Goal: Task Accomplishment & Management: Complete application form

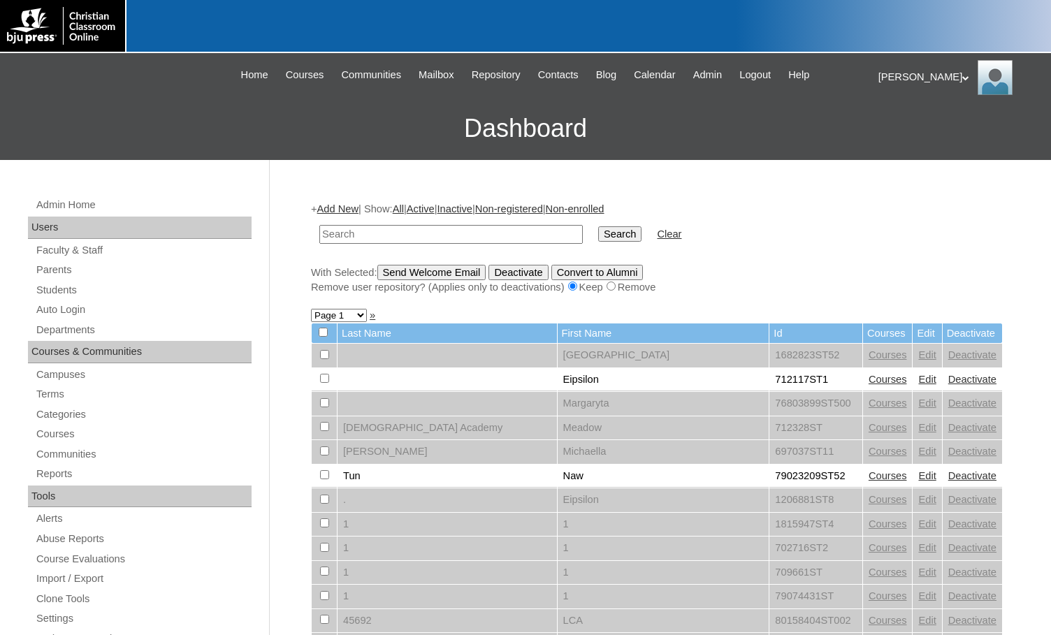
click at [134, 129] on h3 "Dashboard" at bounding box center [525, 128] width 1037 height 63
click at [371, 229] on input "text" at bounding box center [451, 234] width 264 height 19
paste input "beautiful.byrd"
type input "b"
paste input "78975921"
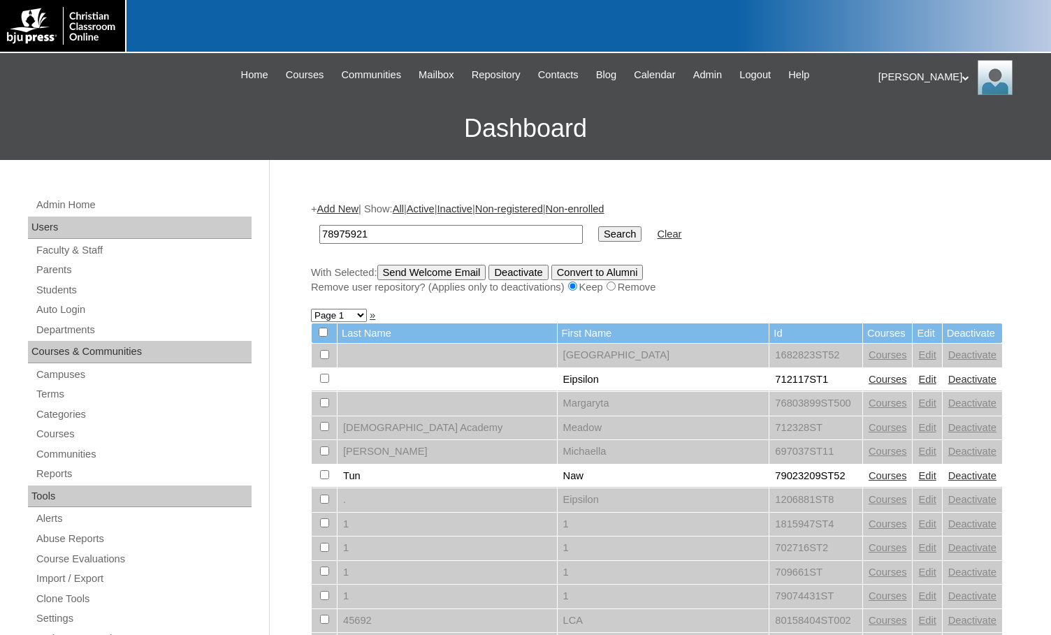
drag, startPoint x: 368, startPoint y: 237, endPoint x: 280, endPoint y: 235, distance: 88.8
type input "78975921"
click at [598, 227] on input "Search" at bounding box center [619, 234] width 43 height 15
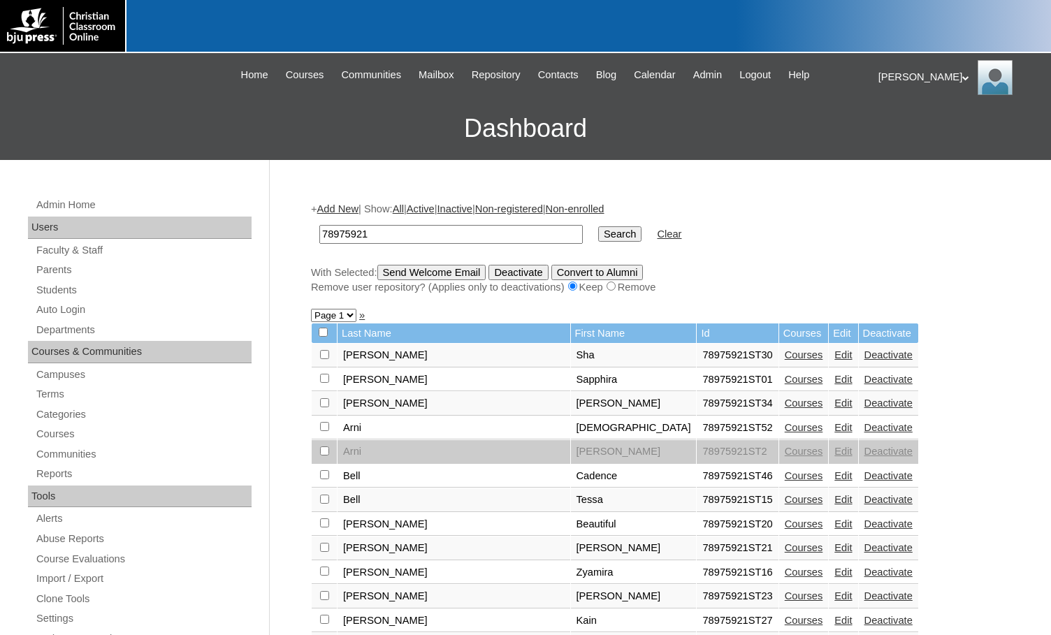
click at [835, 547] on link "Edit" at bounding box center [843, 547] width 17 height 11
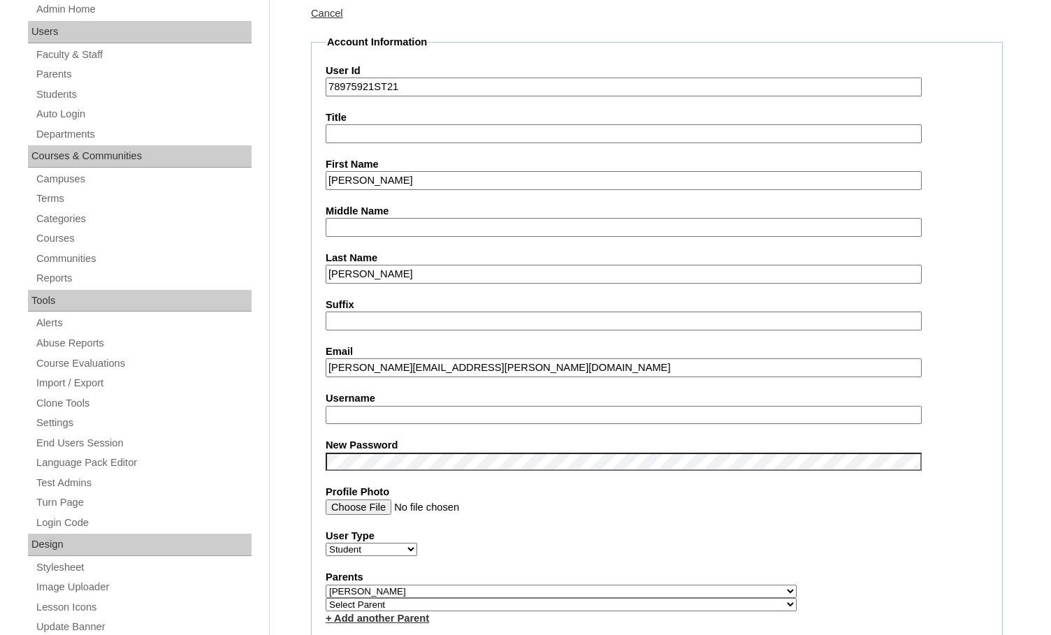
scroll to position [210, 0]
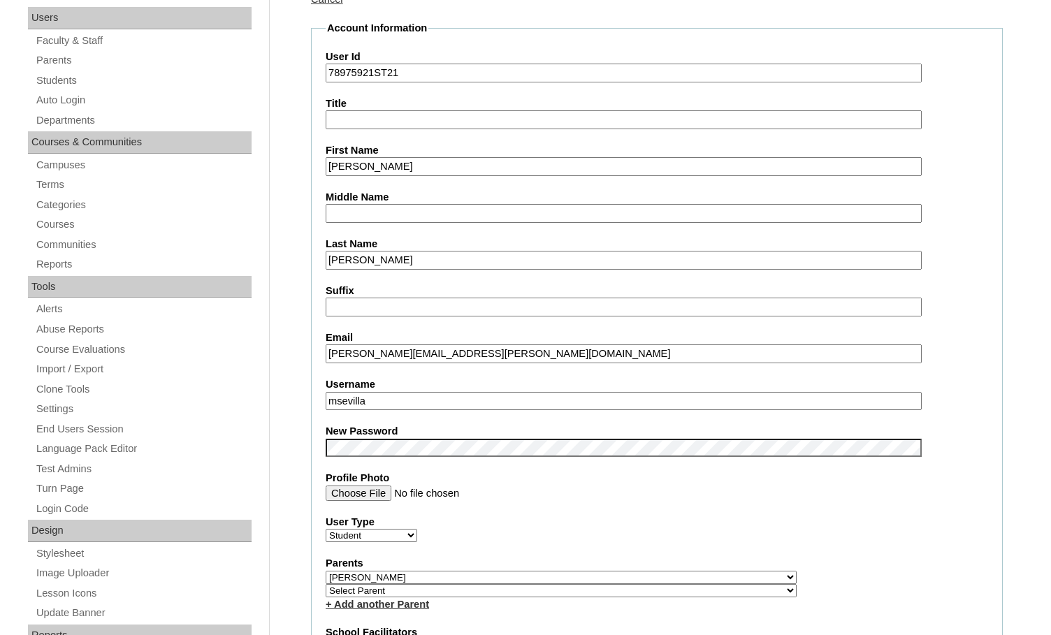
drag, startPoint x: 384, startPoint y: 357, endPoint x: 316, endPoint y: 356, distance: 67.8
click at [316, 356] on fieldset "Account Information User Id 78975921ST21 Title First Name Lamar Middle Name Las…" at bounding box center [657, 587] width 692 height 1133
drag, startPoint x: 372, startPoint y: 398, endPoint x: 287, endPoint y: 385, distance: 85.6
paste input "lamar.byrd"
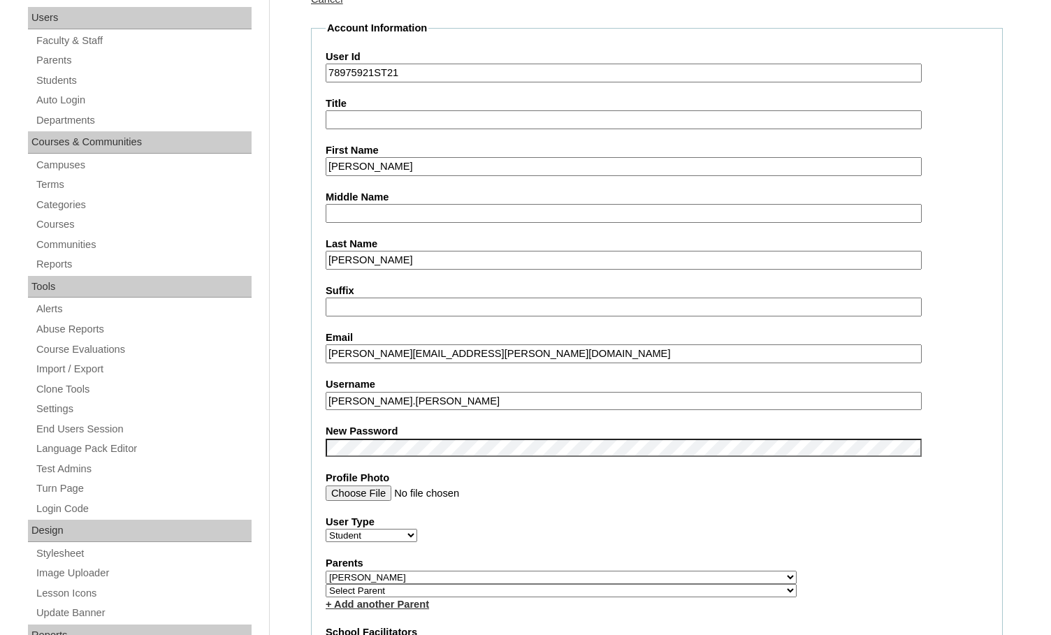
type input "lamar.byrd"
drag, startPoint x: 374, startPoint y: 73, endPoint x: 294, endPoint y: 71, distance: 80.4
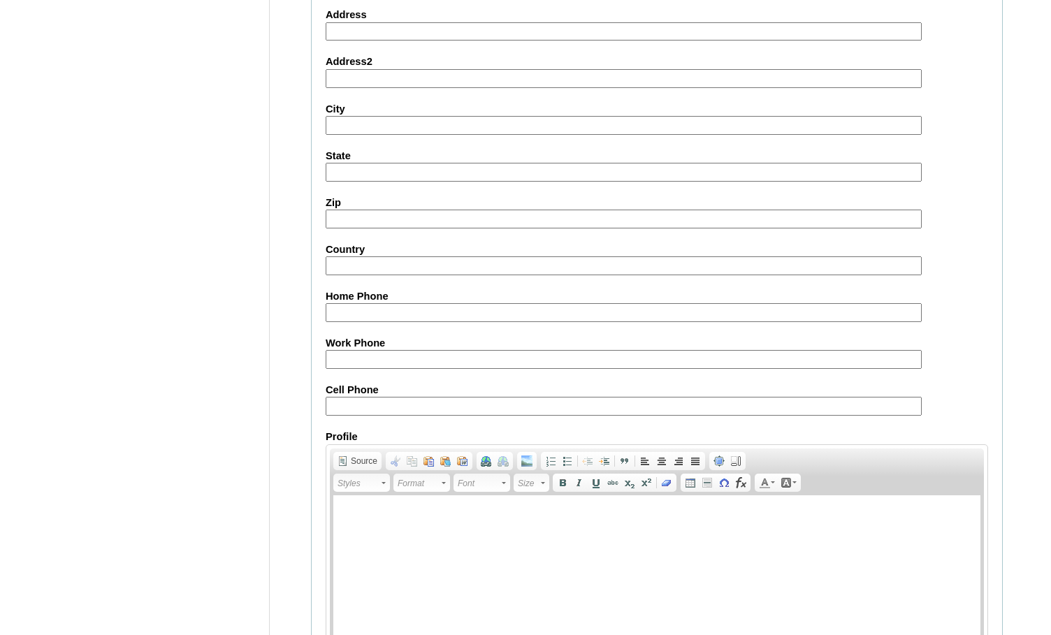
scroll to position [1495, 0]
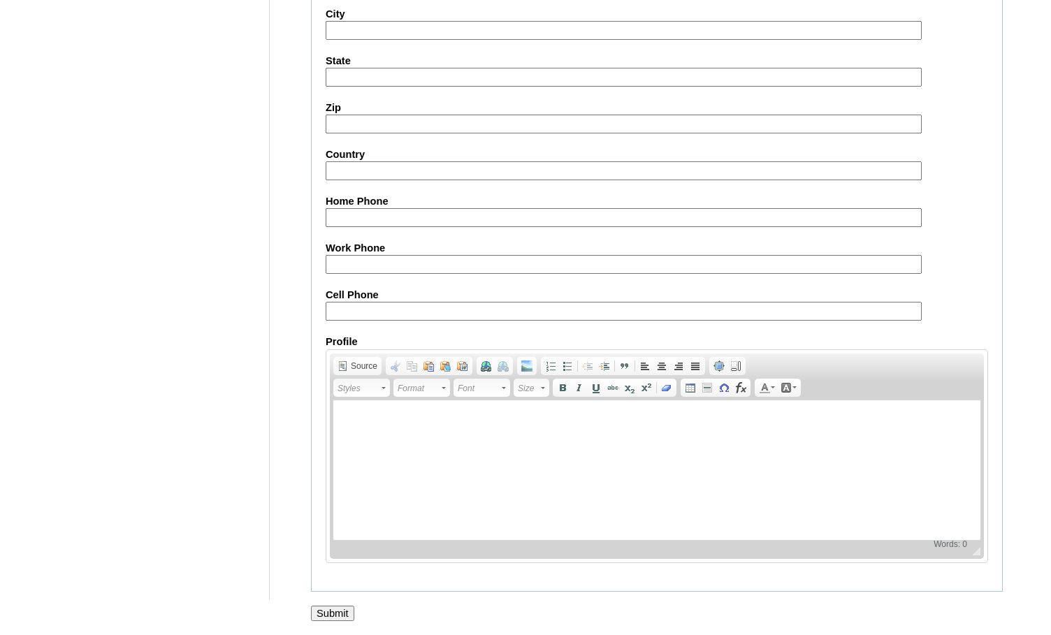
click at [340, 612] on input "Submit" at bounding box center [332, 613] width 43 height 15
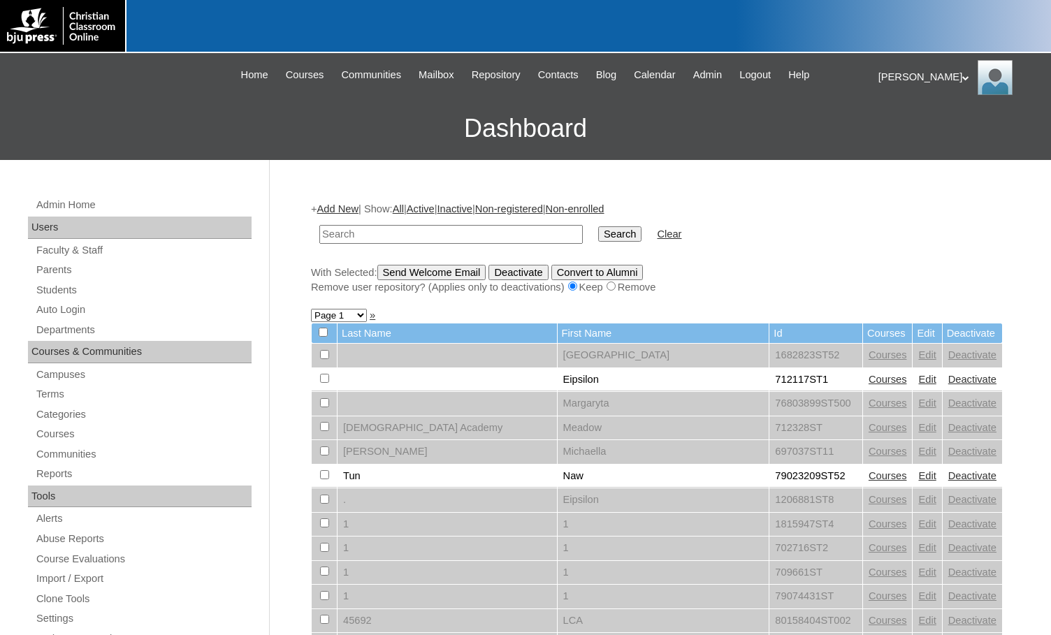
paste input "78975921"
type input "78975921"
click at [598, 236] on input "Search" at bounding box center [619, 234] width 43 height 15
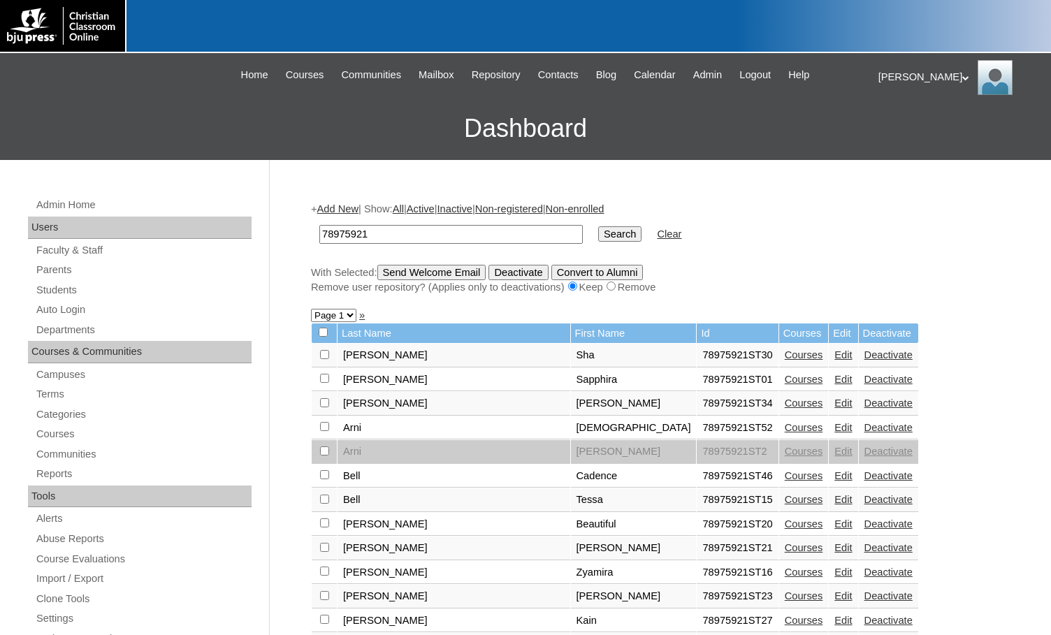
click at [835, 596] on link "Edit" at bounding box center [843, 596] width 17 height 11
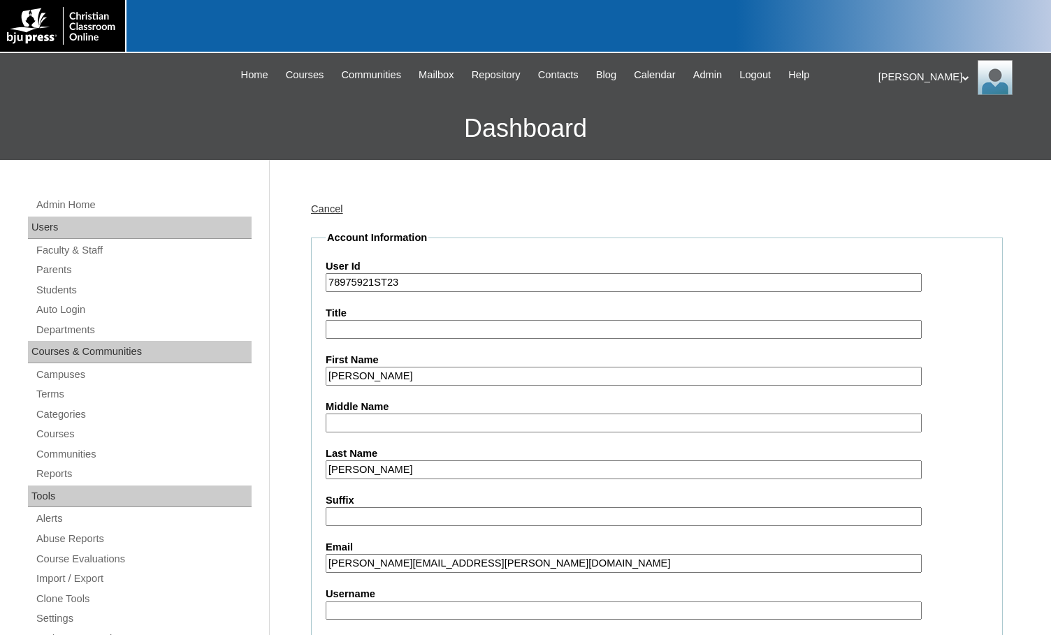
scroll to position [70, 0]
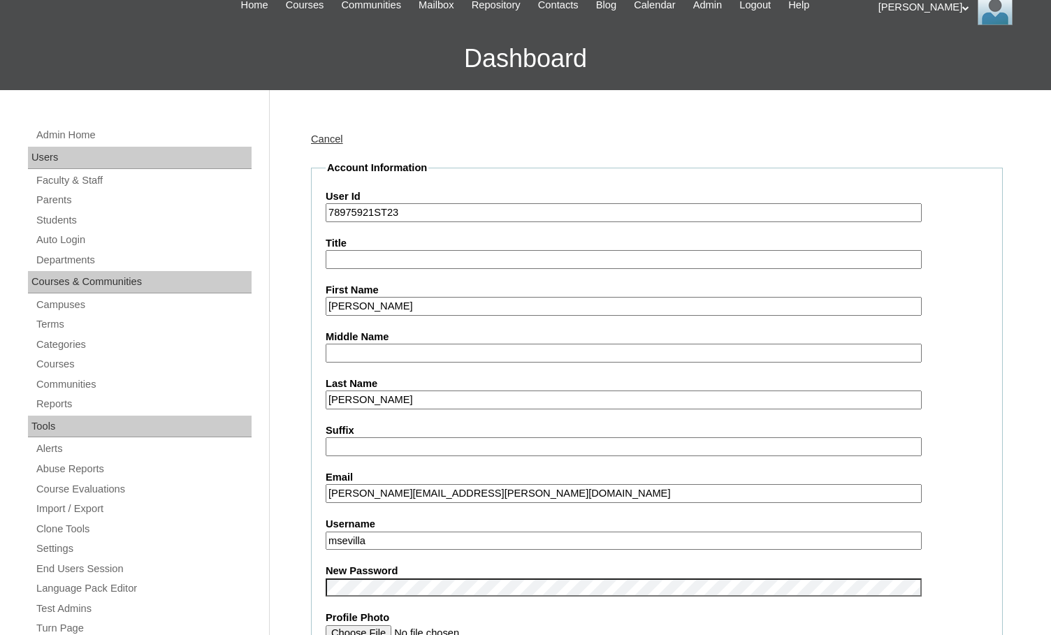
drag, startPoint x: 398, startPoint y: 496, endPoint x: 302, endPoint y: 487, distance: 96.8
drag, startPoint x: 375, startPoint y: 543, endPoint x: 293, endPoint y: 536, distance: 82.8
paste input "wayne.caudill"
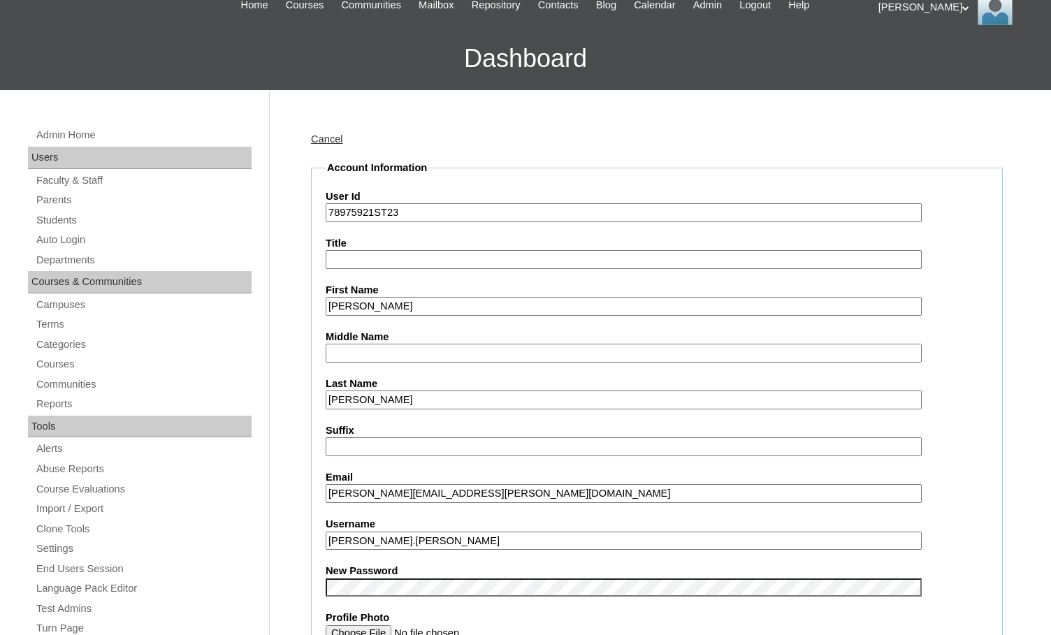
type input "wayne.caudill"
drag, startPoint x: 374, startPoint y: 215, endPoint x: 318, endPoint y: 213, distance: 56.0
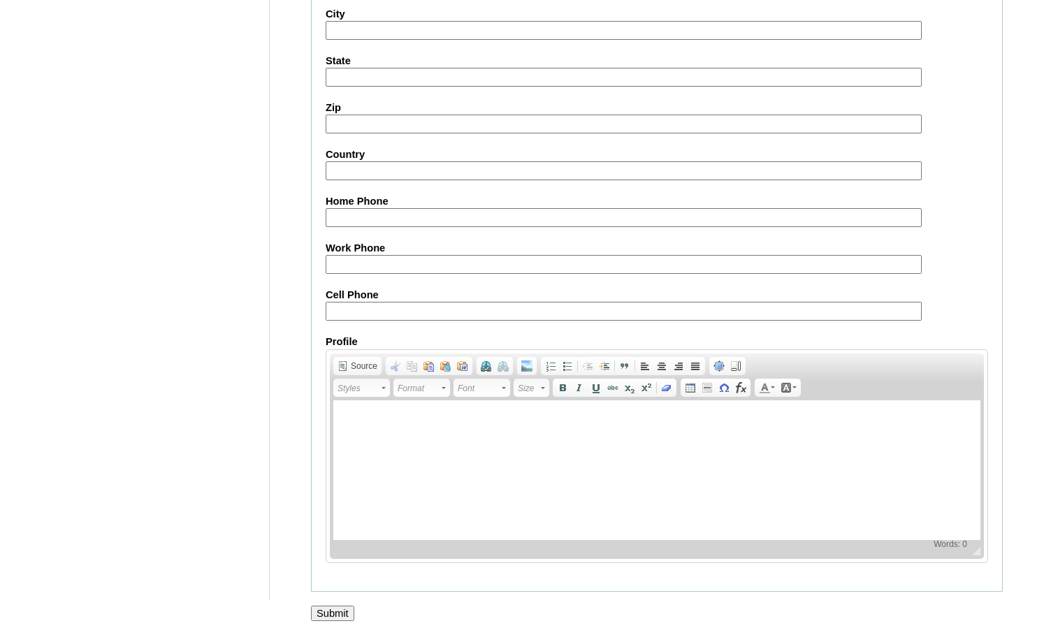
scroll to position [1495, 0]
click at [340, 614] on input "Submit" at bounding box center [332, 613] width 43 height 15
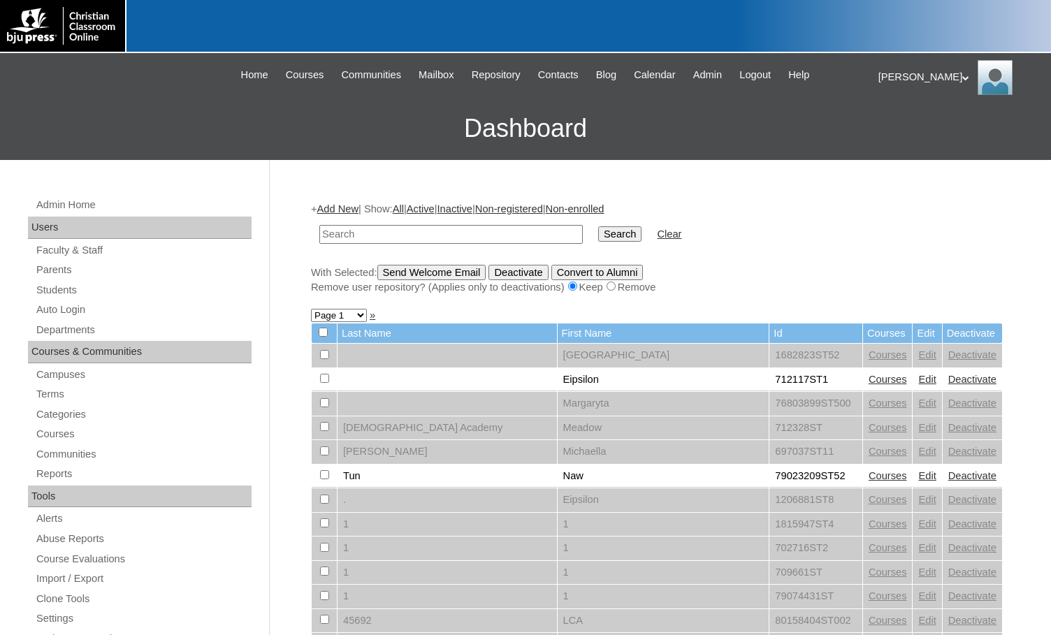
click at [377, 234] on input "text" at bounding box center [451, 234] width 264 height 19
paste input "78975921"
type input "78975921"
click at [598, 238] on input "Search" at bounding box center [619, 234] width 43 height 15
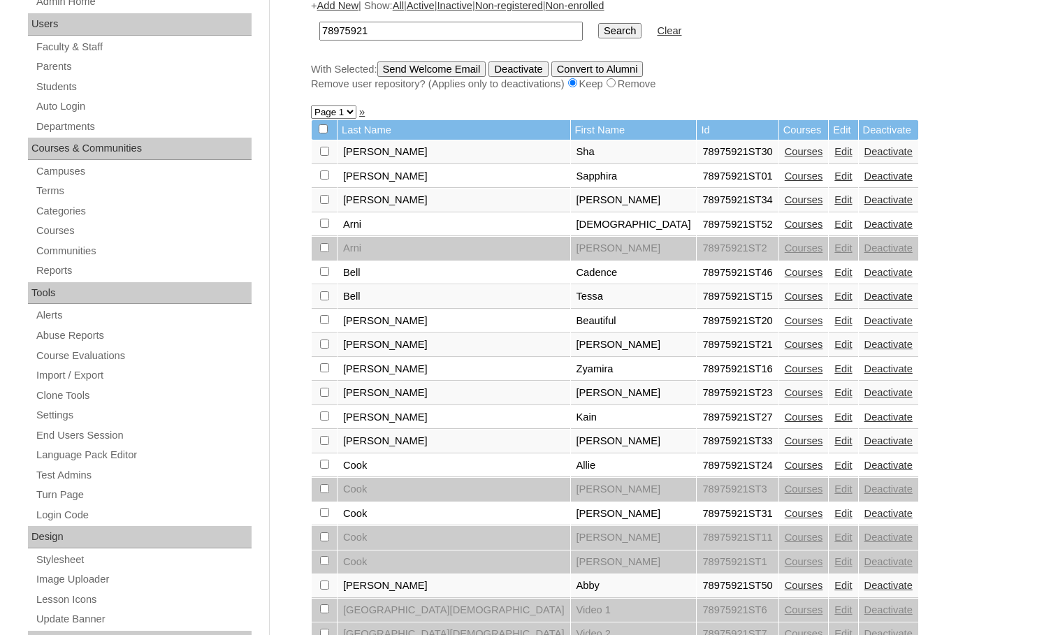
scroll to position [210, 0]
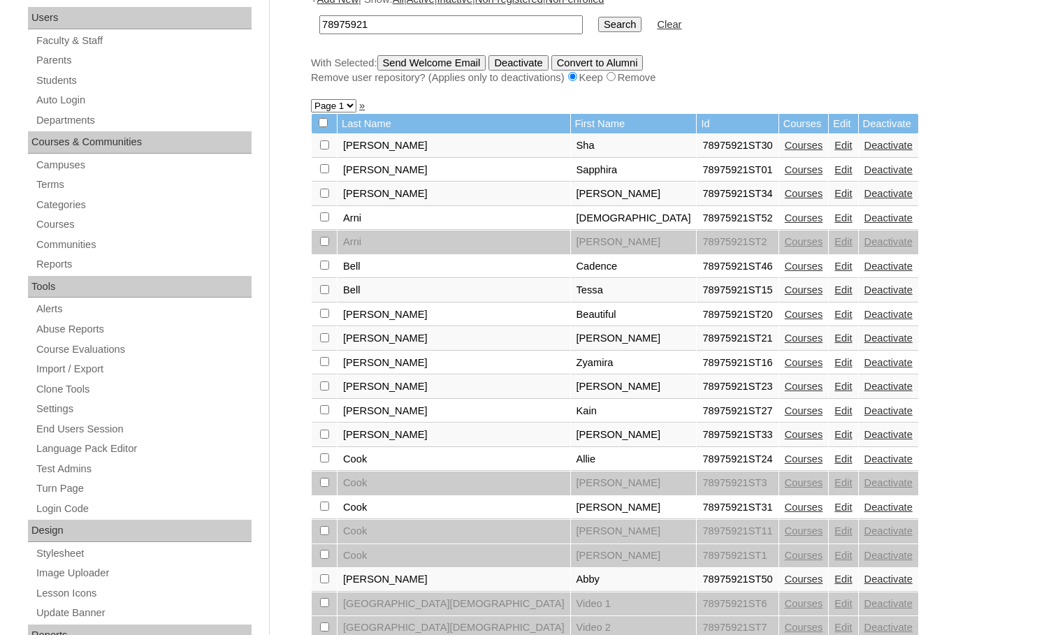
click at [835, 462] on link "Edit" at bounding box center [843, 459] width 17 height 11
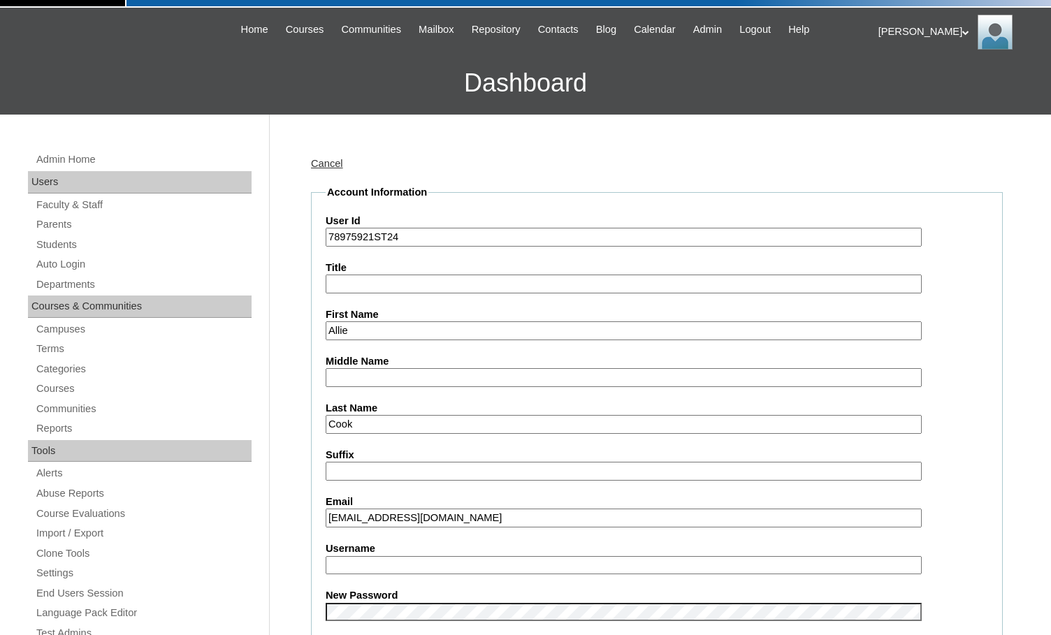
scroll to position [70, 0]
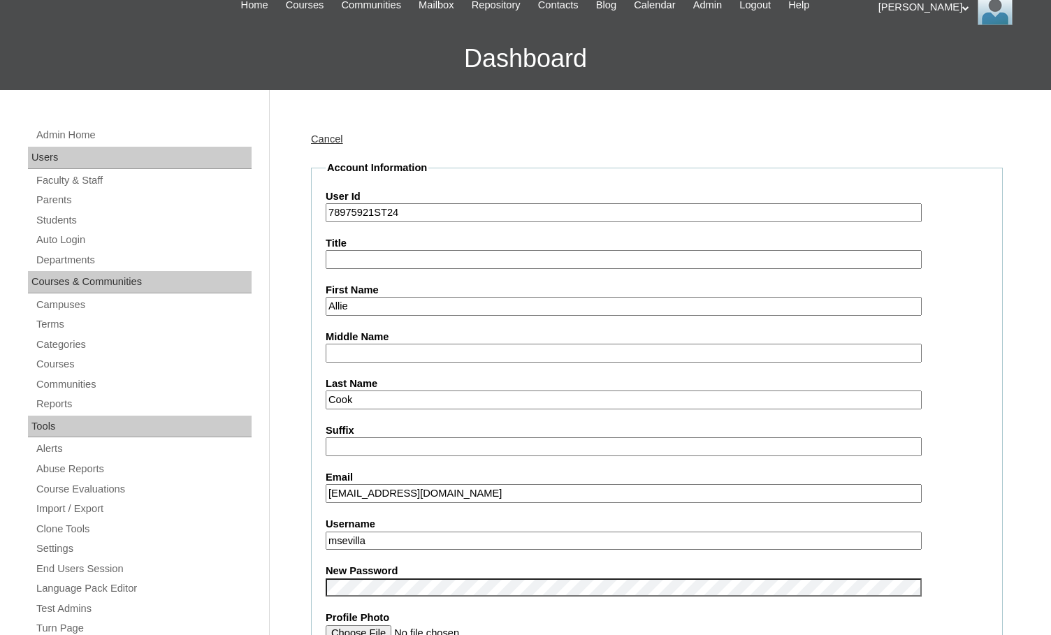
drag, startPoint x: 378, startPoint y: 496, endPoint x: 306, endPoint y: 495, distance: 71.3
drag, startPoint x: 389, startPoint y: 540, endPoint x: 316, endPoint y: 542, distance: 72.7
paste input "allie.cook"
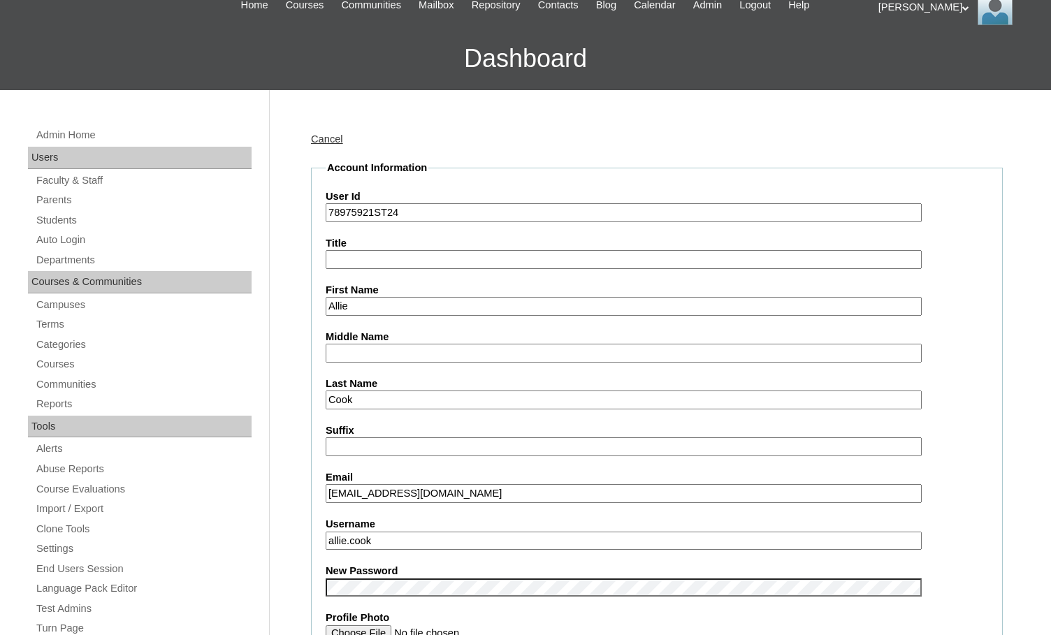
type input "allie.cook"
drag, startPoint x: 375, startPoint y: 211, endPoint x: 312, endPoint y: 210, distance: 62.9
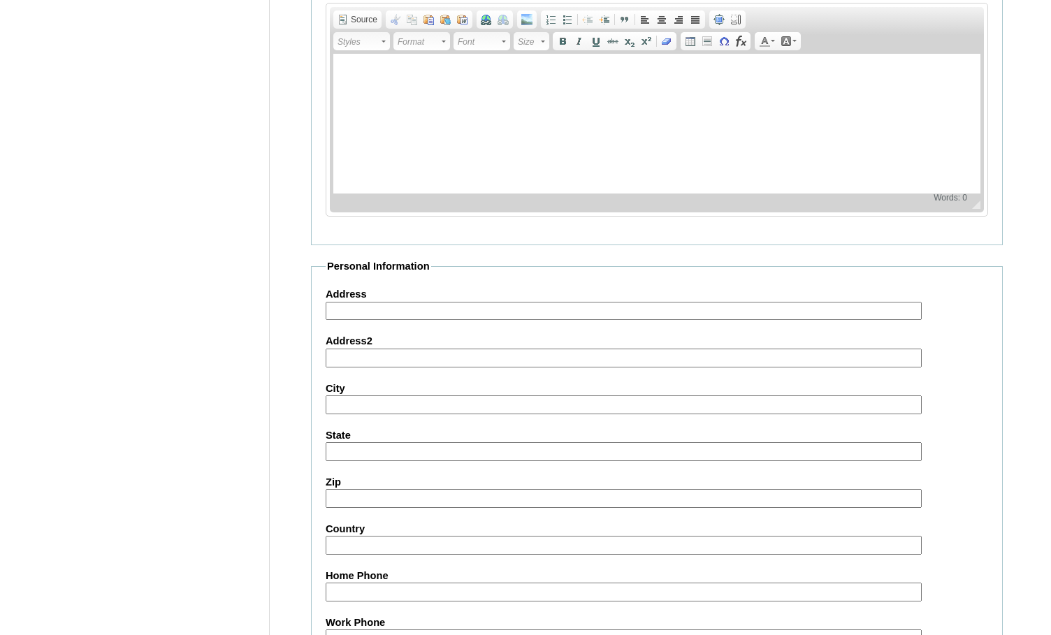
scroll to position [1495, 0]
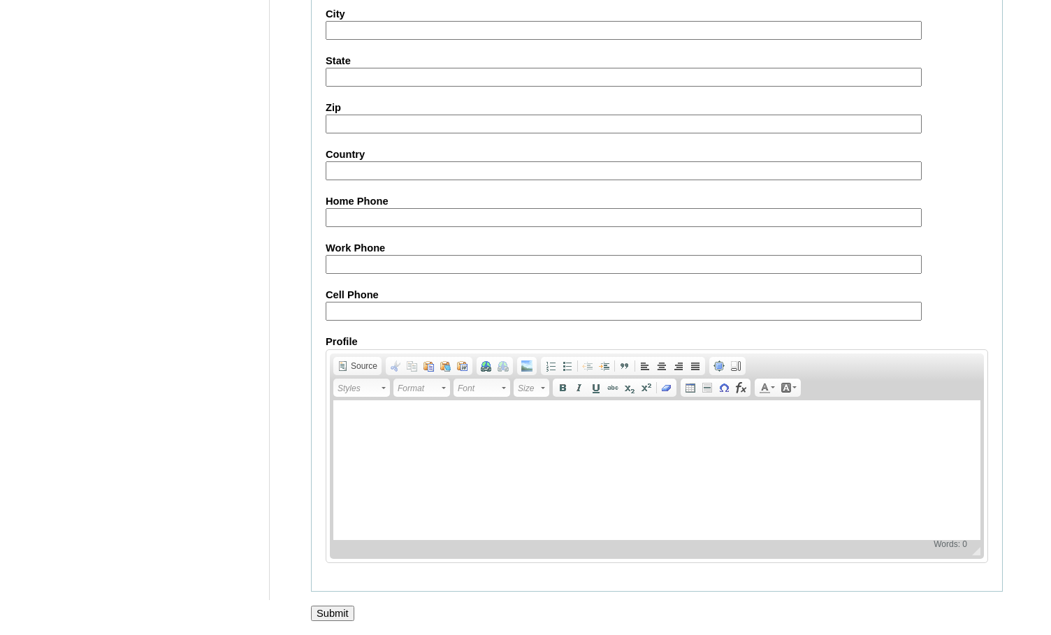
click at [345, 612] on input "Submit" at bounding box center [332, 613] width 43 height 15
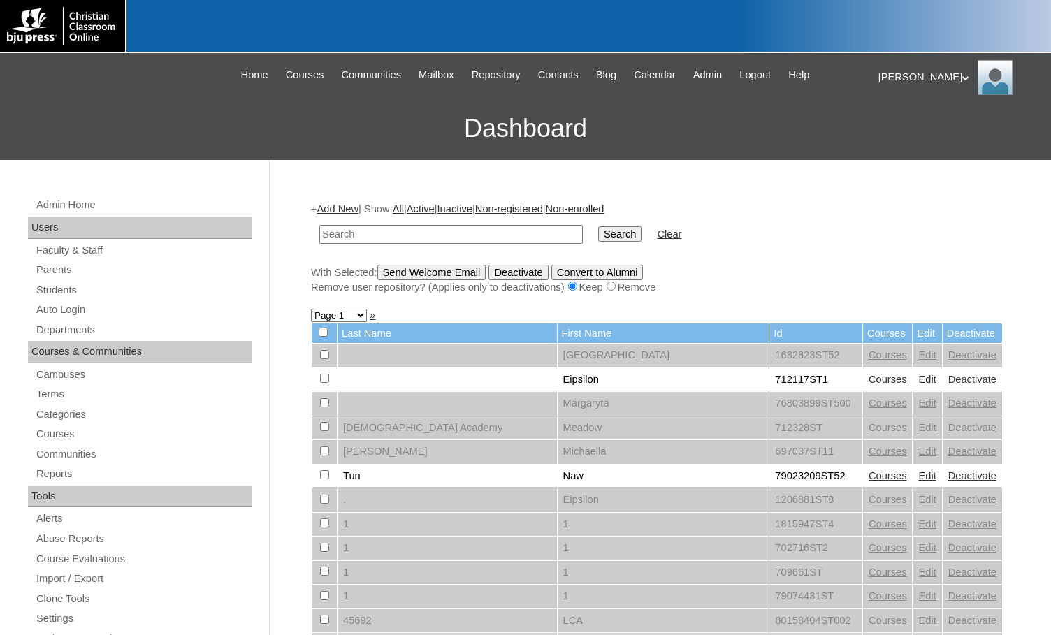
drag, startPoint x: 213, startPoint y: 161, endPoint x: 220, endPoint y: 168, distance: 9.9
click at [407, 237] on input "text" at bounding box center [451, 234] width 264 height 19
paste input "78975921"
type input "78975921"
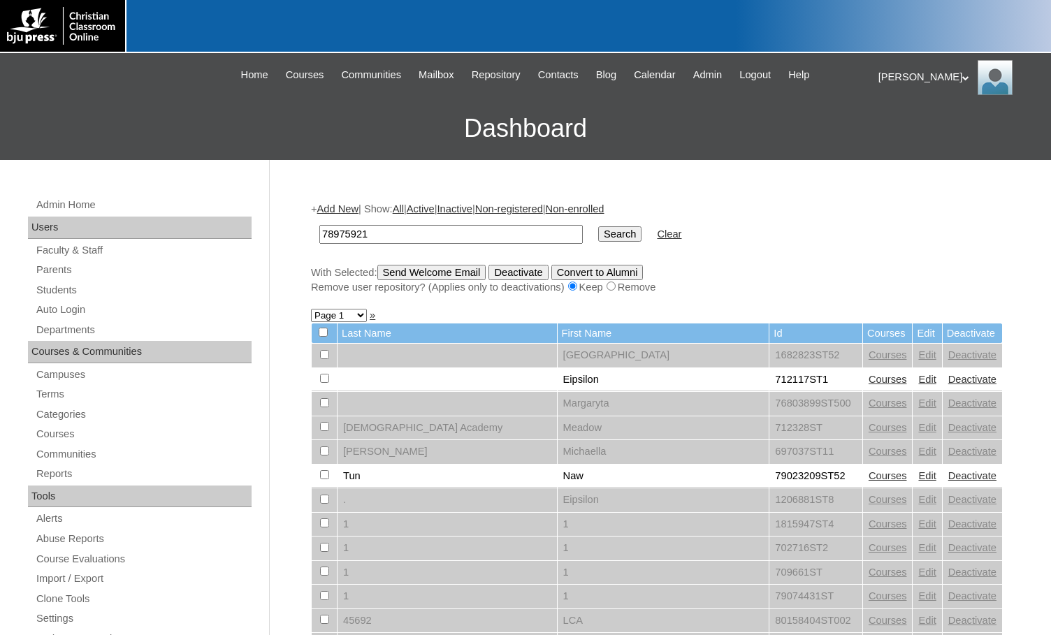
click at [598, 240] on input "Search" at bounding box center [619, 234] width 43 height 15
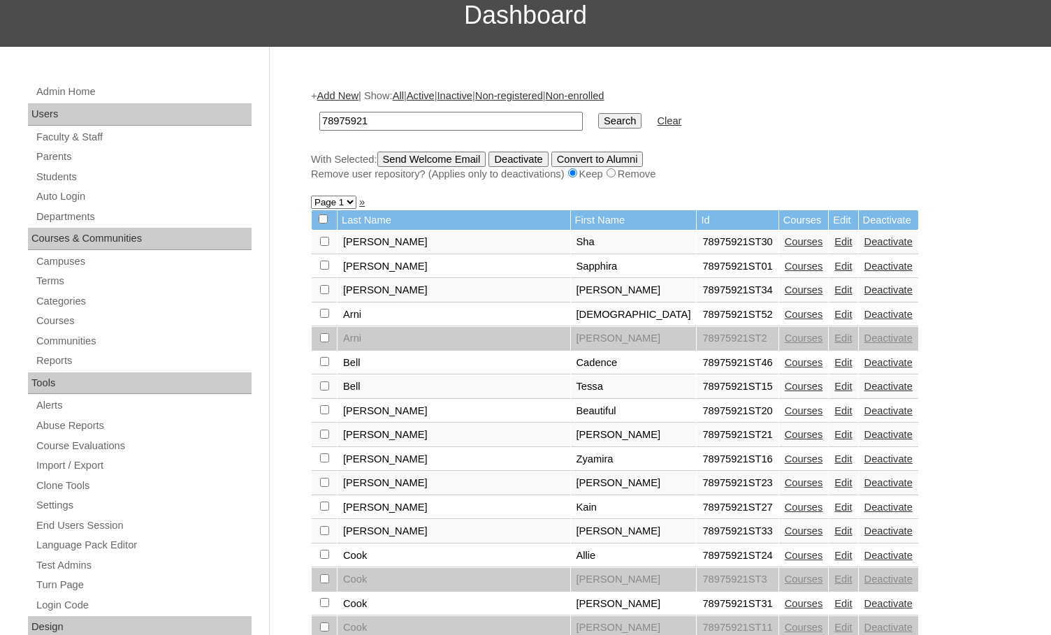
scroll to position [210, 0]
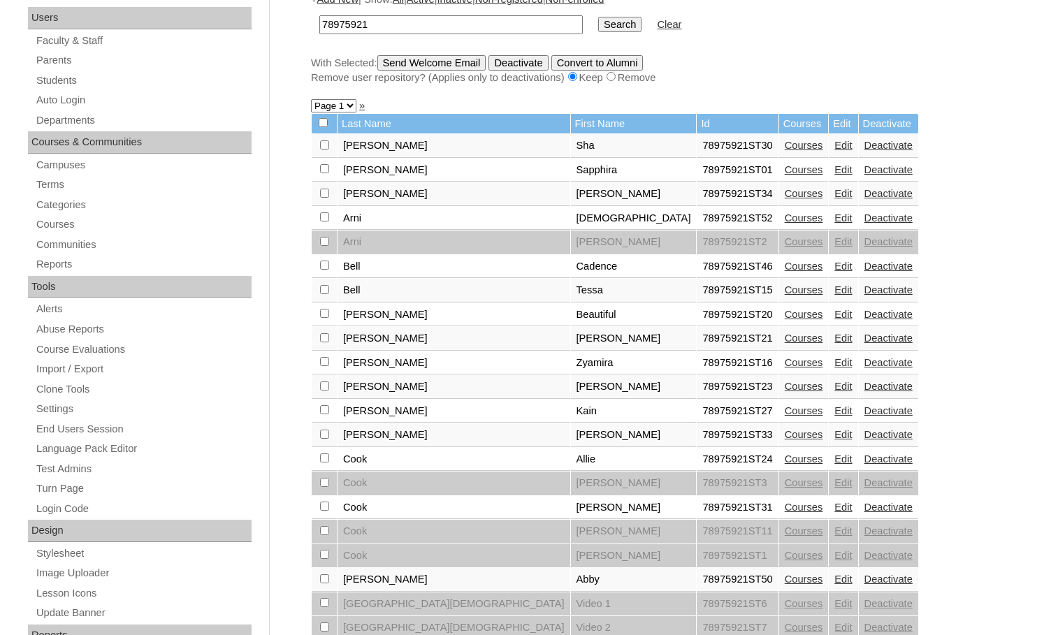
click at [835, 581] on link "Edit" at bounding box center [843, 579] width 17 height 11
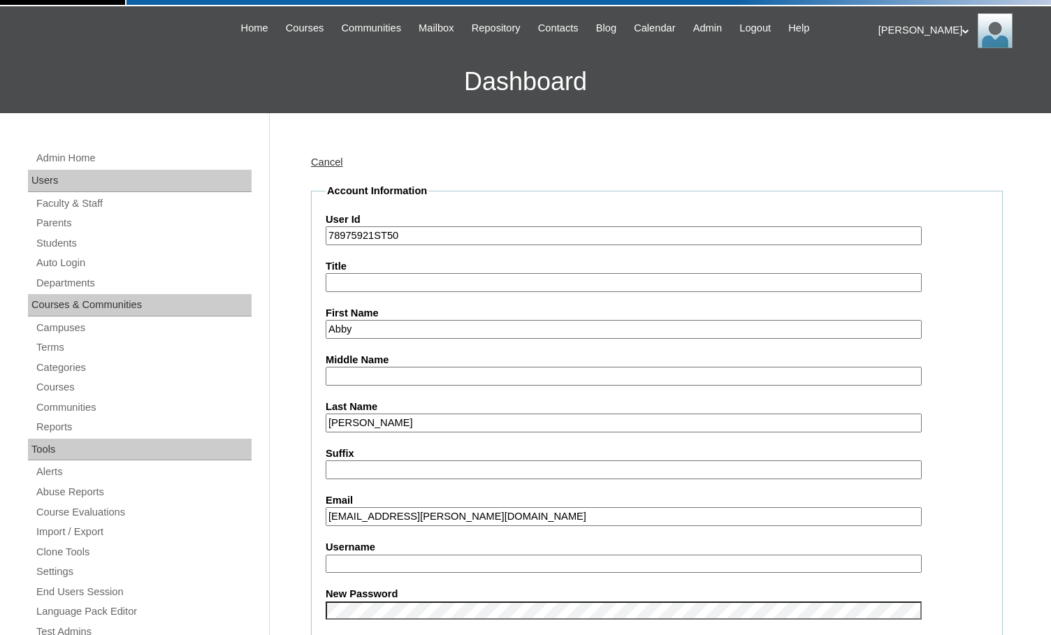
scroll to position [70, 0]
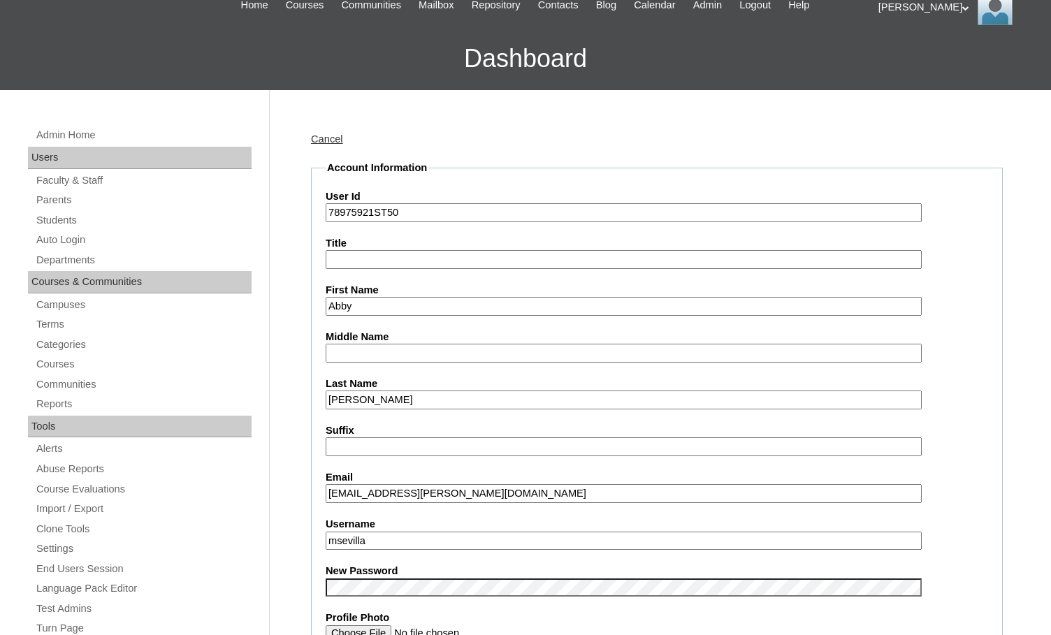
drag, startPoint x: 391, startPoint y: 496, endPoint x: 323, endPoint y: 496, distance: 68.5
click at [334, 496] on input "abby.criswell@crossroadscccu.org" at bounding box center [624, 493] width 596 height 19
drag, startPoint x: 327, startPoint y: 496, endPoint x: 394, endPoint y: 497, distance: 66.4
click at [394, 497] on input "abby.criswell@crossroadscccu.org" at bounding box center [624, 493] width 596 height 19
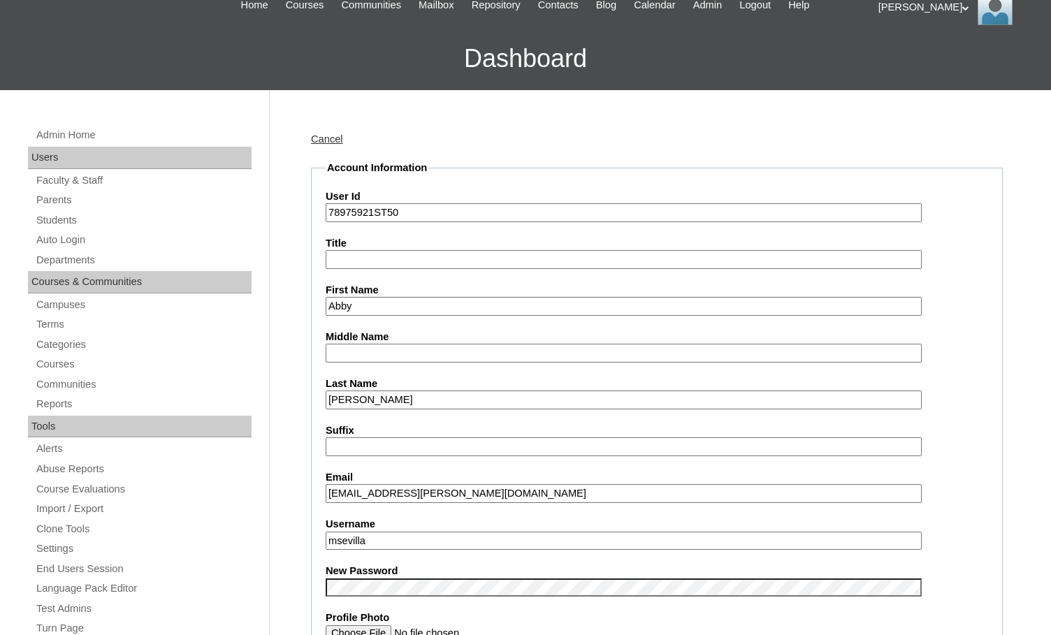
drag, startPoint x: 376, startPoint y: 539, endPoint x: 287, endPoint y: 534, distance: 88.9
paste input "abby.criswell"
type input "abby.criswell"
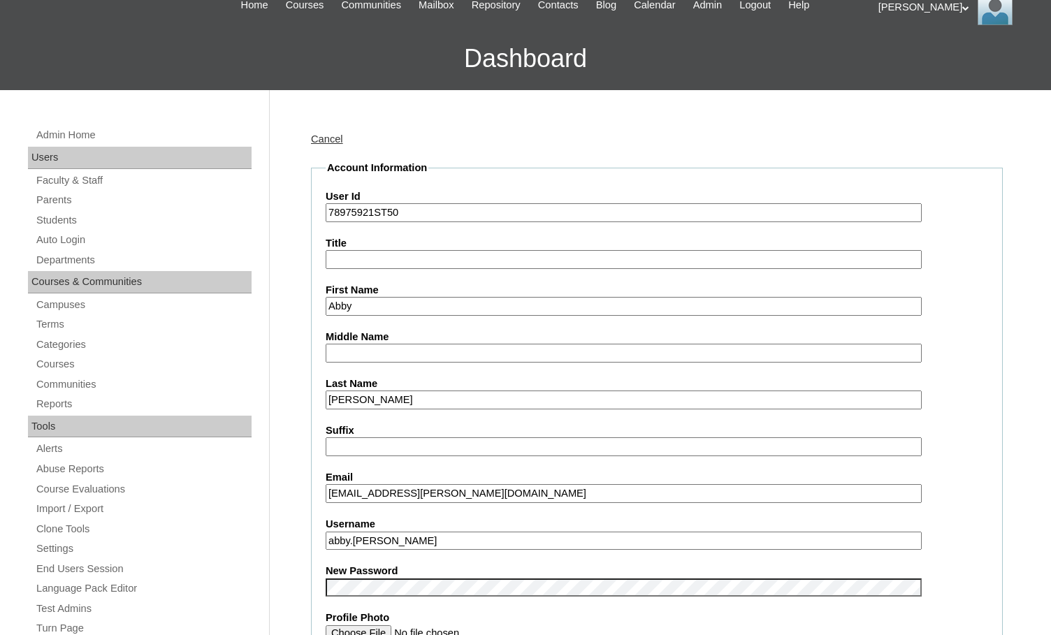
drag, startPoint x: 374, startPoint y: 212, endPoint x: 322, endPoint y: 206, distance: 52.8
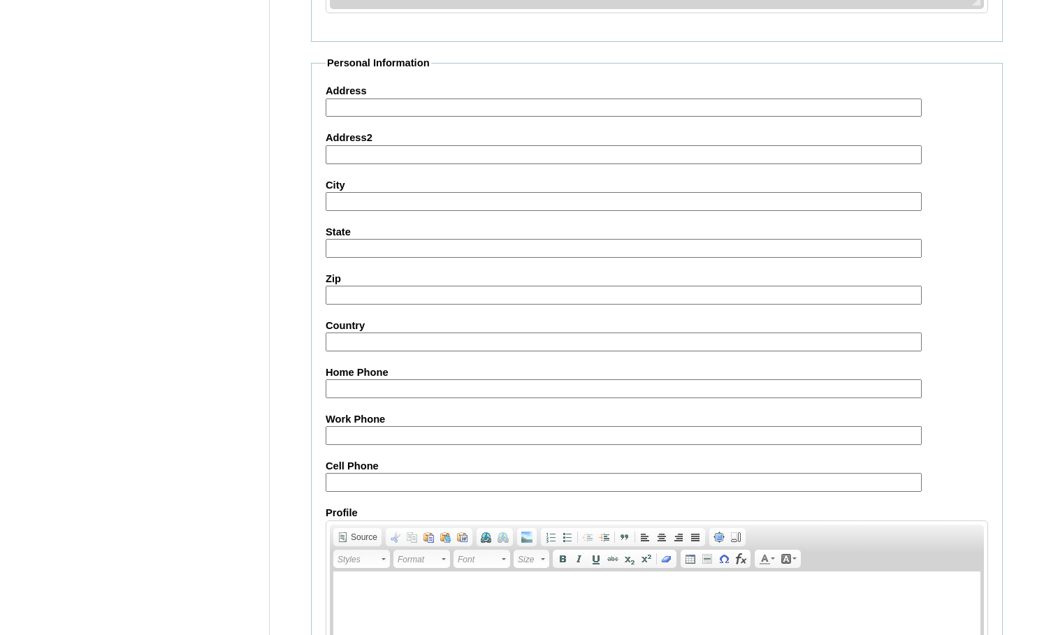
scroll to position [1495, 0]
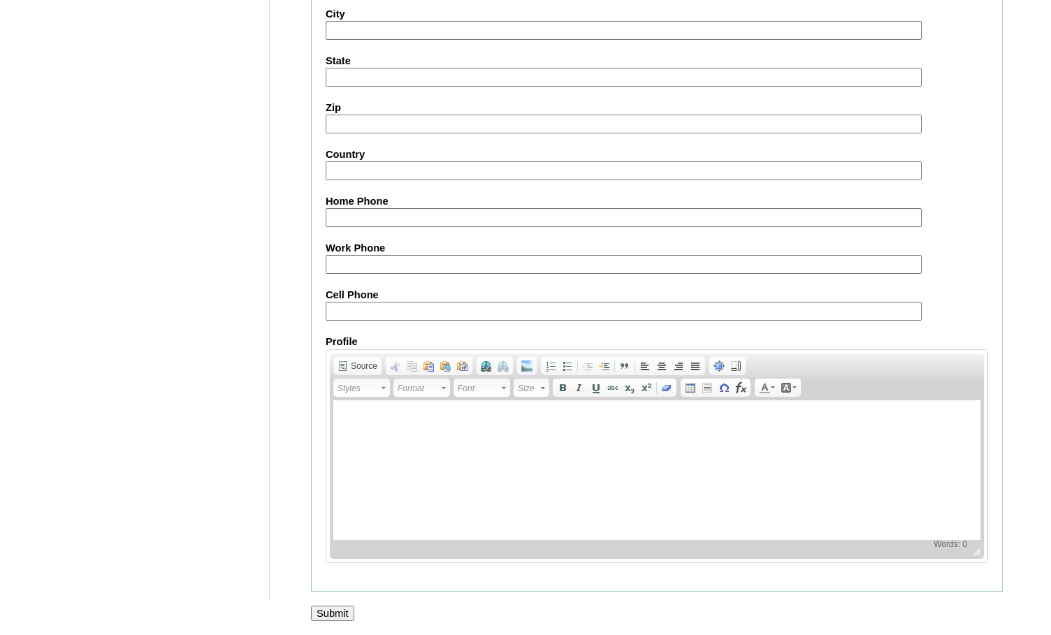
click at [331, 610] on input "Submit" at bounding box center [332, 613] width 43 height 15
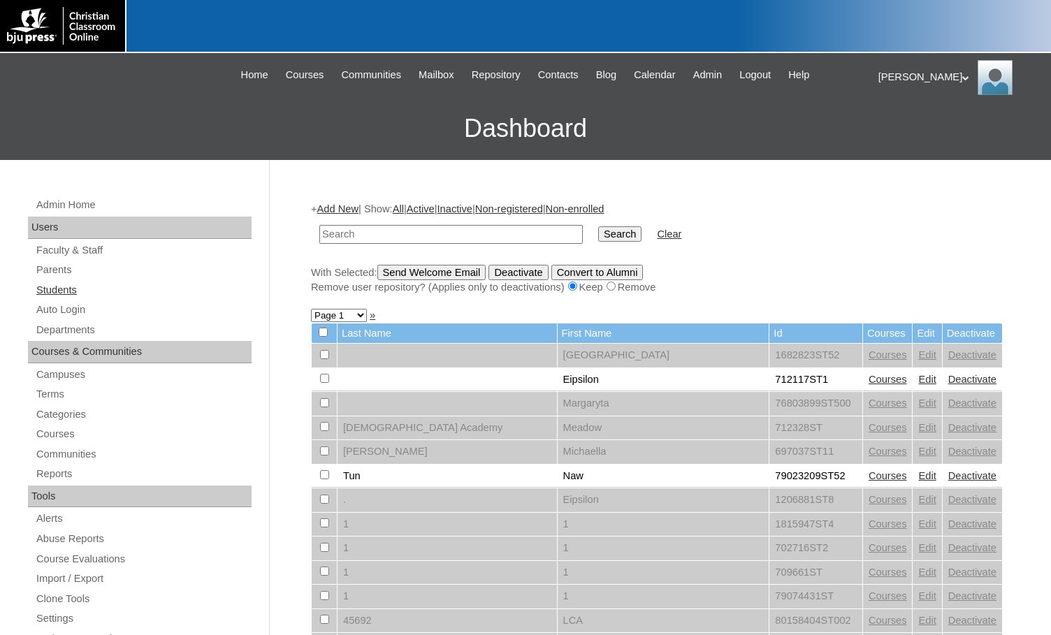
click at [63, 292] on link "Students" at bounding box center [143, 290] width 217 height 17
paste input "78975921"
type input "78975921"
click at [598, 227] on input "Search" at bounding box center [619, 234] width 43 height 15
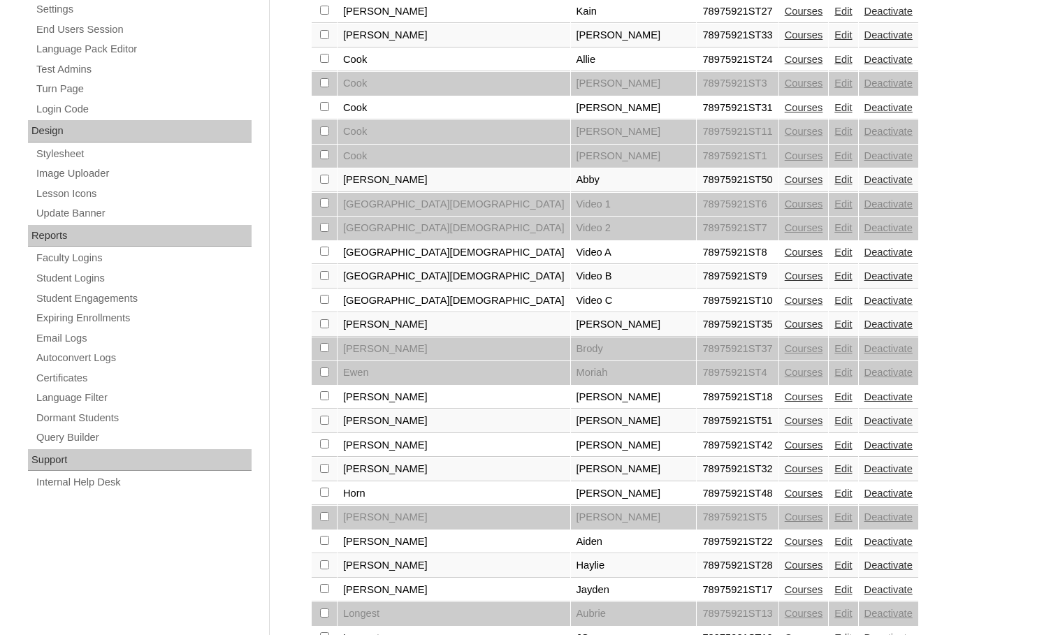
scroll to position [699, 0]
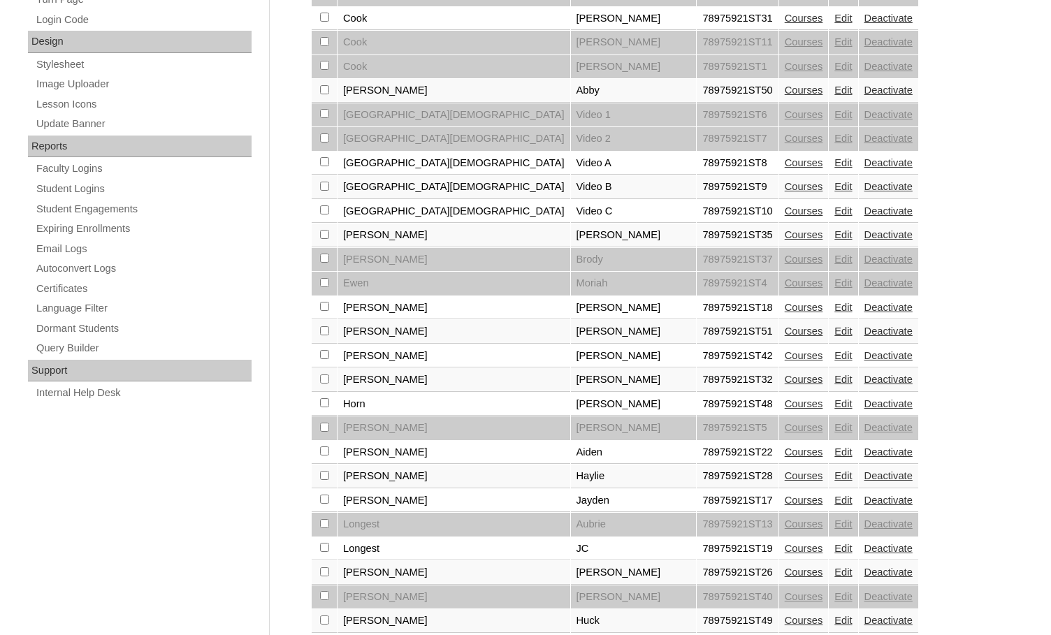
click at [835, 333] on link "Edit" at bounding box center [843, 331] width 17 height 11
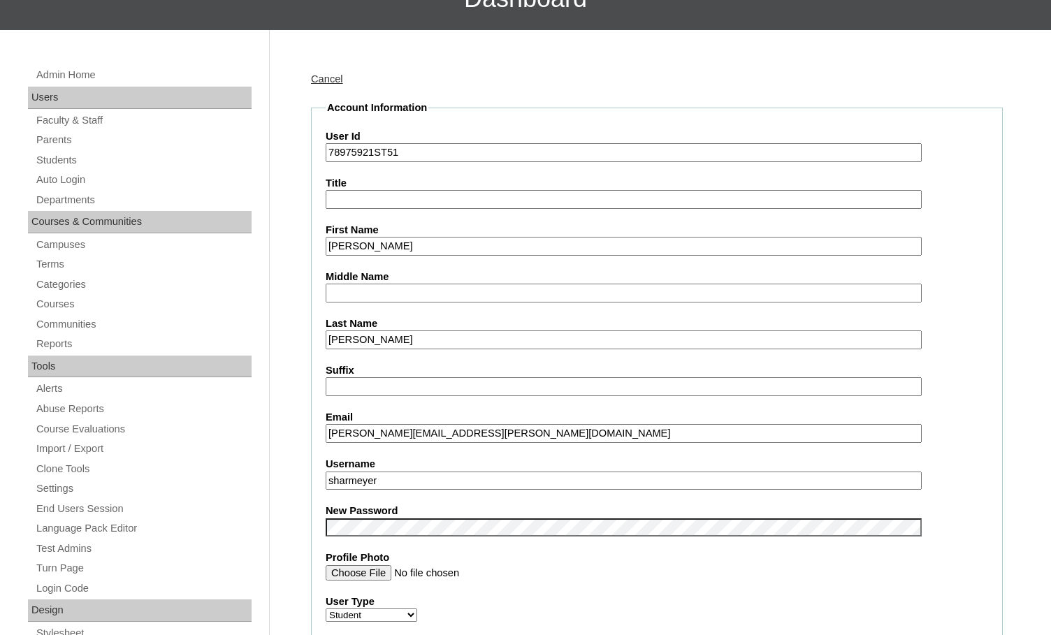
scroll to position [140, 0]
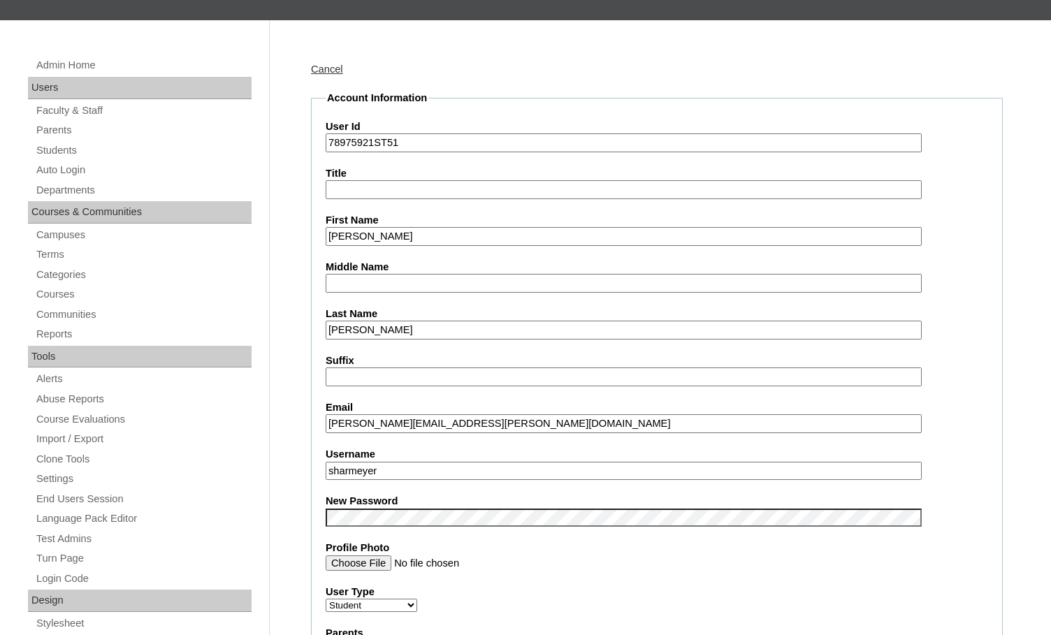
drag, startPoint x: 401, startPoint y: 473, endPoint x: 309, endPoint y: 463, distance: 92.2
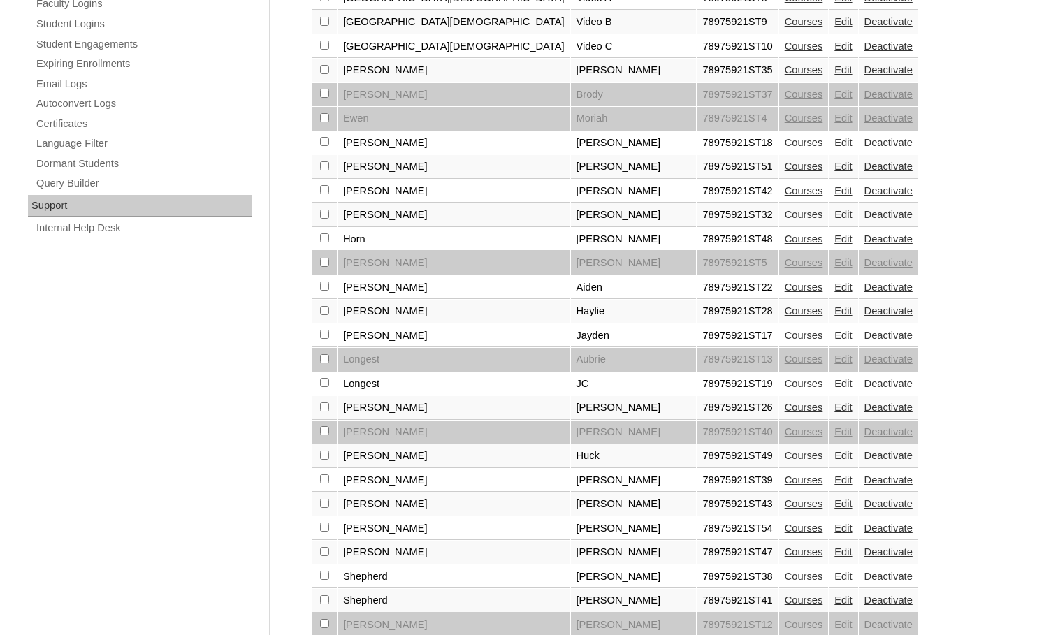
scroll to position [839, 0]
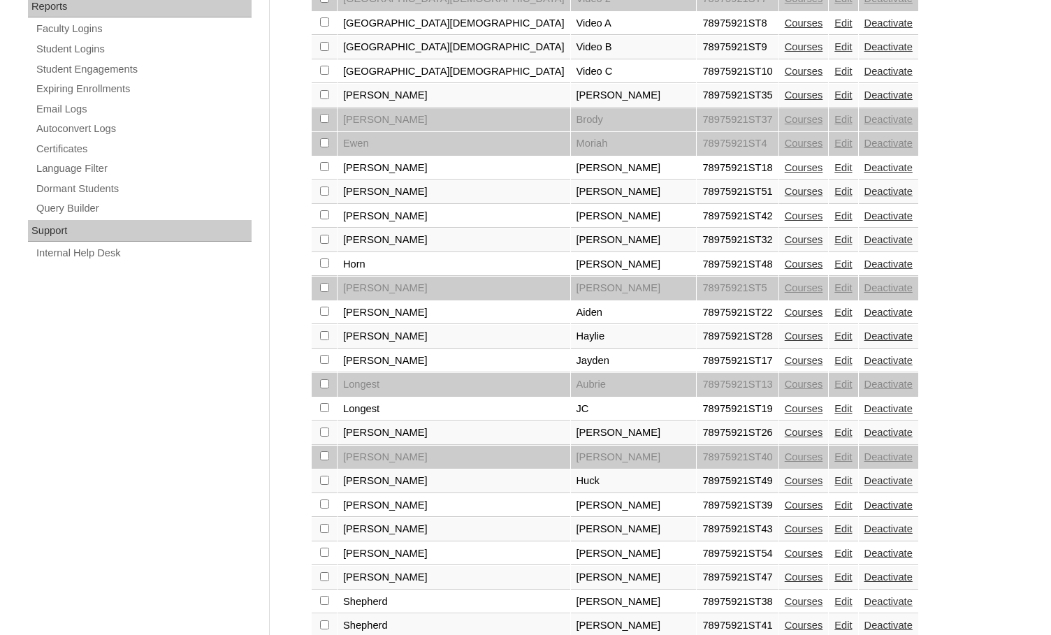
click at [835, 219] on link "Edit" at bounding box center [843, 215] width 17 height 11
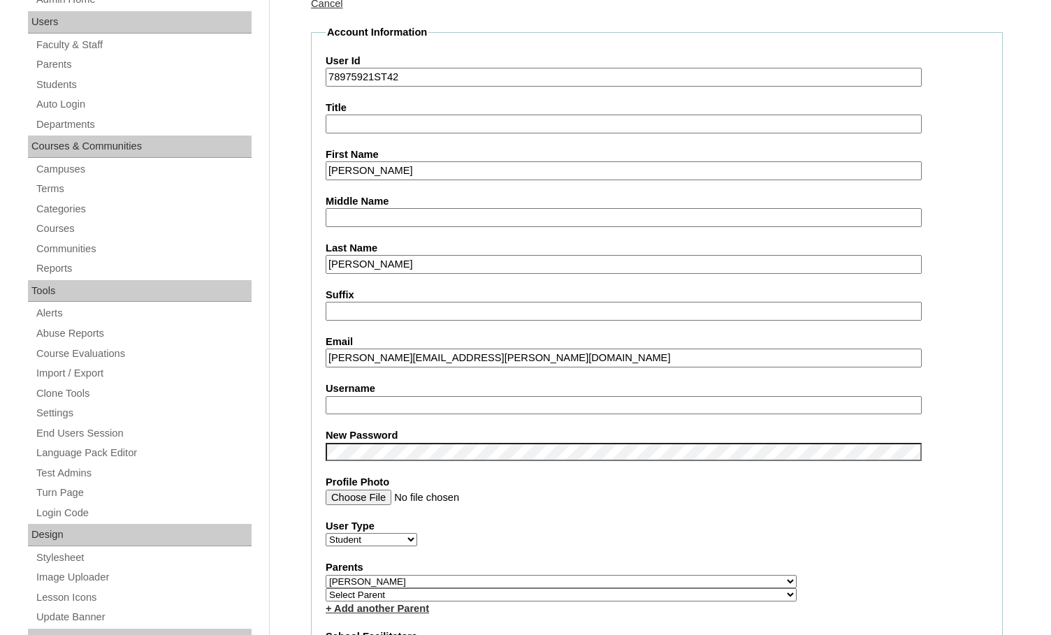
scroll to position [210, 0]
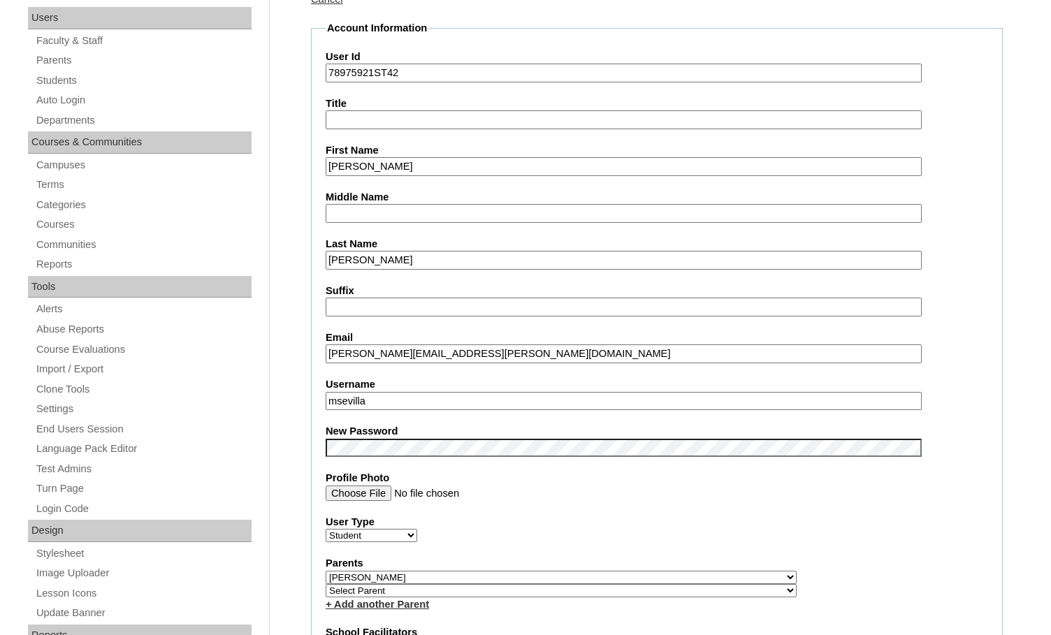
drag, startPoint x: 396, startPoint y: 354, endPoint x: 317, endPoint y: 343, distance: 80.5
click at [317, 343] on fieldset "Account Information User Id 78975921ST42 Title First Name Landon Middle Name La…" at bounding box center [657, 587] width 692 height 1133
drag, startPoint x: 387, startPoint y: 400, endPoint x: 271, endPoint y: 384, distance: 116.5
paste input "landon.hayes"
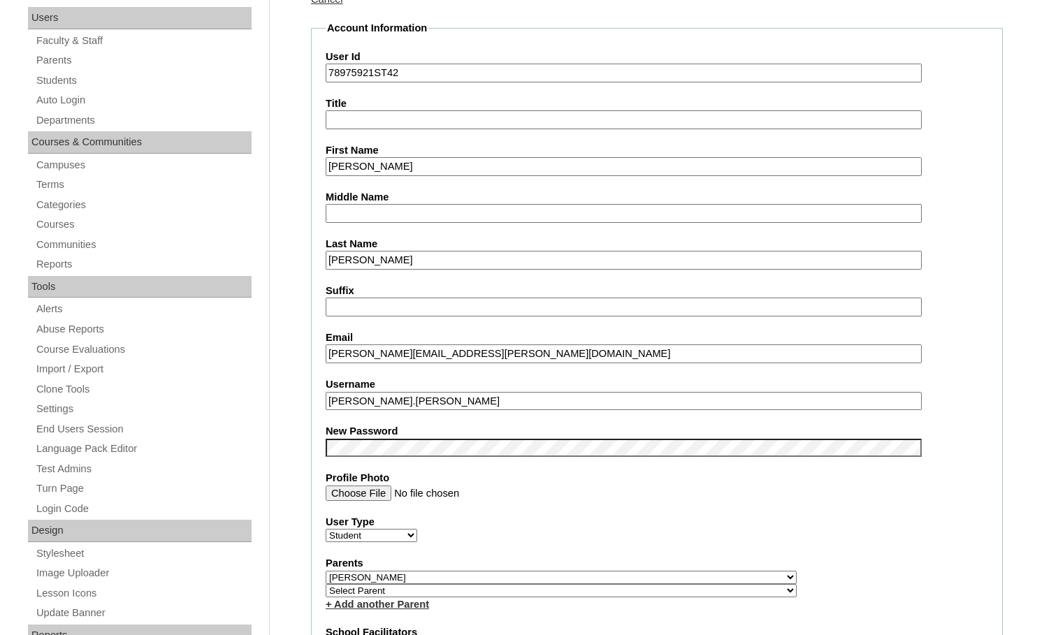
type input "landon.hayes"
drag, startPoint x: 373, startPoint y: 71, endPoint x: 289, endPoint y: 65, distance: 83.4
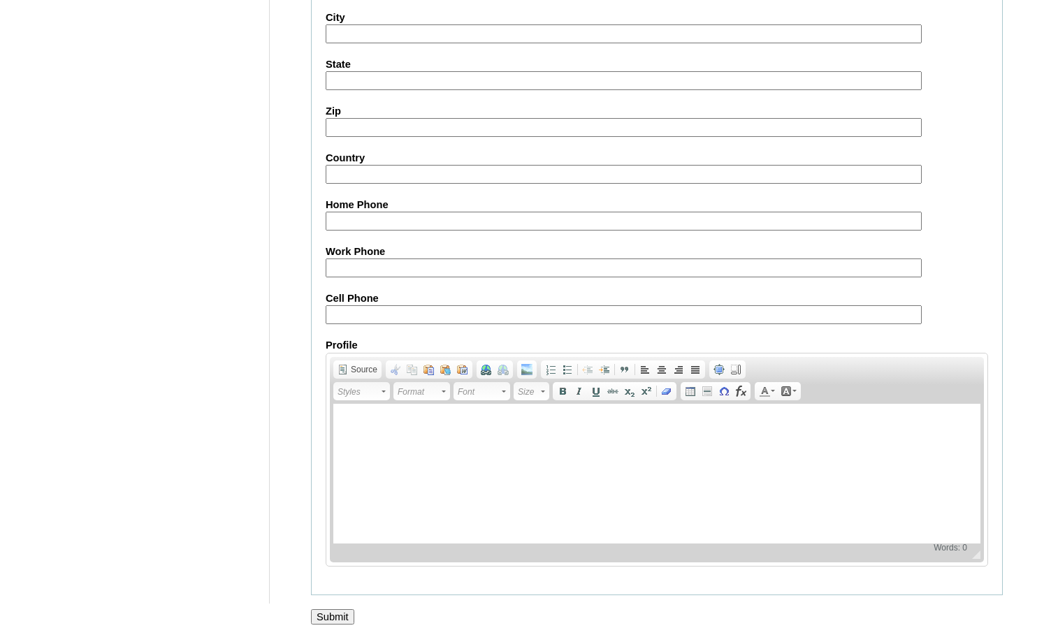
scroll to position [1495, 0]
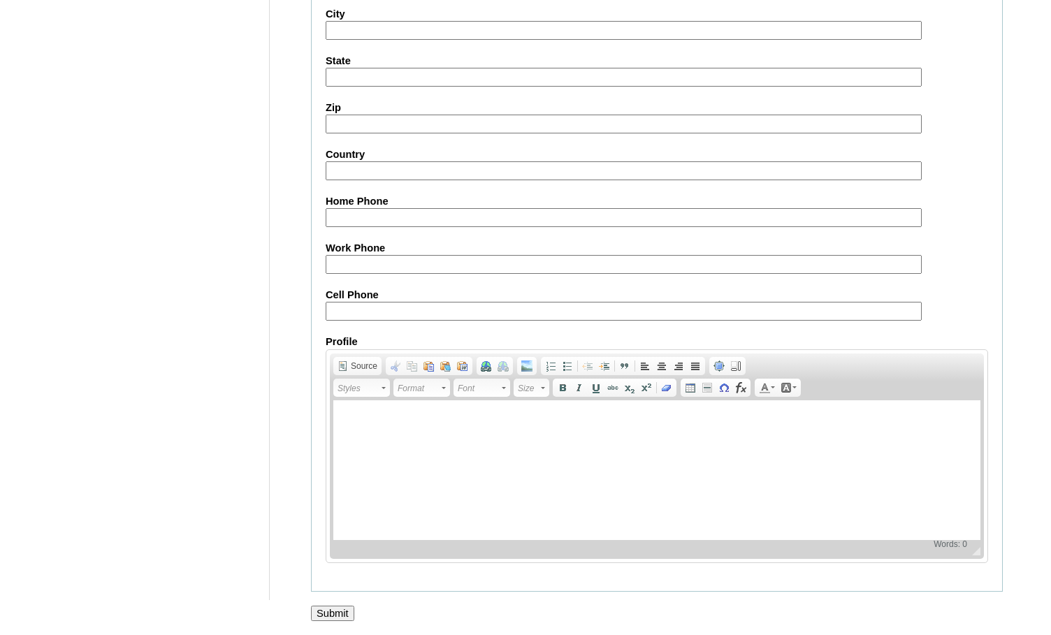
click at [331, 617] on input "Submit" at bounding box center [332, 613] width 43 height 15
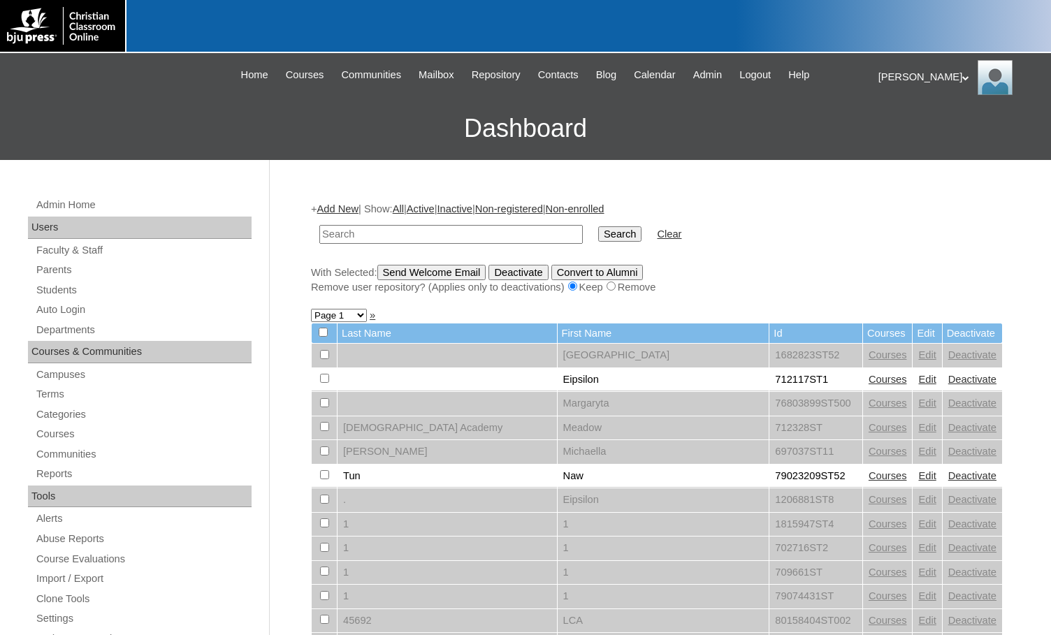
drag, startPoint x: 83, startPoint y: 139, endPoint x: 100, endPoint y: 156, distance: 23.7
click at [83, 139] on h3 "Dashboard" at bounding box center [525, 128] width 1037 height 63
click at [433, 236] on input "text" at bounding box center [451, 234] width 264 height 19
paste input "78975921"
type input "78975921"
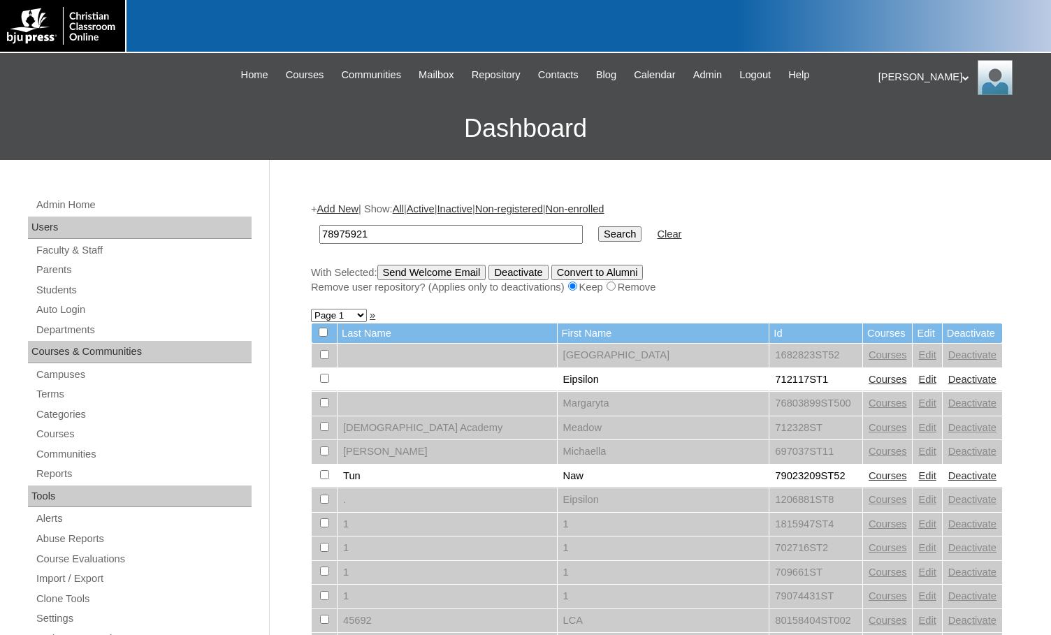
click at [598, 227] on input "Search" at bounding box center [619, 234] width 43 height 15
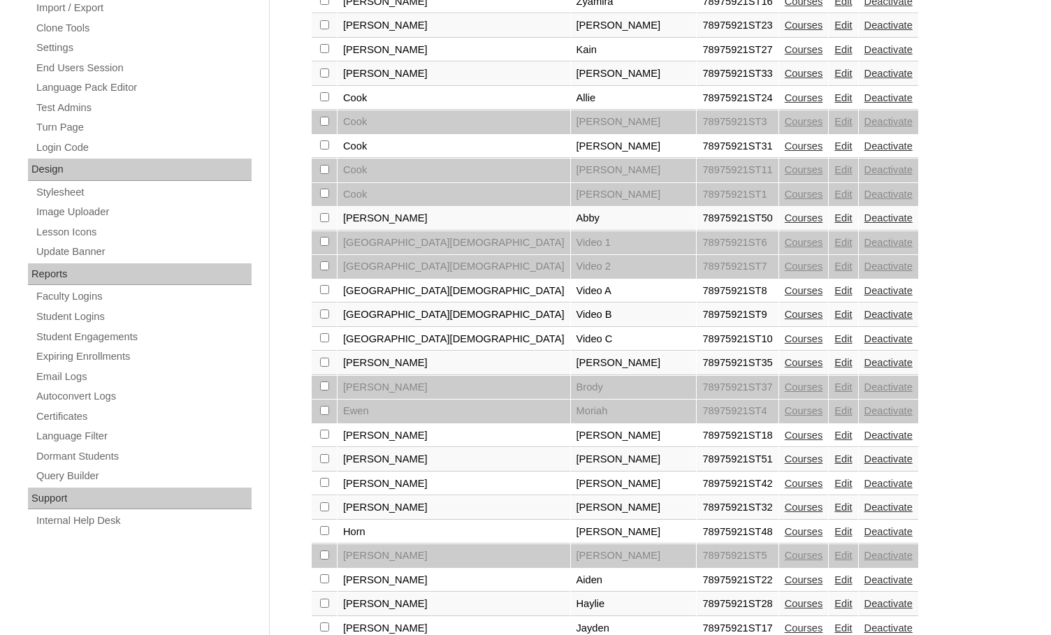
scroll to position [909, 0]
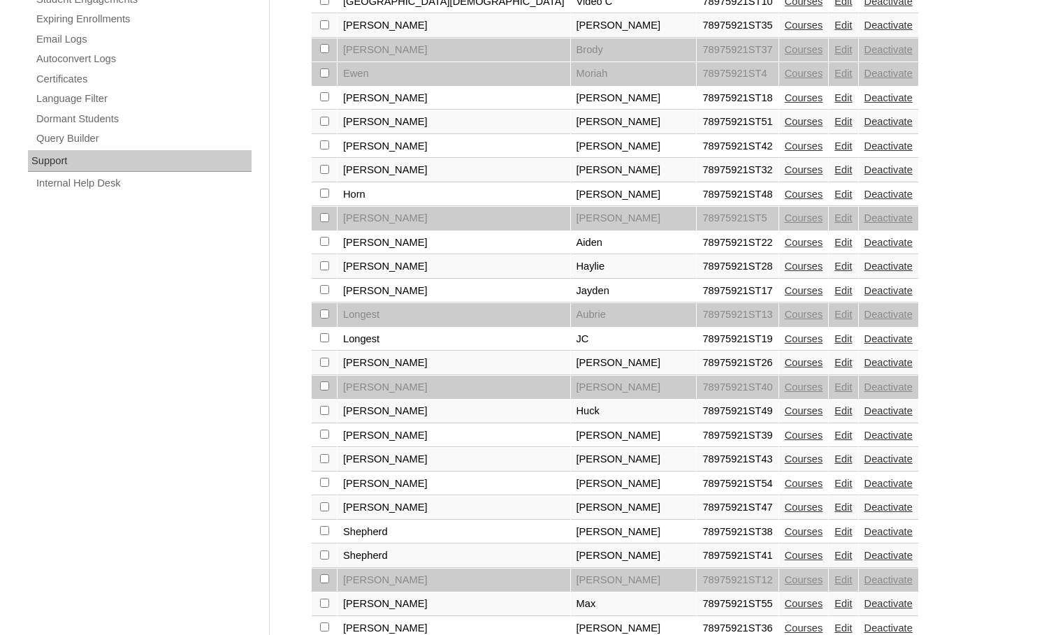
click at [835, 198] on link "Edit" at bounding box center [843, 194] width 17 height 11
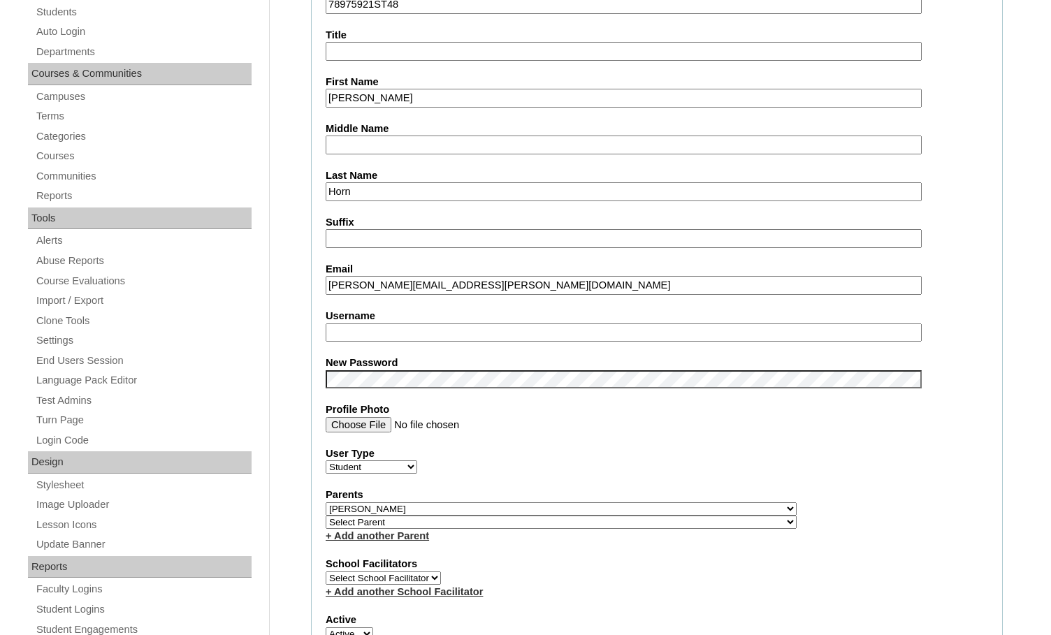
scroll to position [350, 0]
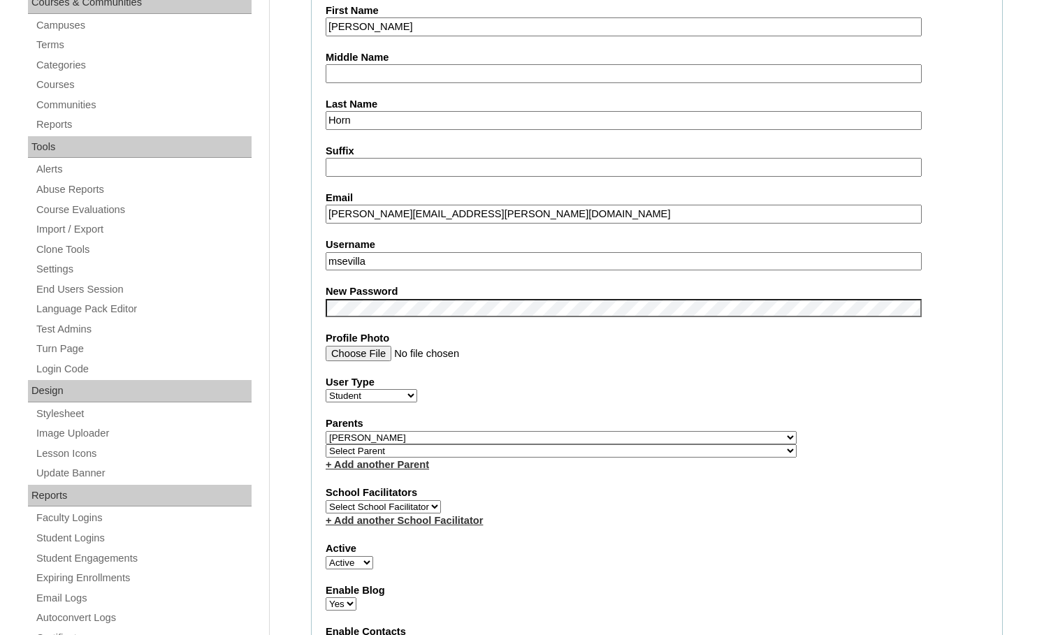
drag, startPoint x: 396, startPoint y: 213, endPoint x: 317, endPoint y: 203, distance: 79.6
click at [317, 203] on fieldset "Account Information User Id 78975921ST48 Title First Name Brentley Middle Name …" at bounding box center [657, 447] width 692 height 1133
drag, startPoint x: 380, startPoint y: 257, endPoint x: 278, endPoint y: 247, distance: 101.8
paste input "brentley.horn"
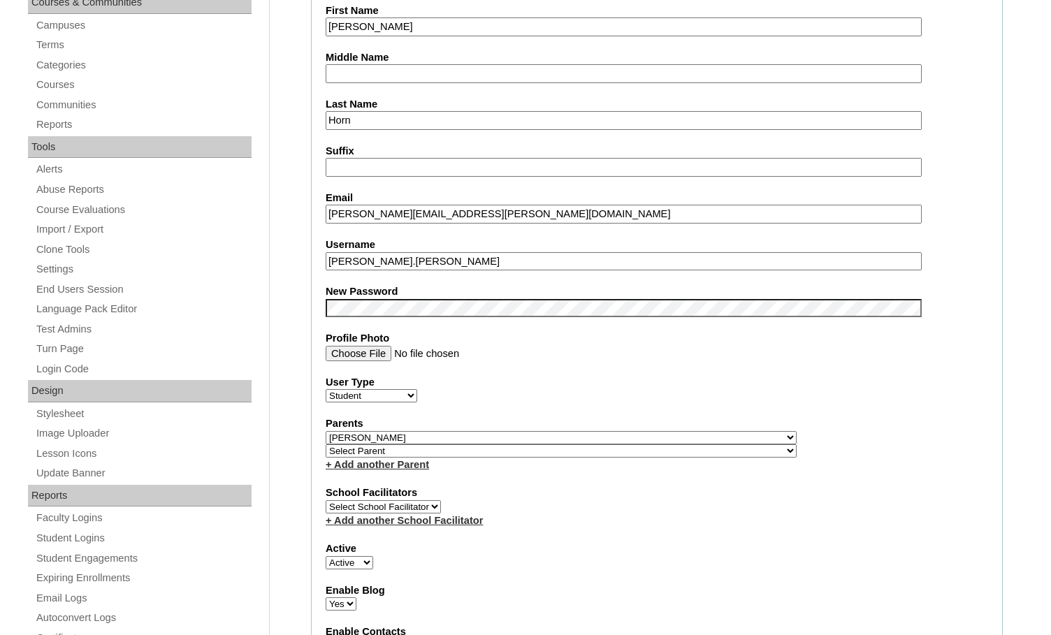
type input "brentley.horn"
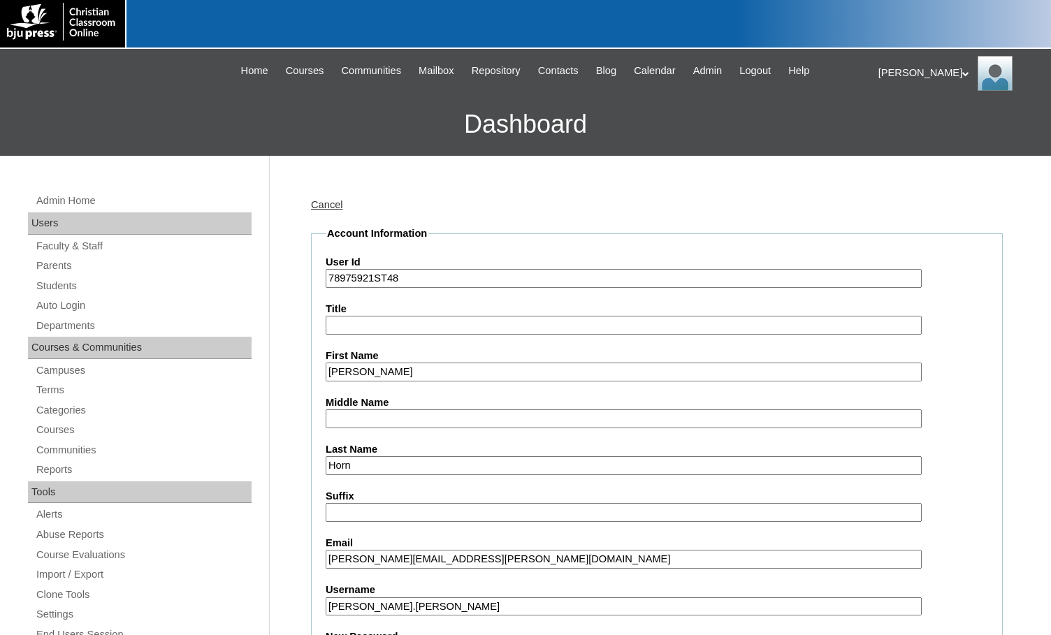
scroll to position [0, 0]
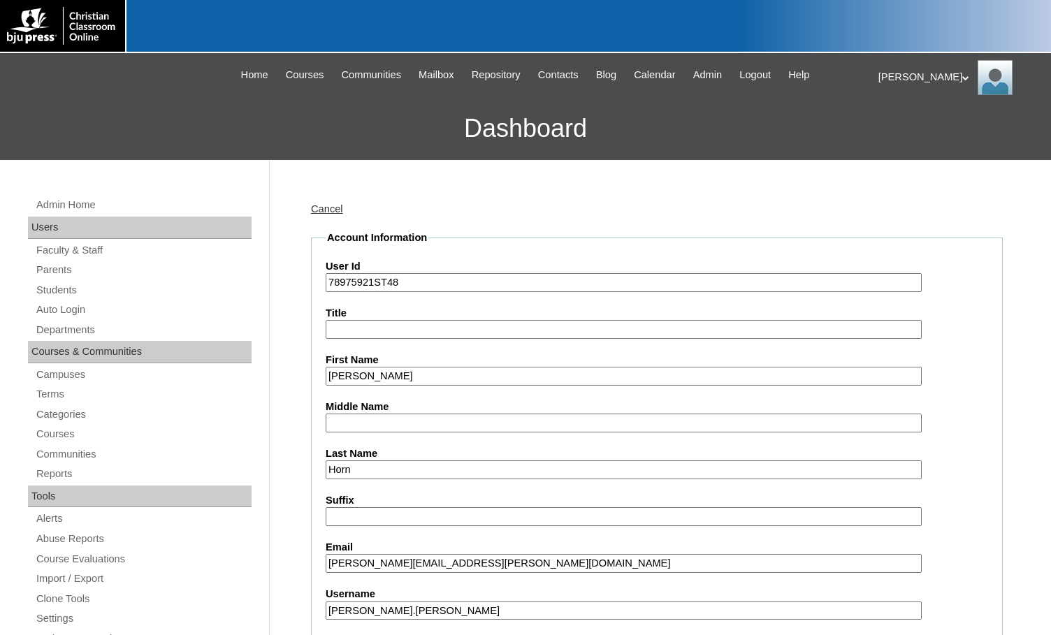
drag, startPoint x: 373, startPoint y: 284, endPoint x: 285, endPoint y: 273, distance: 88.7
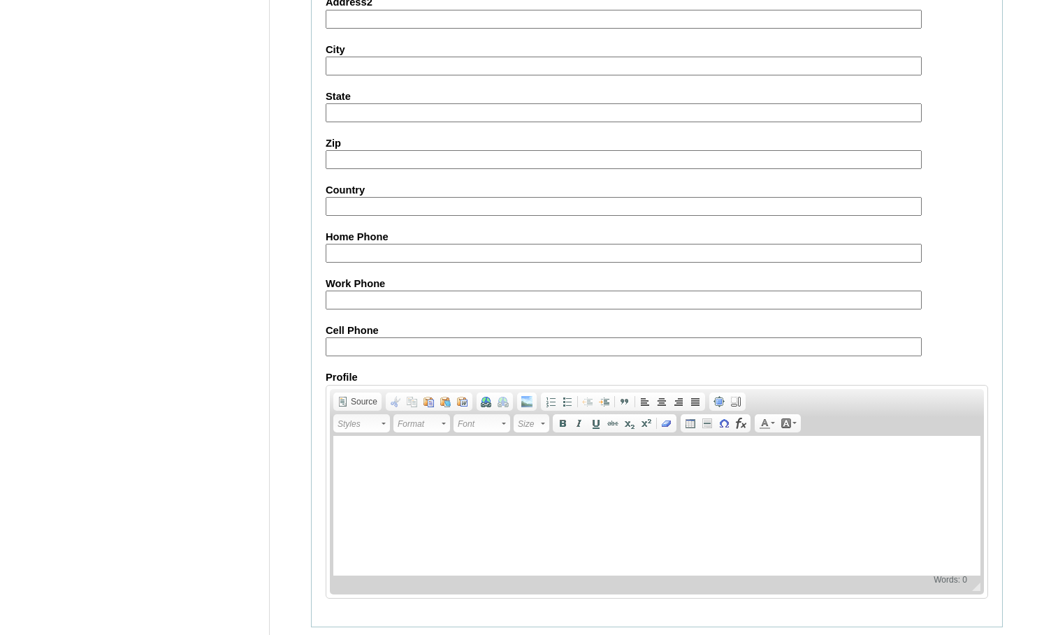
scroll to position [1495, 0]
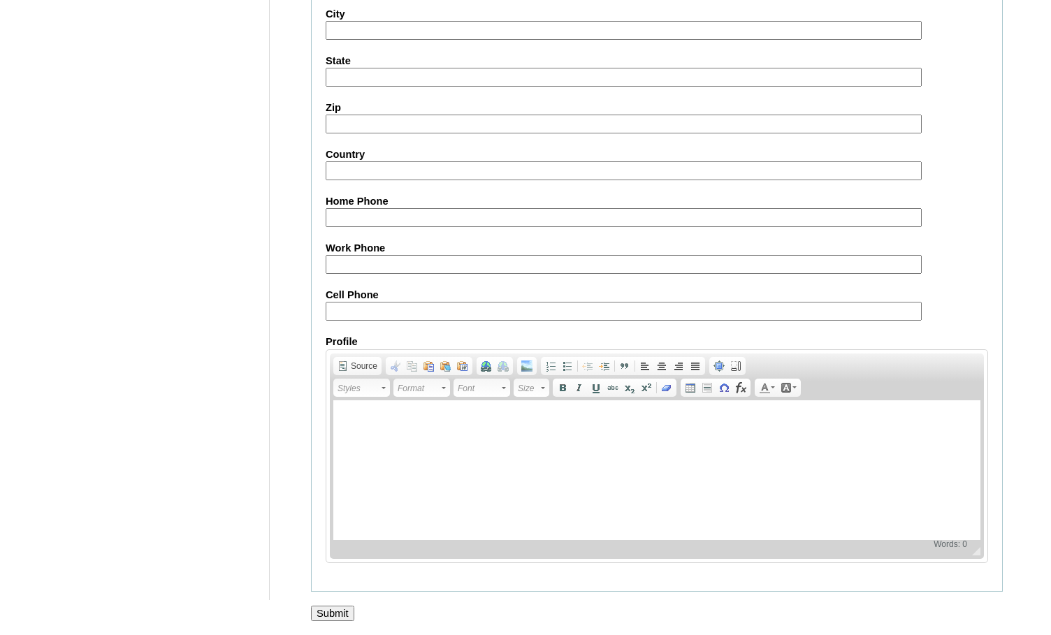
click at [327, 613] on input "Submit" at bounding box center [332, 613] width 43 height 15
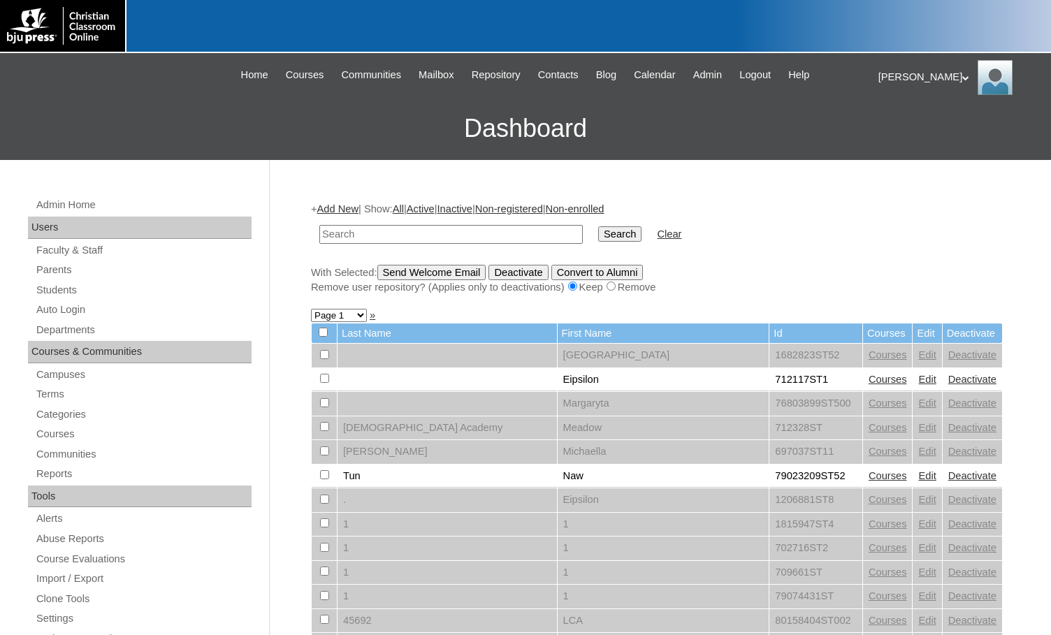
click at [372, 239] on input "text" at bounding box center [451, 234] width 264 height 19
paste input "78975921"
type input "78975921"
click at [598, 227] on input "Search" at bounding box center [619, 234] width 43 height 15
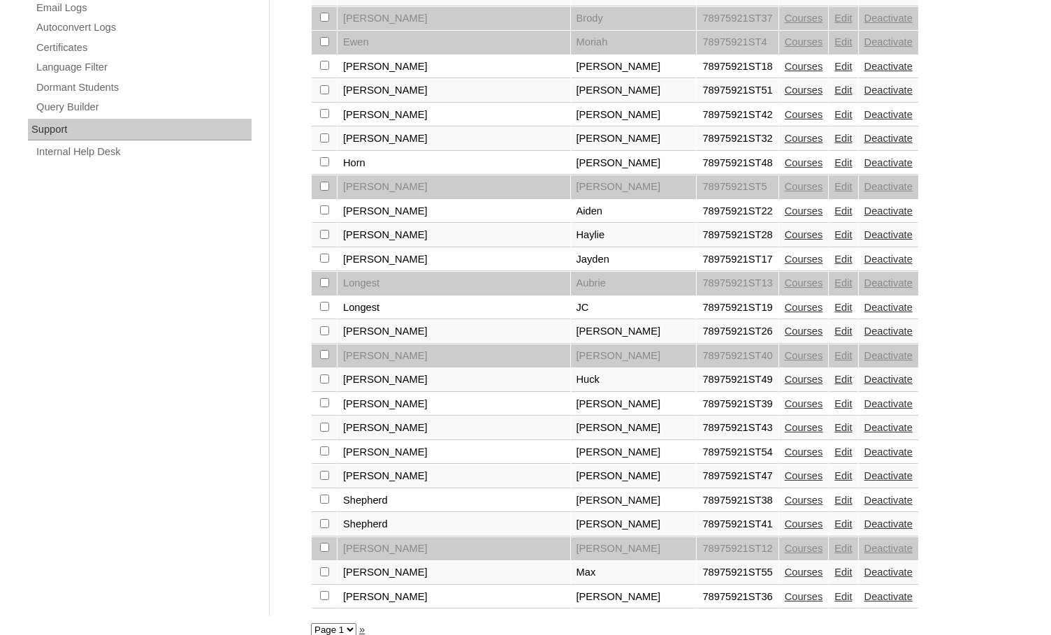
scroll to position [958, 0]
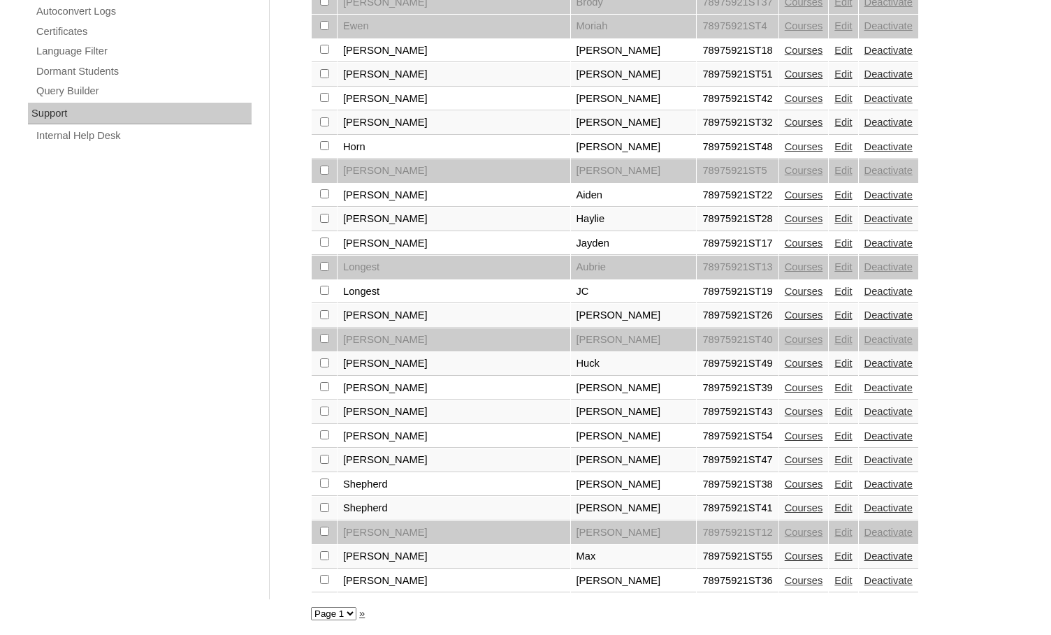
click at [835, 217] on link "Edit" at bounding box center [843, 218] width 17 height 11
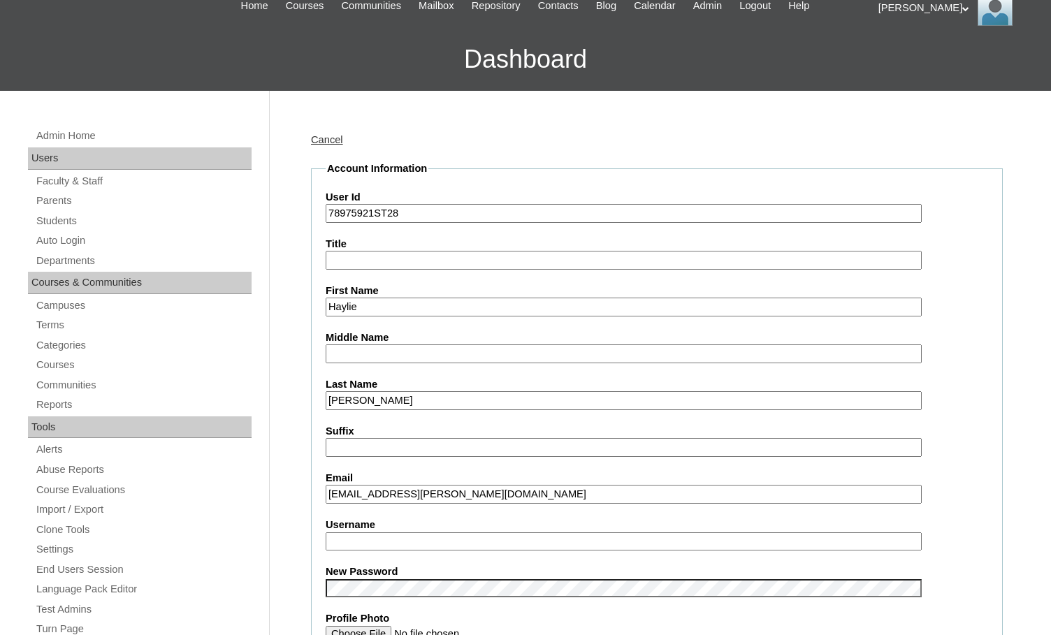
scroll to position [70, 0]
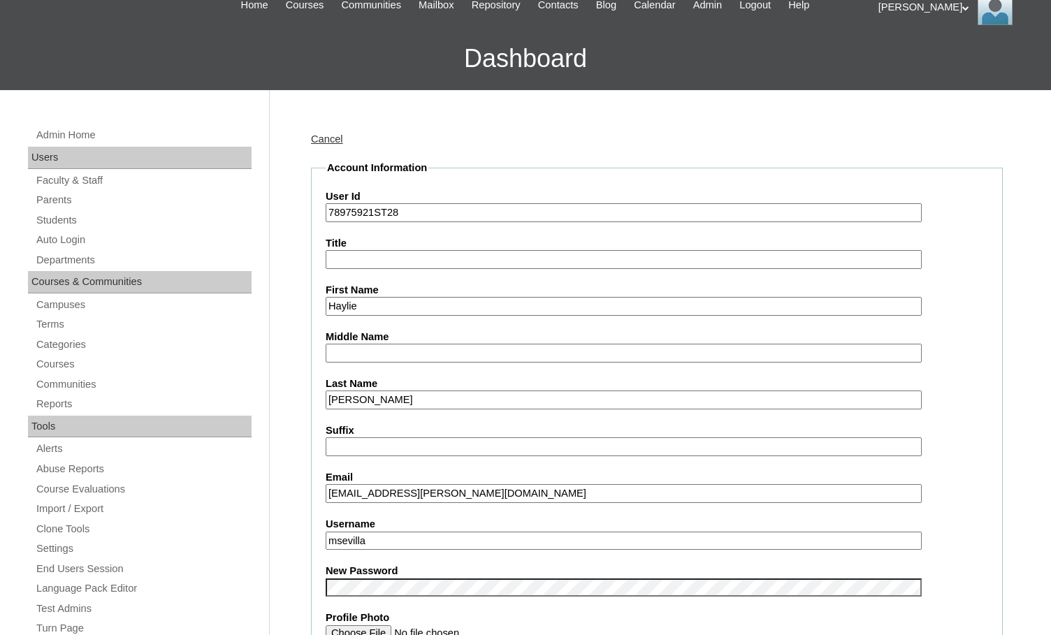
drag, startPoint x: 392, startPoint y: 487, endPoint x: 287, endPoint y: 475, distance: 105.5
drag, startPoint x: 382, startPoint y: 545, endPoint x: 296, endPoint y: 537, distance: 86.3
paste input "haylie.jenkins"
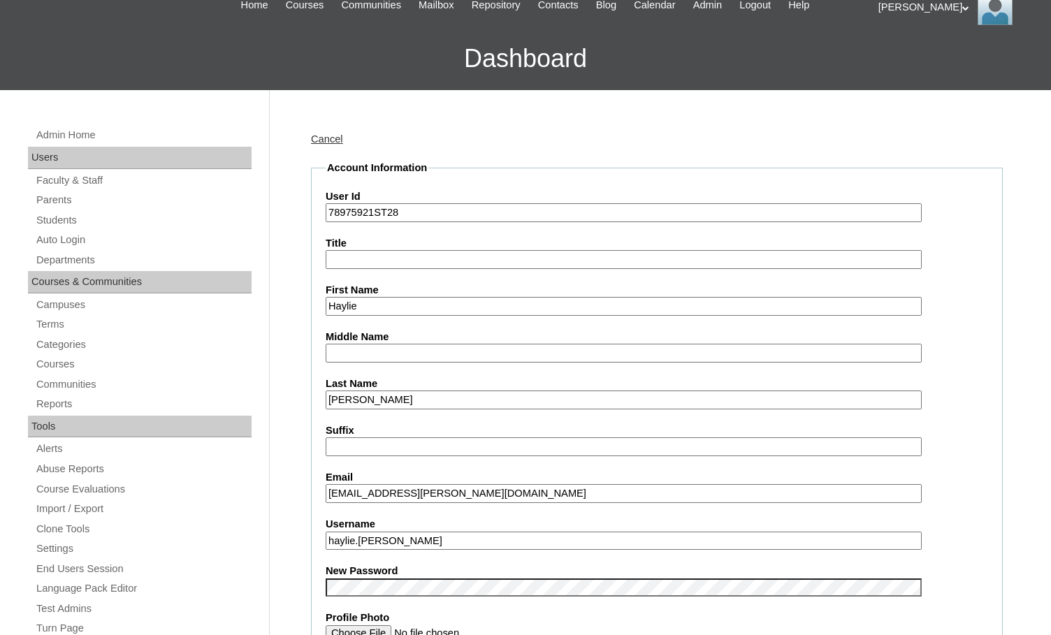
type input "haylie.jenkins"
drag, startPoint x: 373, startPoint y: 210, endPoint x: 314, endPoint y: 205, distance: 59.7
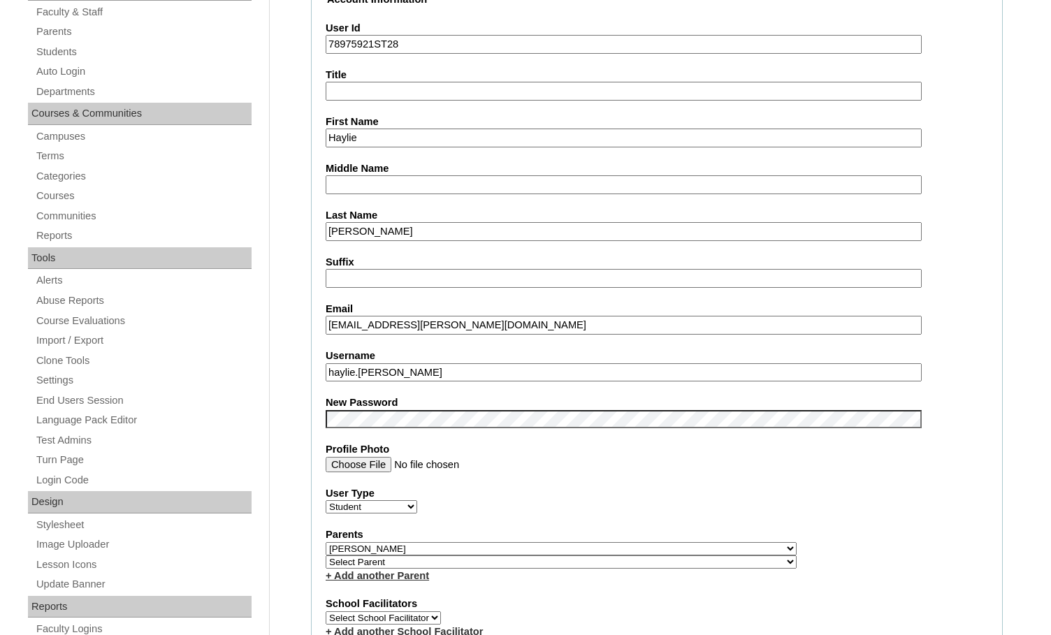
scroll to position [280, 0]
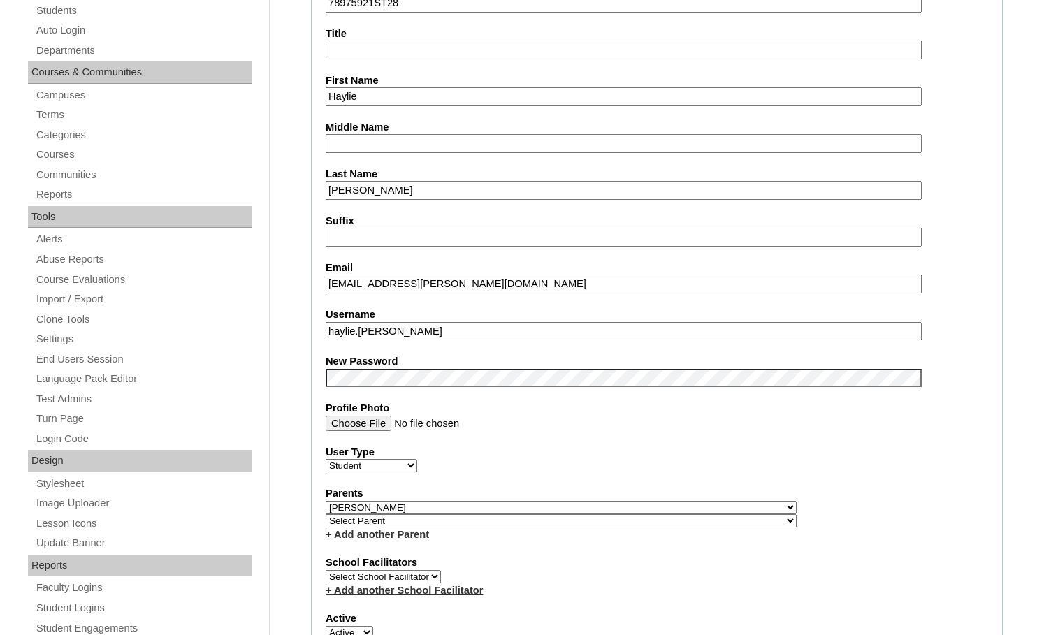
drag, startPoint x: 293, startPoint y: 383, endPoint x: 293, endPoint y: 392, distance: 9.1
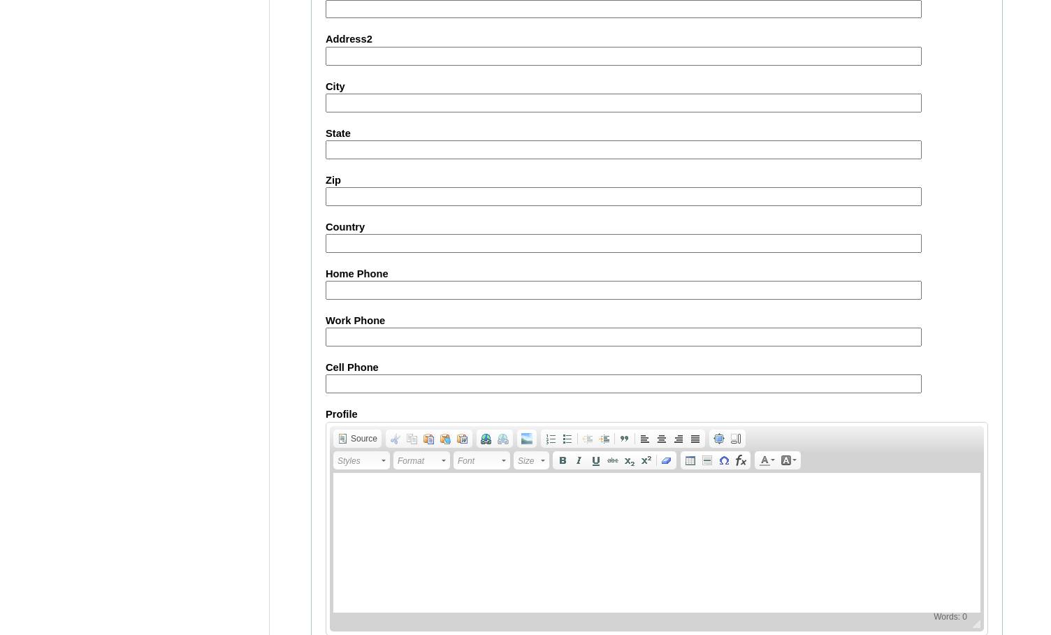
scroll to position [1495, 0]
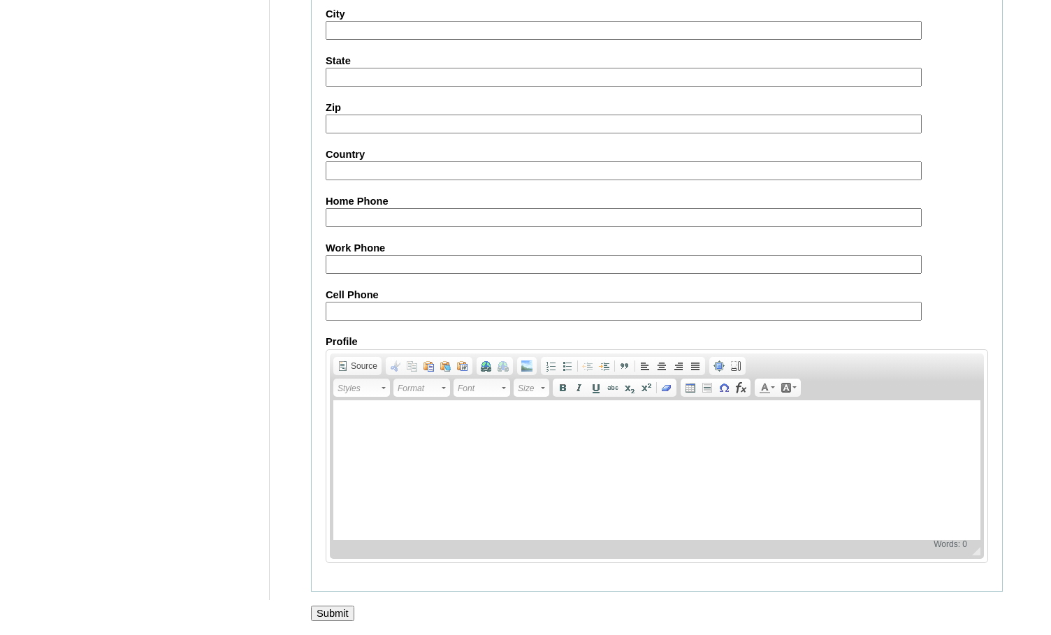
click at [331, 614] on input "Submit" at bounding box center [332, 613] width 43 height 15
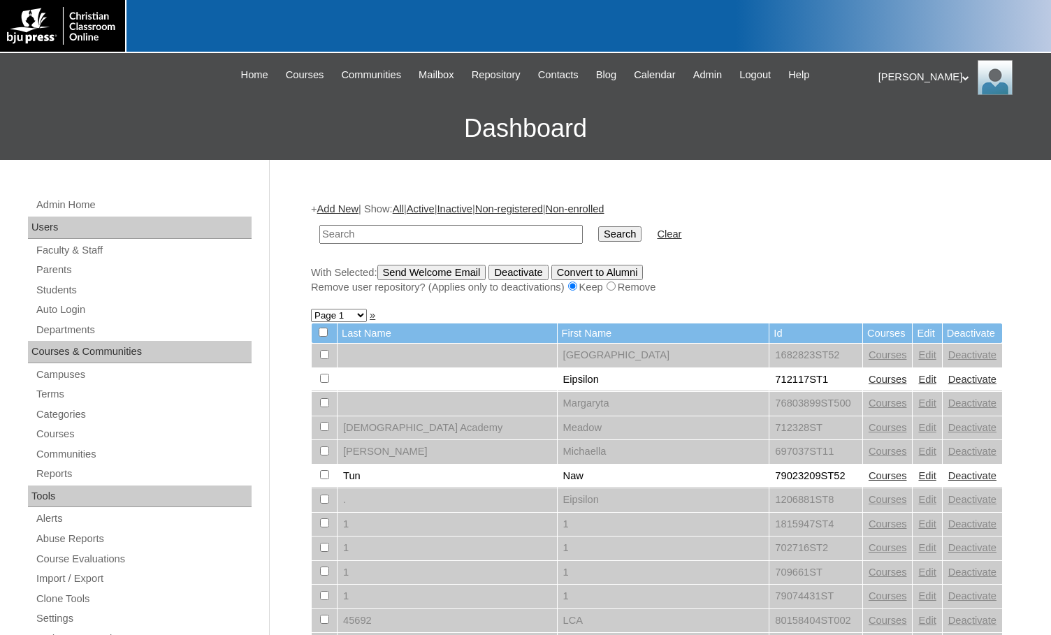
paste input "78975921"
type input "78975921"
click at [598, 233] on input "Search" at bounding box center [619, 234] width 43 height 15
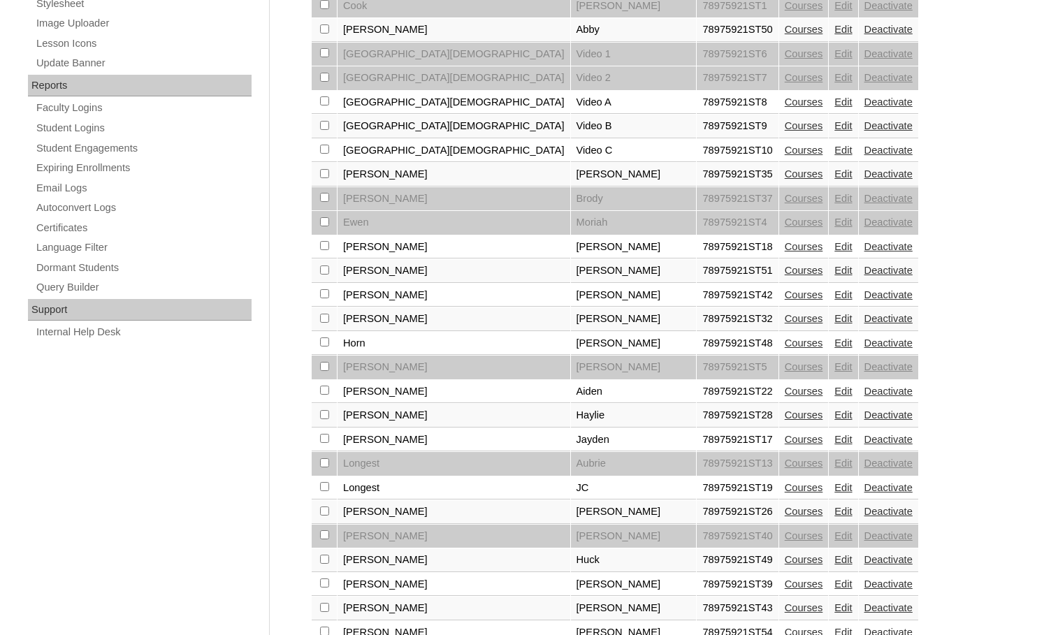
scroll to position [769, 0]
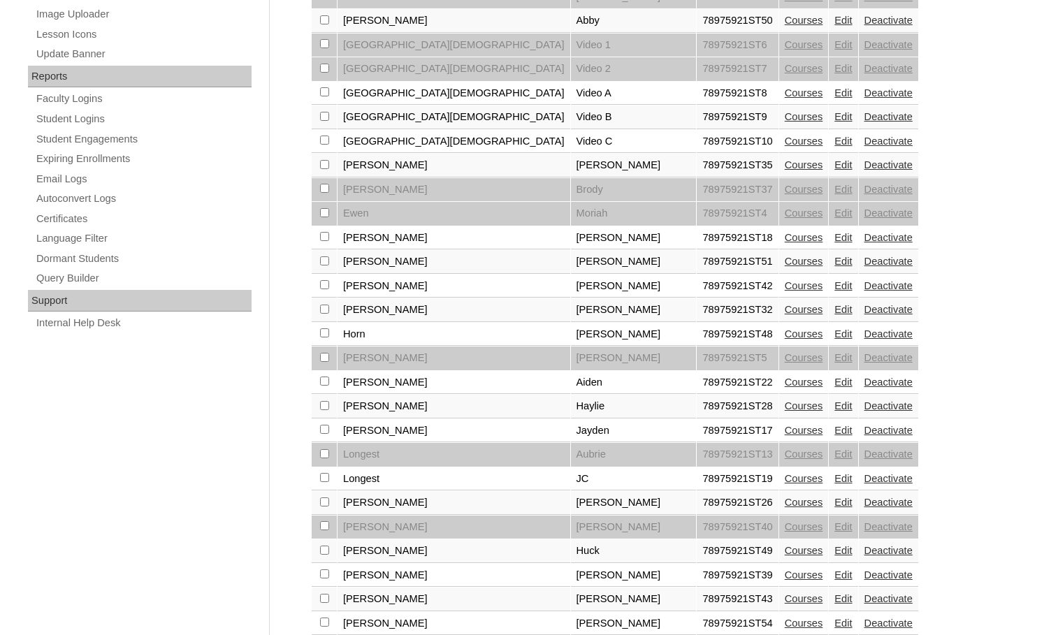
click at [835, 479] on link "Edit" at bounding box center [843, 478] width 17 height 11
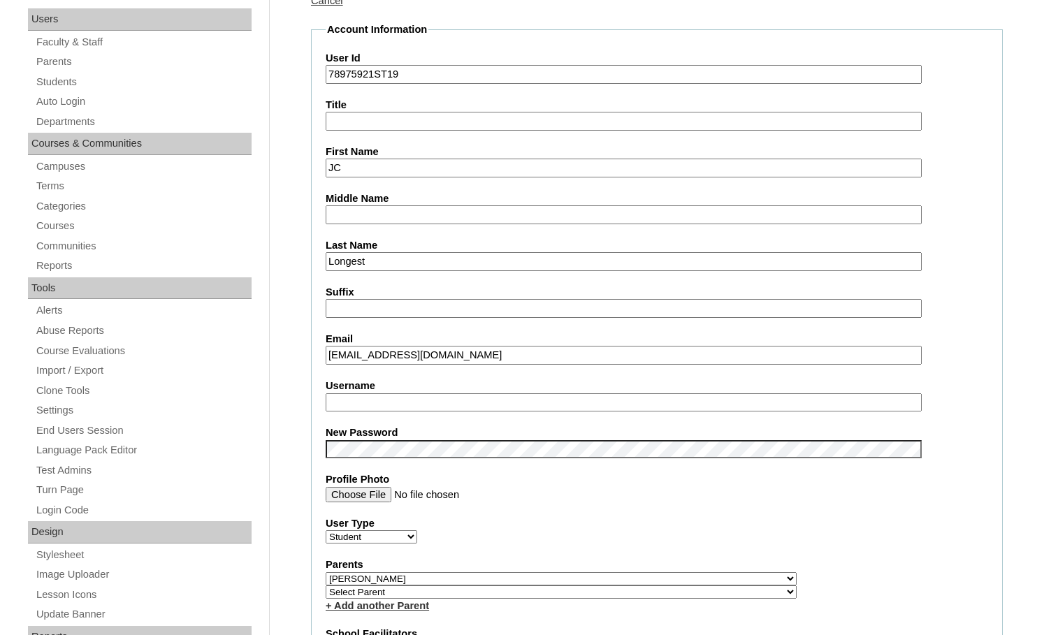
scroll to position [210, 0]
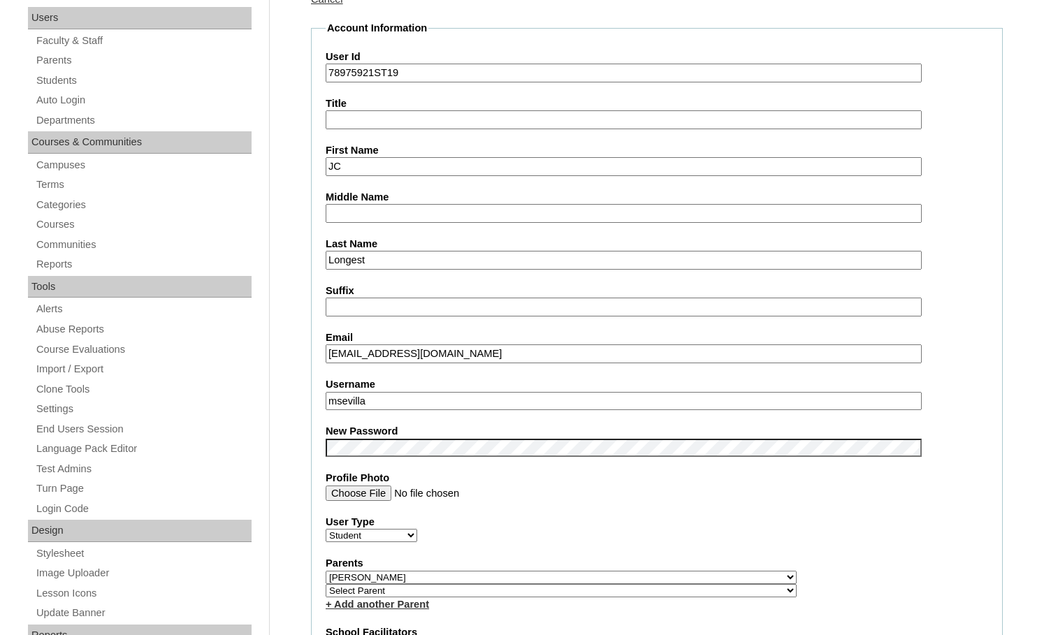
drag, startPoint x: 375, startPoint y: 354, endPoint x: 298, endPoint y: 343, distance: 77.8
drag, startPoint x: 379, startPoint y: 399, endPoint x: 253, endPoint y: 381, distance: 127.1
paste input "jc.longest"
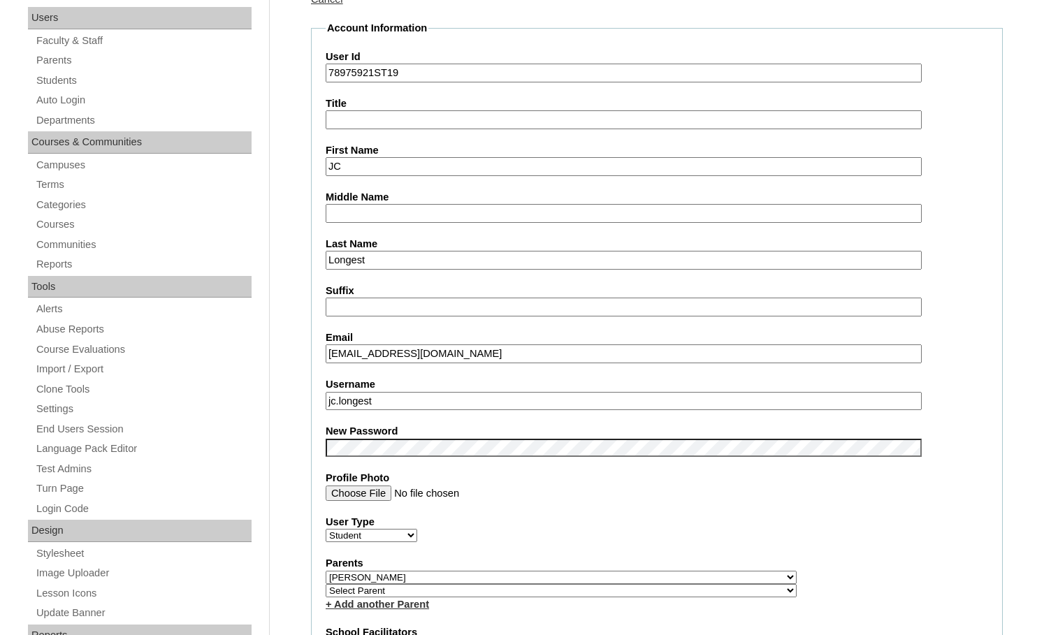
type input "jc.longest"
drag, startPoint x: 374, startPoint y: 78, endPoint x: 326, endPoint y: 78, distance: 47.5
click at [326, 78] on input "78975921ST19" at bounding box center [624, 73] width 596 height 19
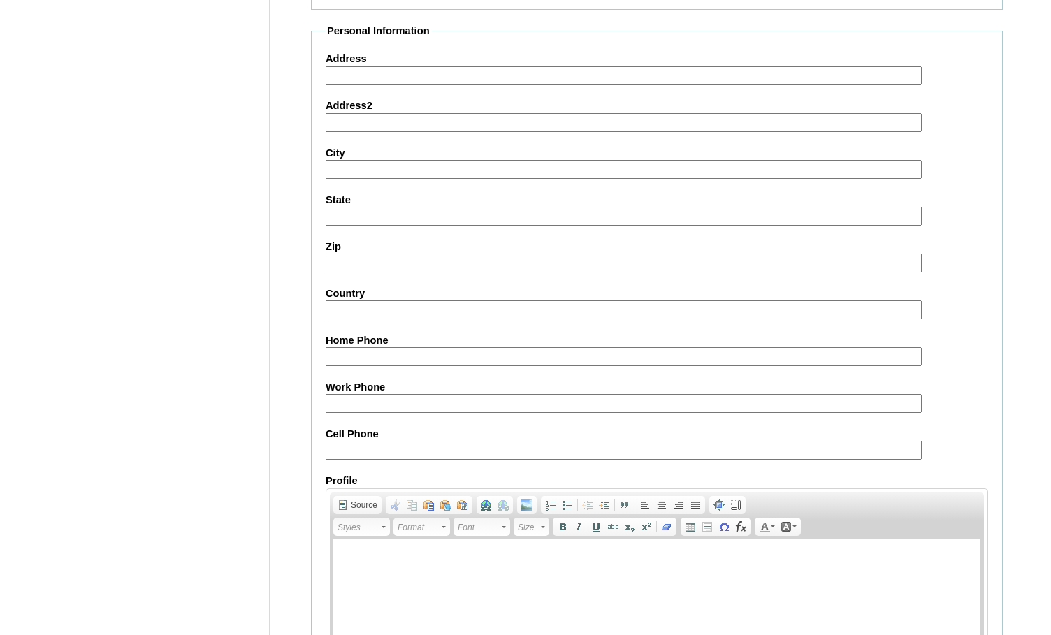
scroll to position [1495, 0]
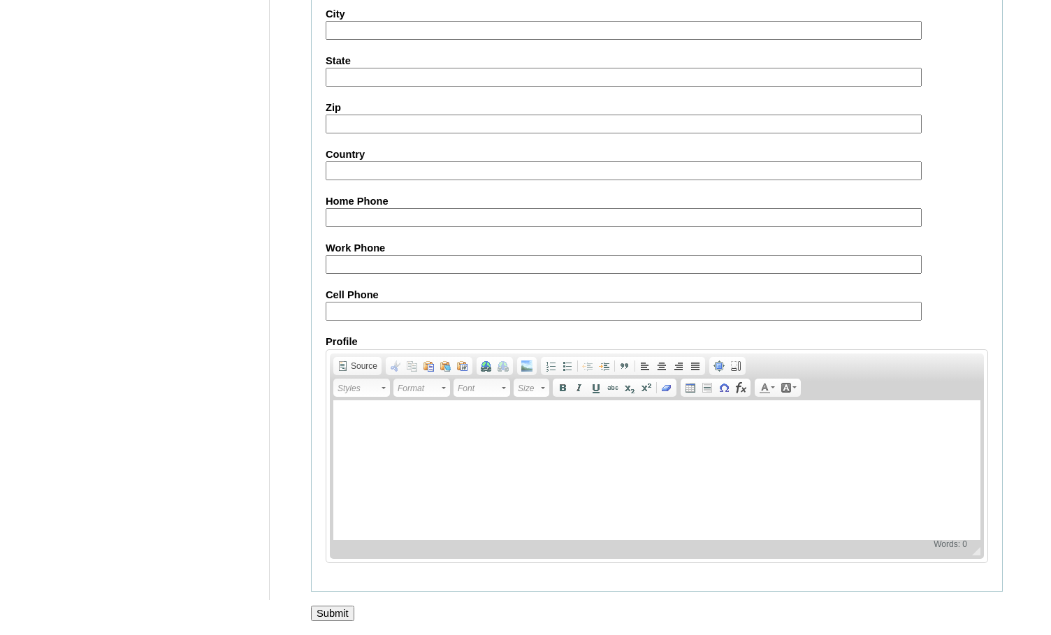
click at [319, 610] on input "Submit" at bounding box center [332, 613] width 43 height 15
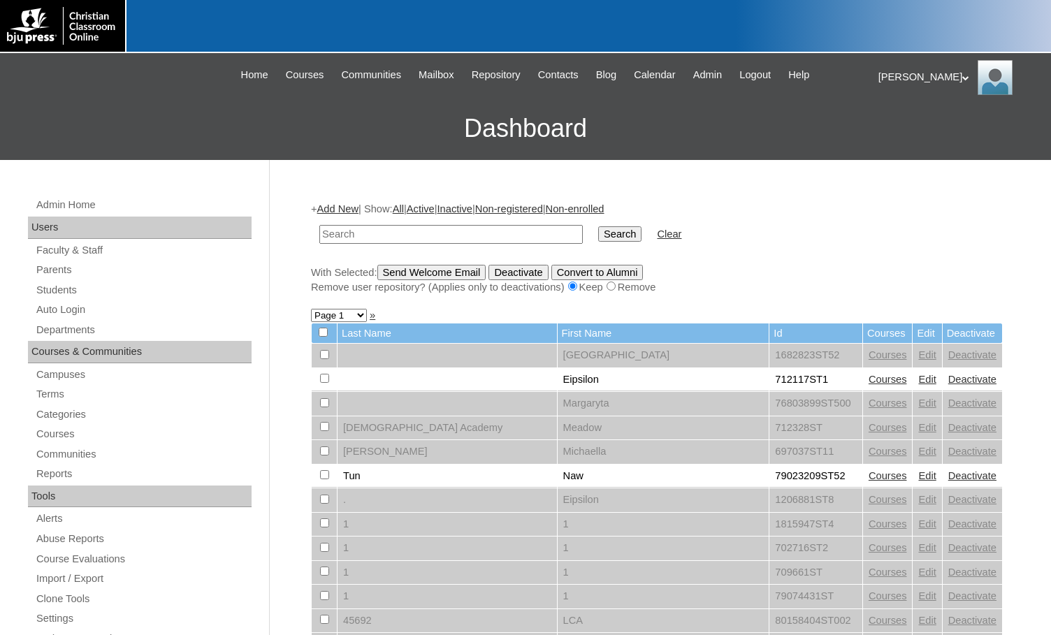
click at [484, 231] on input "text" at bounding box center [451, 234] width 264 height 19
paste input "78975921"
type input "78975921"
click at [598, 234] on input "Search" at bounding box center [619, 234] width 43 height 15
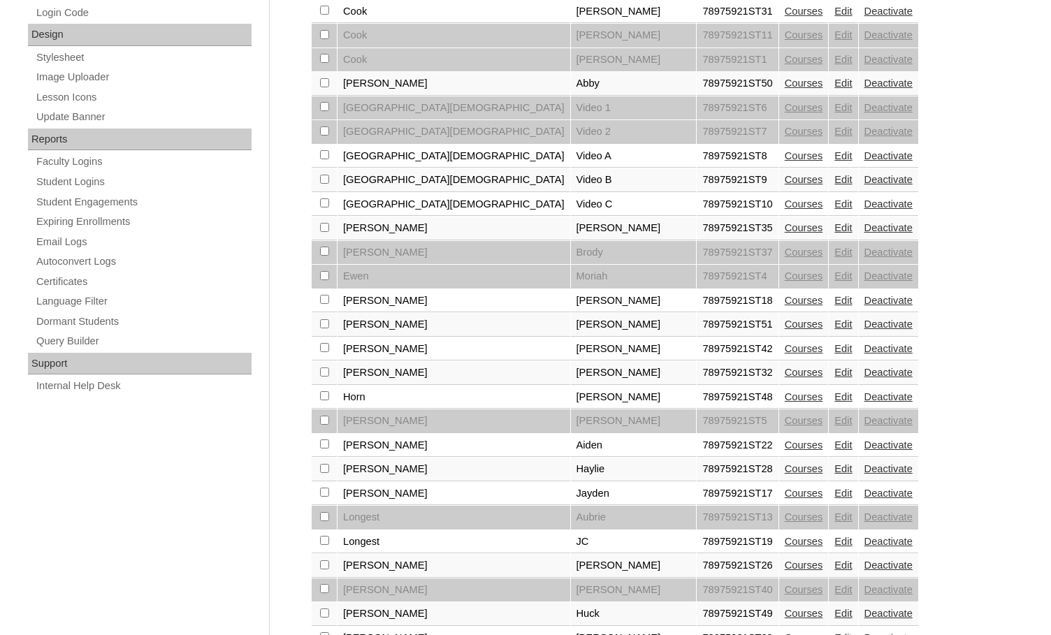
scroll to position [958, 0]
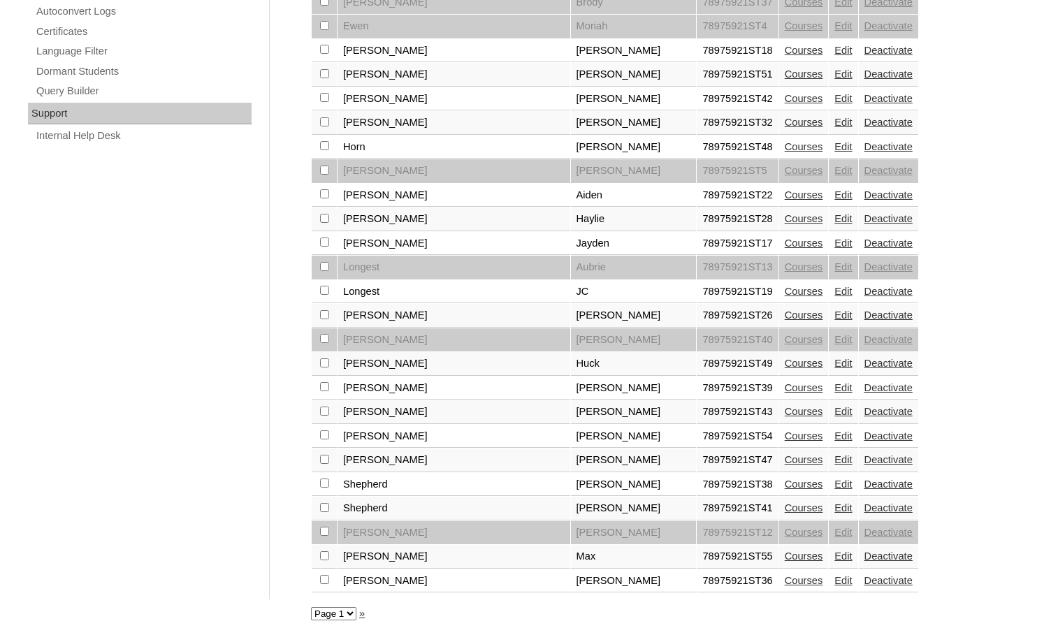
click at [835, 315] on link "Edit" at bounding box center [843, 315] width 17 height 11
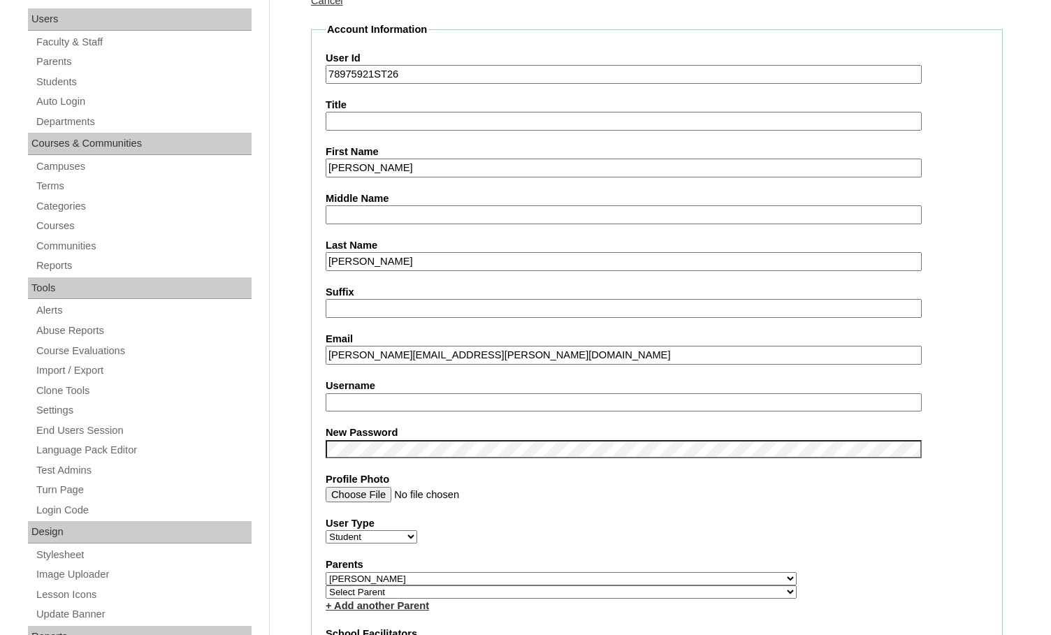
scroll to position [210, 0]
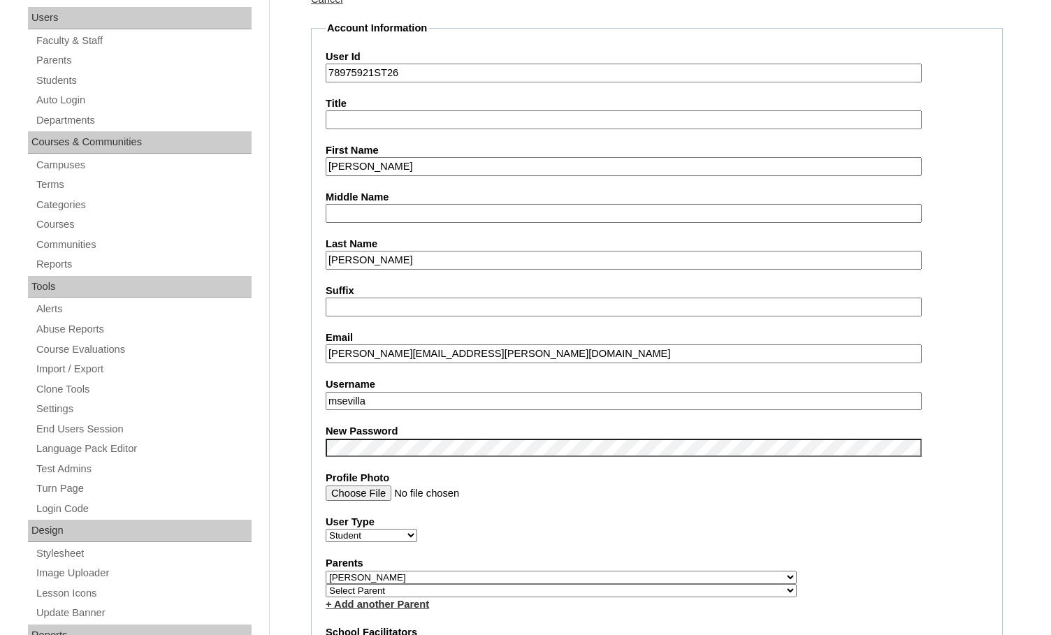
drag, startPoint x: 414, startPoint y: 357, endPoint x: 306, endPoint y: 351, distance: 108.5
drag, startPoint x: 388, startPoint y: 403, endPoint x: 287, endPoint y: 392, distance: 101.9
paste input "angelo.marteney"
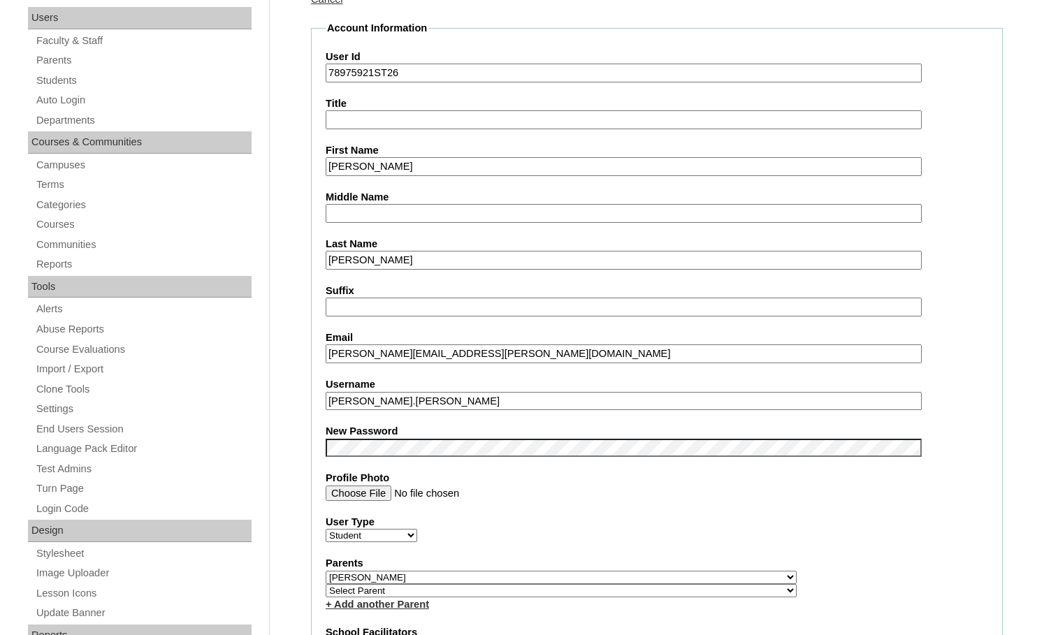
type input "angelo.marteney"
drag, startPoint x: 373, startPoint y: 71, endPoint x: 306, endPoint y: 64, distance: 68.2
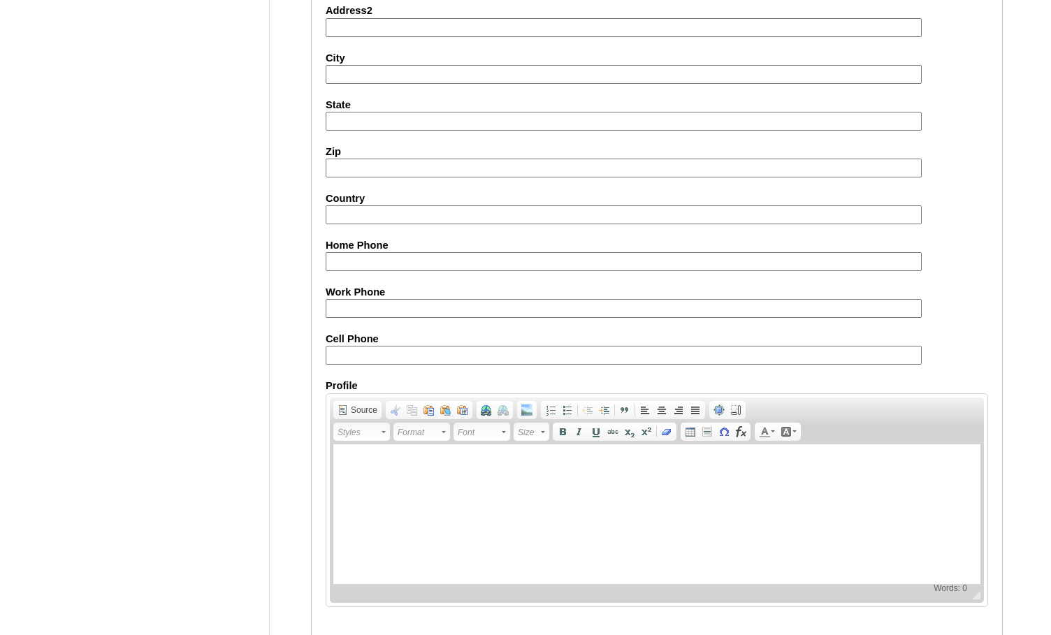
scroll to position [1495, 0]
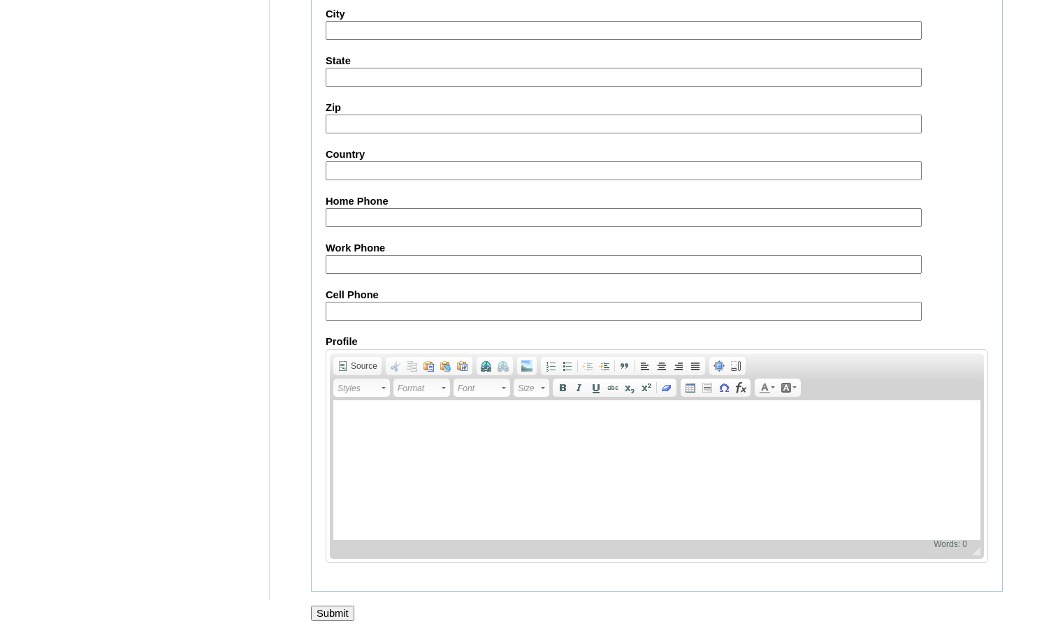
click at [339, 608] on input "Submit" at bounding box center [332, 613] width 43 height 15
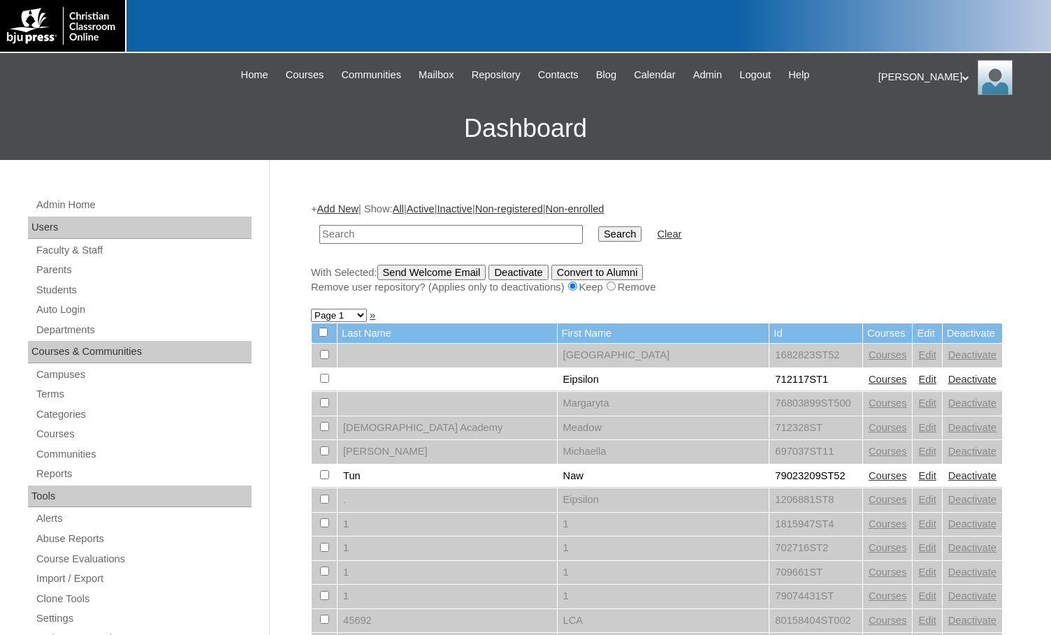
click at [171, 157] on h3 "Dashboard" at bounding box center [525, 128] width 1037 height 63
click at [402, 237] on input "text" at bounding box center [451, 234] width 264 height 19
paste input "huck.nelson"
type input "h"
paste input "78975921"
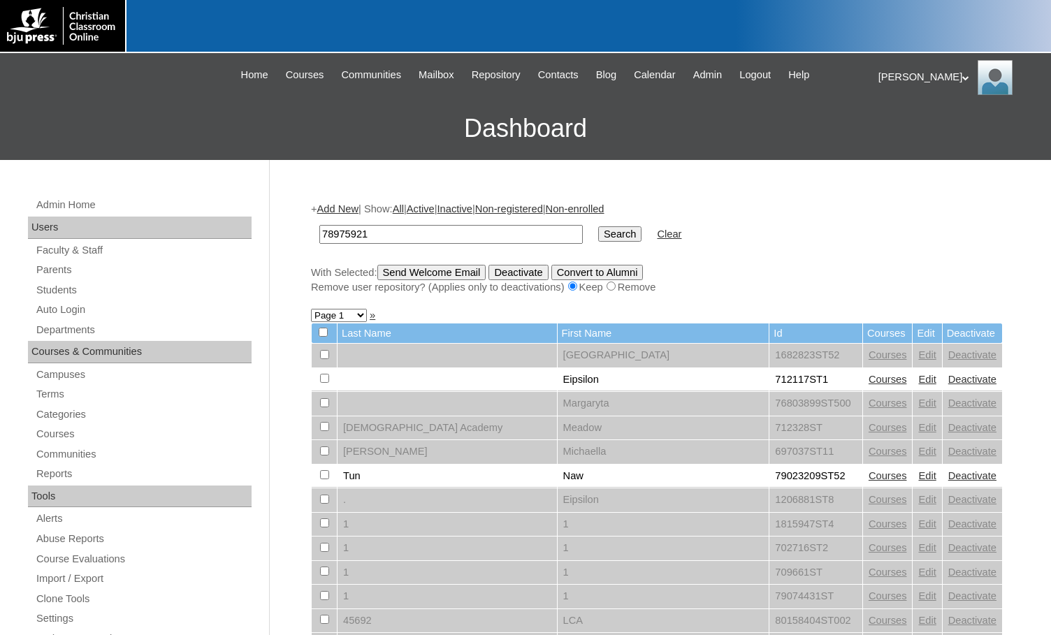
type input "78975921"
click at [598, 231] on input "Search" at bounding box center [619, 234] width 43 height 15
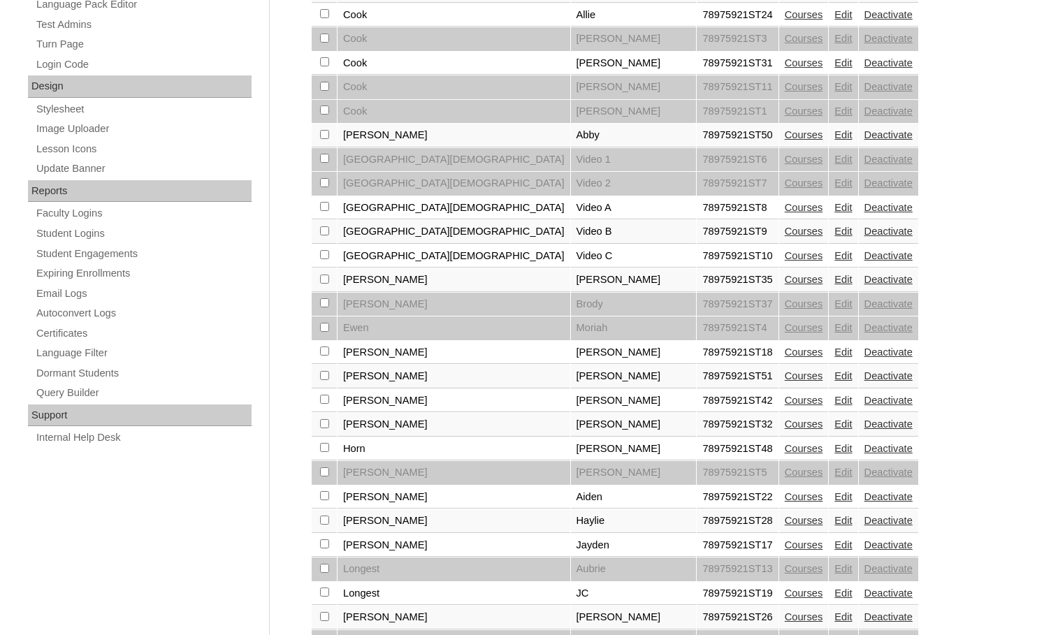
scroll to position [909, 0]
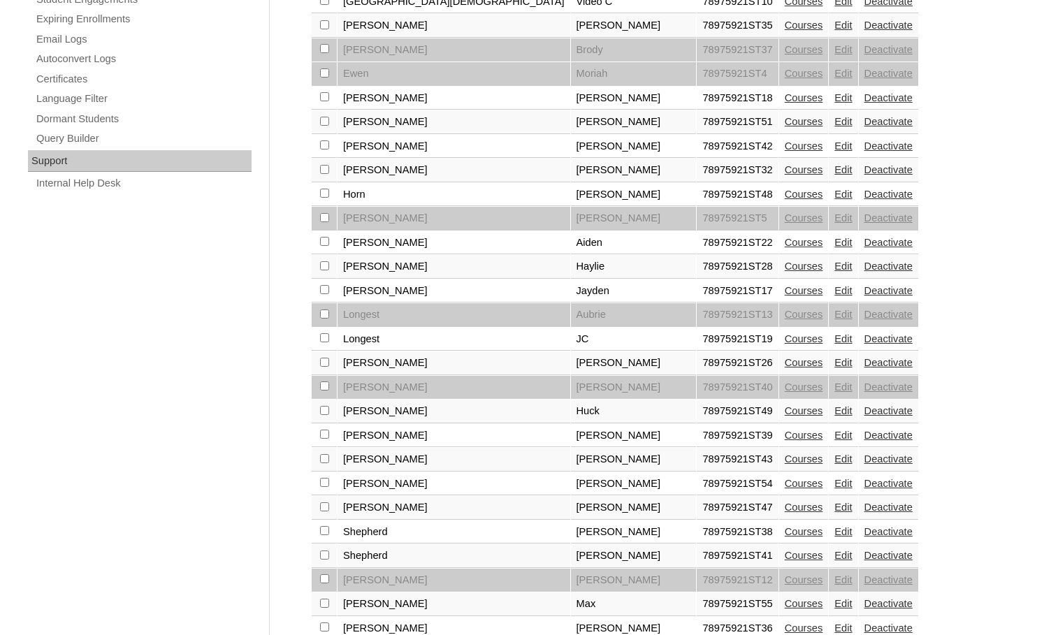
click at [835, 438] on link "Edit" at bounding box center [843, 435] width 17 height 11
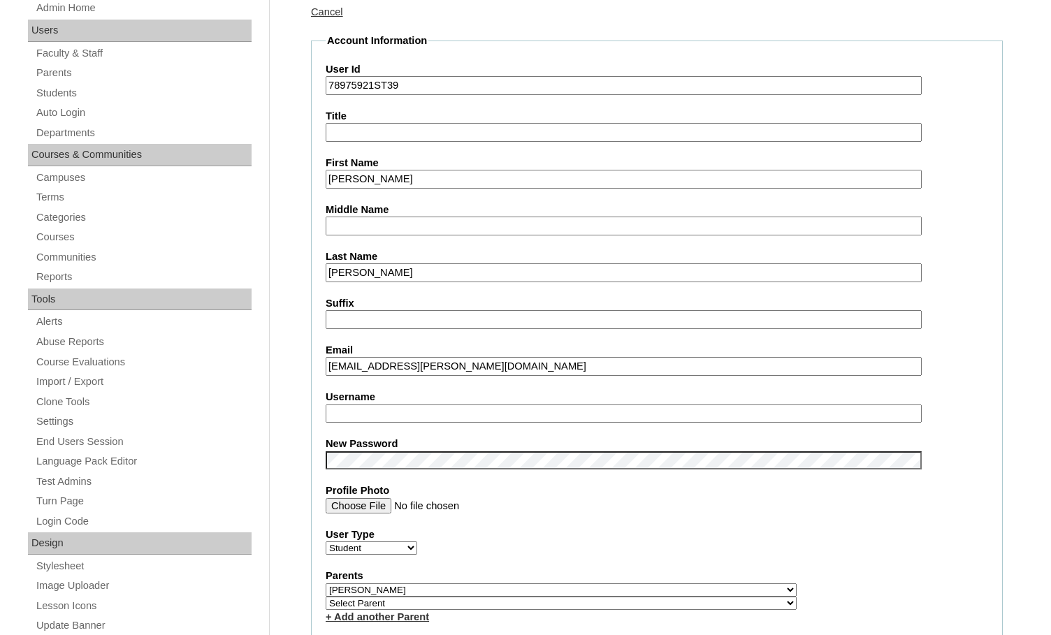
scroll to position [210, 0]
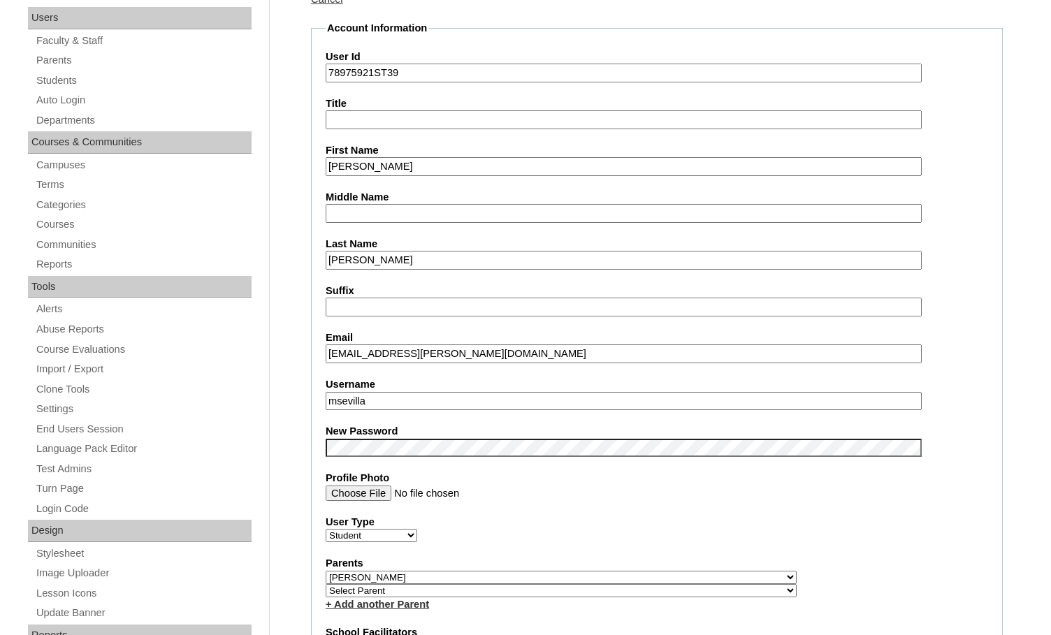
drag, startPoint x: 387, startPoint y: 359, endPoint x: 291, endPoint y: 357, distance: 95.8
drag, startPoint x: 391, startPoint y: 405, endPoint x: 296, endPoint y: 397, distance: 95.4
paste input "gia.[PERSON_NAME]"
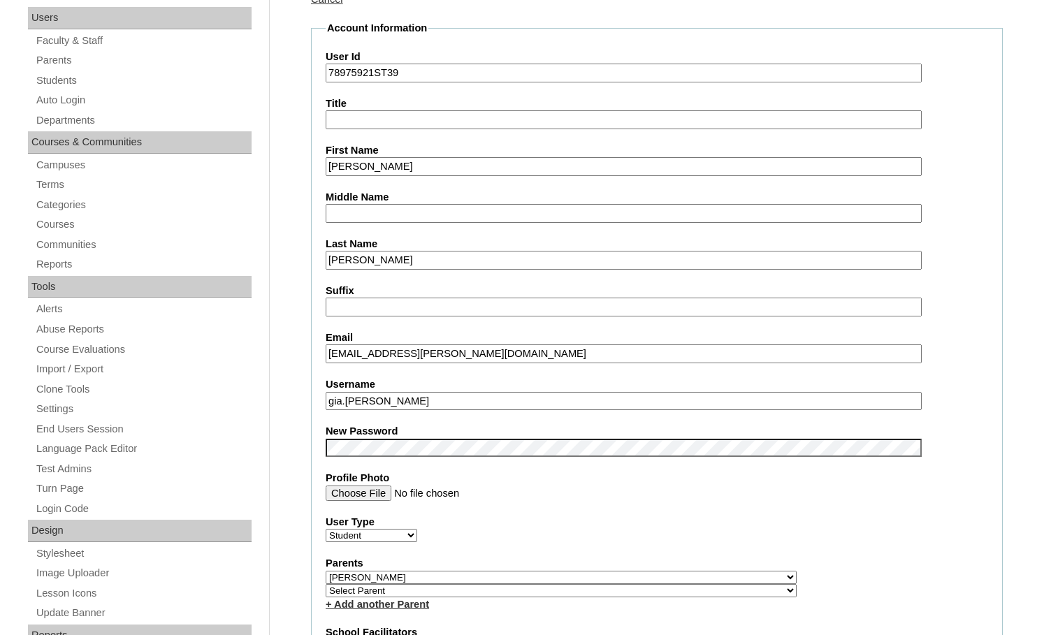
type input "gia.[PERSON_NAME]"
drag, startPoint x: 373, startPoint y: 80, endPoint x: 316, endPoint y: 77, distance: 57.4
click at [316, 77] on fieldset "Account Information User Id 78975921ST39 Title First Name Gia Middle Name Last …" at bounding box center [657, 587] width 692 height 1133
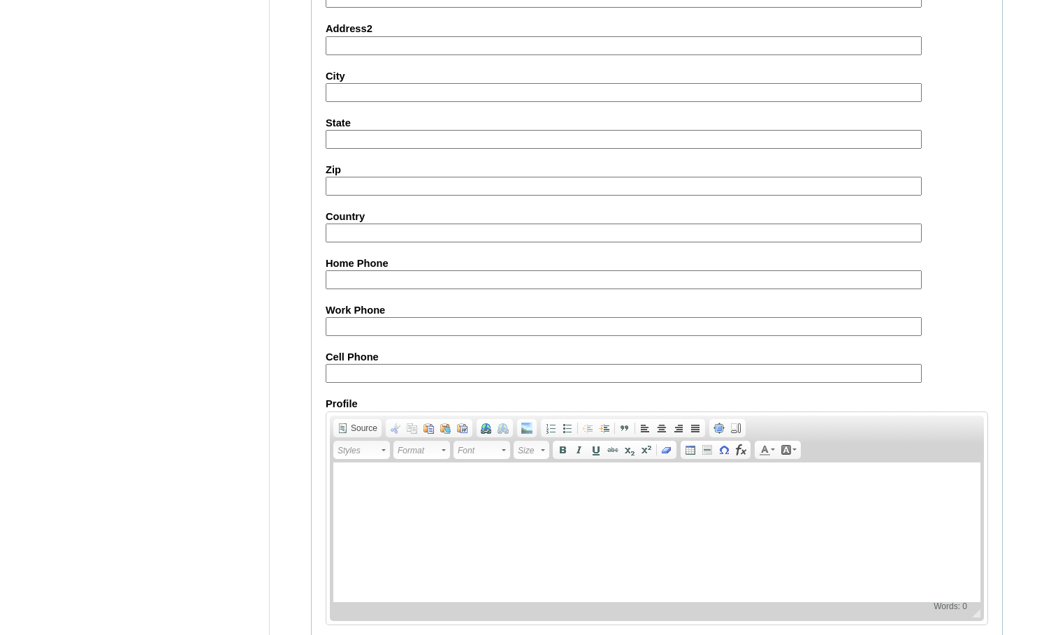
scroll to position [1495, 0]
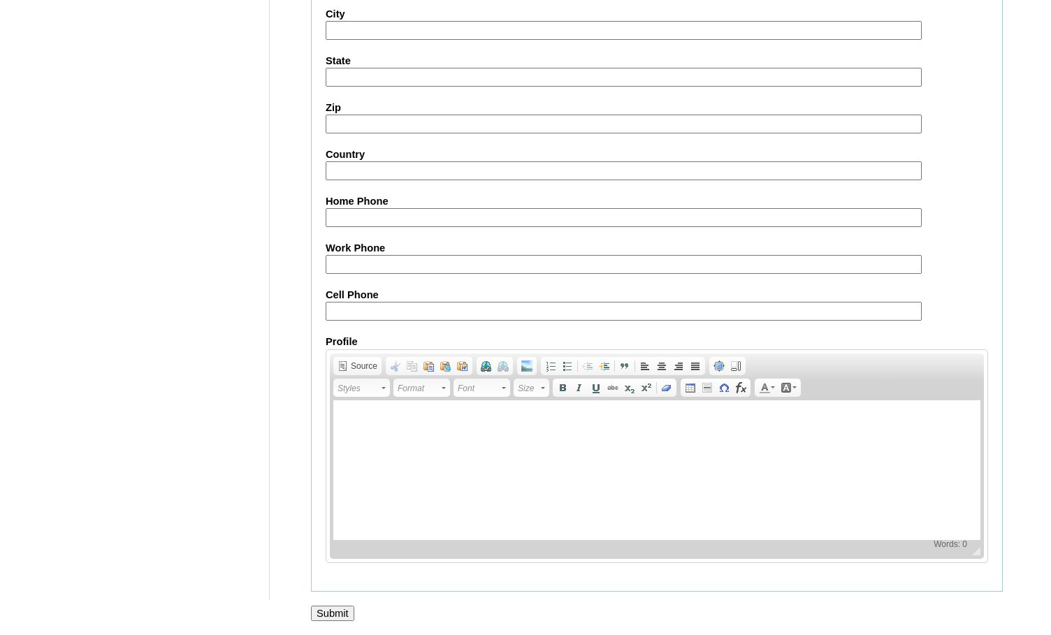
click at [329, 608] on input "Submit" at bounding box center [332, 613] width 43 height 15
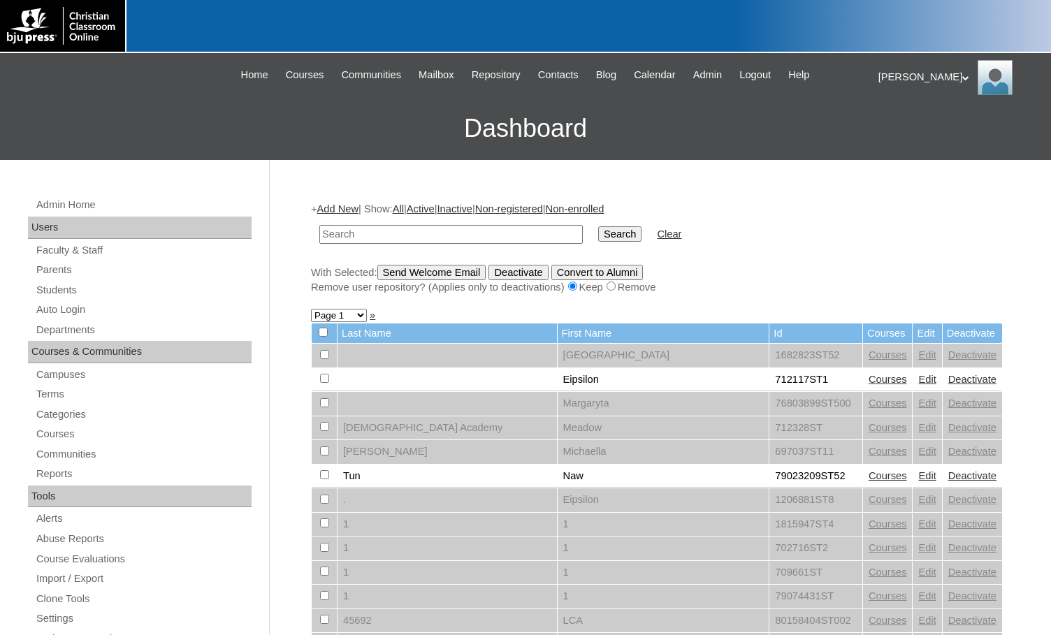
click at [207, 152] on h3 "Dashboard" at bounding box center [525, 128] width 1037 height 63
drag, startPoint x: 382, startPoint y: 230, endPoint x: 398, endPoint y: 230, distance: 15.4
click at [382, 230] on input "text" at bounding box center [451, 234] width 264 height 19
paste input "78975921"
type input "78975921"
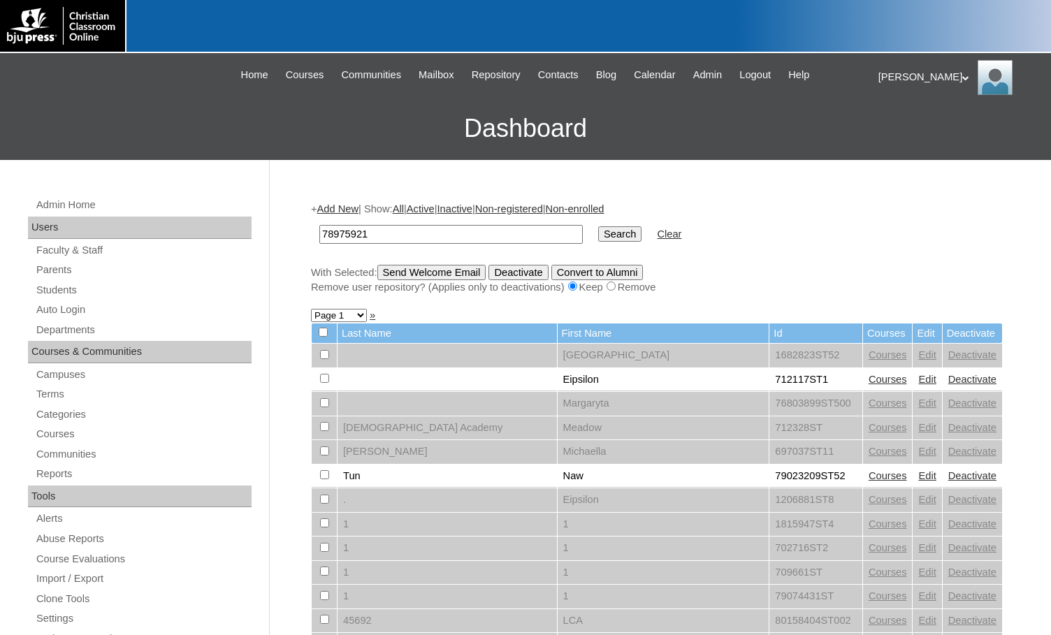
click at [598, 233] on input "Search" at bounding box center [619, 234] width 43 height 15
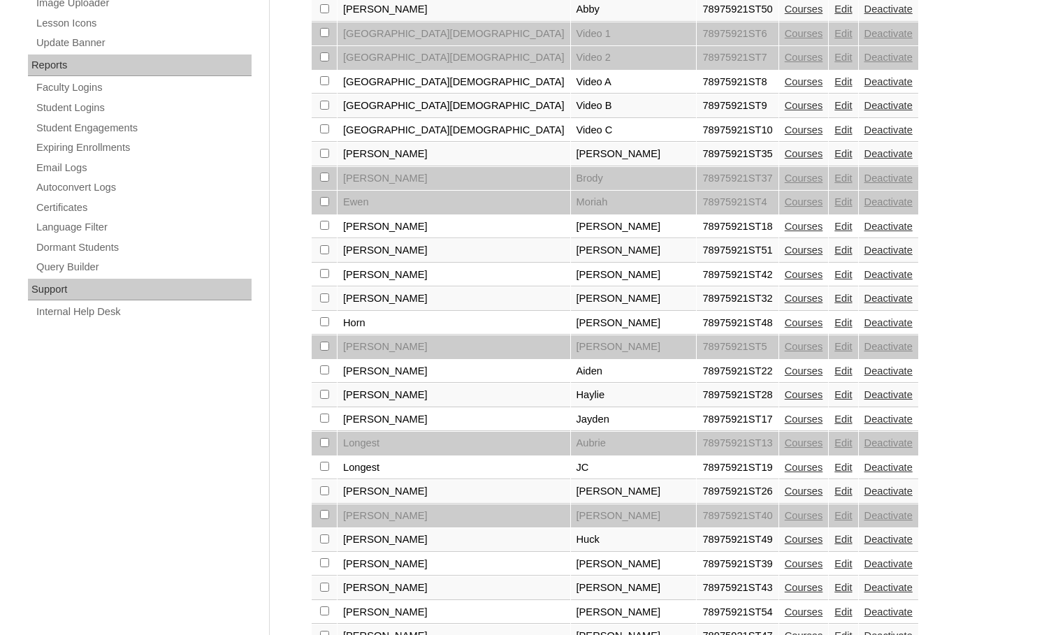
scroll to position [958, 0]
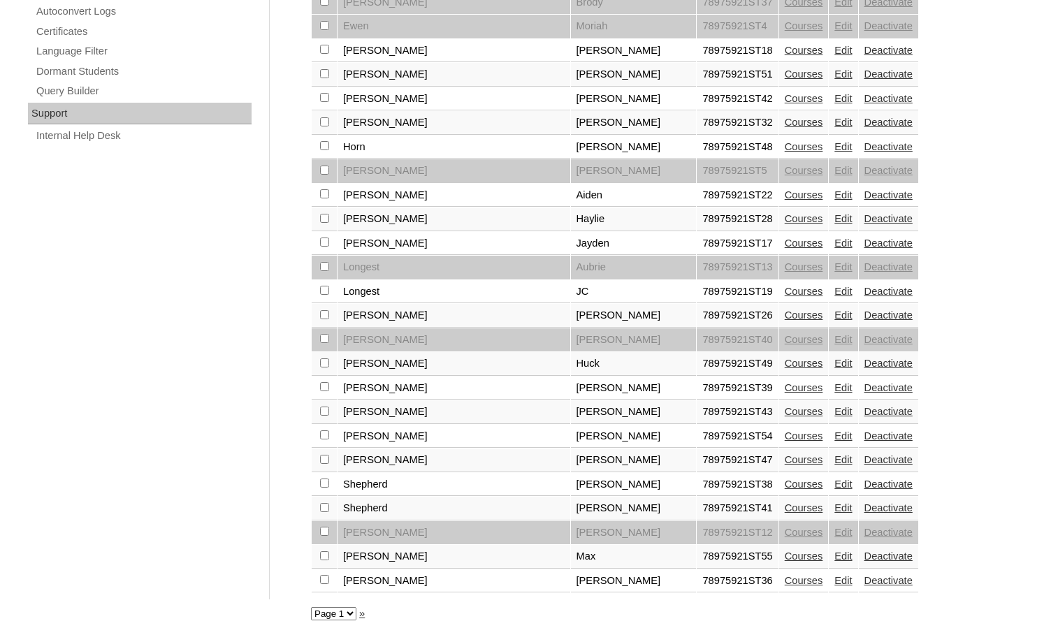
click at [835, 433] on link "Edit" at bounding box center [843, 436] width 17 height 11
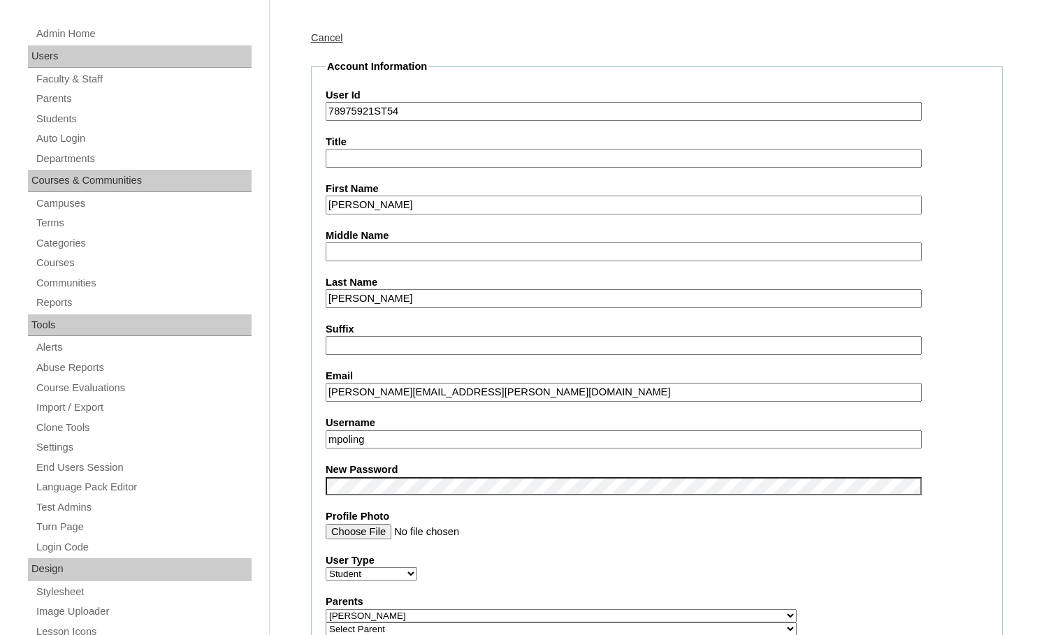
scroll to position [210, 0]
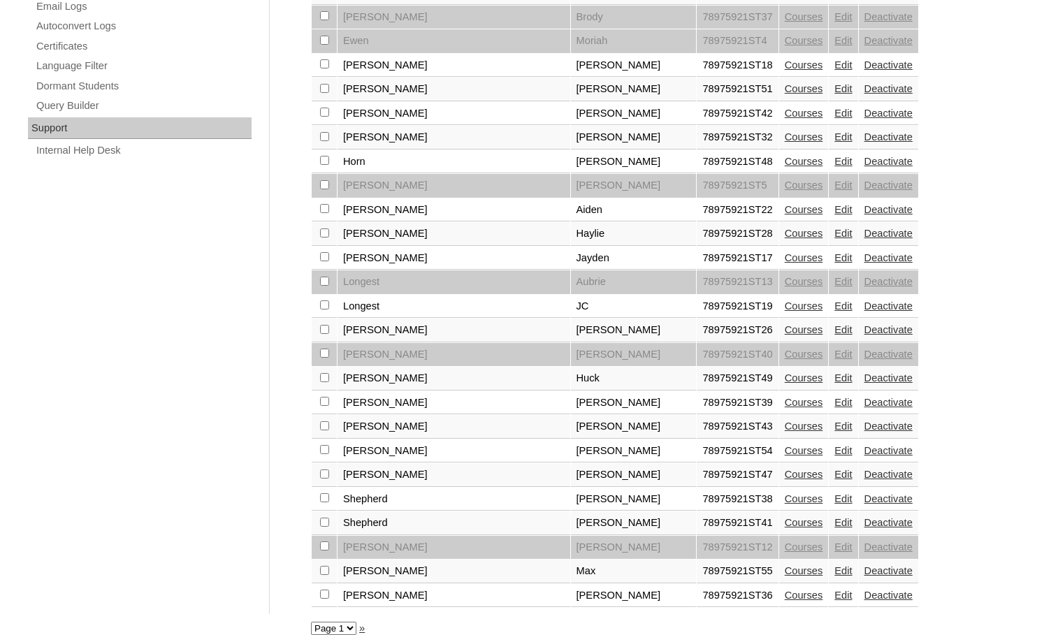
scroll to position [958, 0]
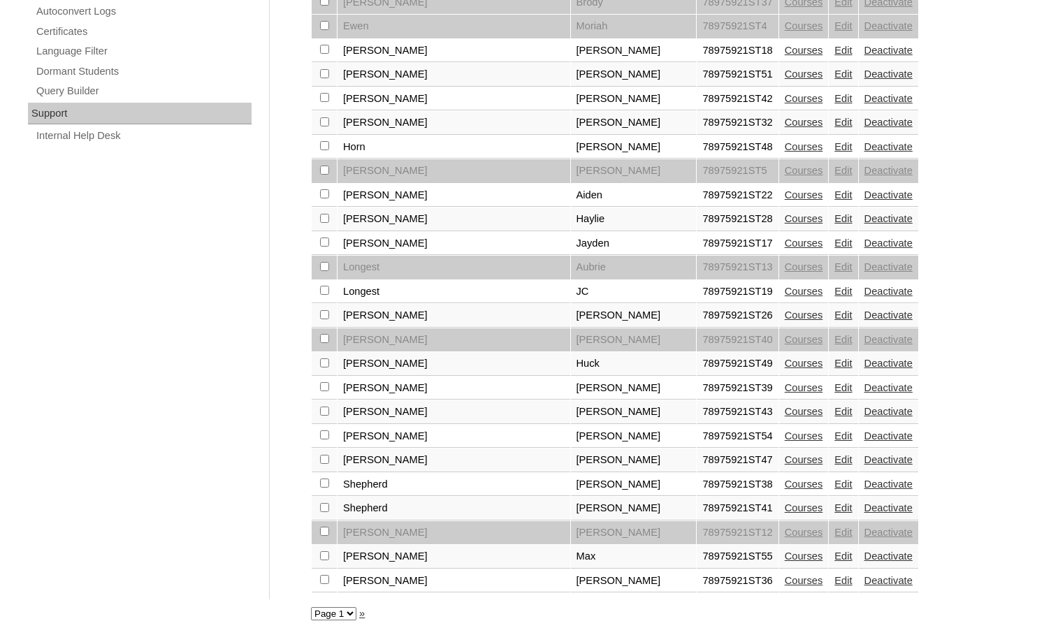
click at [835, 459] on link "Edit" at bounding box center [843, 459] width 17 height 11
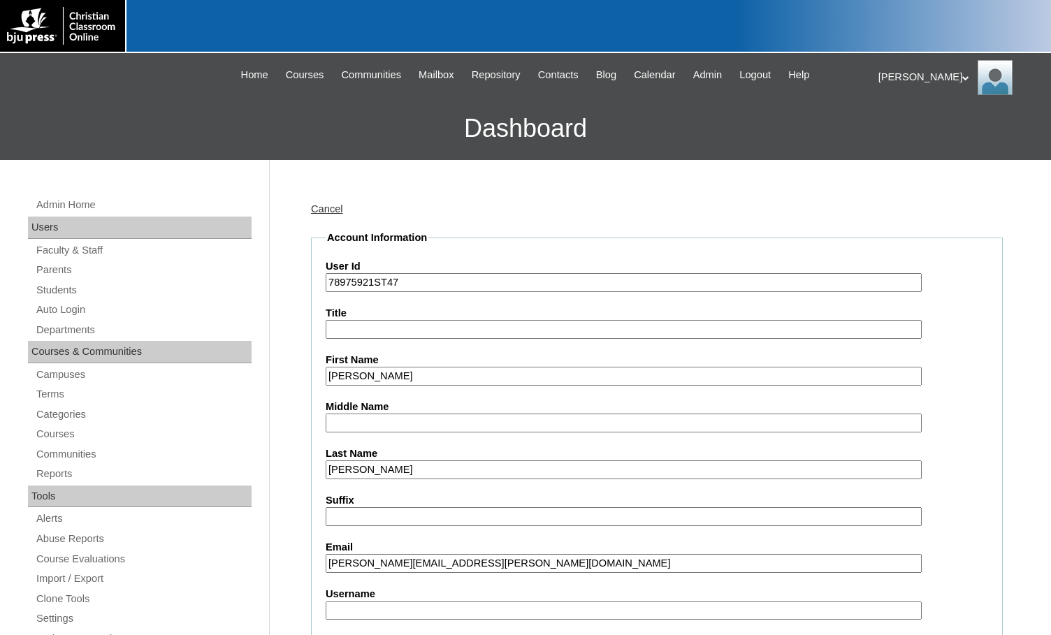
scroll to position [140, 0]
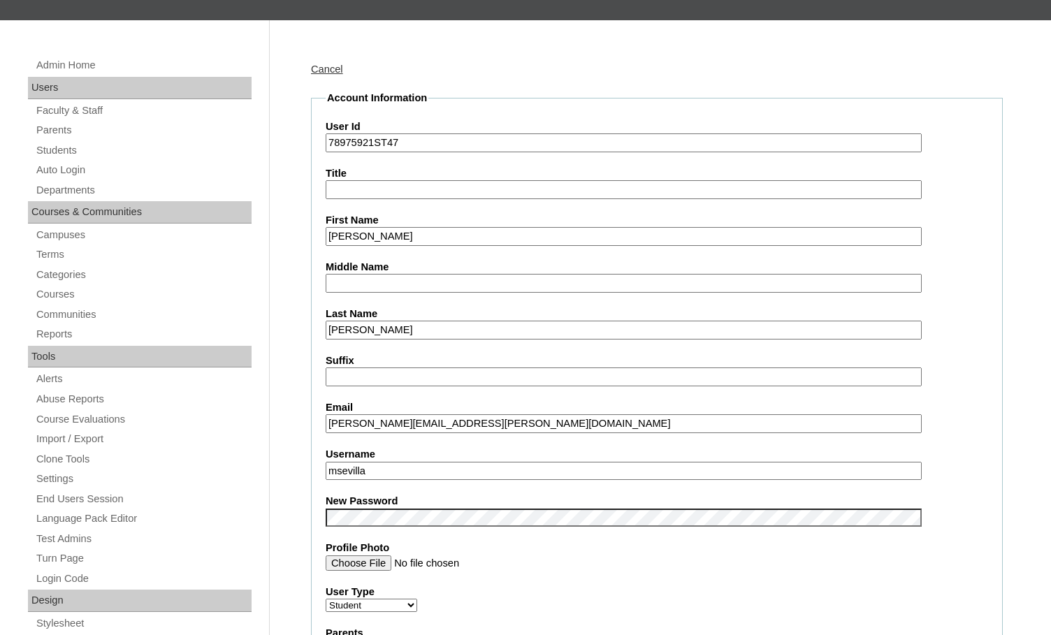
drag, startPoint x: 389, startPoint y: 428, endPoint x: 309, endPoint y: 427, distance: 80.4
drag, startPoint x: 375, startPoint y: 470, endPoint x: 299, endPoint y: 469, distance: 76.9
paste input "olivia.ruffing"
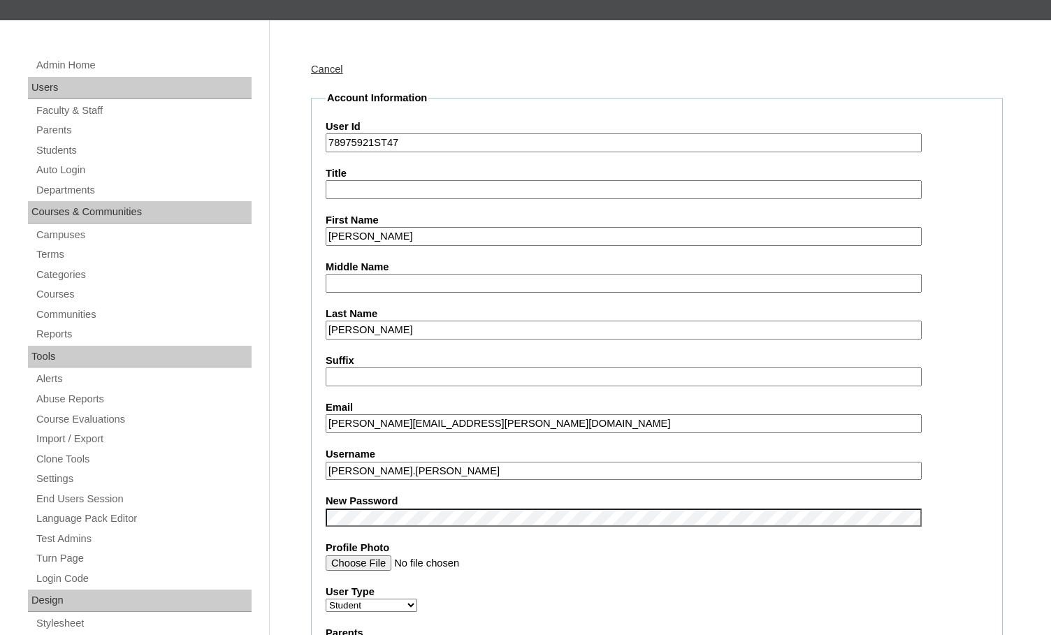
type input "olivia.ruffing"
drag, startPoint x: 373, startPoint y: 145, endPoint x: 289, endPoint y: 145, distance: 84.6
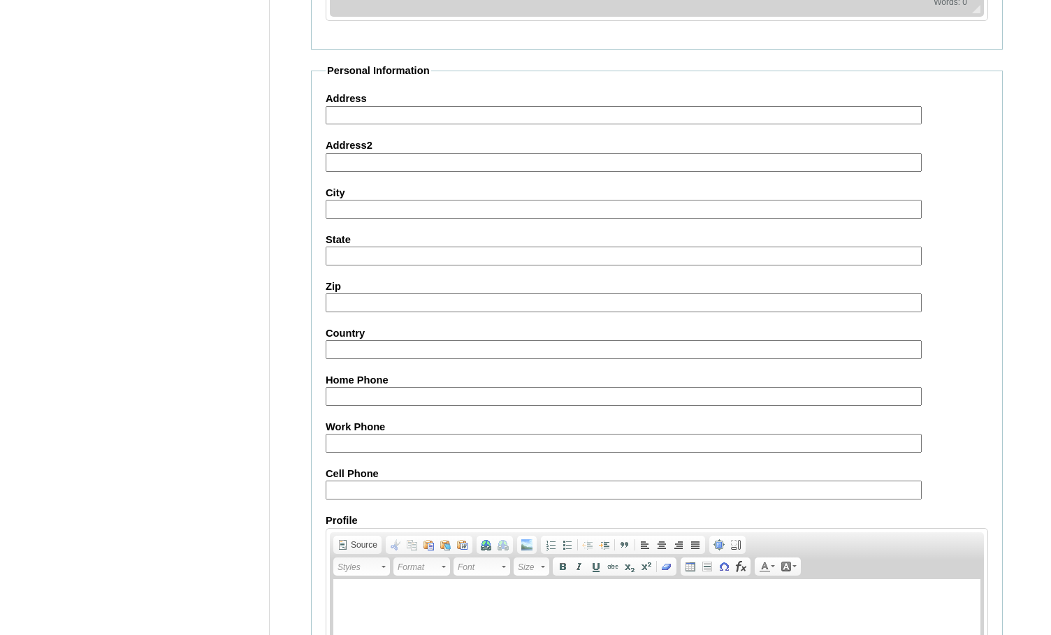
scroll to position [1495, 0]
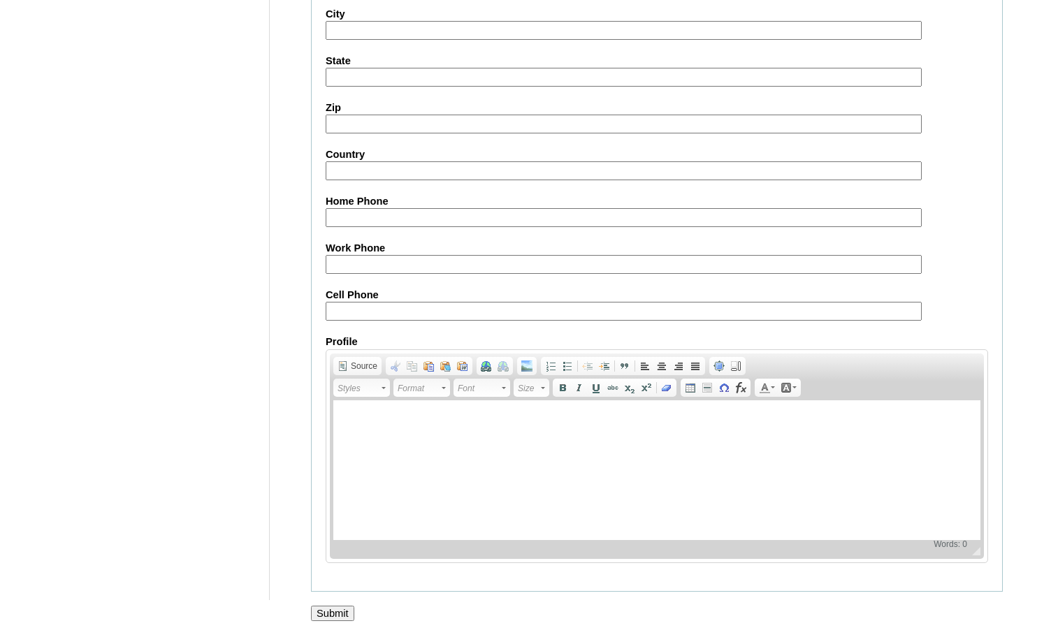
click at [319, 611] on input "Submit" at bounding box center [332, 613] width 43 height 15
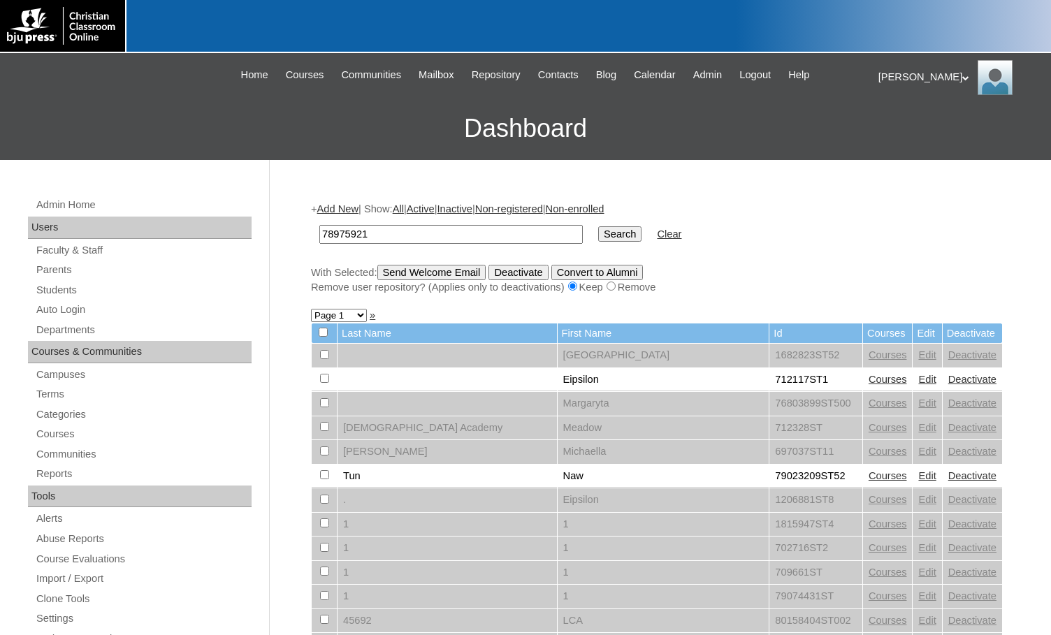
type input "78975921"
click at [598, 236] on input "Search" at bounding box center [619, 234] width 43 height 15
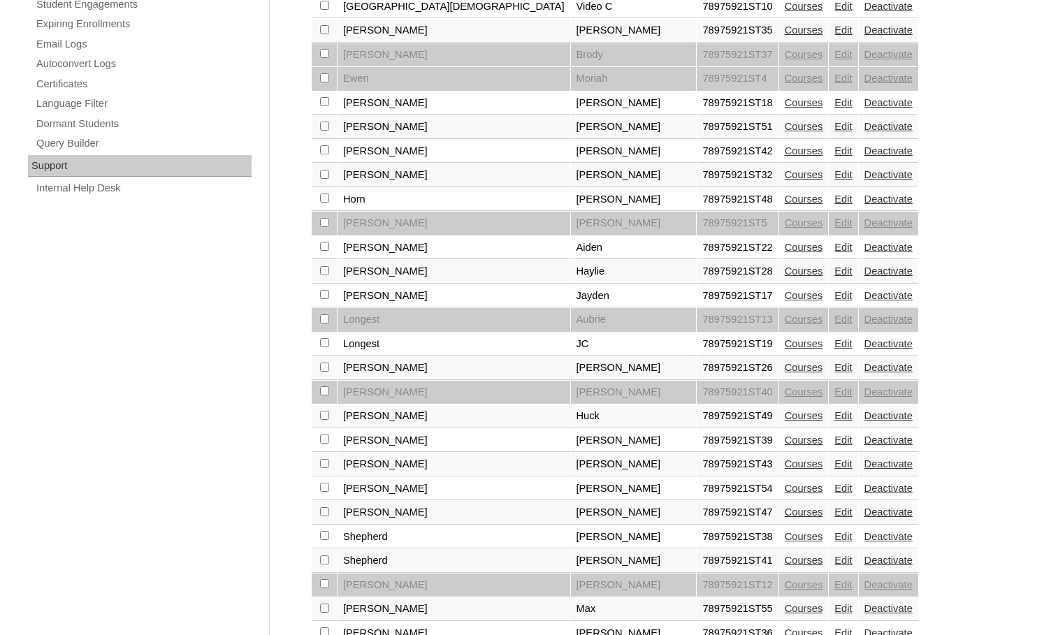
scroll to position [958, 0]
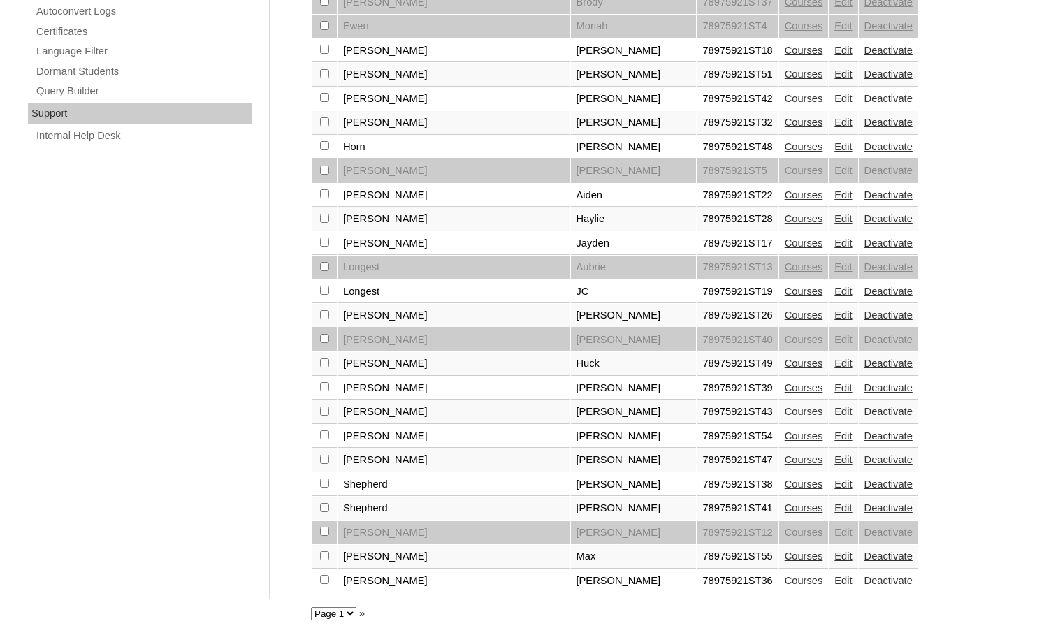
click at [835, 481] on link "Edit" at bounding box center [843, 484] width 17 height 11
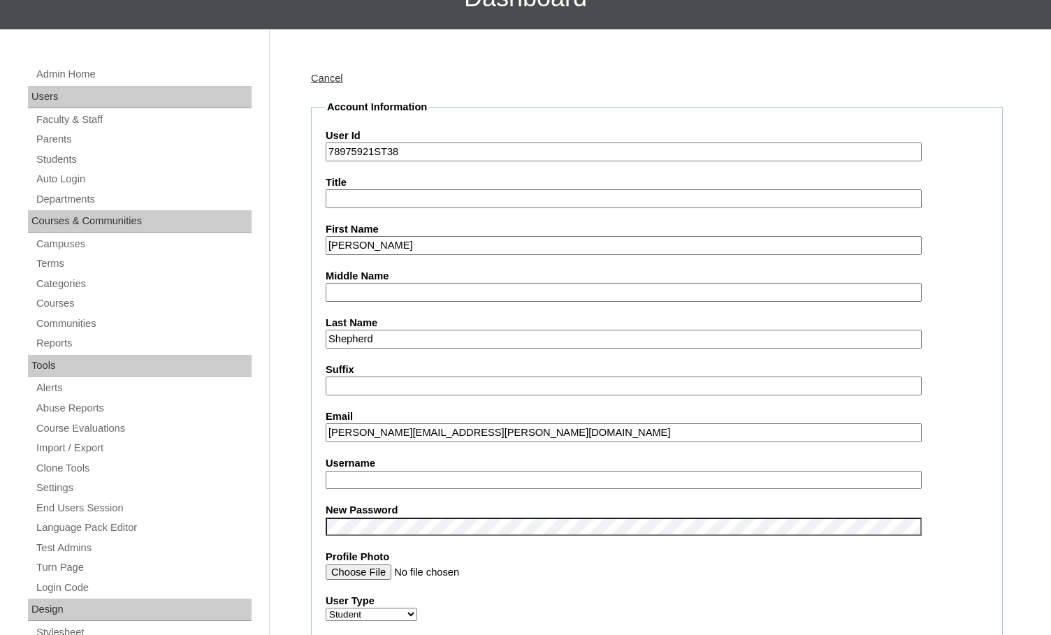
scroll to position [140, 0]
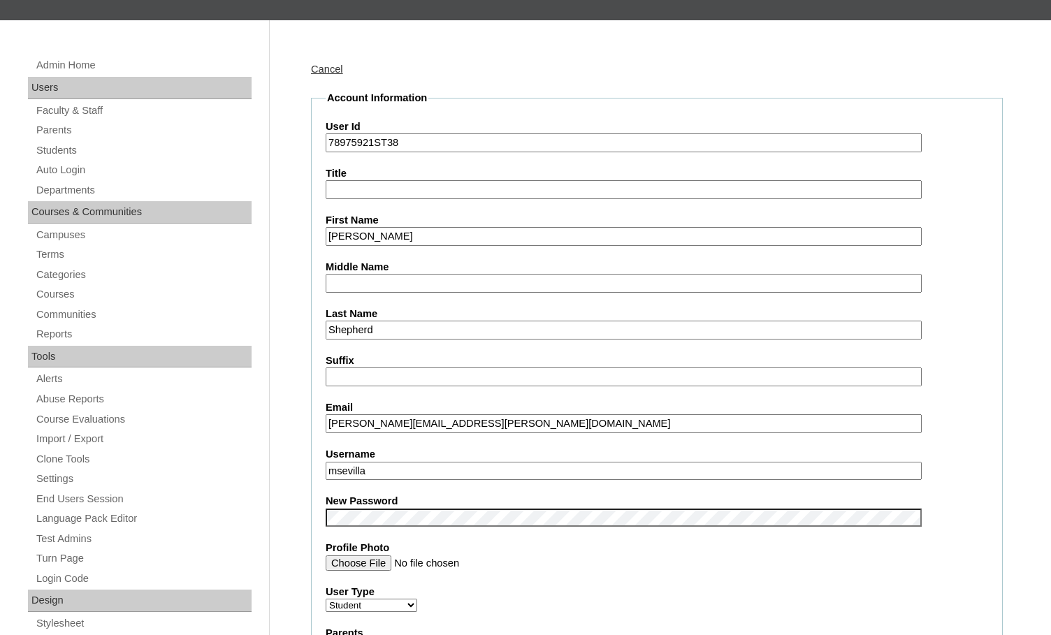
drag, startPoint x: 408, startPoint y: 429, endPoint x: 312, endPoint y: 422, distance: 96.7
drag, startPoint x: 389, startPoint y: 468, endPoint x: 317, endPoint y: 461, distance: 72.3
paste input "audra.shepherd"
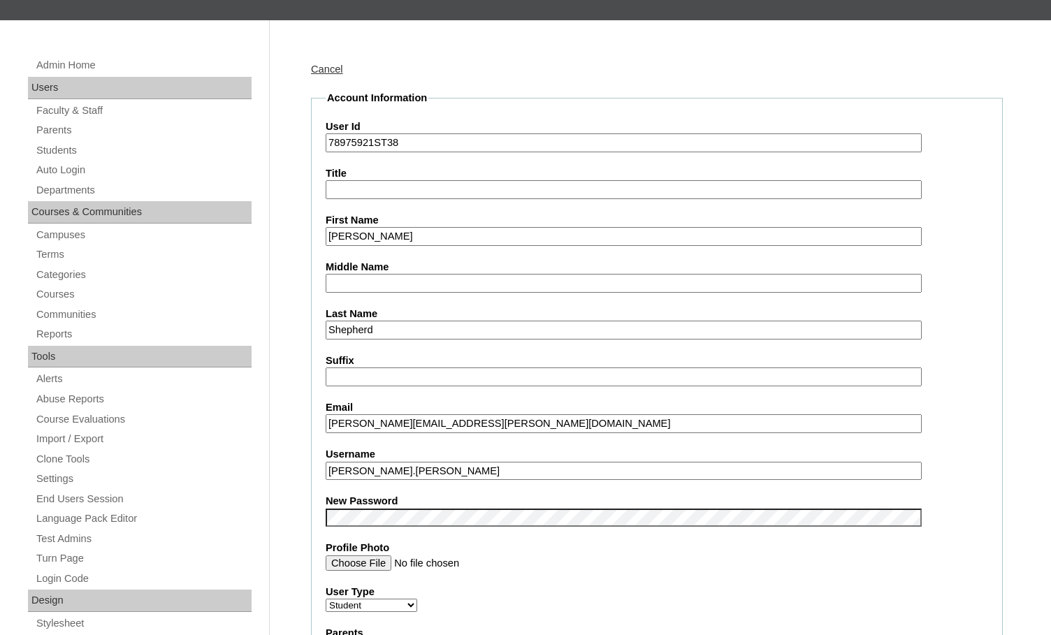
type input "audra.shepherd"
drag, startPoint x: 374, startPoint y: 147, endPoint x: 303, endPoint y: 144, distance: 70.7
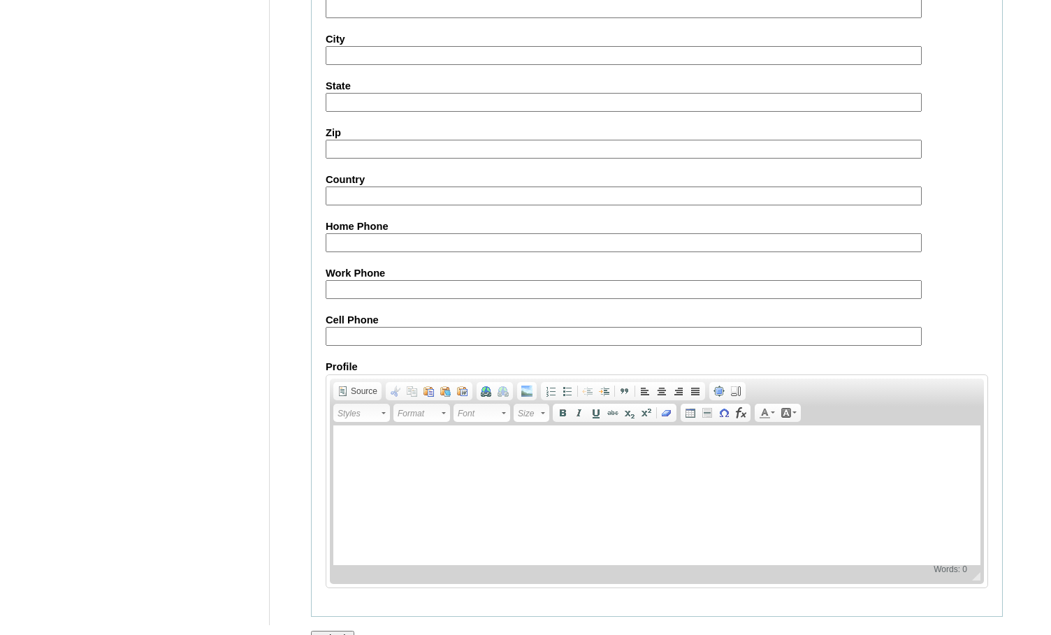
scroll to position [1495, 0]
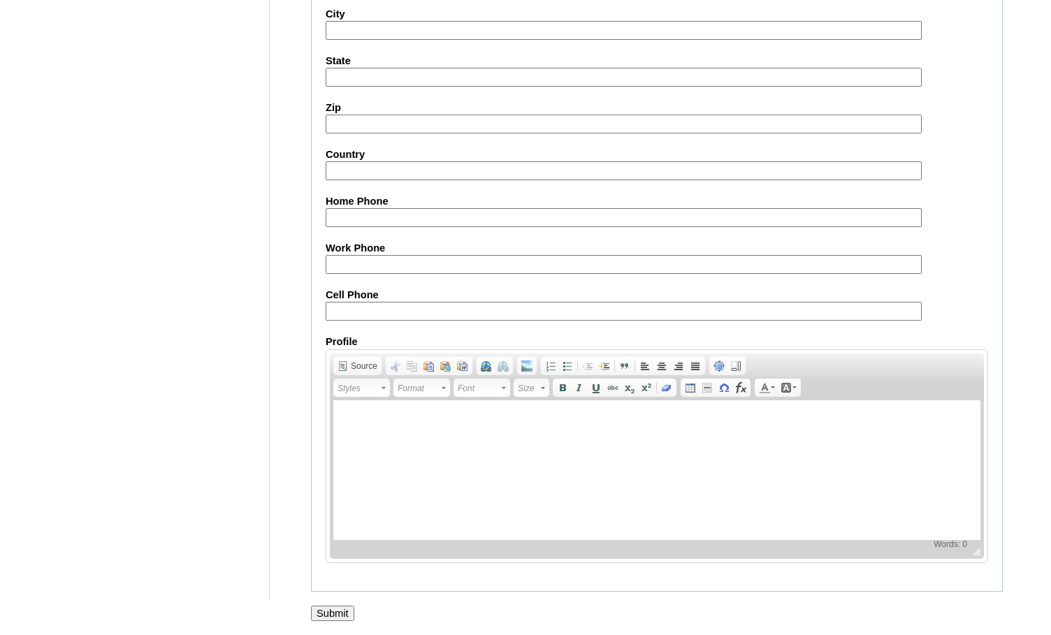
click at [333, 610] on input "Submit" at bounding box center [332, 613] width 43 height 15
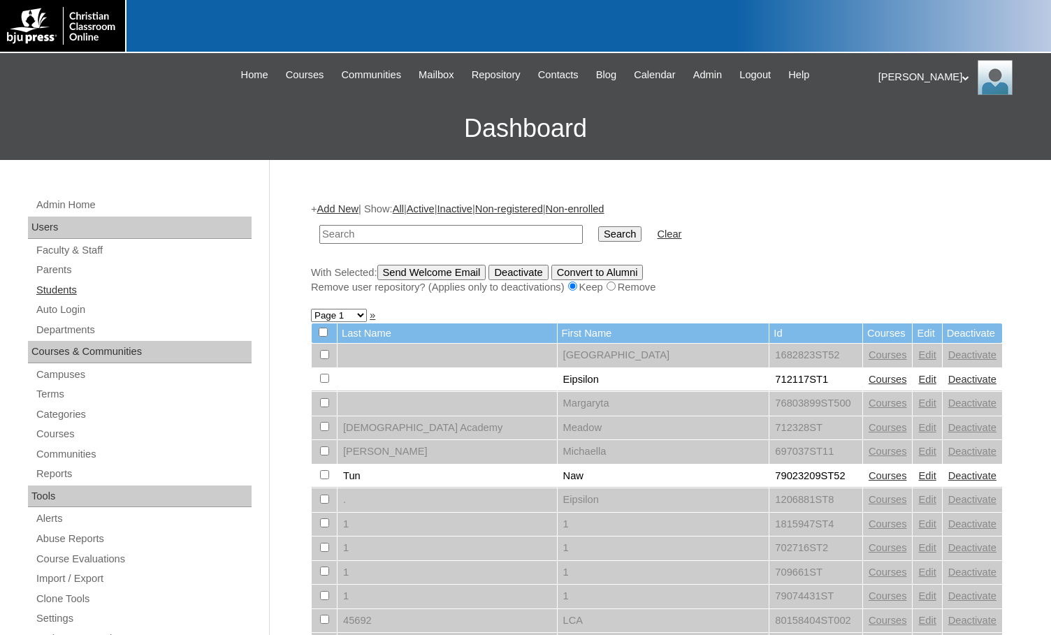
click at [112, 289] on link "Students" at bounding box center [143, 290] width 217 height 17
type input "78975921"
click at [598, 227] on input "Search" at bounding box center [619, 234] width 43 height 15
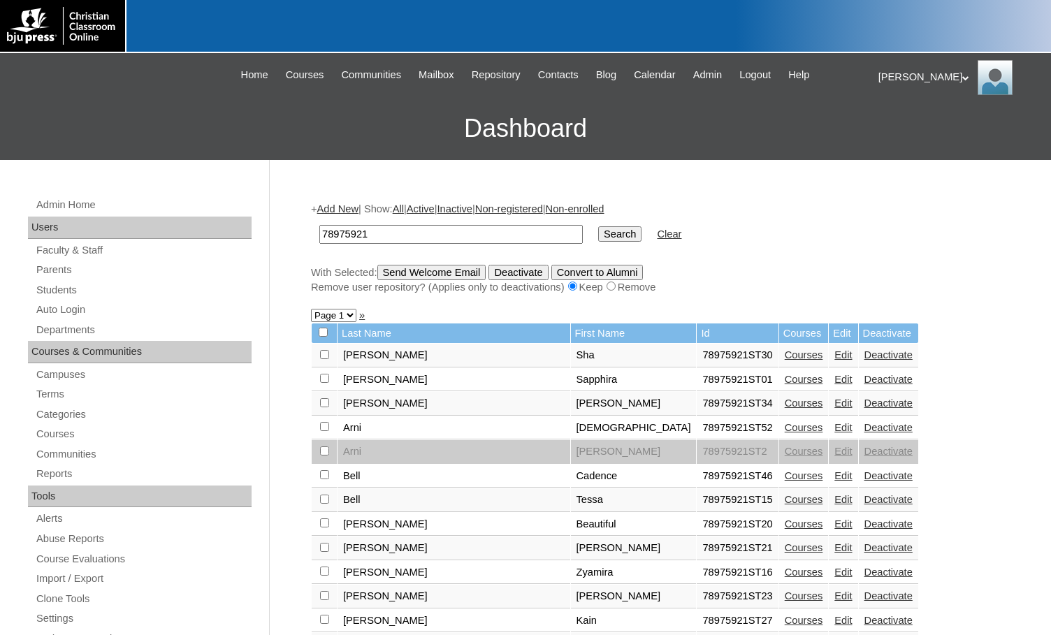
click at [337, 319] on select "Page 1 Page 2" at bounding box center [333, 315] width 45 height 13
select select "admin_students.php?q=78975921&submit=Search&page=2"
click at [311, 310] on select "Page 1 Page 2" at bounding box center [333, 315] width 45 height 13
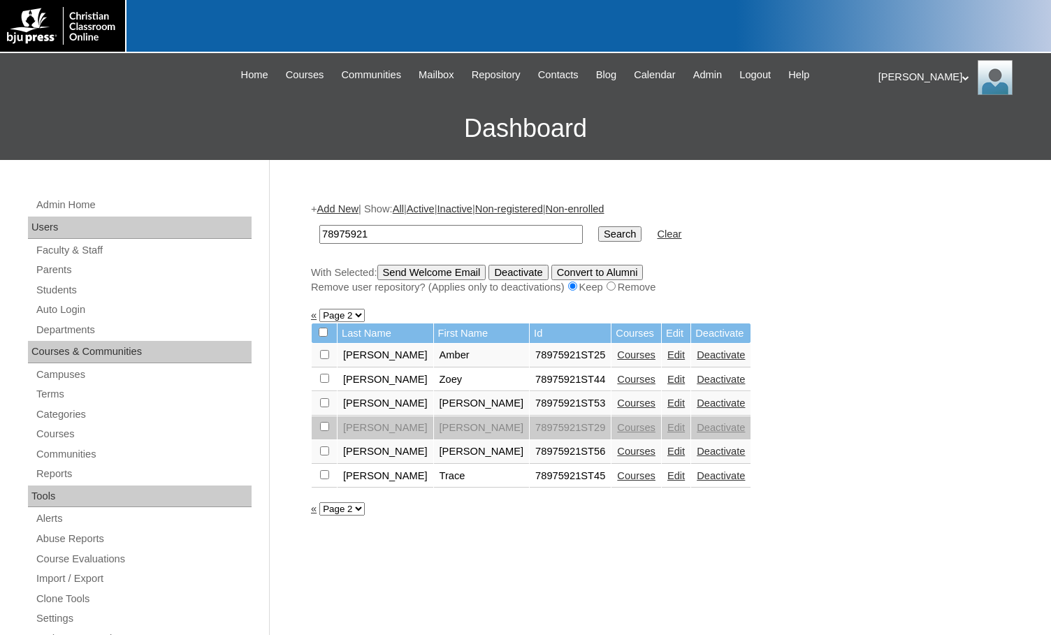
click at [668, 359] on link "Edit" at bounding box center [676, 355] width 17 height 11
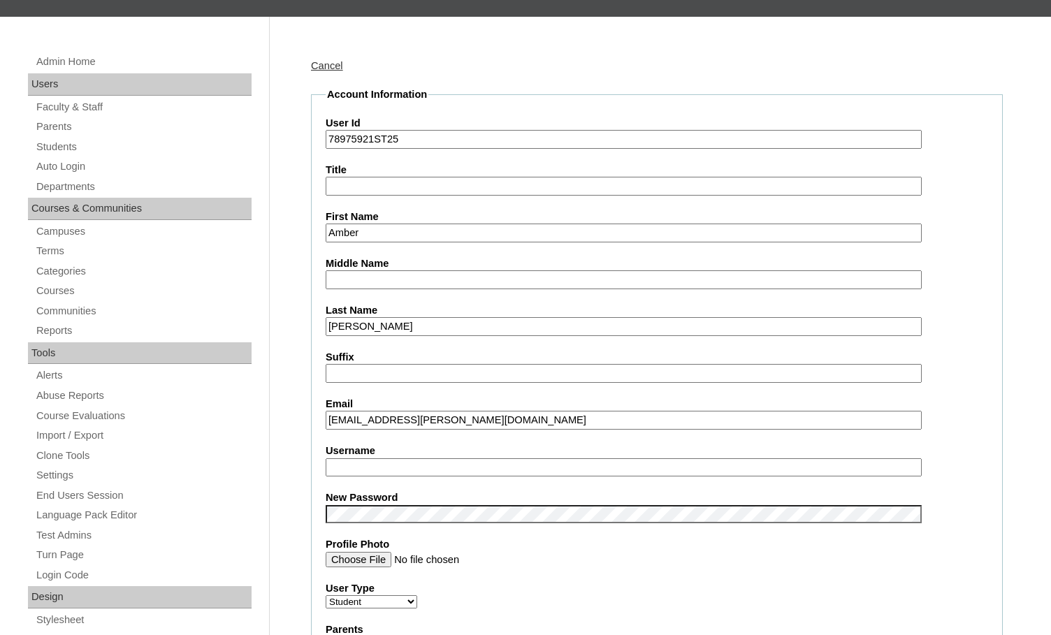
scroll to position [210, 0]
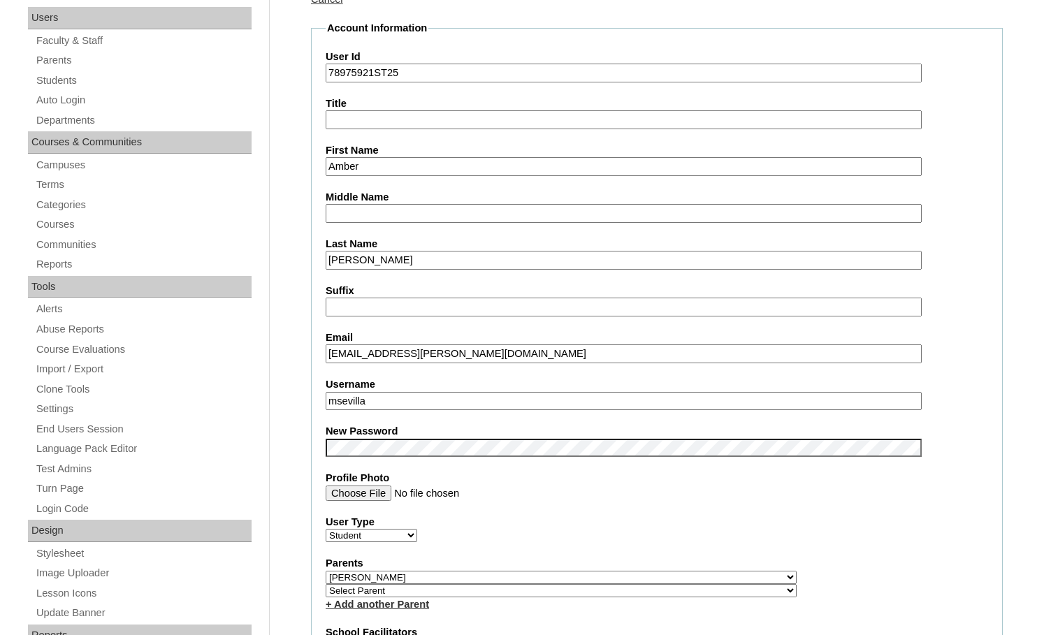
drag, startPoint x: 408, startPoint y: 353, endPoint x: 312, endPoint y: 348, distance: 96.6
click at [312, 348] on fieldset "Account Information User Id 78975921ST25 Title First Name [PERSON_NAME] Middle …" at bounding box center [657, 587] width 692 height 1133
drag, startPoint x: 368, startPoint y: 395, endPoint x: 256, endPoint y: 384, distance: 112.3
paste input "amber.umansky"
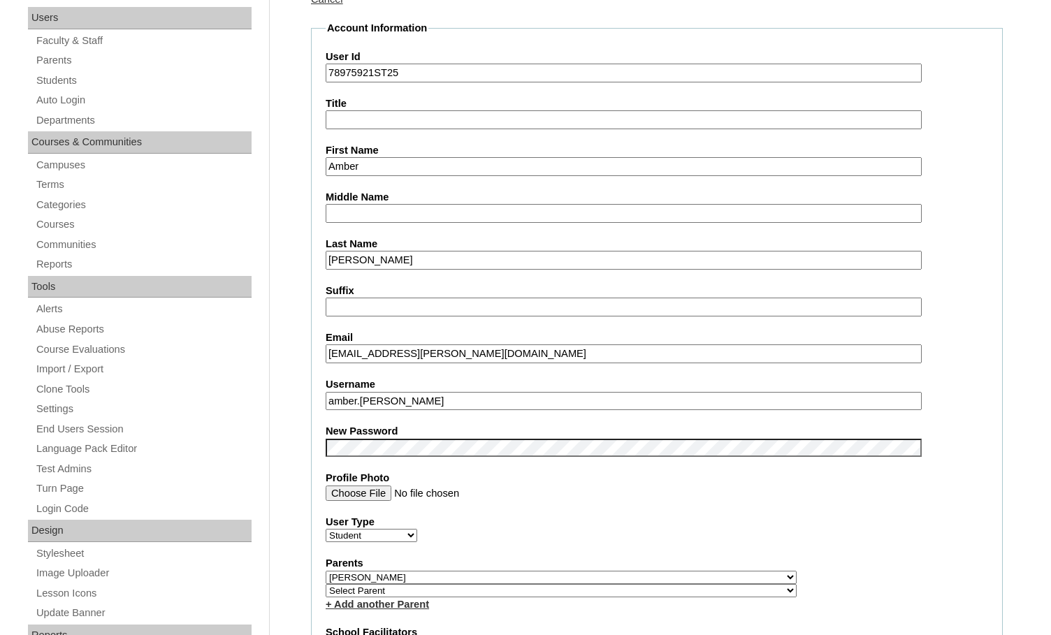
type input "amber.umansky"
drag, startPoint x: 373, startPoint y: 71, endPoint x: 305, endPoint y: 72, distance: 67.8
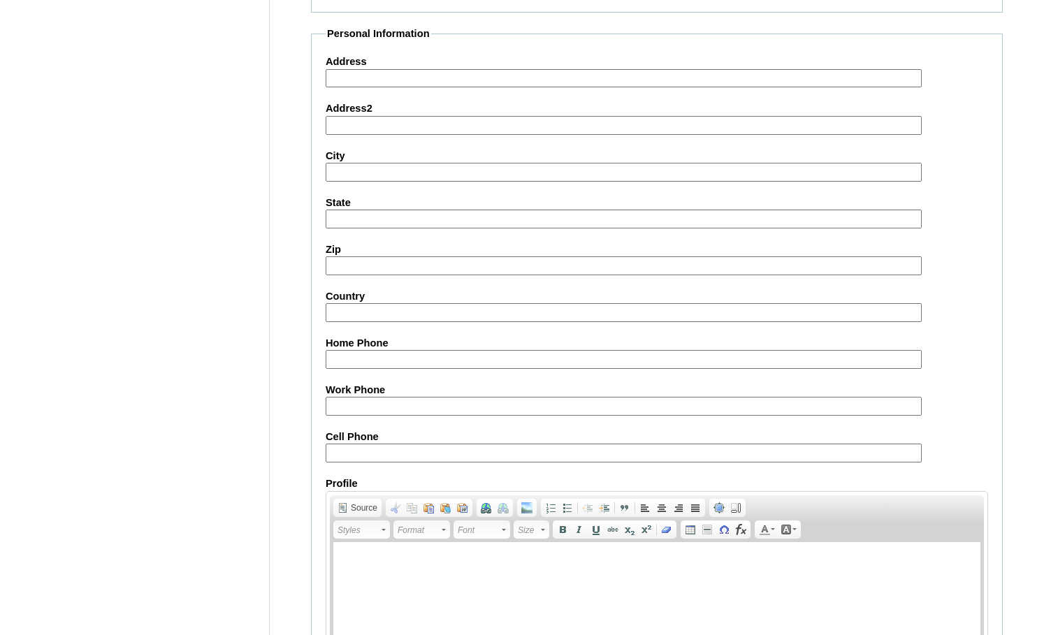
scroll to position [1495, 0]
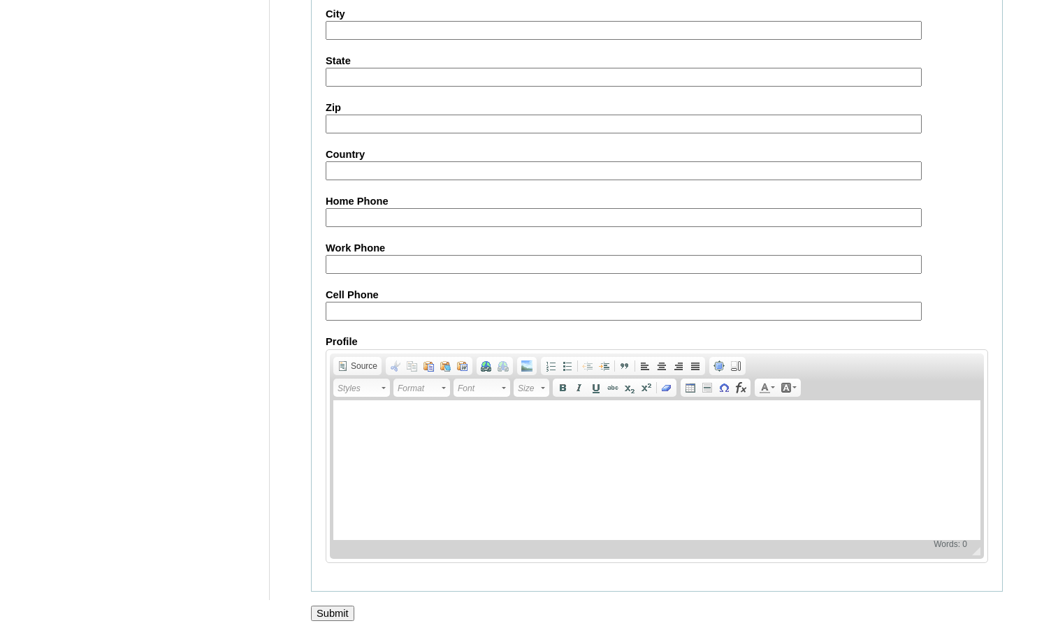
click at [338, 615] on input "Submit" at bounding box center [332, 613] width 43 height 15
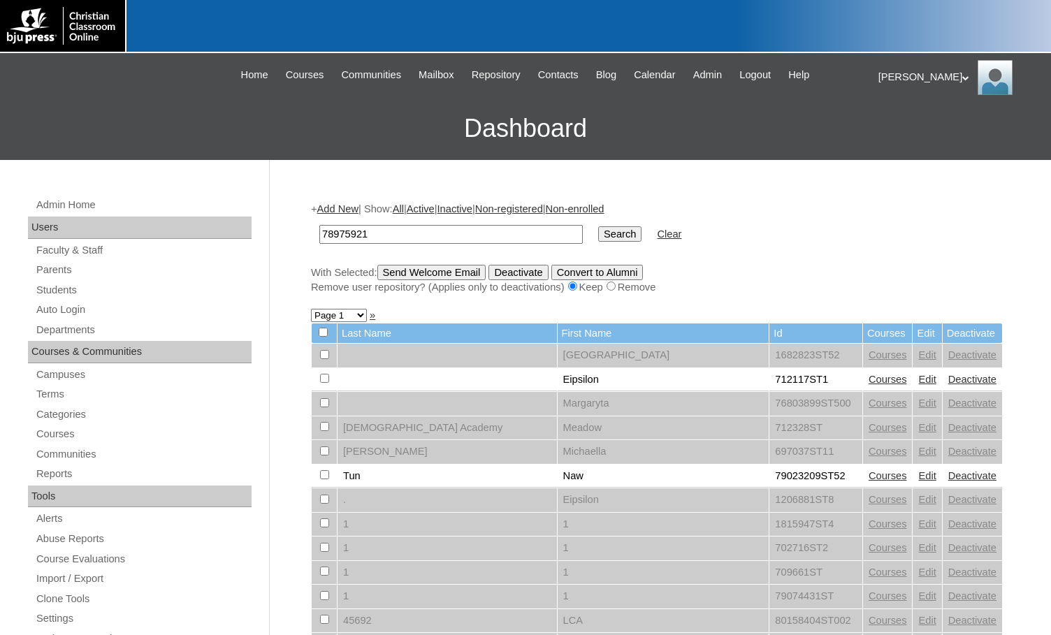
type input "78975921"
click at [598, 233] on input "Search" at bounding box center [619, 234] width 43 height 15
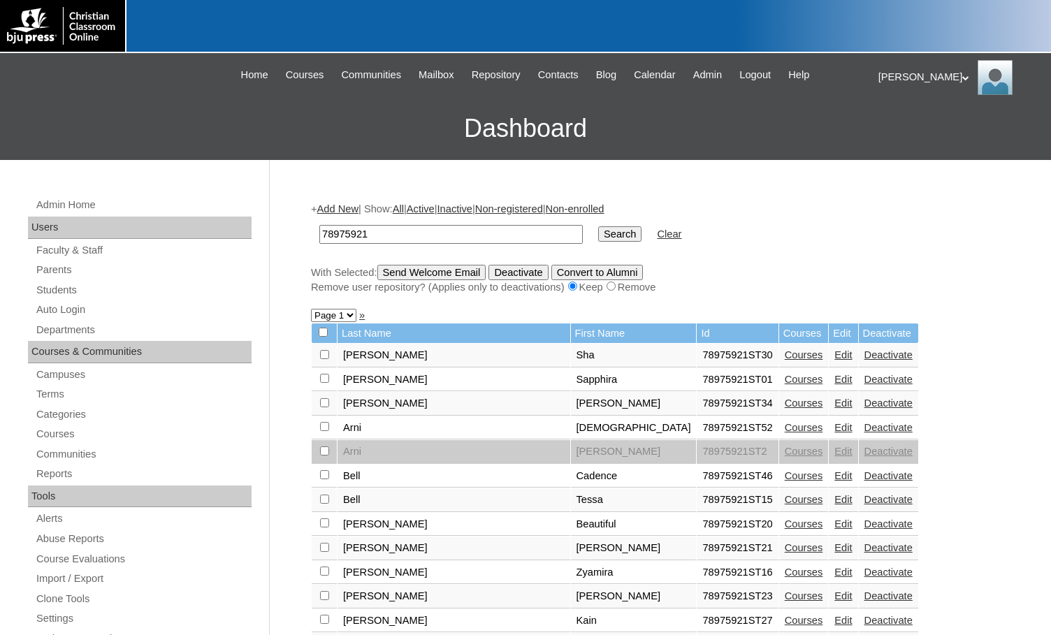
click at [328, 316] on select "Page 1 Page 2" at bounding box center [333, 315] width 45 height 13
select select "admin_students.php?q=78975921&submit=Search&page=2"
click at [311, 310] on select "Page 1 Page 2" at bounding box center [333, 315] width 45 height 13
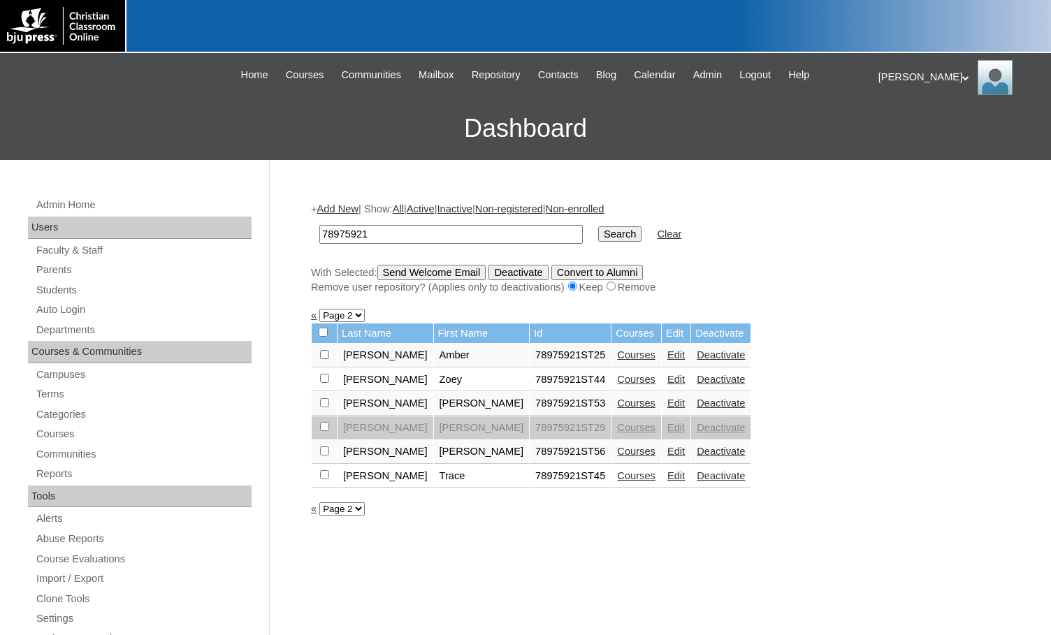
click at [668, 407] on link "Edit" at bounding box center [676, 403] width 17 height 11
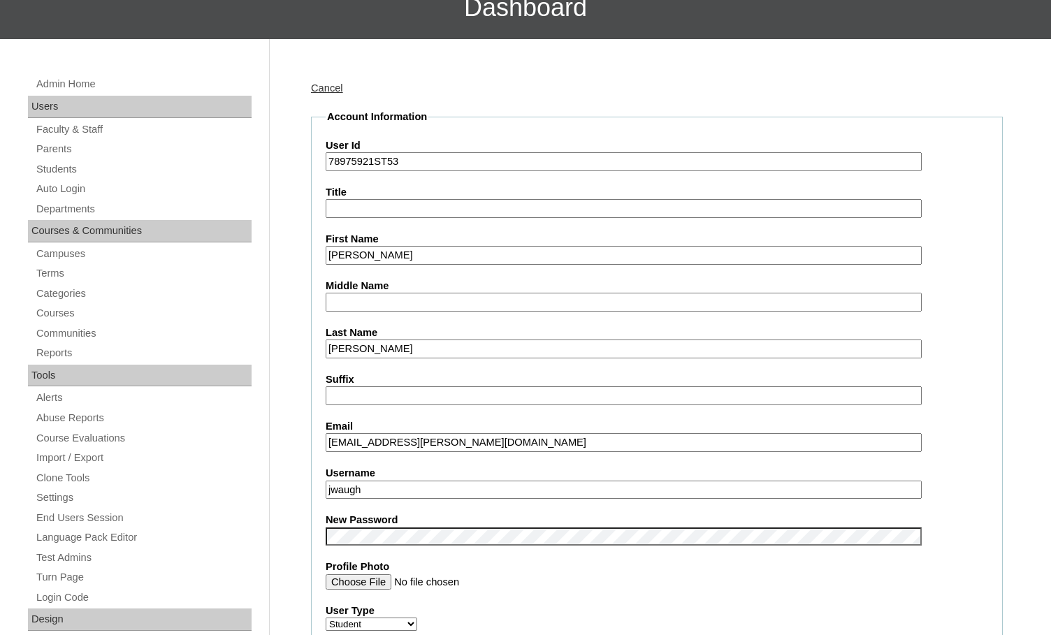
scroll to position [140, 0]
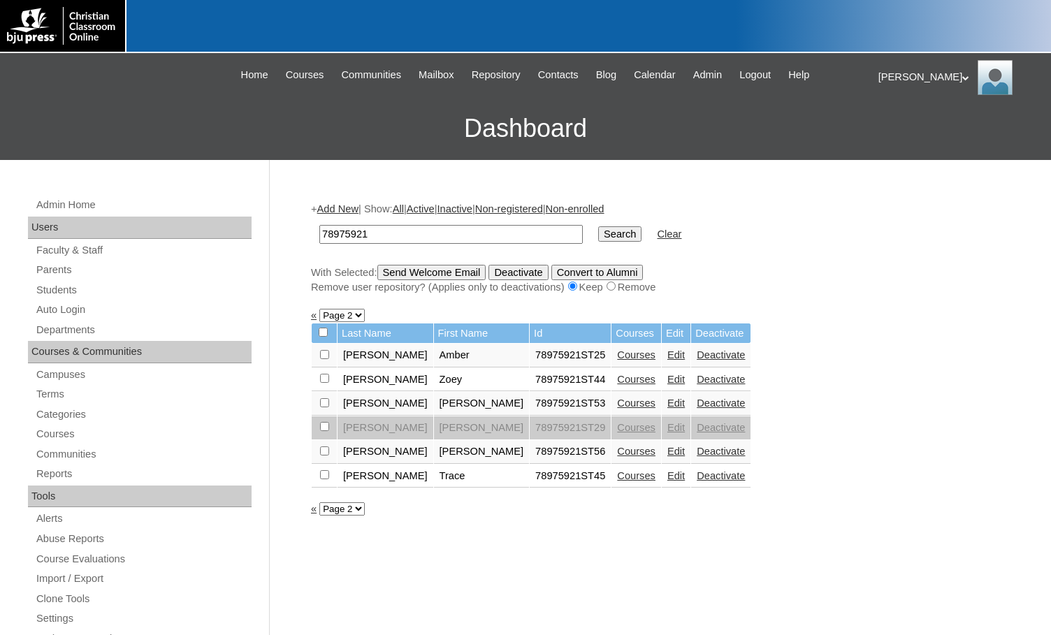
click at [617, 427] on link "Courses" at bounding box center [636, 427] width 38 height 11
click at [668, 450] on link "Edit" at bounding box center [676, 451] width 17 height 11
click at [668, 474] on link "Edit" at bounding box center [676, 475] width 17 height 11
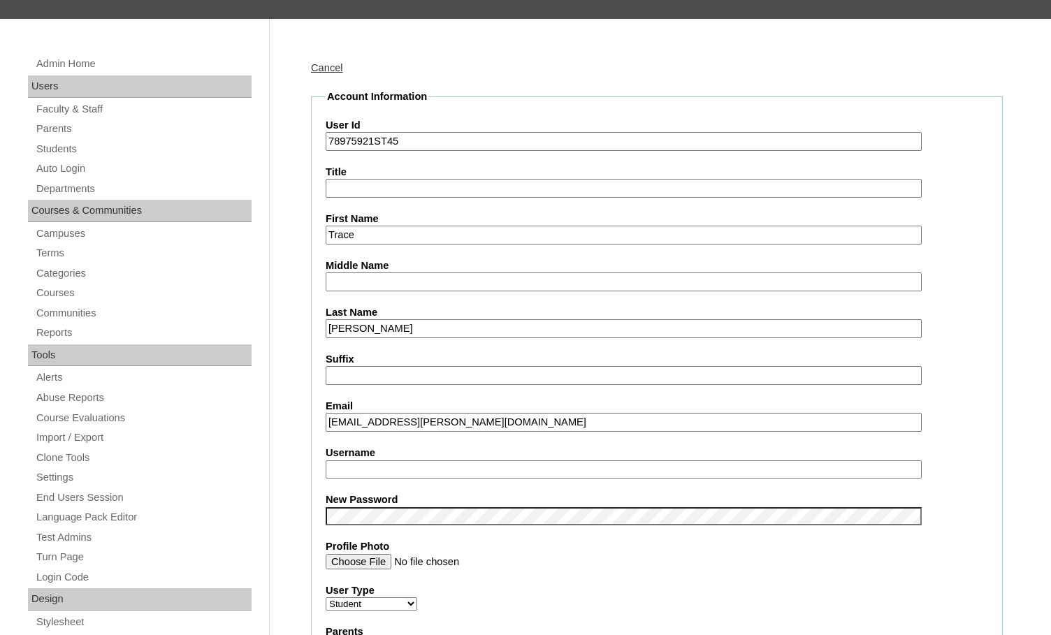
scroll to position [210, 0]
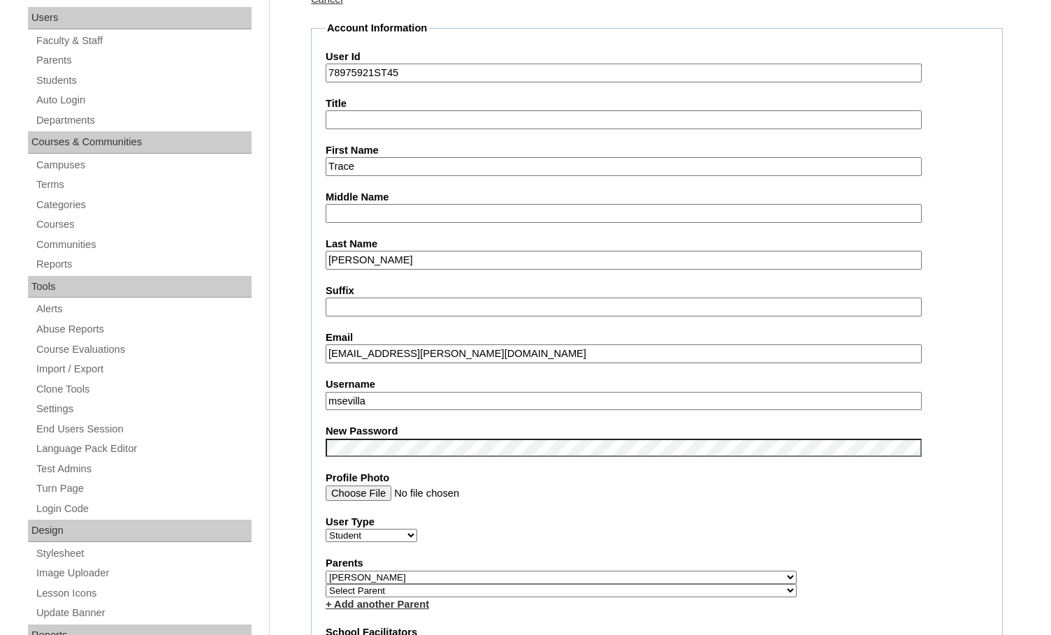
drag, startPoint x: 403, startPoint y: 356, endPoint x: 306, endPoint y: 350, distance: 96.7
drag, startPoint x: 378, startPoint y: 405, endPoint x: 295, endPoint y: 394, distance: 84.0
paste input "trace.woodrum"
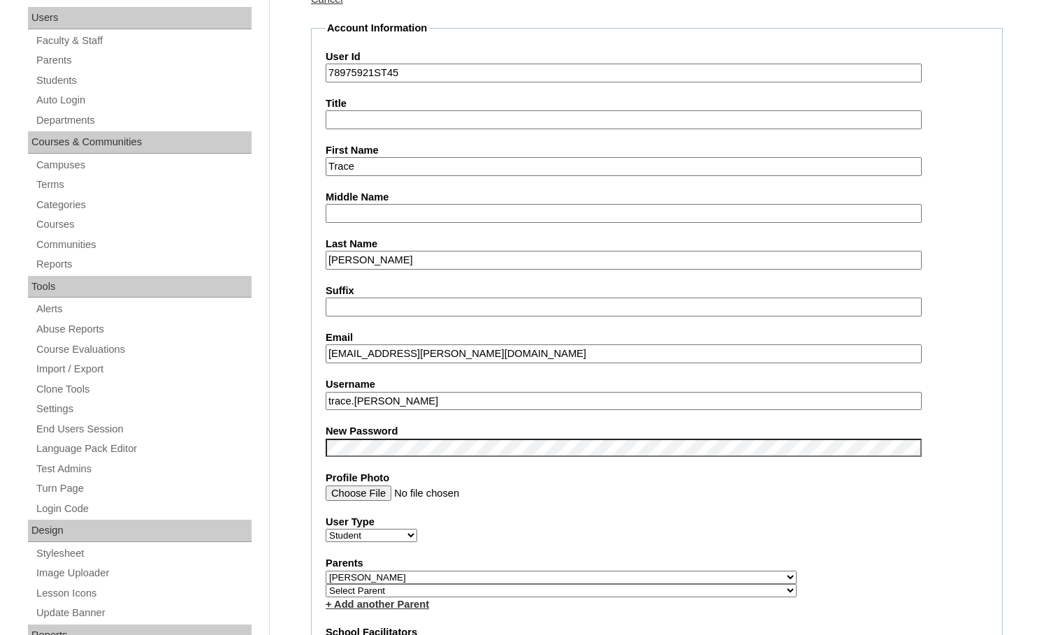
type input "trace.woodrum"
drag, startPoint x: 373, startPoint y: 77, endPoint x: 315, endPoint y: 79, distance: 57.4
click at [315, 79] on fieldset "Account Information User Id 78975921ST45 Title First Name Trace Middle Name Las…" at bounding box center [657, 587] width 692 height 1133
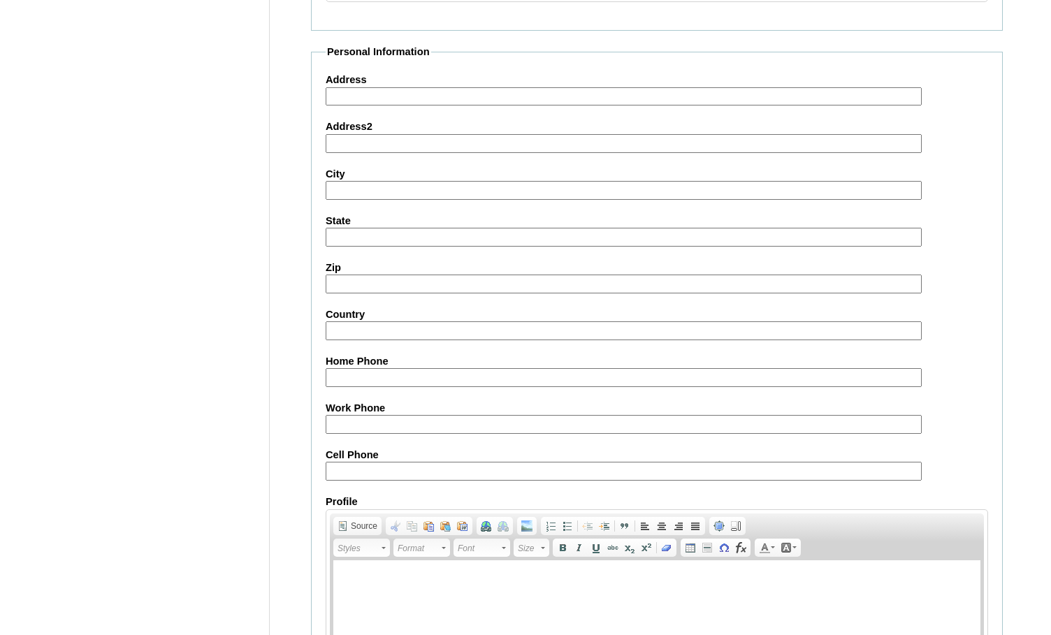
scroll to position [1495, 0]
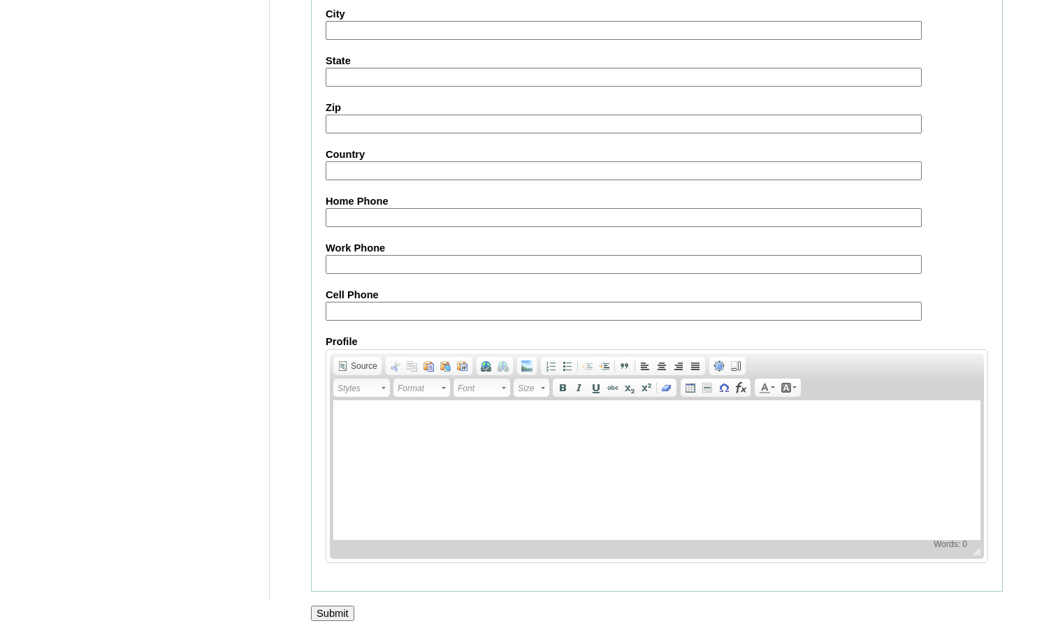
click at [350, 608] on input "Submit" at bounding box center [332, 613] width 43 height 15
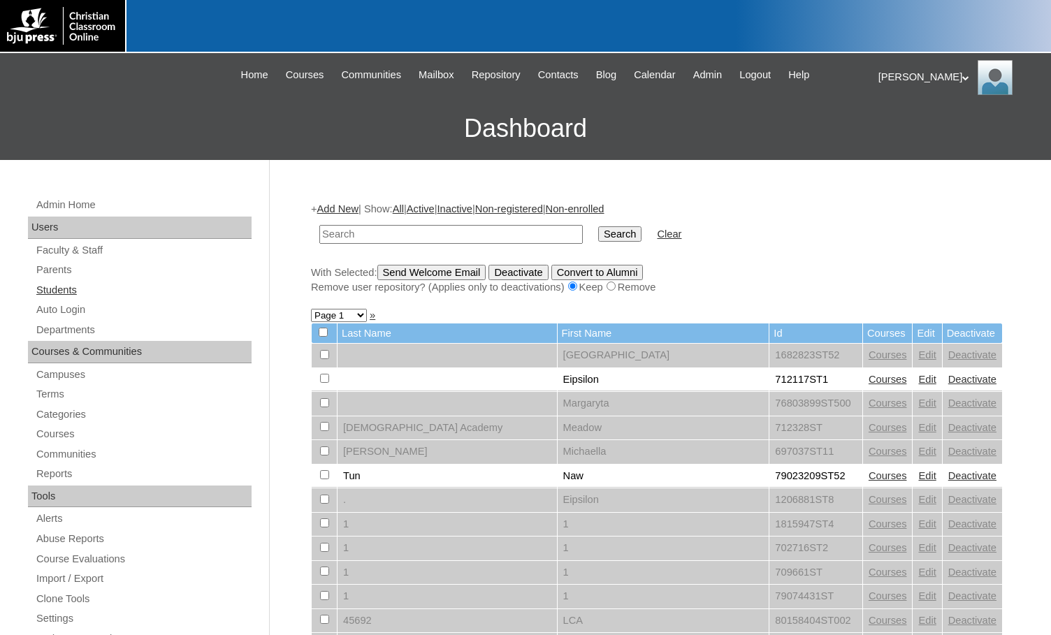
drag, startPoint x: 45, startPoint y: 296, endPoint x: 90, endPoint y: 290, distance: 45.2
click at [45, 296] on link "Students" at bounding box center [143, 290] width 217 height 17
type input "1742188"
drag, startPoint x: 567, startPoint y: 231, endPoint x: 575, endPoint y: 229, distance: 8.8
click at [598, 231] on input "Search" at bounding box center [619, 234] width 43 height 15
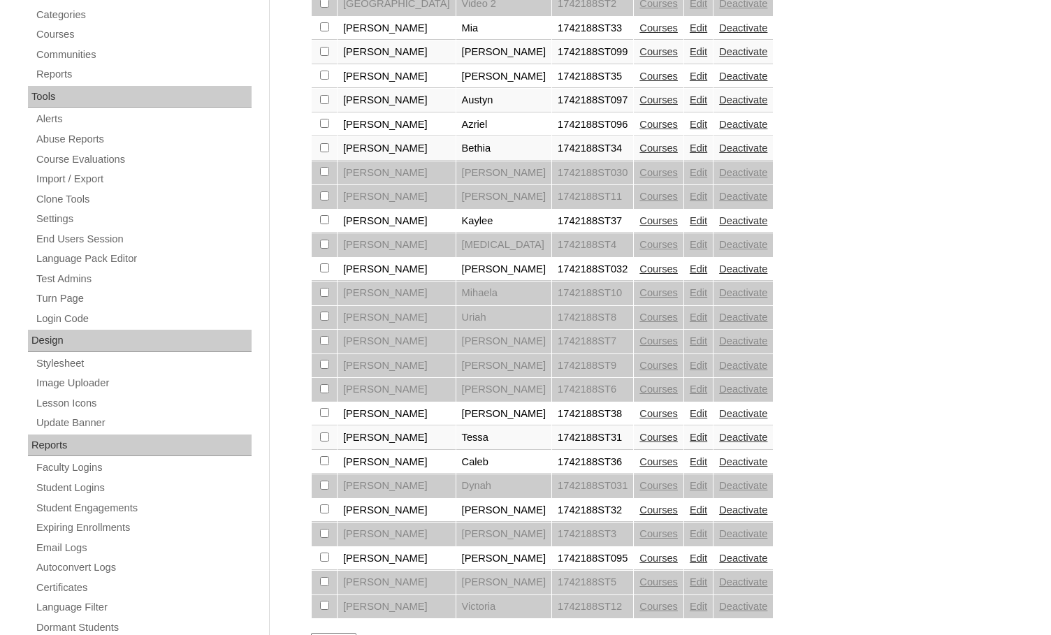
scroll to position [419, 0]
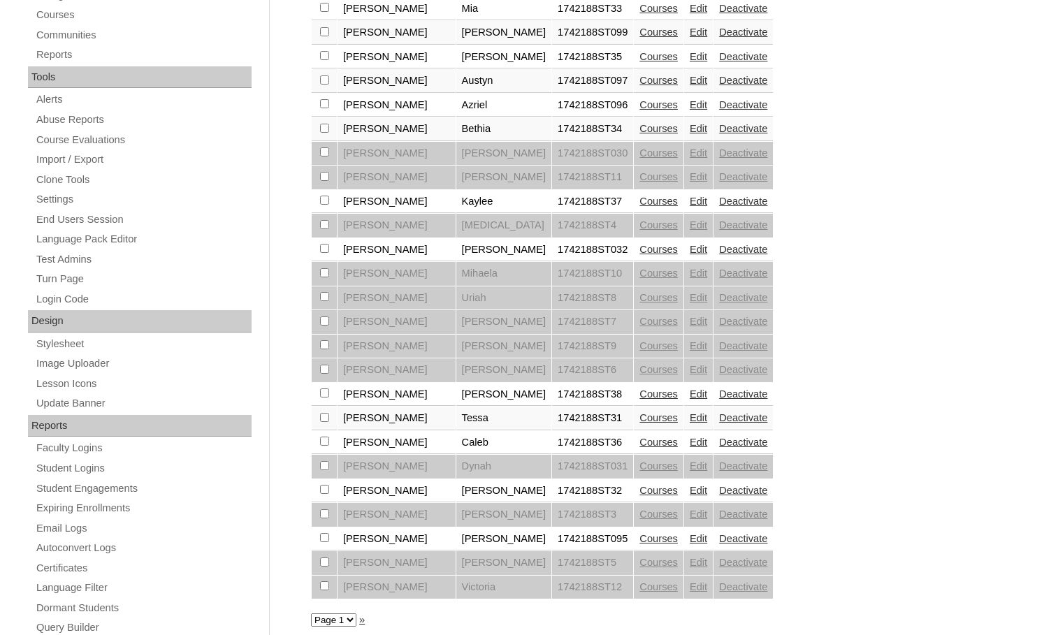
click at [640, 397] on link "Courses" at bounding box center [659, 394] width 38 height 11
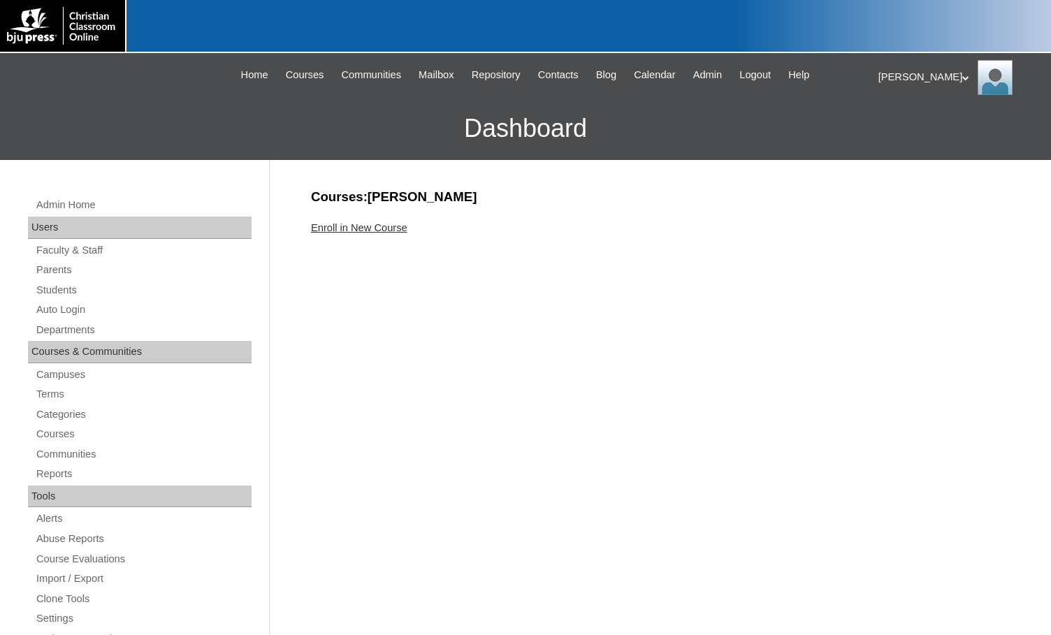
click at [386, 226] on link "Enroll in New Course" at bounding box center [359, 227] width 96 height 11
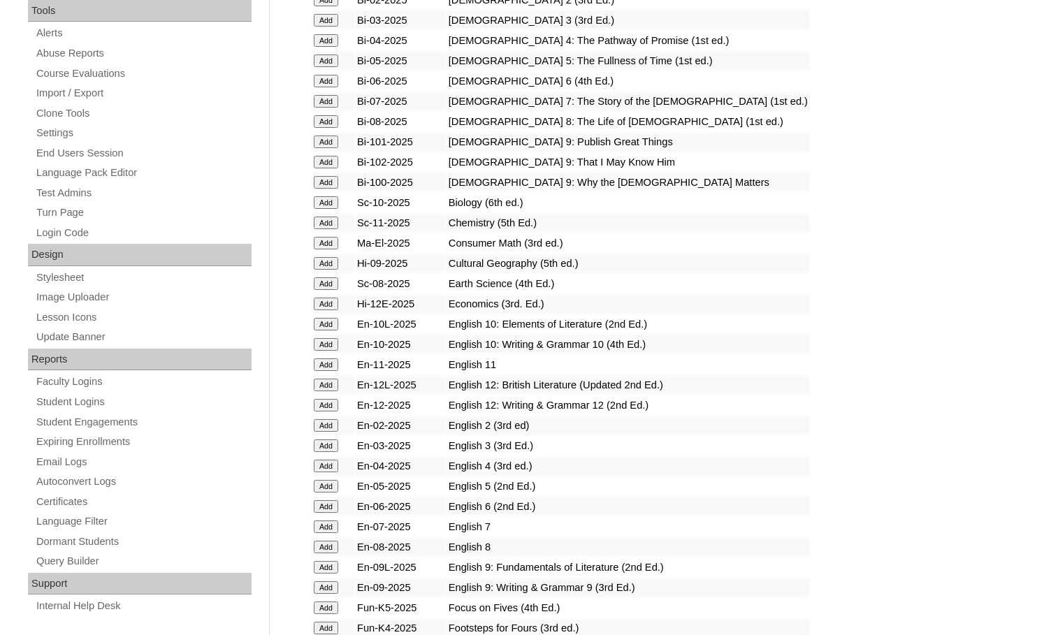
scroll to position [489, 0]
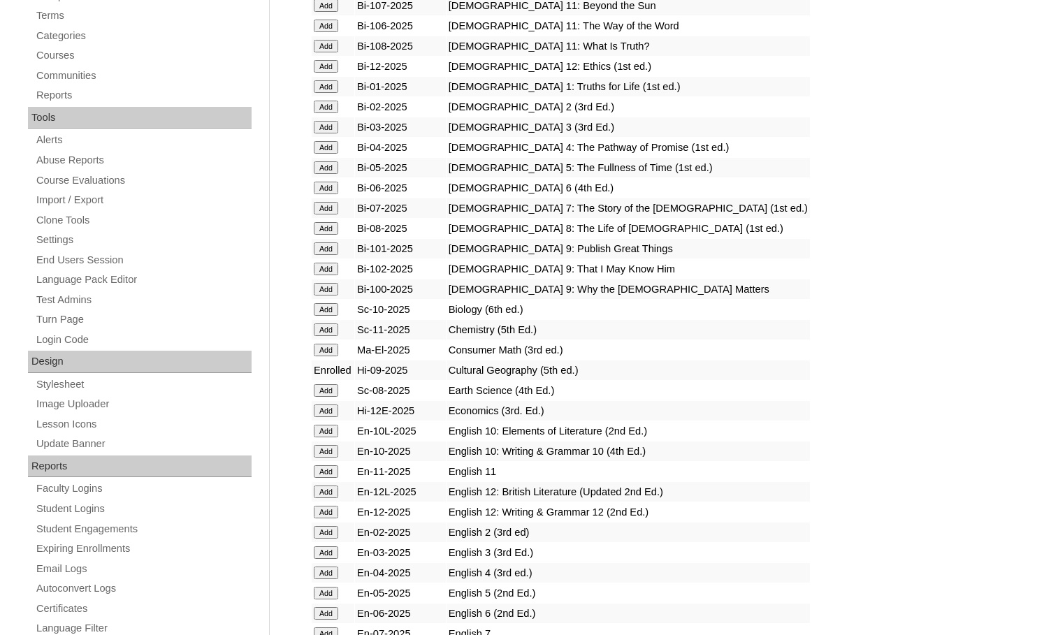
scroll to position [489, 0]
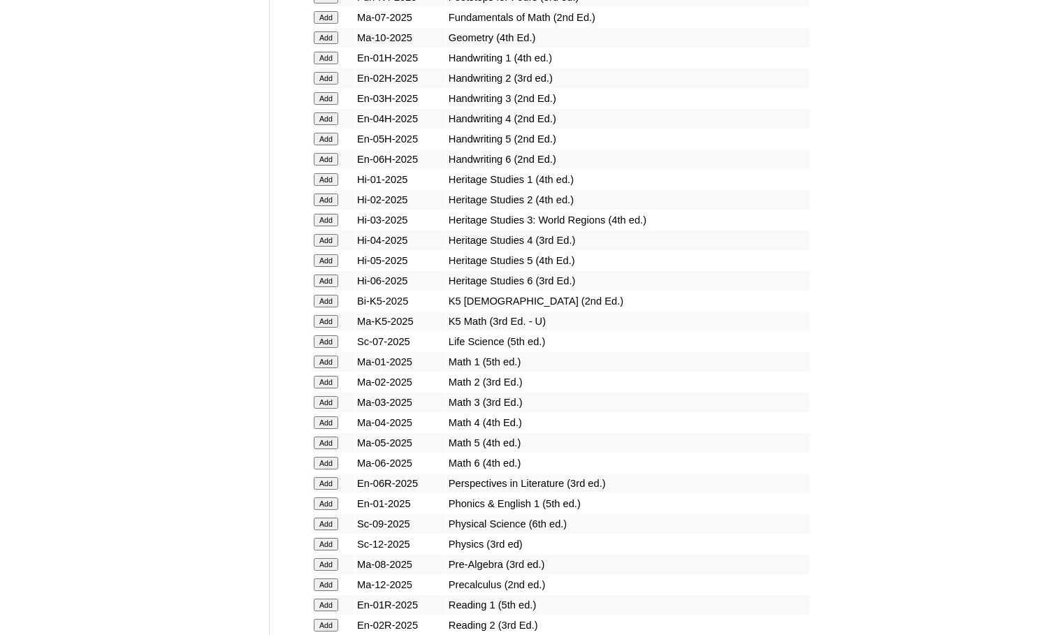
scroll to position [1119, 0]
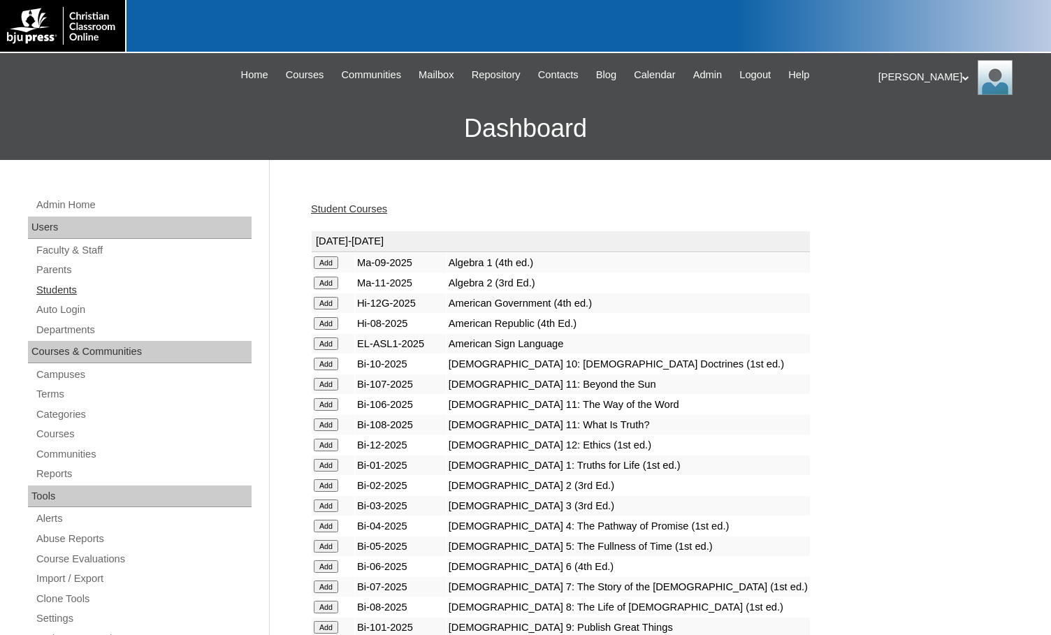
click at [71, 295] on link "Students" at bounding box center [143, 290] width 217 height 17
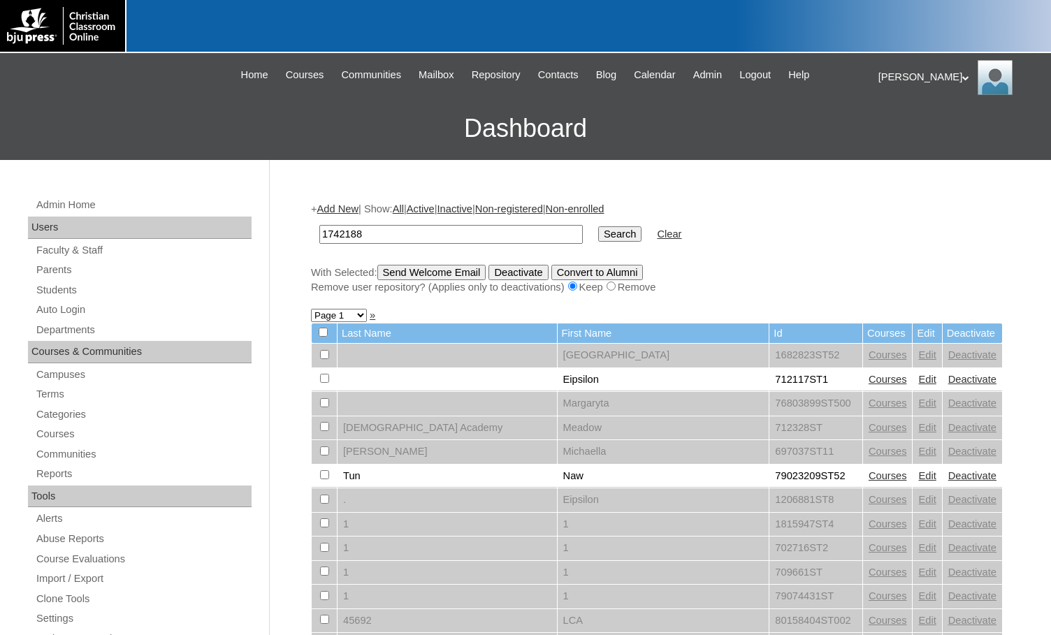
type input "1742188"
click at [598, 234] on input "Search" at bounding box center [619, 234] width 43 height 15
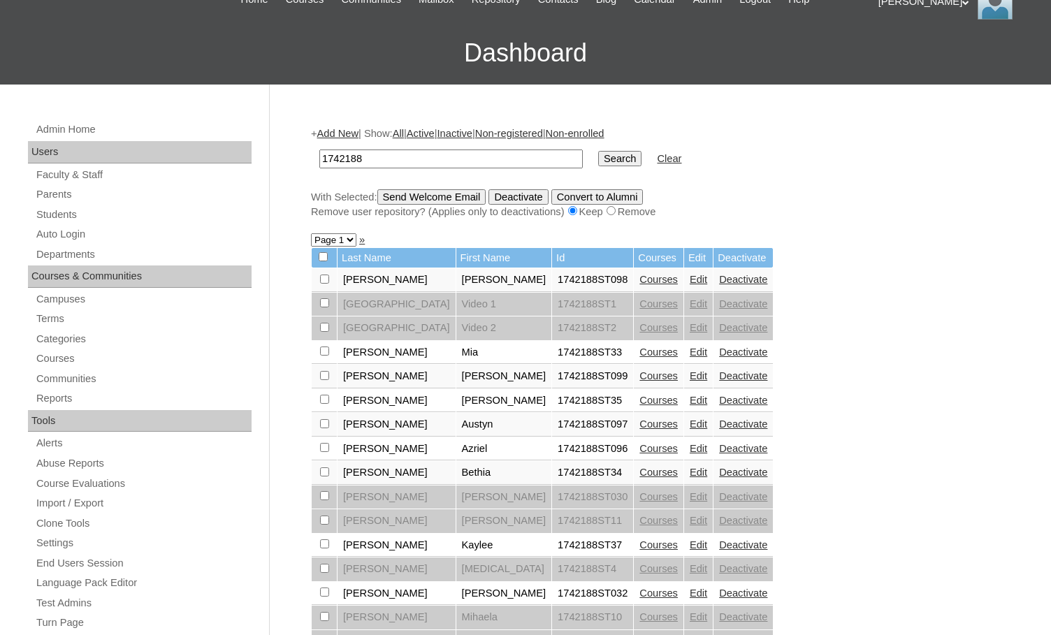
scroll to position [70, 0]
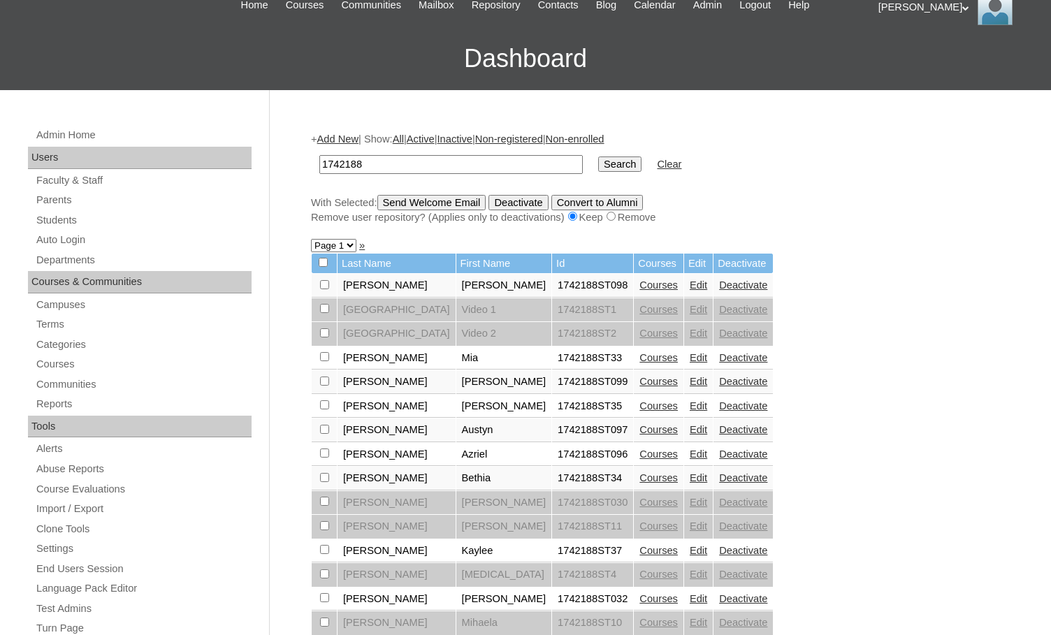
click at [355, 140] on link "Add New" at bounding box center [337, 139] width 41 height 11
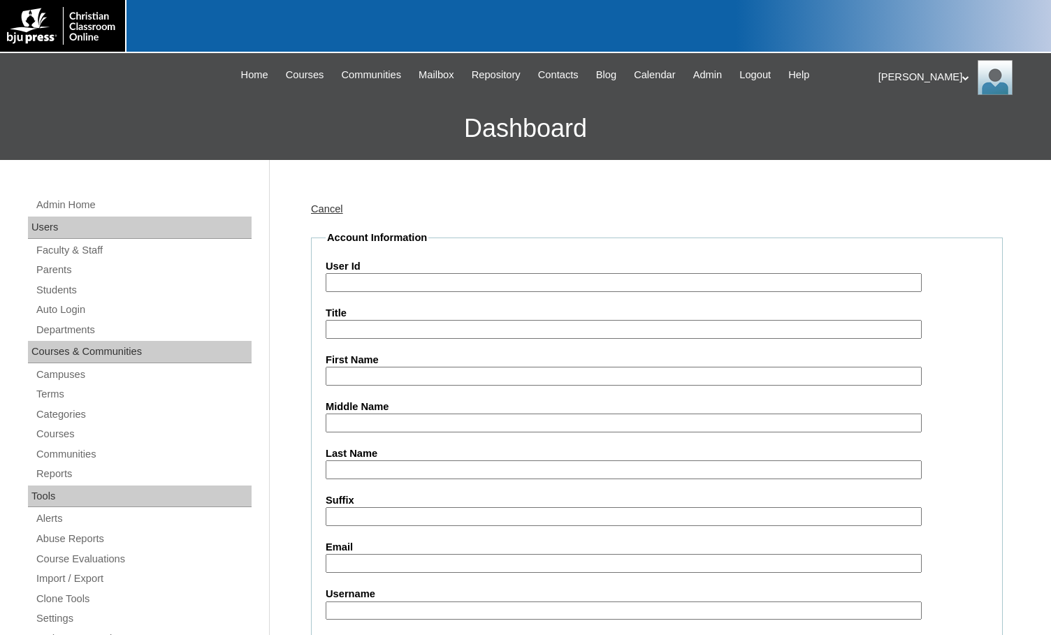
click at [392, 287] on input "User Id" at bounding box center [624, 282] width 596 height 19
paste input "1742188"
type input "1742188ST39"
type input "Boaz"
type input "Waldner"
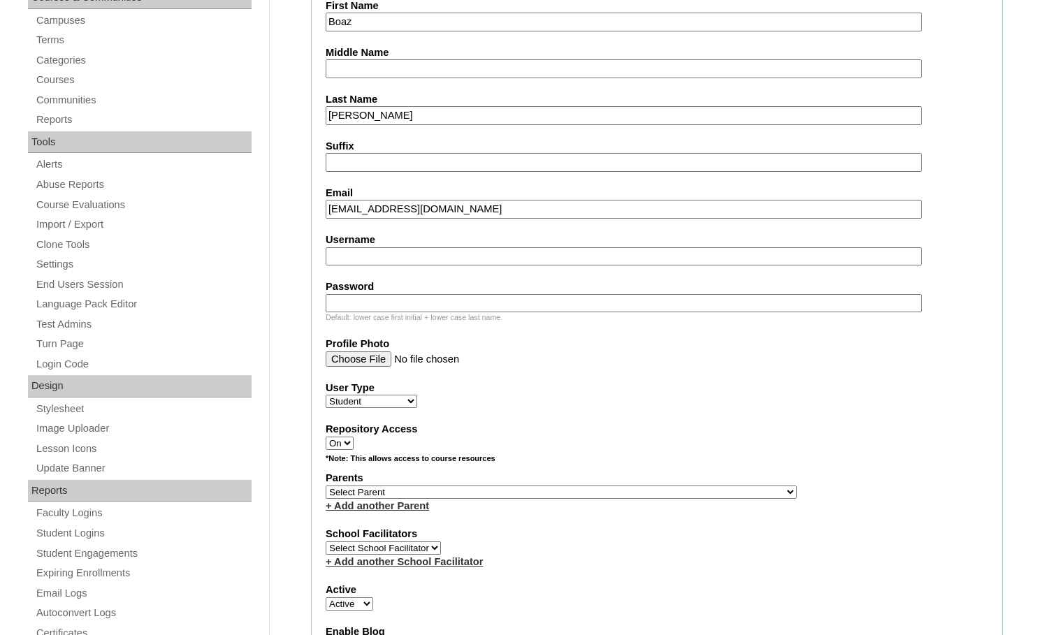
scroll to position [419, 0]
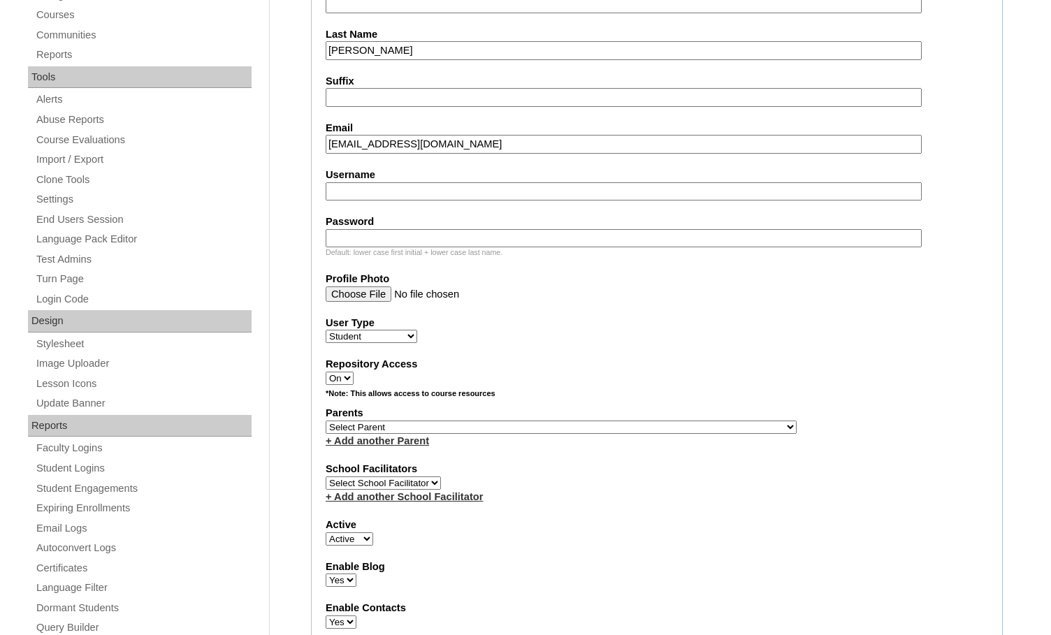
type input "boaz@elmendorfbelievers.com"
click at [624, 433] on select "Select Parent , Fautanu, Ma 1, 1 23-24 accountMorgan, Jason 6th Street Mennonit…" at bounding box center [561, 427] width 471 height 13
select select "28211"
click at [649, 427] on div "Parents Select Parent , Fautanu, Ma 1, 1 23-24 accountMorgan, Jason 6th Street …" at bounding box center [657, 427] width 663 height 42
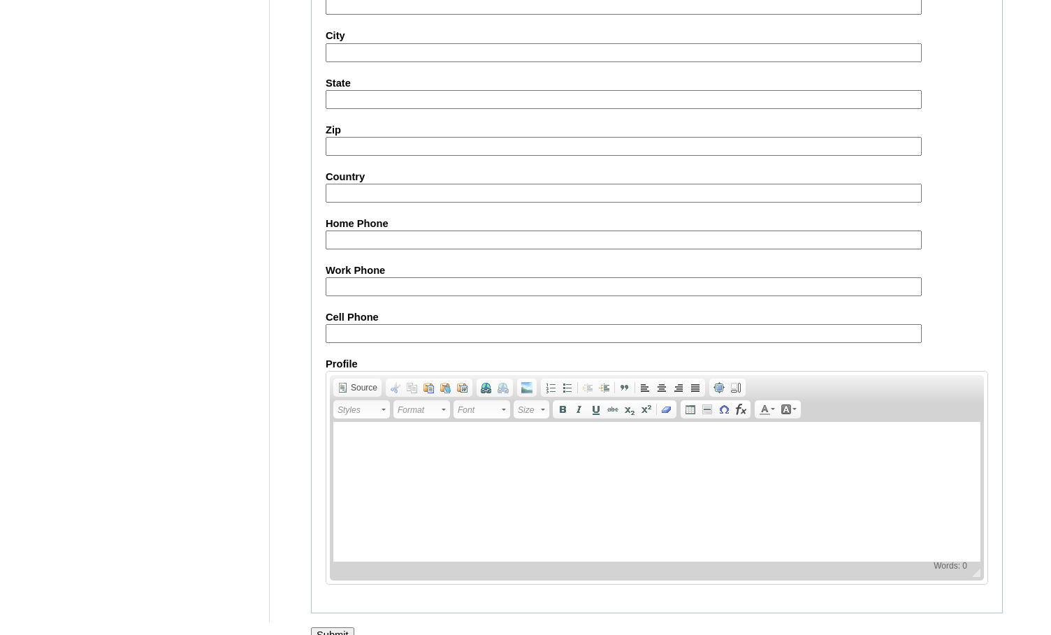
scroll to position [1492, 0]
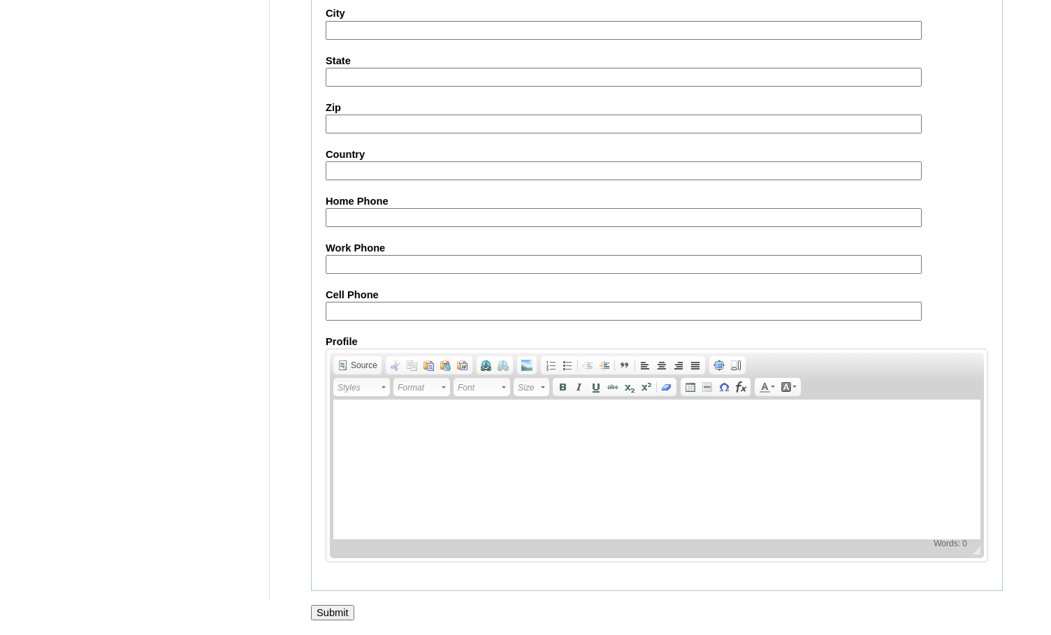
click at [341, 617] on input "Submit" at bounding box center [332, 612] width 43 height 15
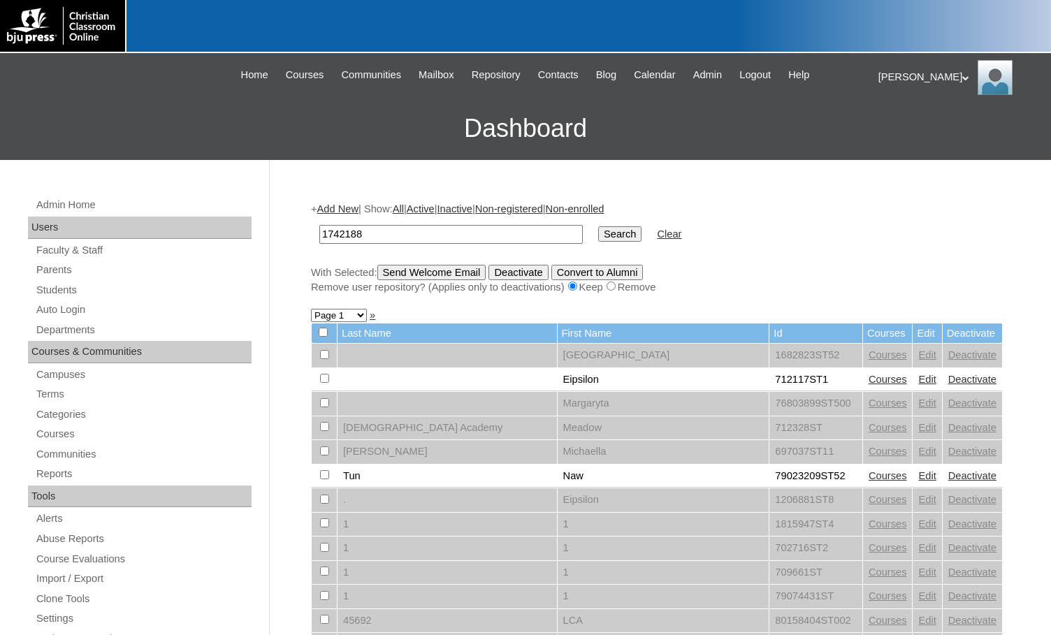
type input "1742188"
click at [598, 231] on input "Search" at bounding box center [619, 234] width 43 height 15
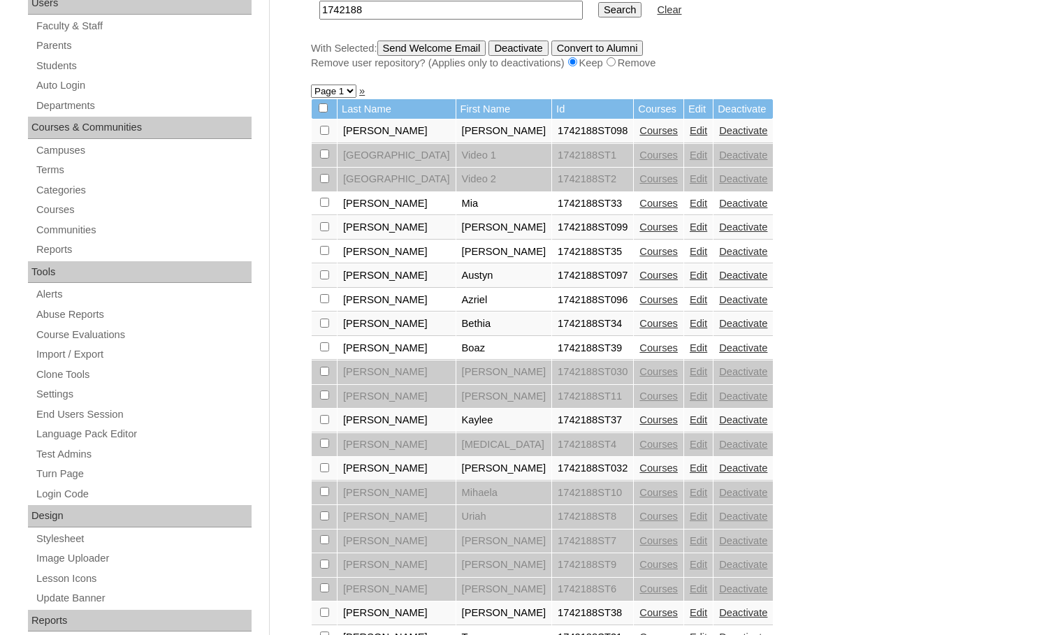
scroll to position [210, 0]
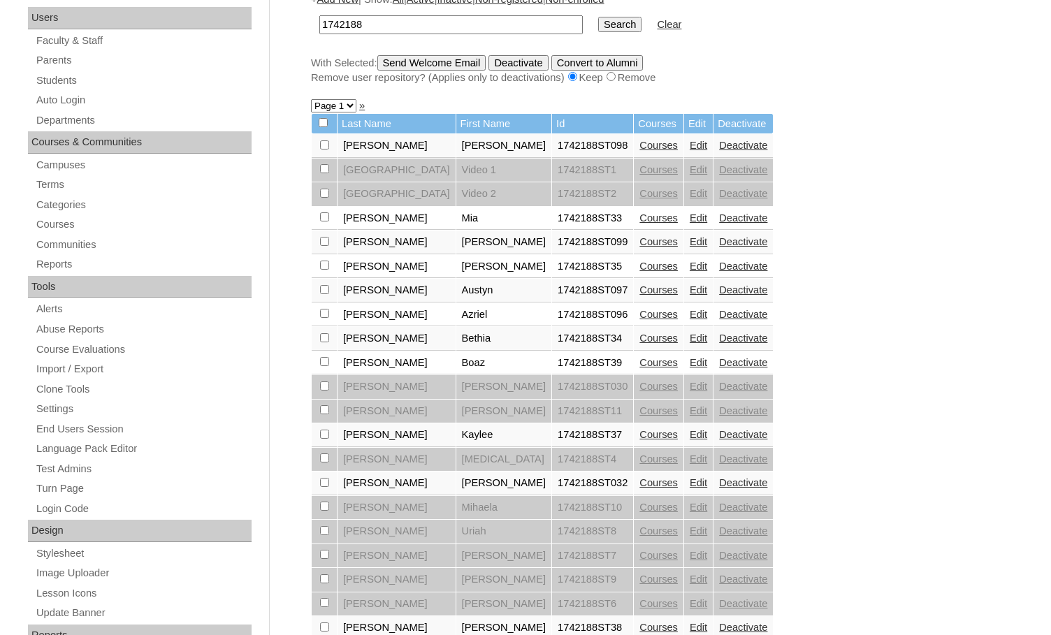
click at [640, 361] on link "Courses" at bounding box center [659, 362] width 38 height 11
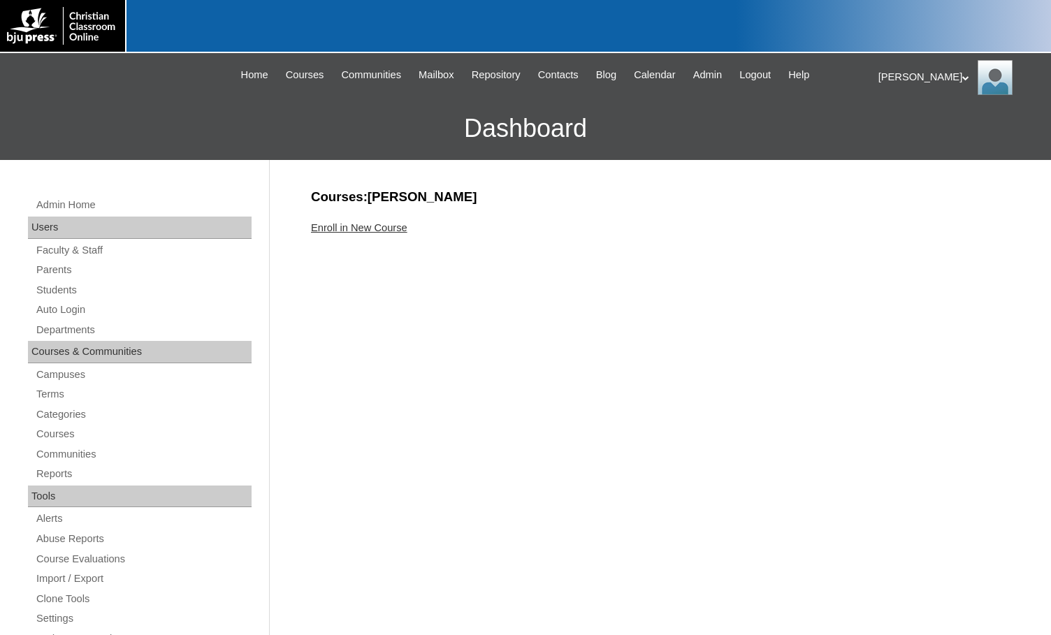
click at [394, 231] on link "Enroll in New Course" at bounding box center [359, 227] width 96 height 11
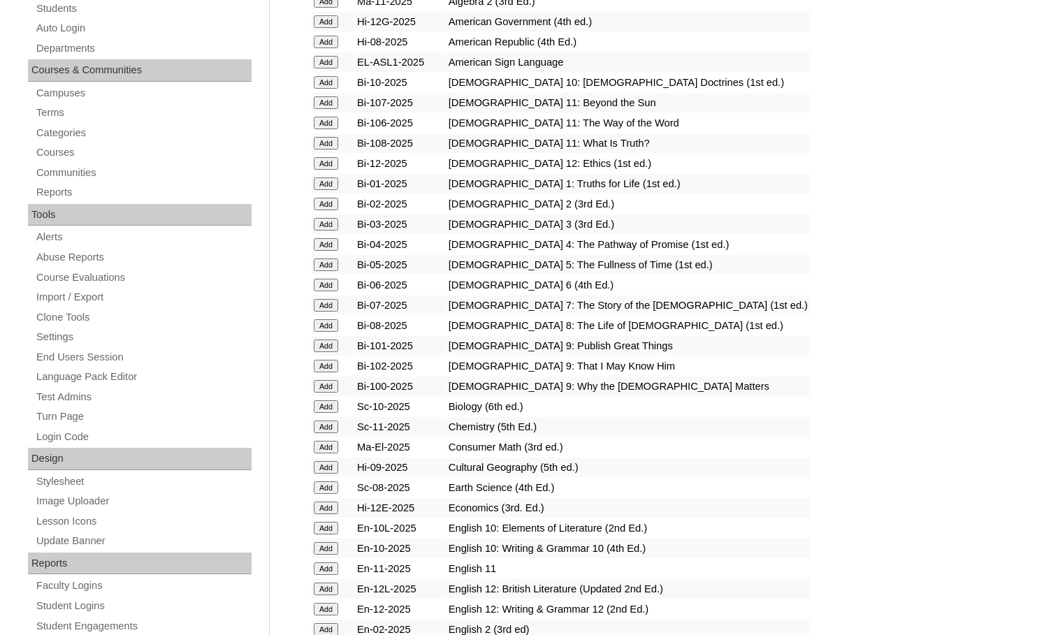
scroll to position [350, 0]
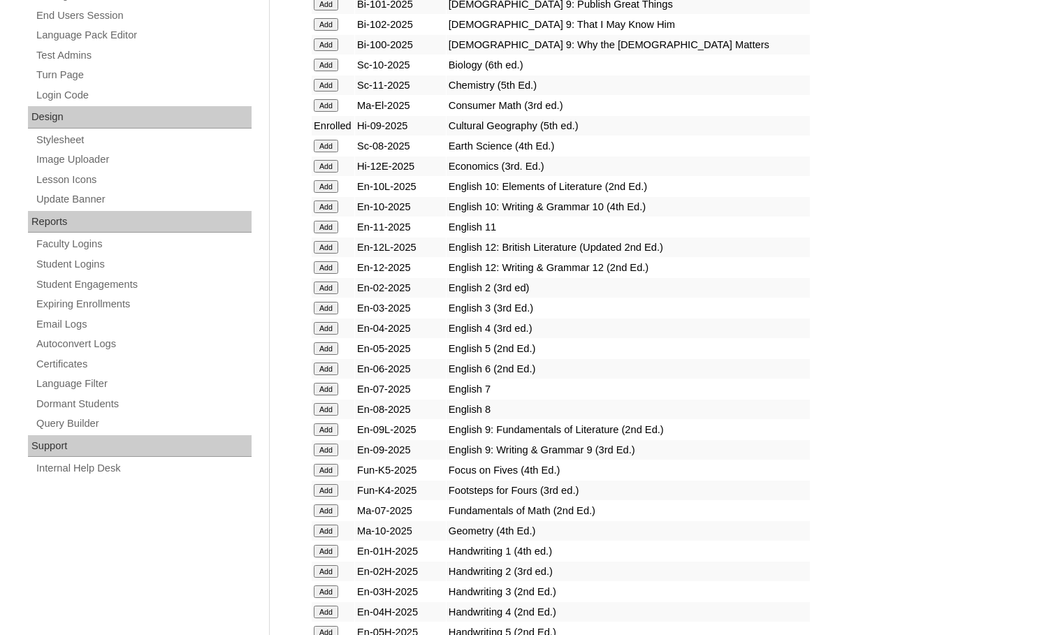
scroll to position [629, 0]
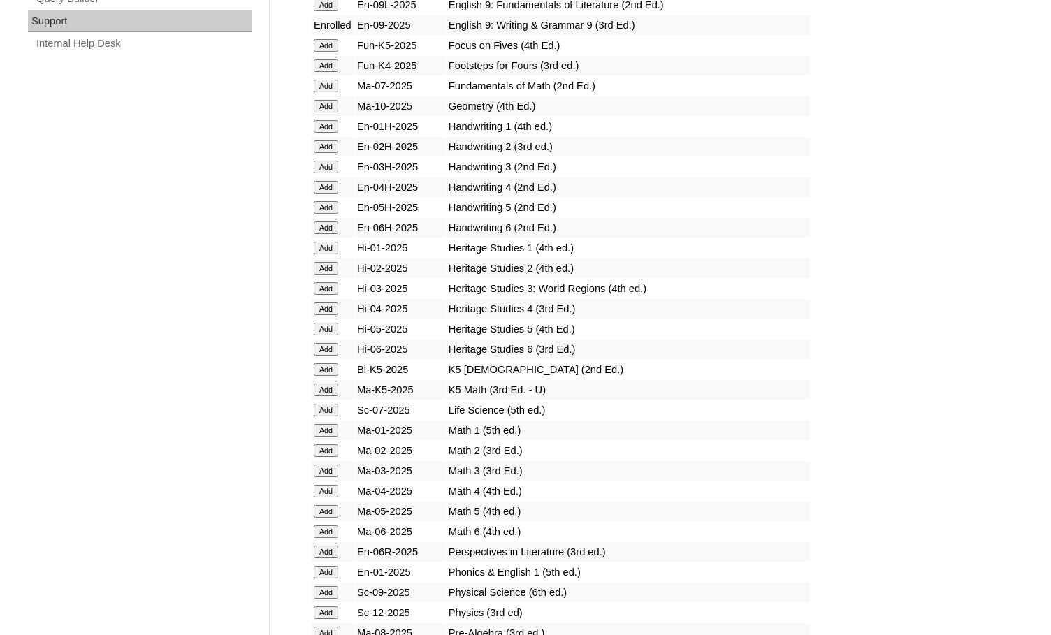
scroll to position [1119, 0]
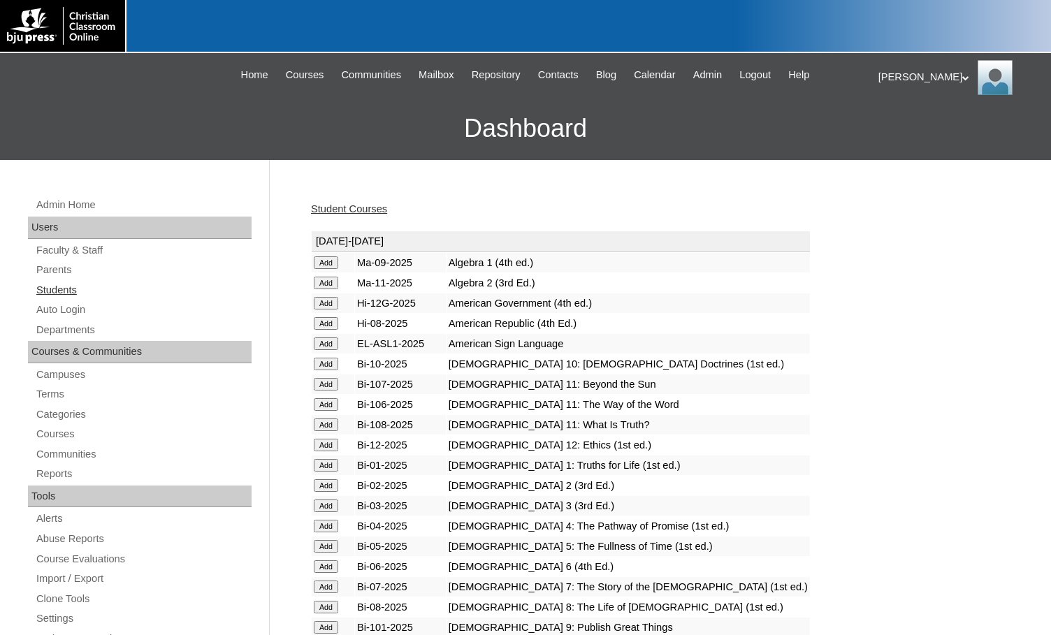
click at [72, 287] on link "Students" at bounding box center [143, 290] width 217 height 17
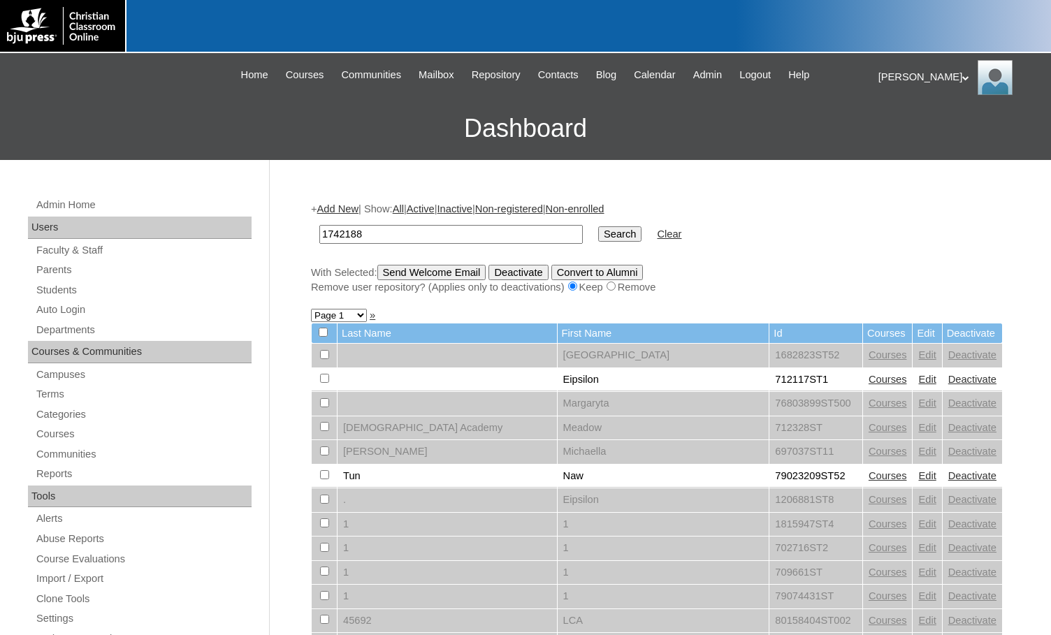
type input "1742188"
click at [598, 231] on input "Search" at bounding box center [619, 234] width 43 height 15
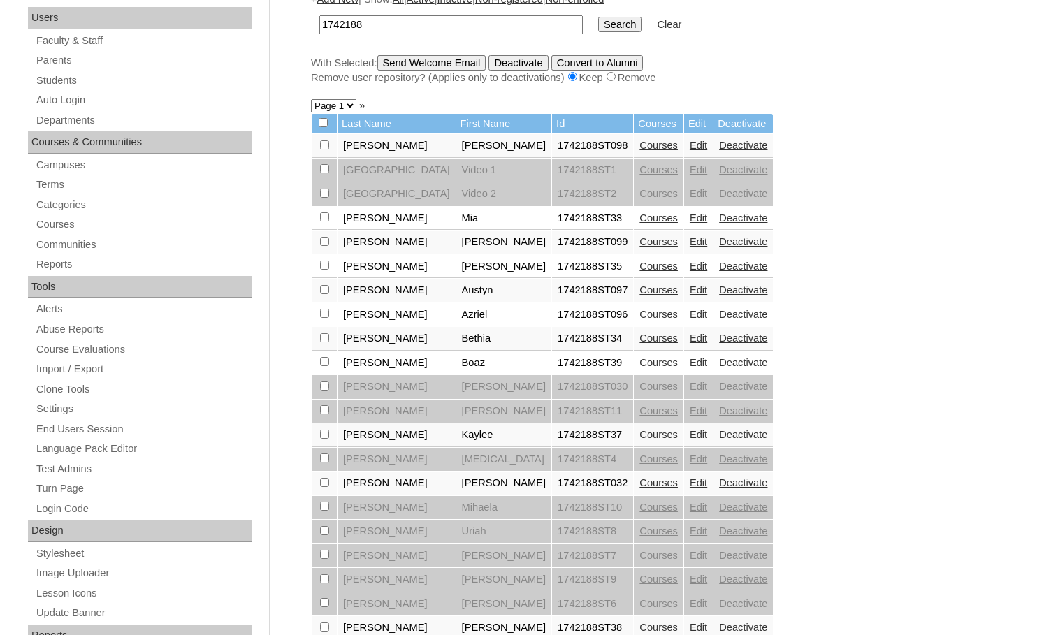
scroll to position [280, 0]
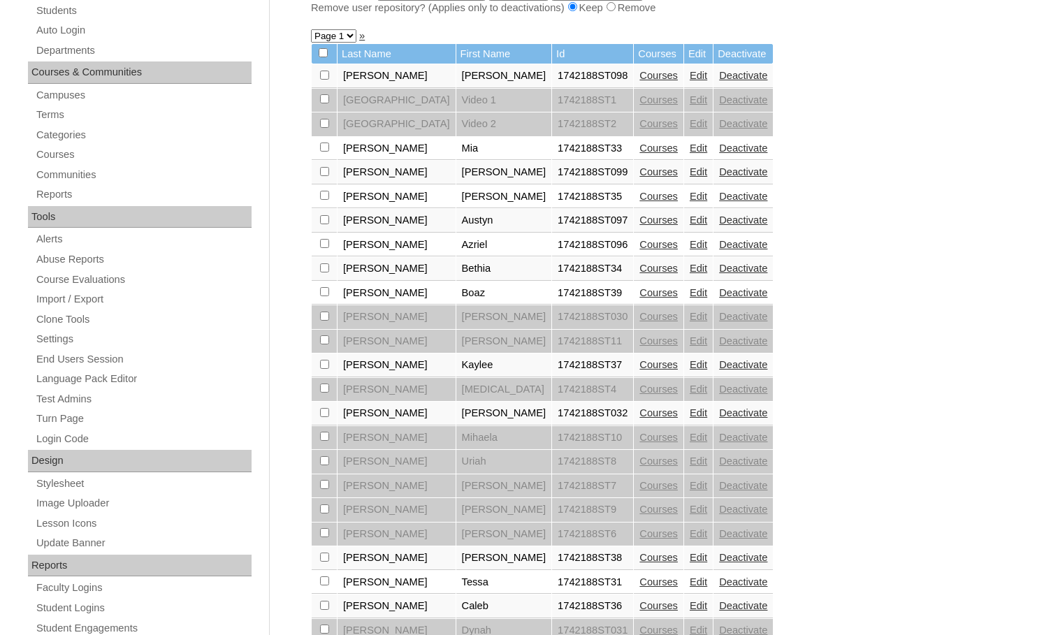
click at [324, 80] on input "checkbox" at bounding box center [324, 75] width 9 height 9
checkbox input "true"
click at [326, 80] on input "checkbox" at bounding box center [324, 75] width 9 height 9
checkbox input "true"
click at [326, 80] on input "checkbox" at bounding box center [324, 75] width 9 height 9
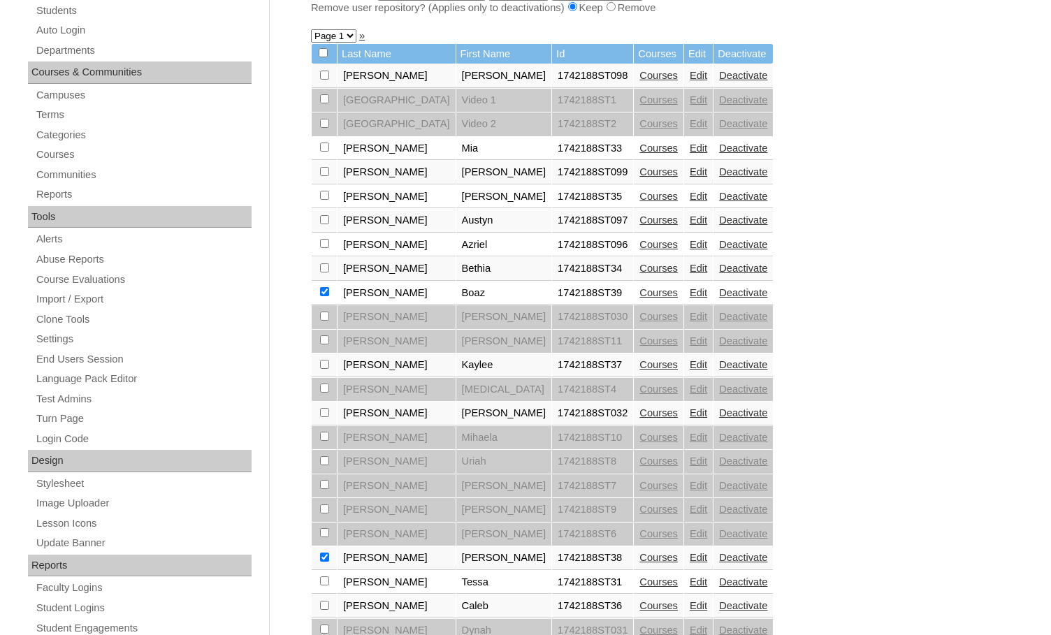
checkbox input "true"
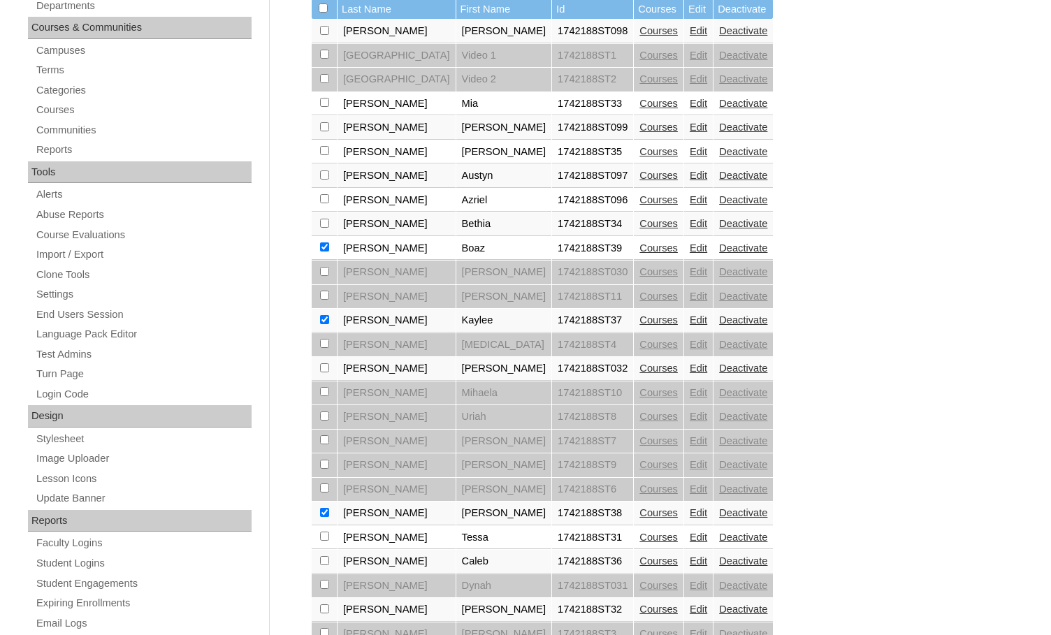
scroll to position [350, 0]
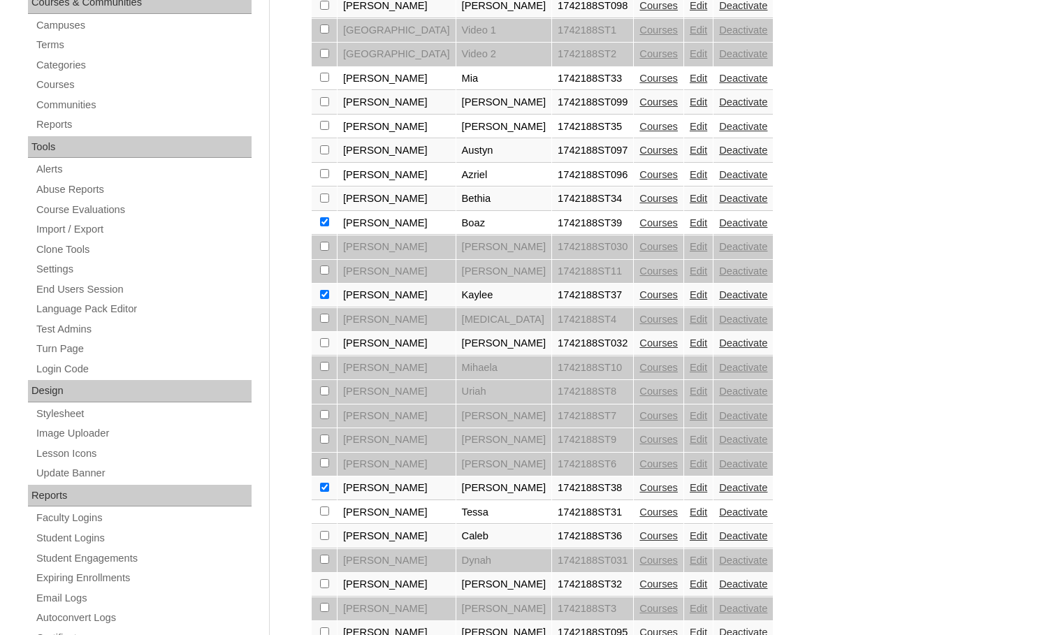
click at [322, 10] on input "checkbox" at bounding box center [324, 5] width 9 height 9
checkbox input "true"
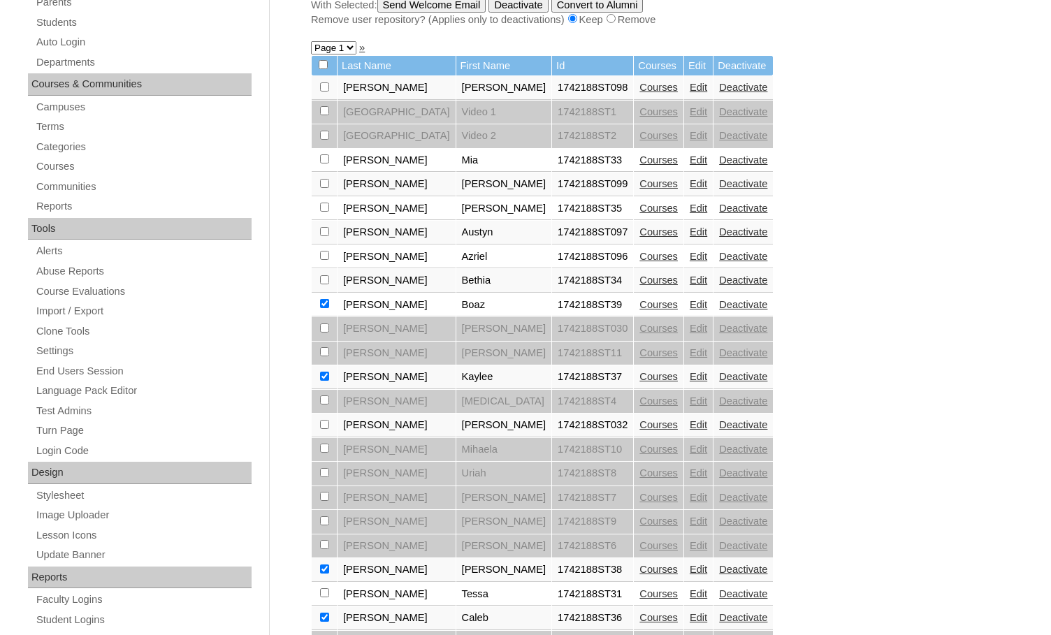
scroll to position [0, 0]
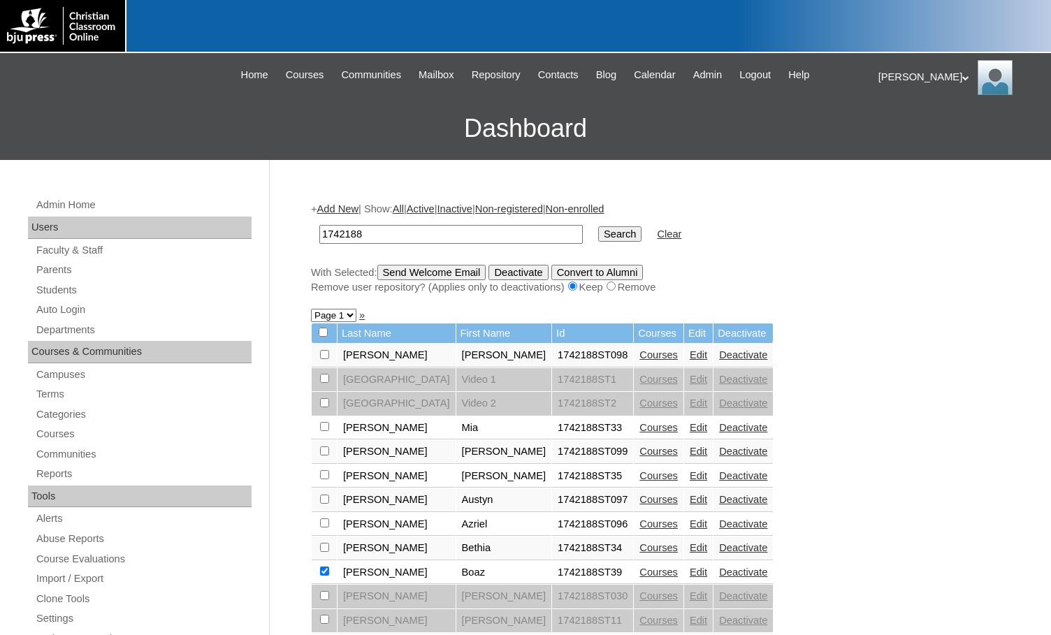
click at [442, 274] on input "Send Welcome Email" at bounding box center [432, 272] width 109 height 15
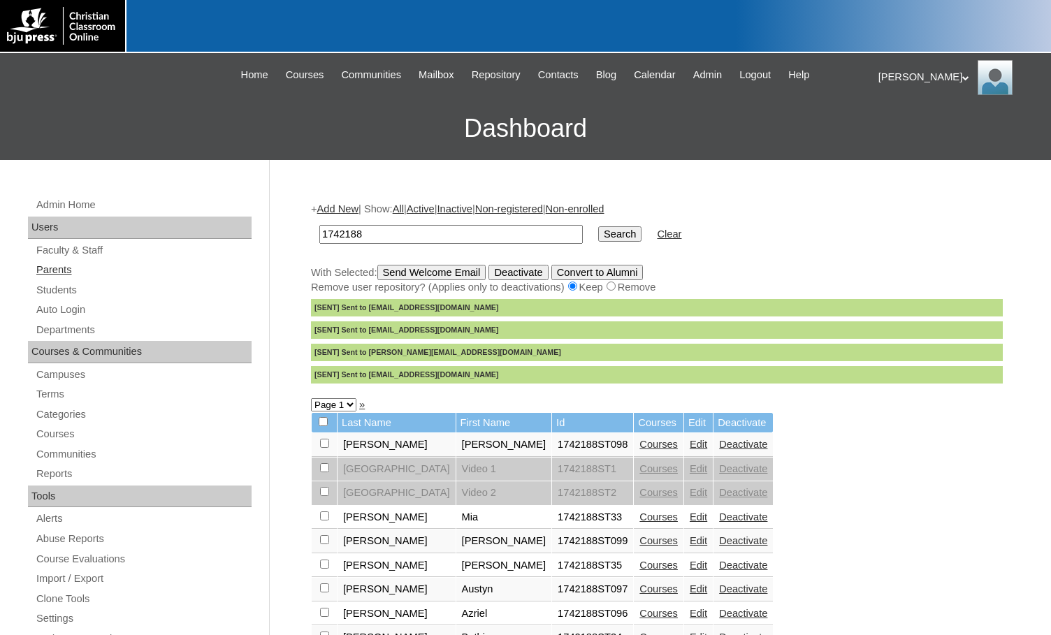
click at [48, 271] on link "Parents" at bounding box center [143, 269] width 217 height 17
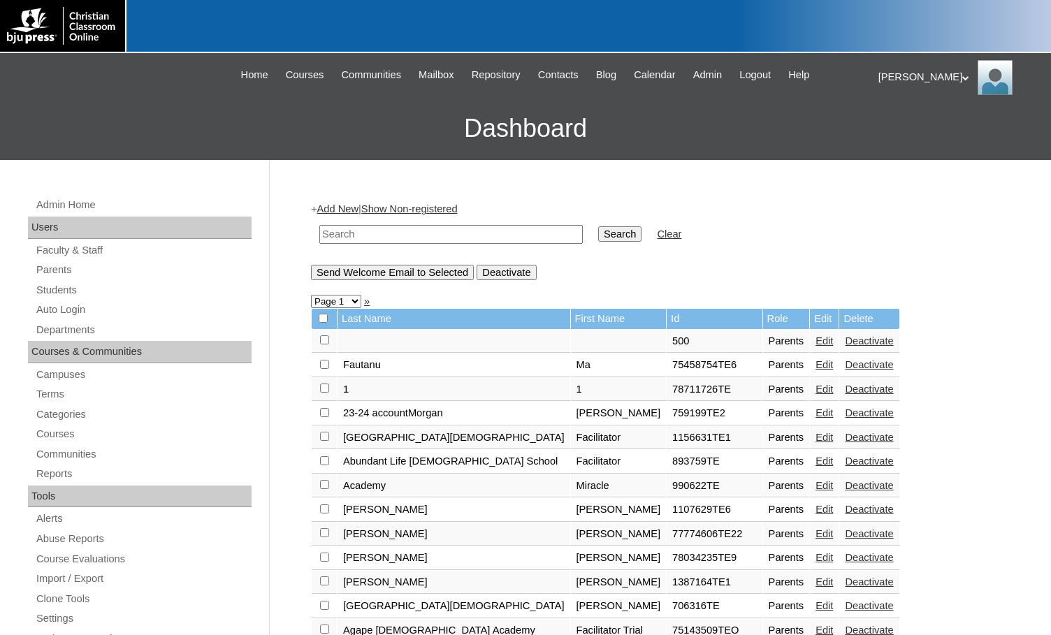
click at [363, 232] on input "text" at bounding box center [451, 234] width 264 height 19
type input "699409"
click at [598, 227] on input "Search" at bounding box center [619, 234] width 43 height 15
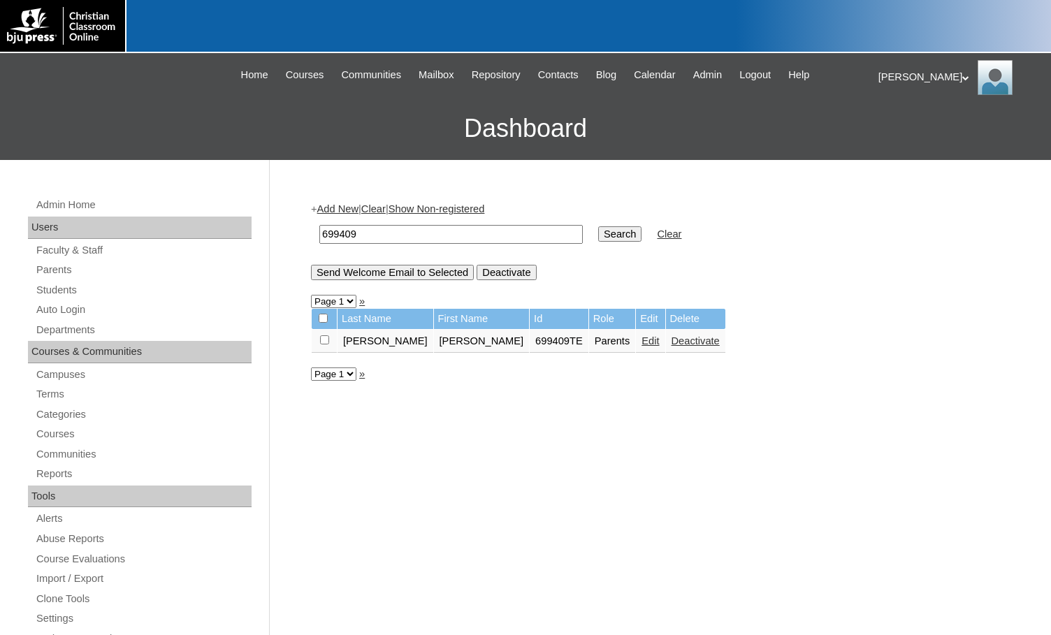
drag, startPoint x: 0, startPoint y: 0, endPoint x: 292, endPoint y: 229, distance: 370.5
click at [292, 229] on div "Admin Home Users Faculty & Staff Parents Students Auto Login Departments Course…" at bounding box center [525, 642] width 1051 height 964
click at [73, 283] on link "Students" at bounding box center [143, 290] width 217 height 17
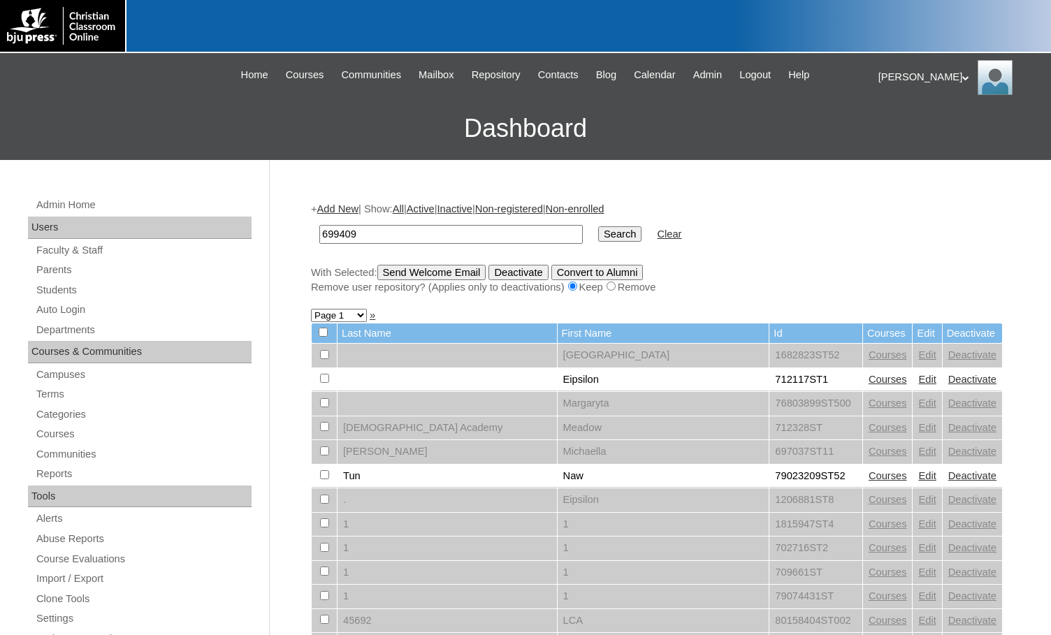
type input "699409"
click at [598, 237] on input "Search" at bounding box center [619, 234] width 43 height 15
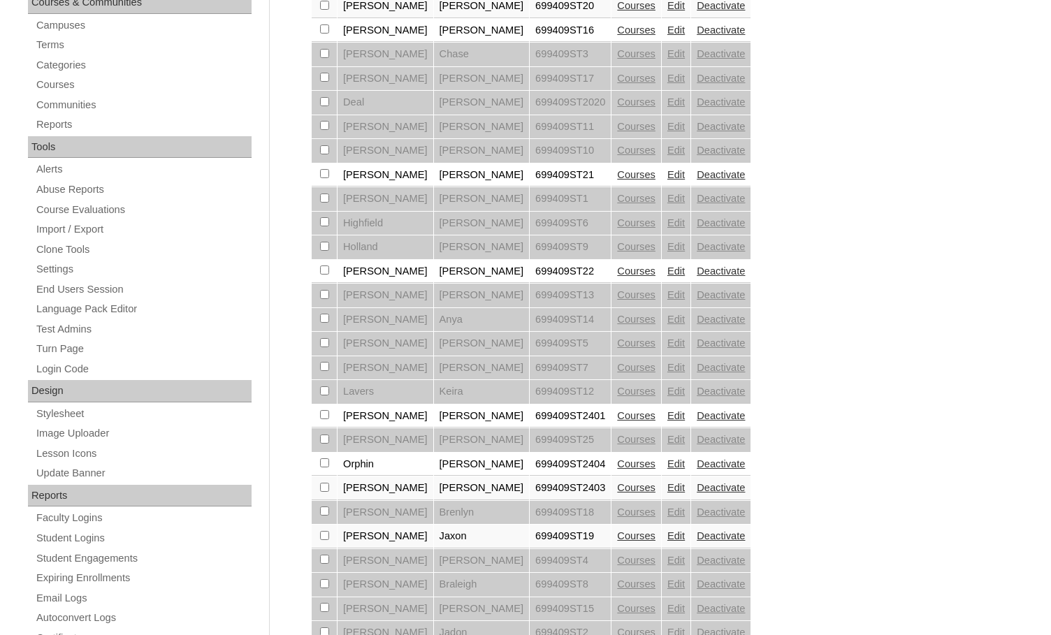
scroll to position [419, 0]
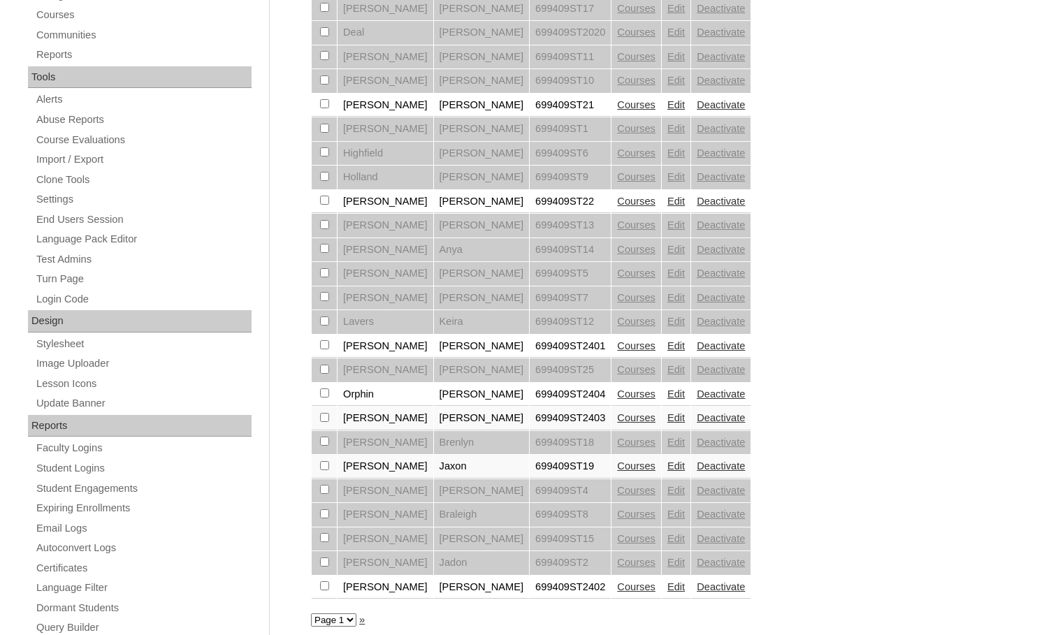
click at [668, 296] on link "Edit" at bounding box center [676, 297] width 17 height 11
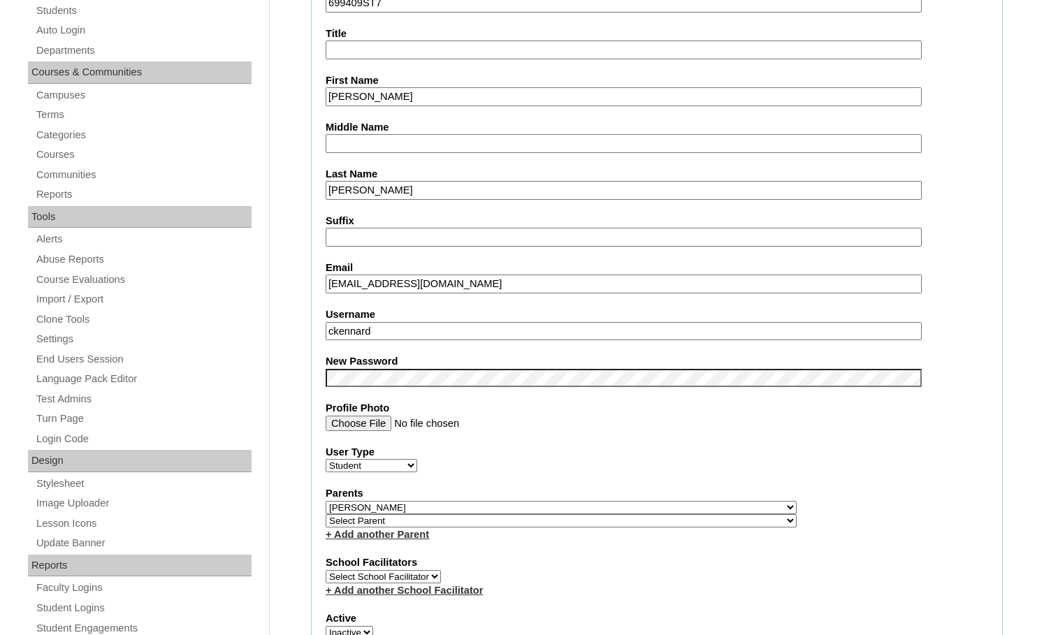
scroll to position [350, 0]
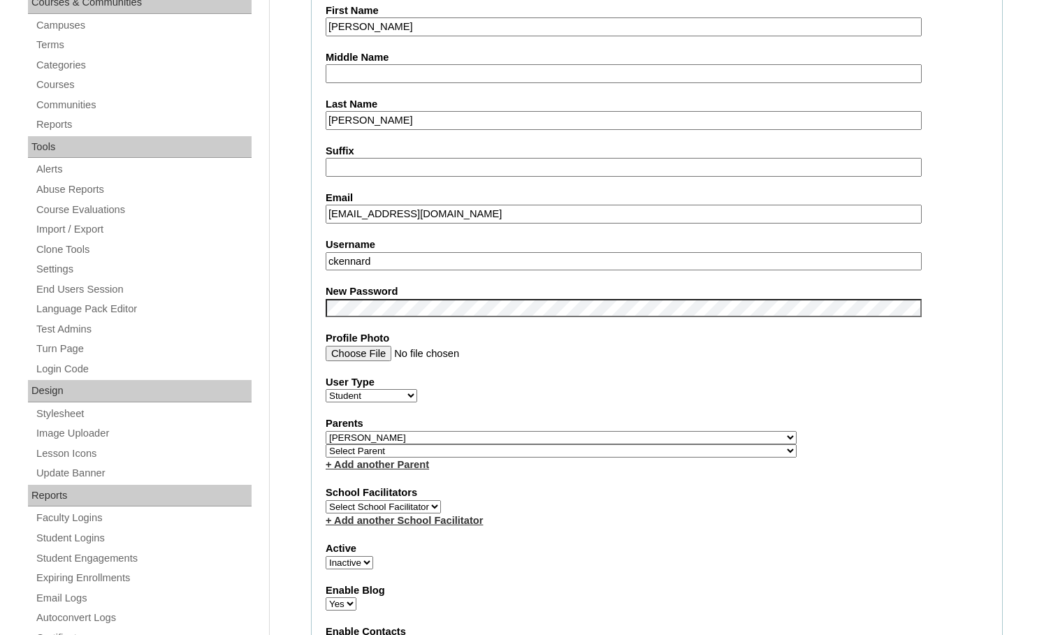
click at [338, 561] on select "Active Inactive" at bounding box center [350, 562] width 48 height 13
select select "1"
click at [326, 556] on select "Active Inactive" at bounding box center [350, 562] width 48 height 13
drag, startPoint x: 280, startPoint y: 296, endPoint x: 314, endPoint y: 337, distance: 53.1
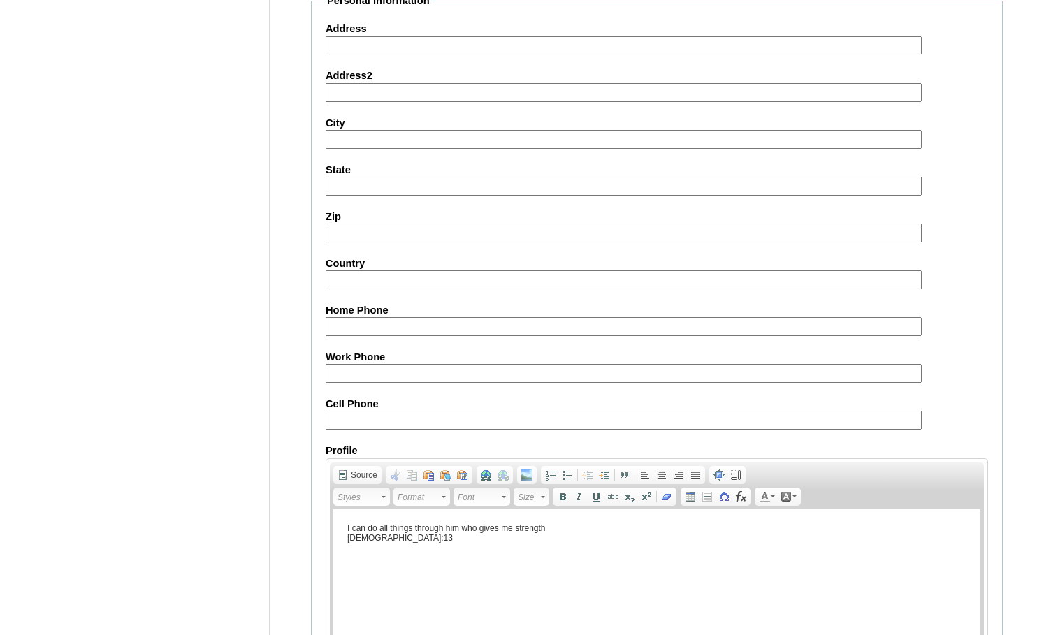
scroll to position [1495, 0]
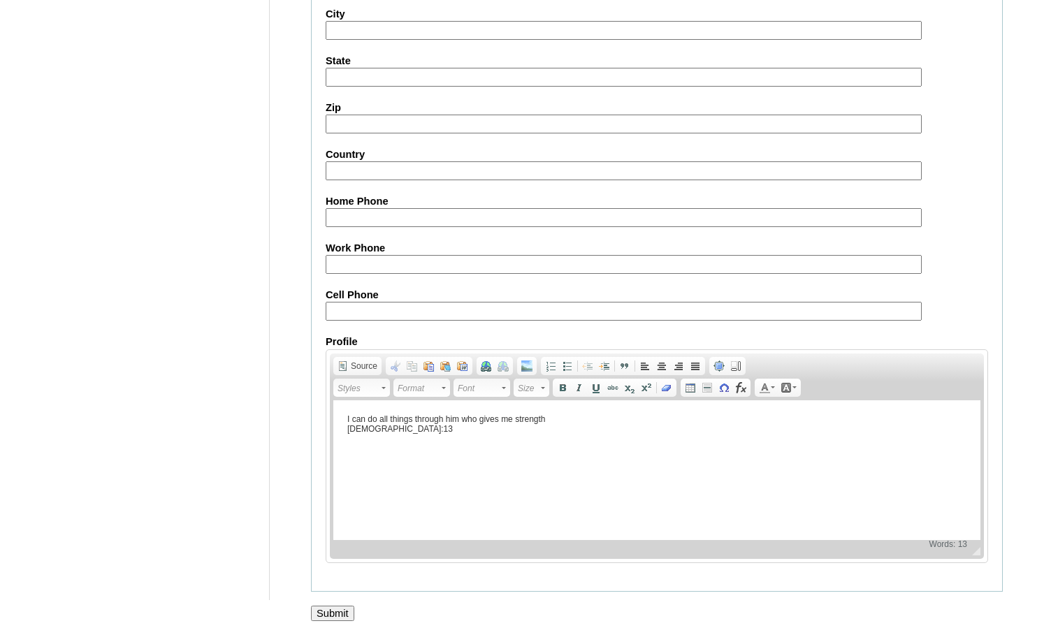
click at [349, 610] on input "Submit" at bounding box center [332, 613] width 43 height 15
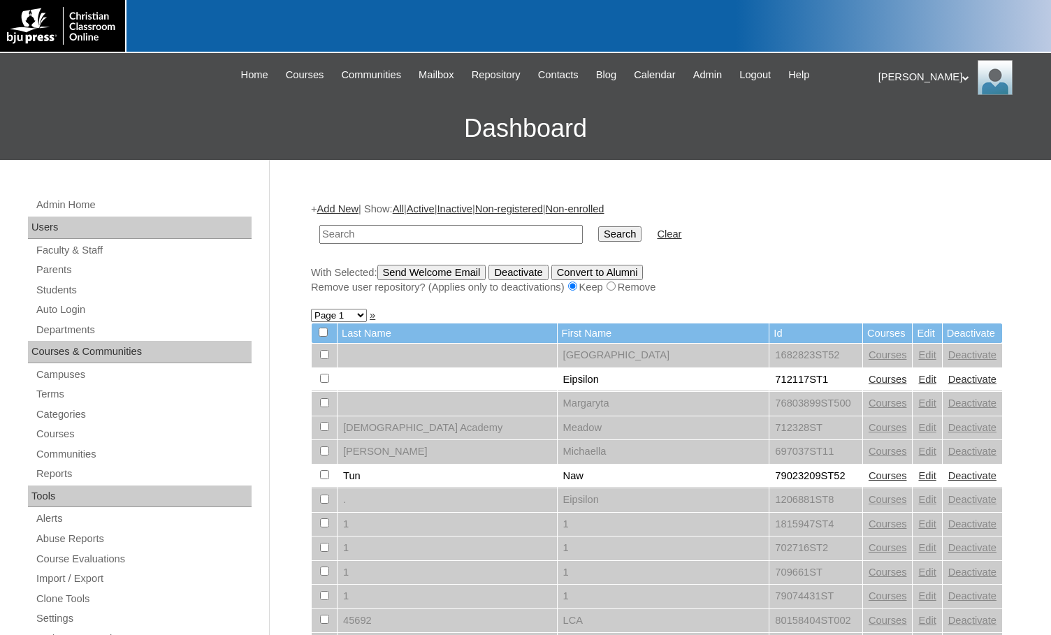
click at [507, 236] on input "text" at bounding box center [451, 234] width 264 height 19
paste input "699409"
type input "699409"
click at [598, 235] on input "Search" at bounding box center [619, 234] width 43 height 15
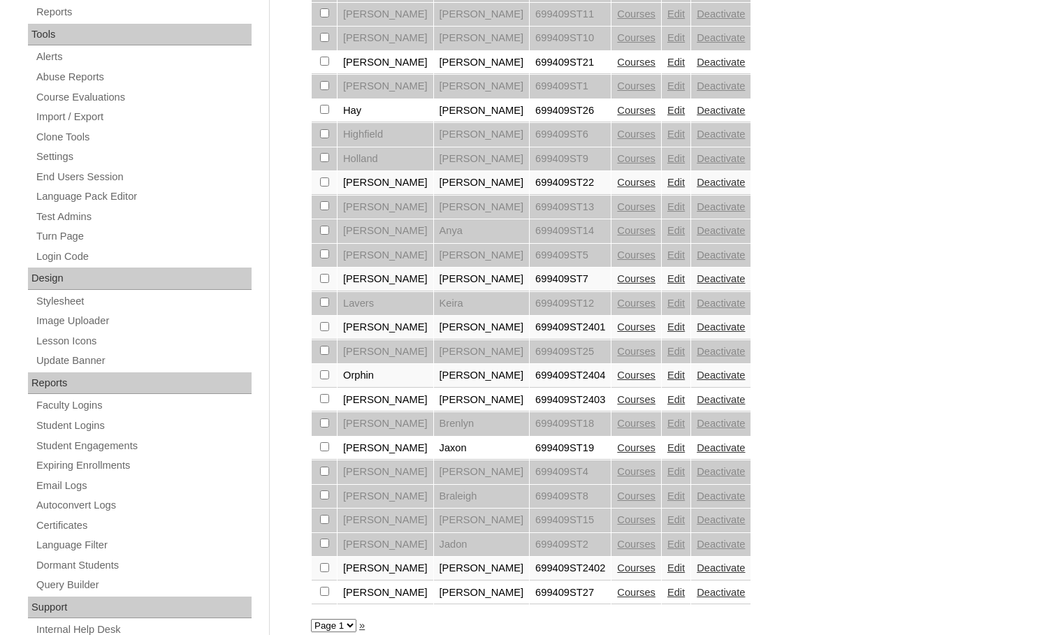
scroll to position [503, 0]
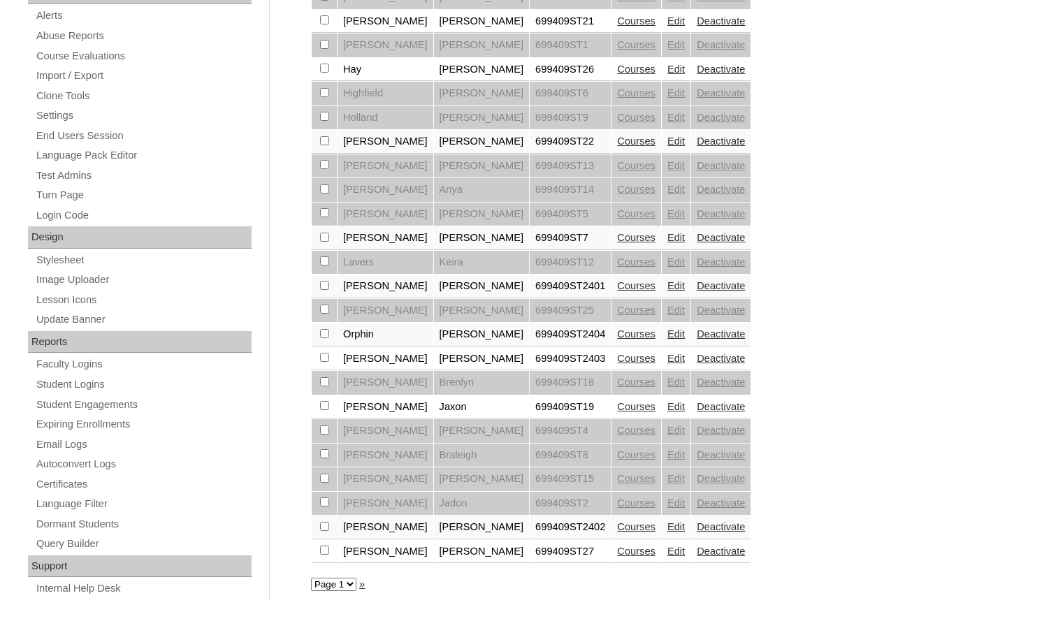
click at [617, 555] on link "Courses" at bounding box center [636, 551] width 38 height 11
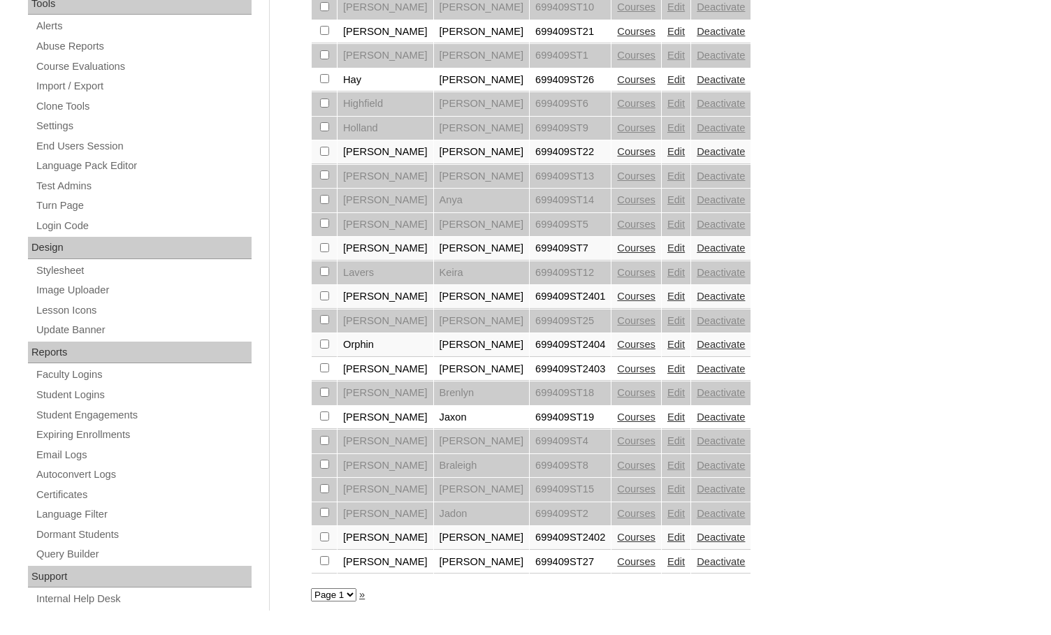
scroll to position [503, 0]
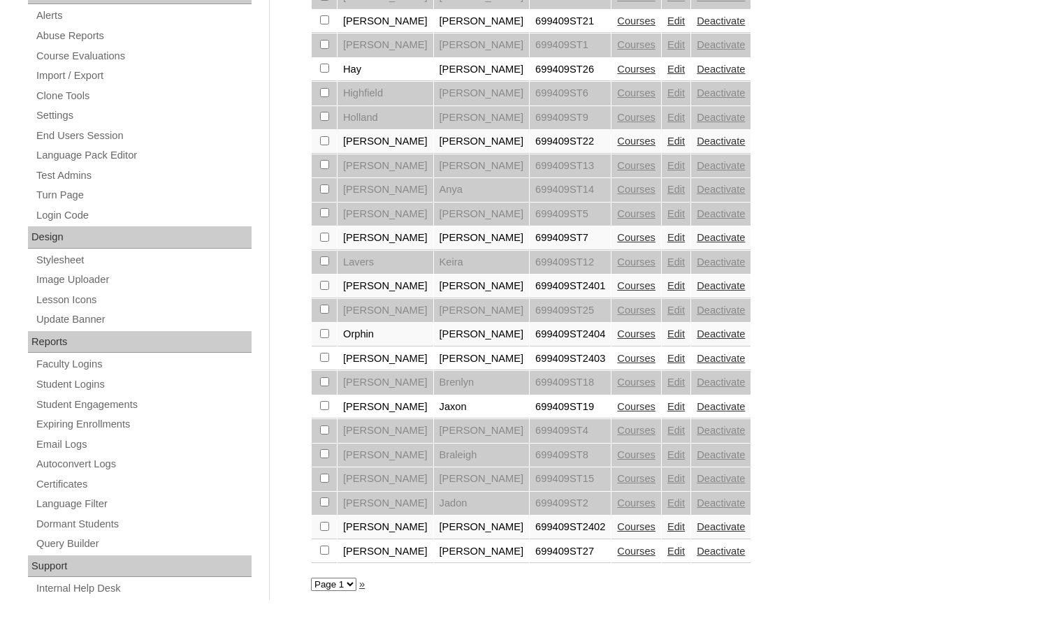
click at [668, 556] on link "Edit" at bounding box center [676, 551] width 17 height 11
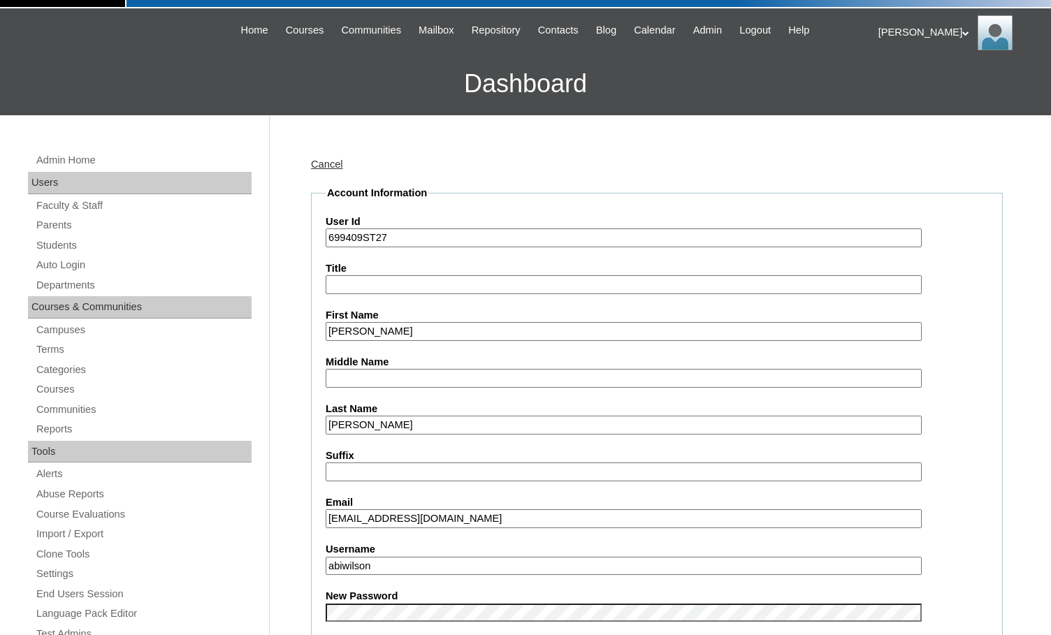
scroll to position [70, 0]
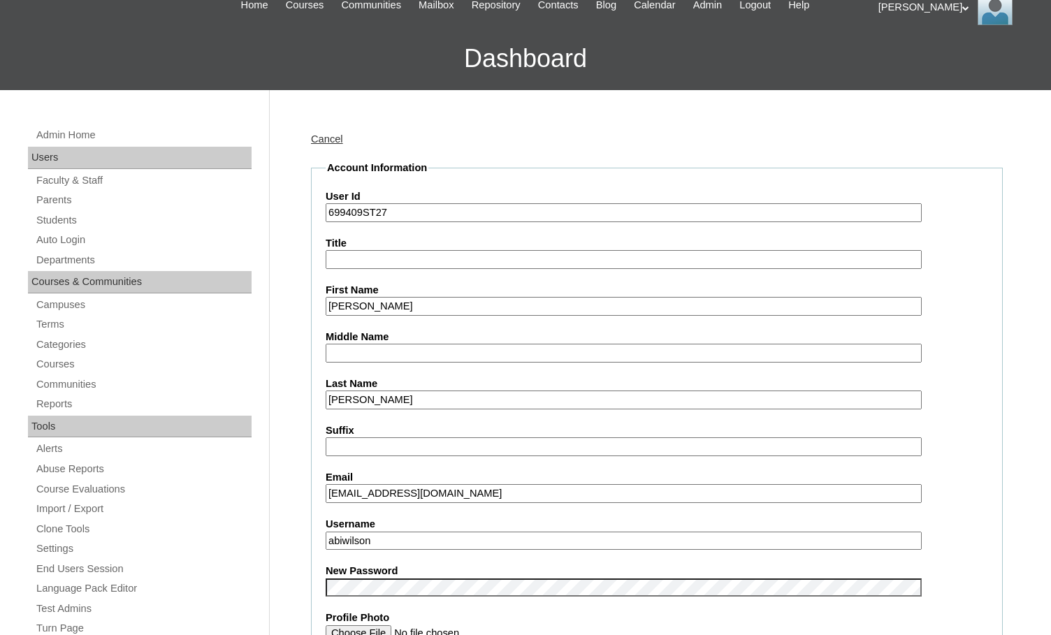
click at [367, 306] on input "Abigail" at bounding box center [624, 306] width 596 height 19
type input "Abi"
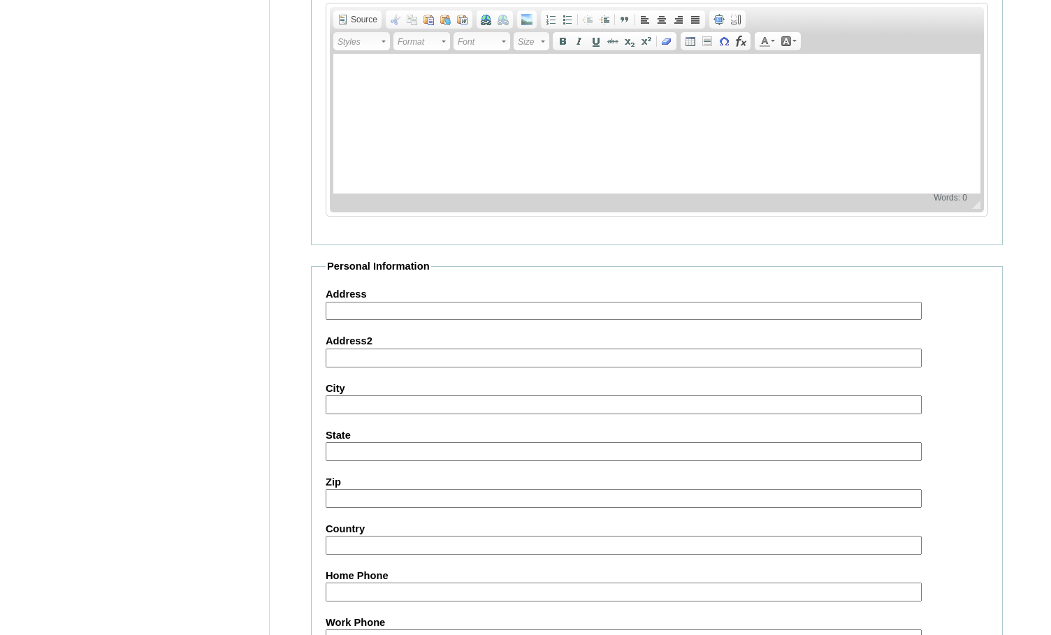
scroll to position [1495, 0]
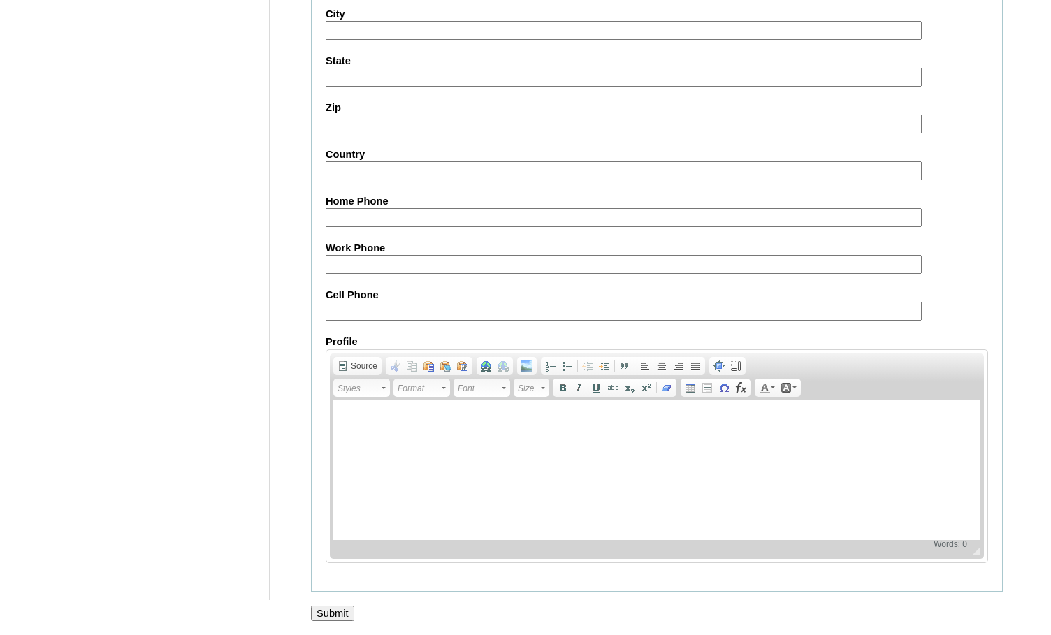
click at [338, 613] on input "Submit" at bounding box center [332, 613] width 43 height 15
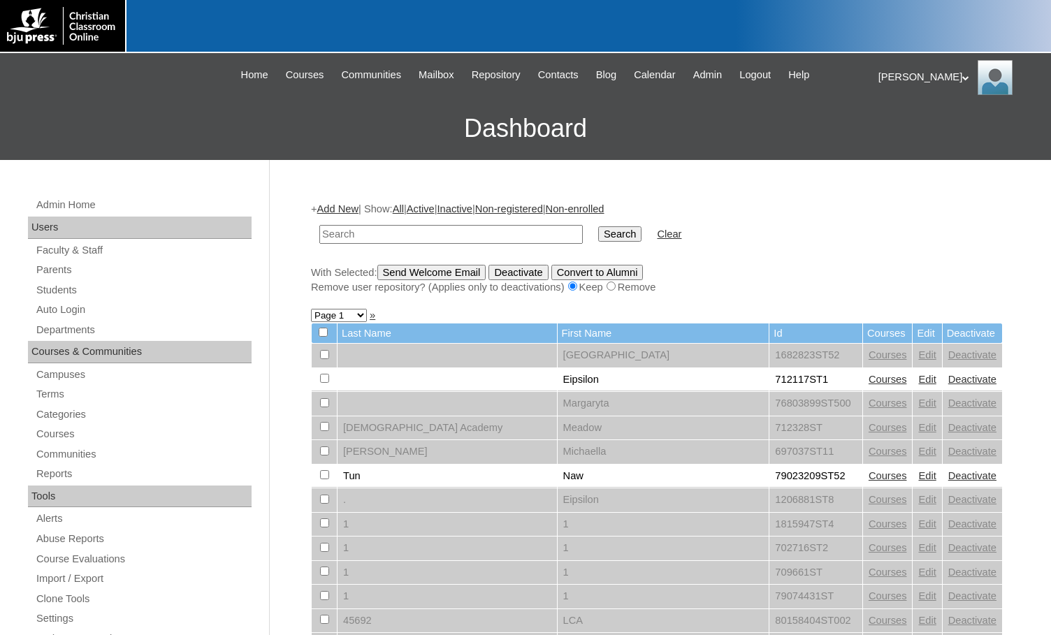
click at [129, 54] on div at bounding box center [93, 60] width 173 height 15
drag, startPoint x: 375, startPoint y: 240, endPoint x: 427, endPoint y: 240, distance: 51.7
click at [375, 240] on input "text" at bounding box center [451, 234] width 264 height 19
paste input "699409"
type input "699409"
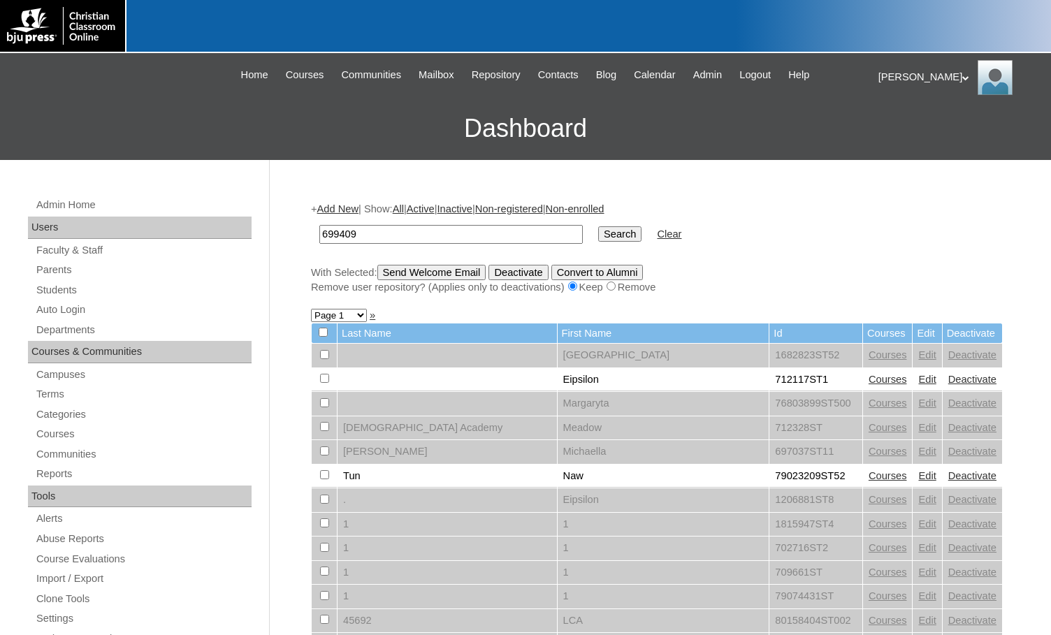
click at [598, 236] on input "Search" at bounding box center [619, 234] width 43 height 15
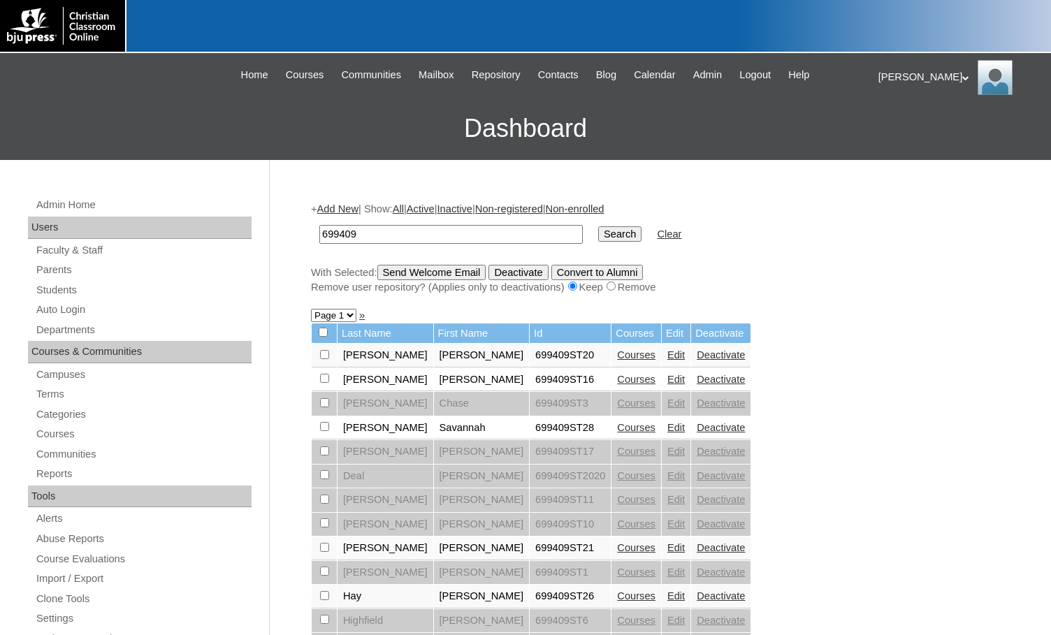
click at [617, 425] on link "Courses" at bounding box center [636, 427] width 38 height 11
click at [598, 233] on input "Search" at bounding box center [619, 234] width 43 height 15
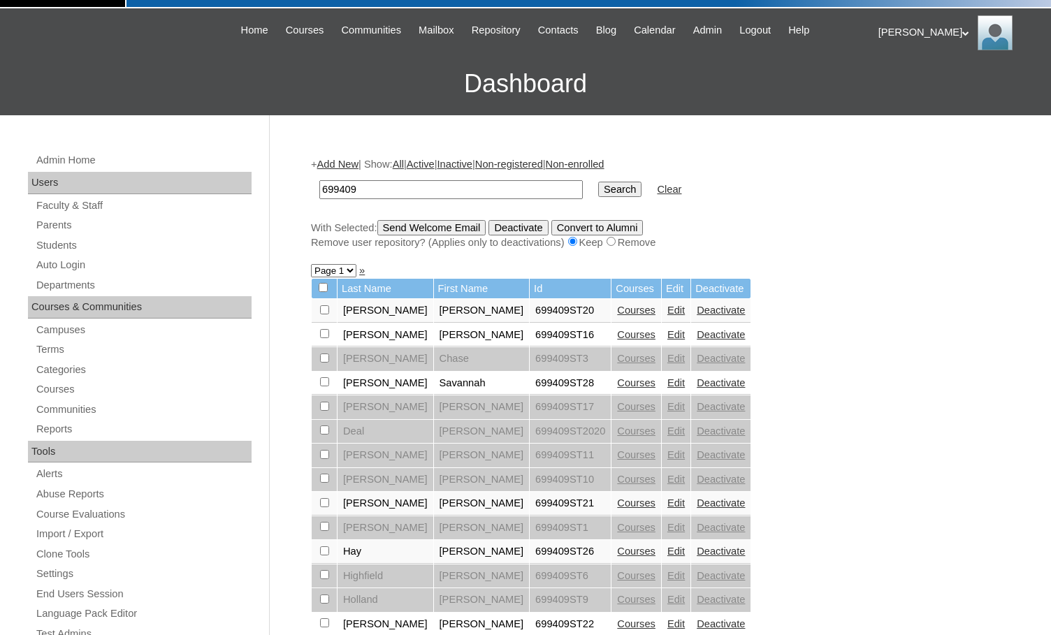
scroll to position [70, 0]
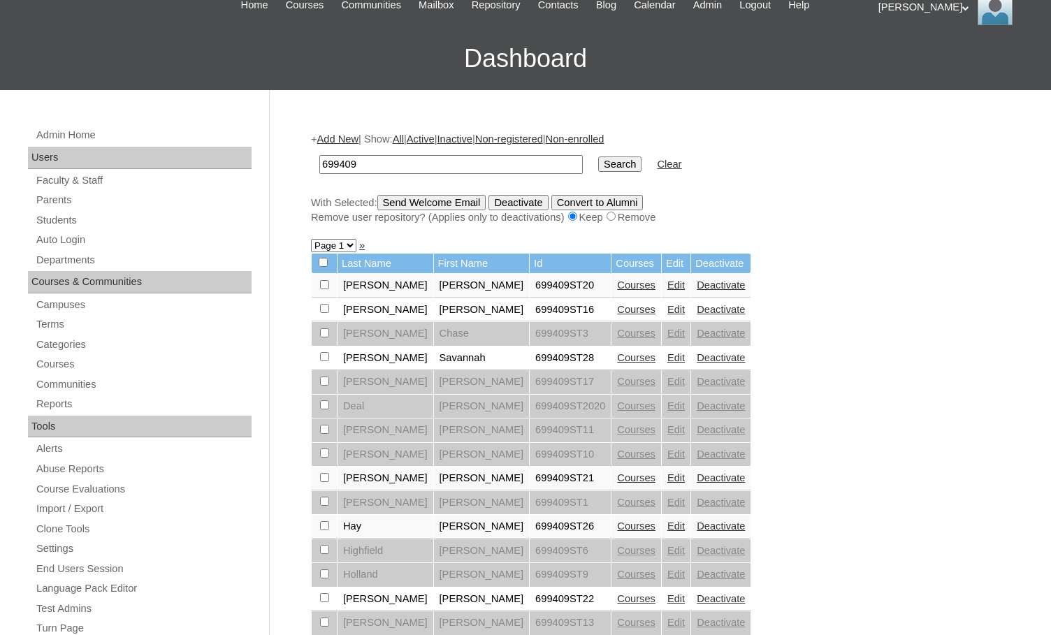
click at [617, 359] on link "Courses" at bounding box center [636, 357] width 38 height 11
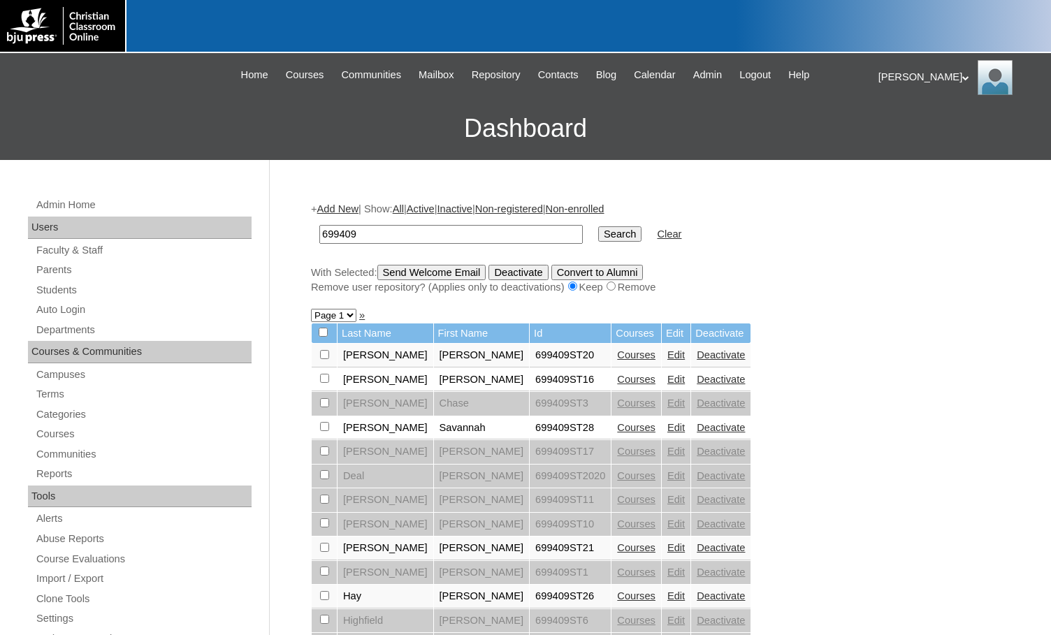
scroll to position [59, 0]
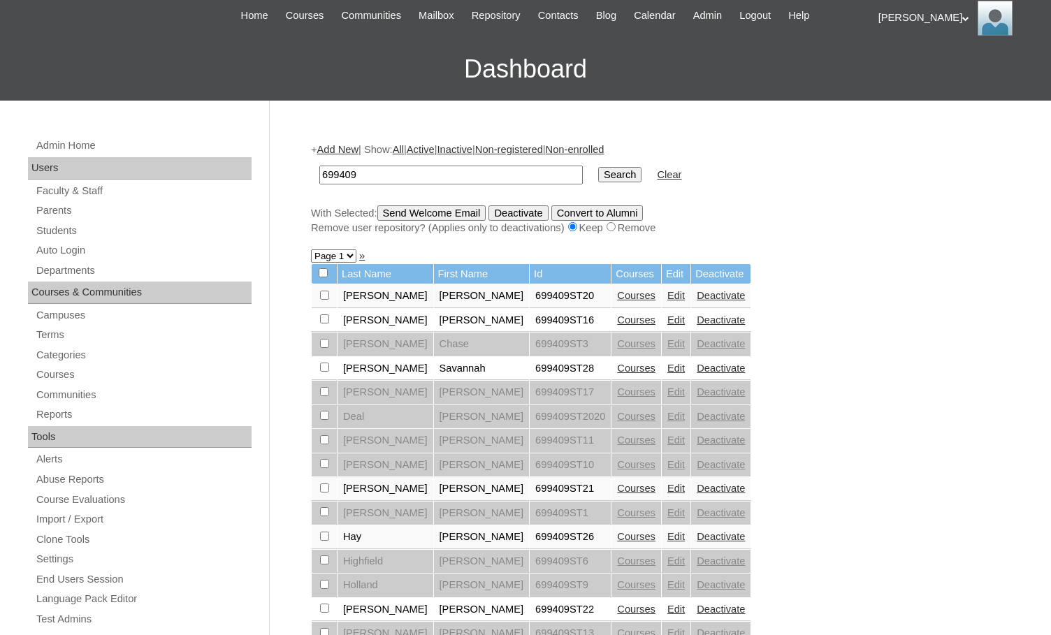
click at [352, 145] on link "Add New" at bounding box center [337, 149] width 41 height 11
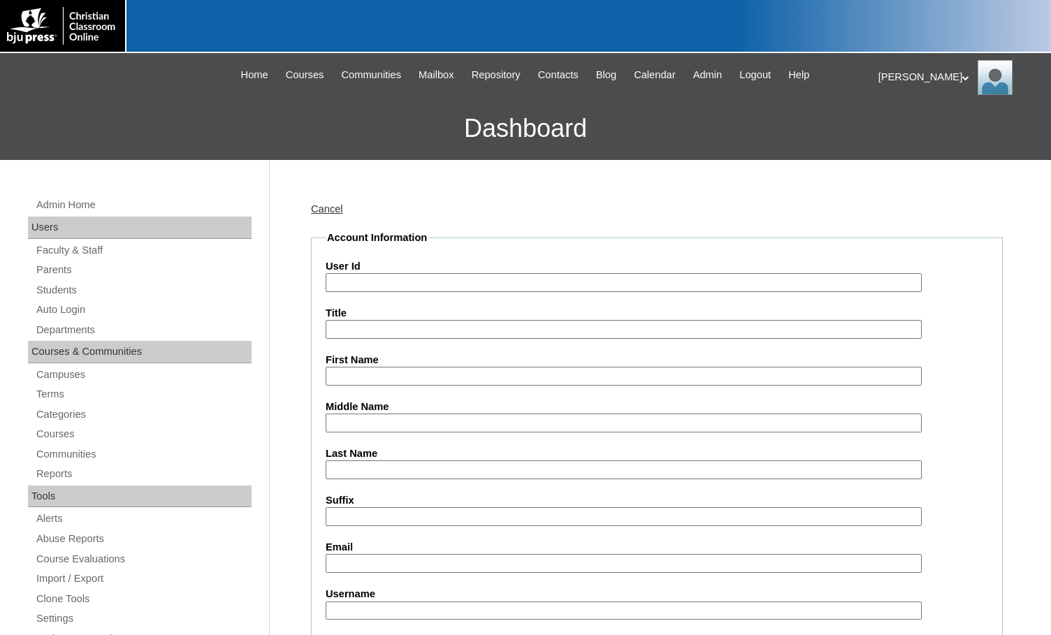
click at [402, 289] on input "User Id" at bounding box center [624, 282] width 596 height 19
paste input "699409"
type input "699409ST29"
type input "Johnathan"
type input "Wisdom"
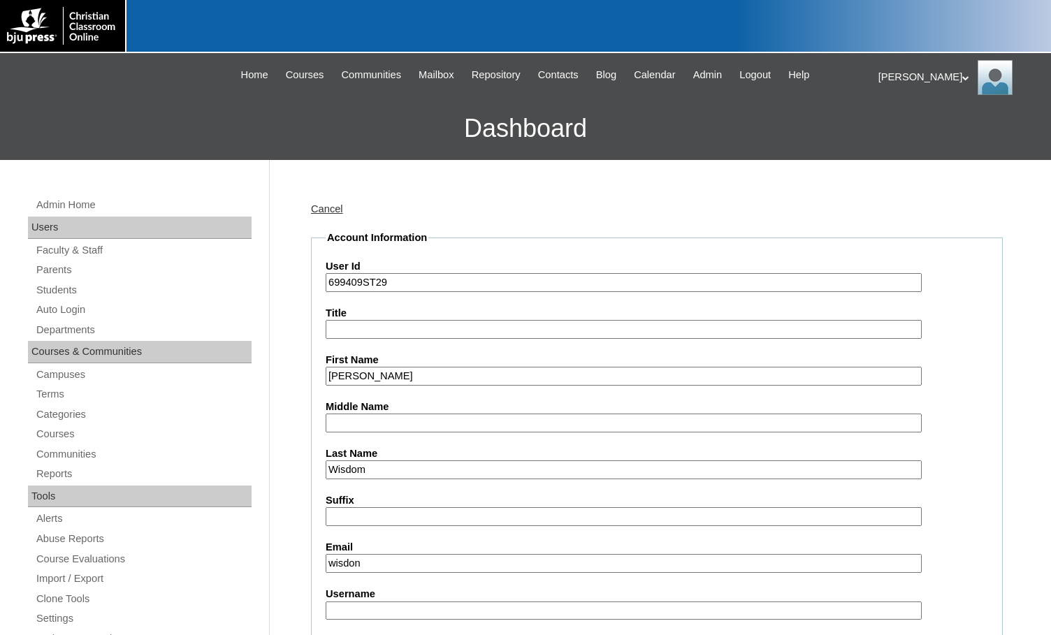
type input "wisdon"
click at [387, 473] on input "Wisdom" at bounding box center [624, 470] width 596 height 19
type input "Wisdon"
click at [389, 562] on input "wisdon" at bounding box center [624, 563] width 596 height 19
type input "wisdonjohnathan2008@gmail.com"
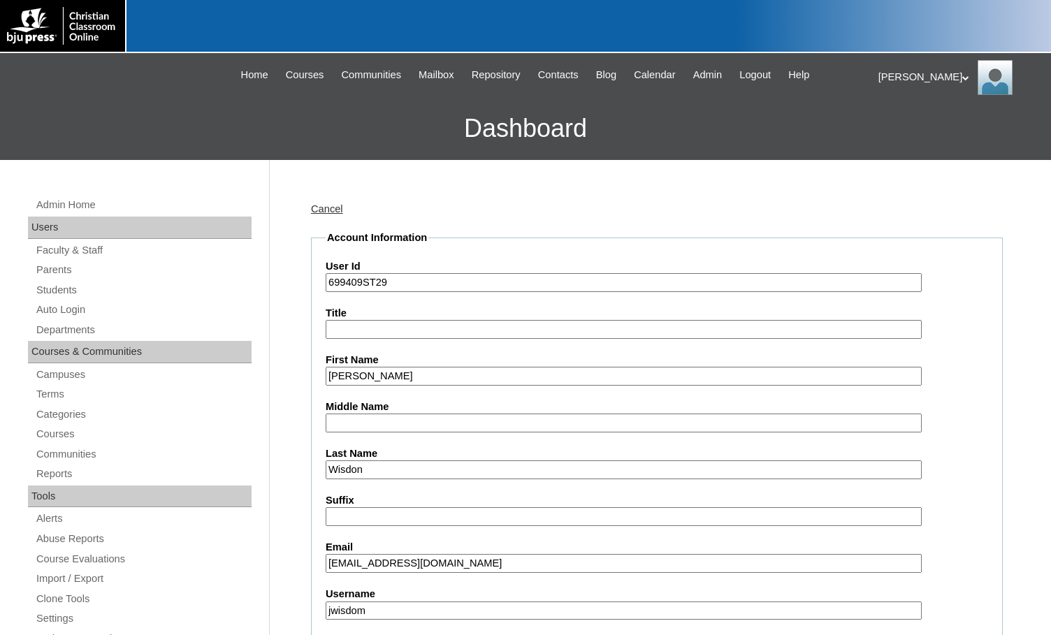
type input "jwisdom"
click at [362, 566] on input "wisdonjohnathan2008@gmail.com" at bounding box center [624, 563] width 596 height 19
type input "wisdomjohnathan2008@gmail.com"
click at [389, 473] on input "Wisdon" at bounding box center [624, 470] width 596 height 19
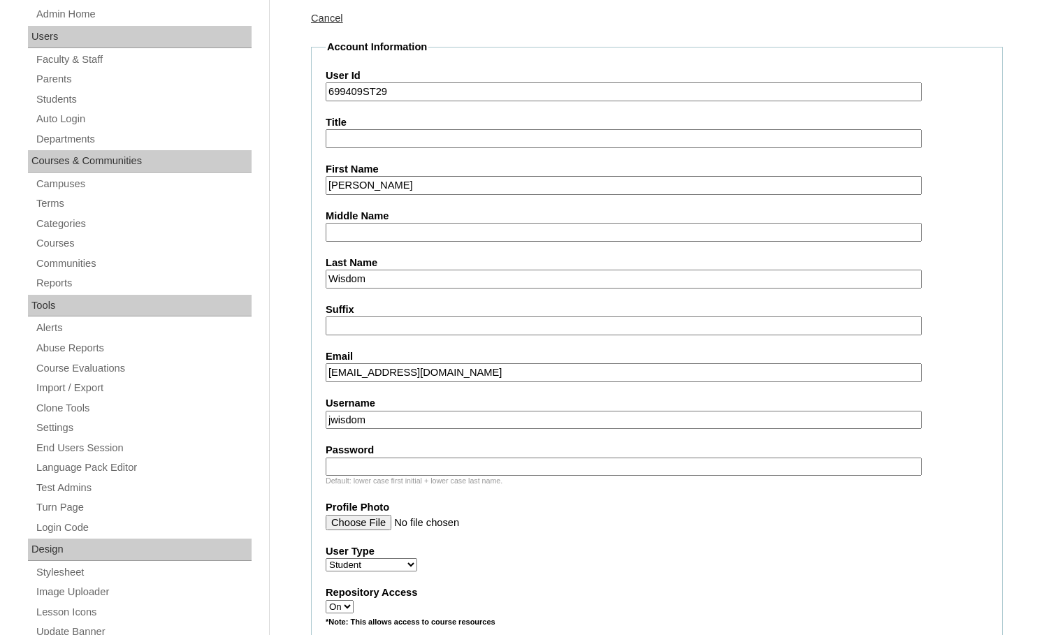
scroll to position [210, 0]
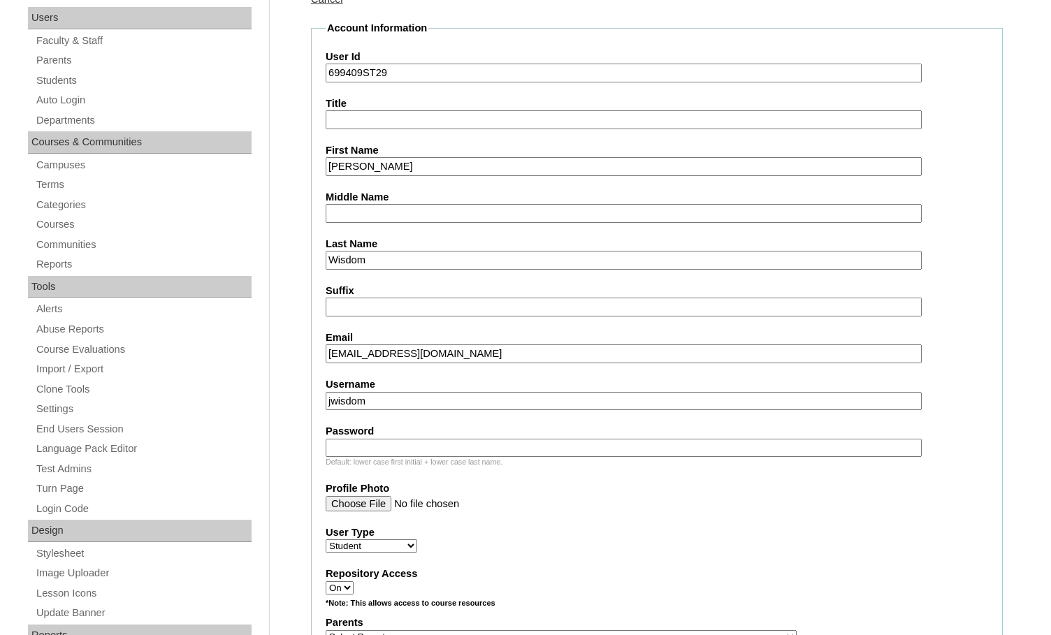
type input "Wisdom"
click at [418, 446] on input "Password" at bounding box center [624, 448] width 596 height 19
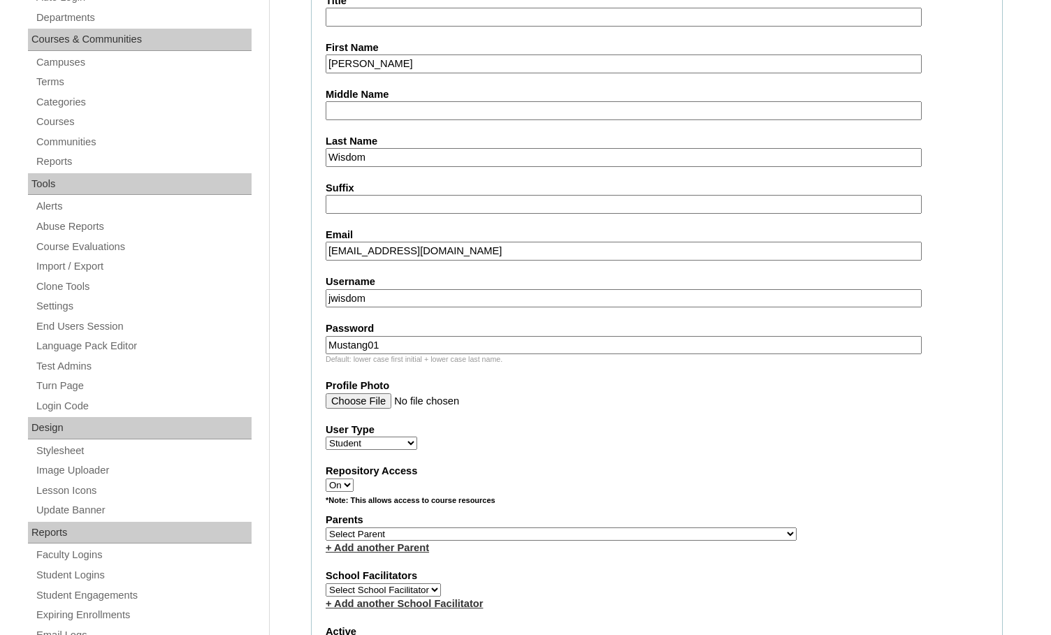
scroll to position [350, 0]
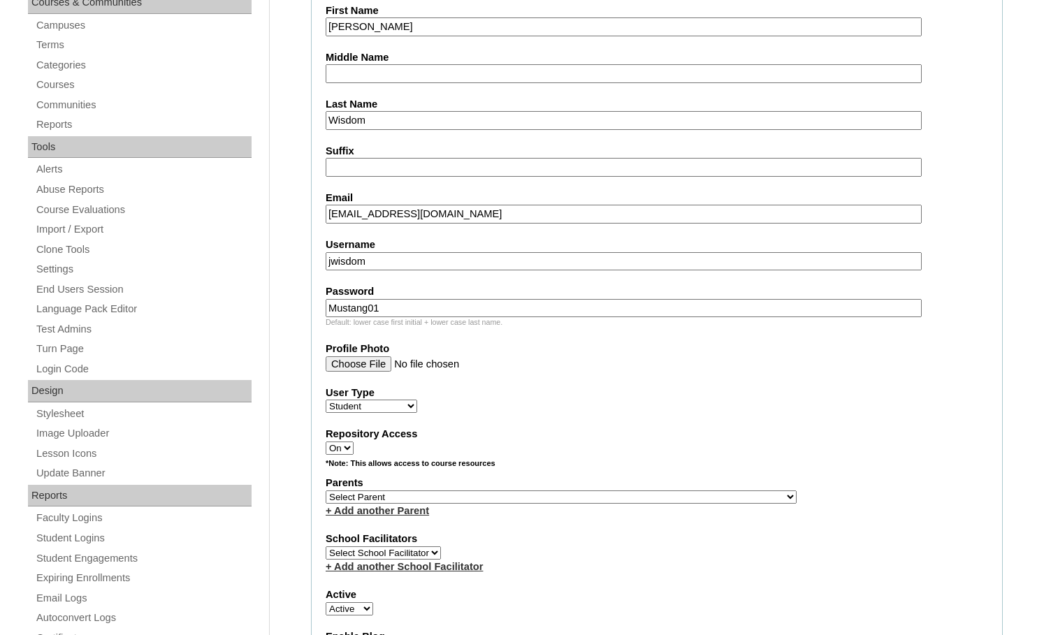
type input "Mustang01"
click at [624, 494] on select "Select Parent , Fautanu, Ma 1, 1 23-24 accountMorgan, Jason 6th Street Mennonit…" at bounding box center [561, 497] width 471 height 13
select select "25189"
click at [687, 494] on div "Parents Select Parent , Fautanu, Ma 1, 1 23-24 accountMorgan, Jason 6th Street …" at bounding box center [657, 497] width 663 height 42
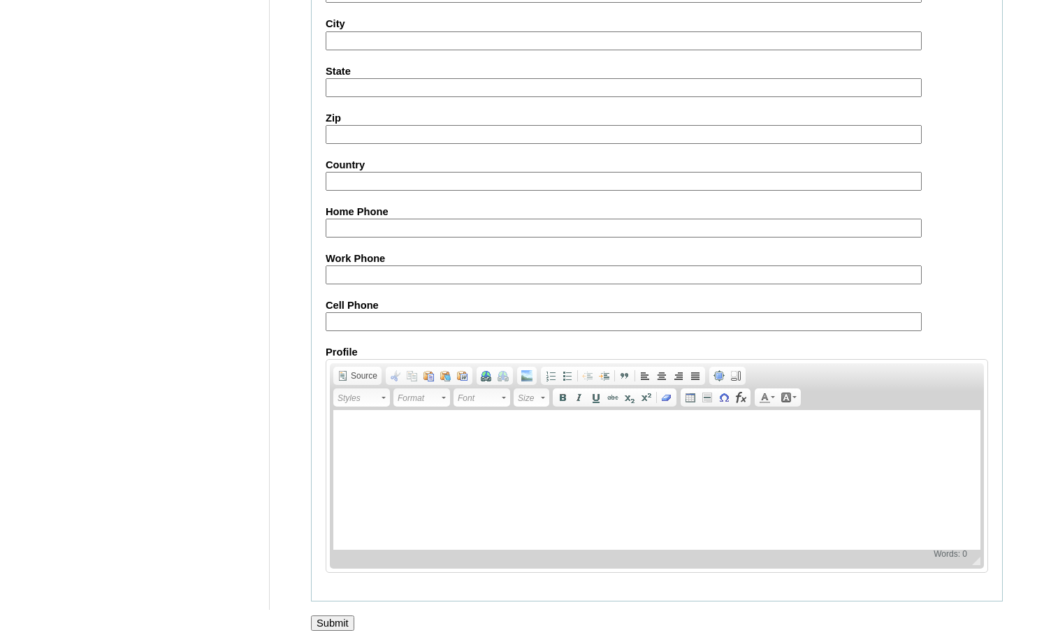
scroll to position [1492, 0]
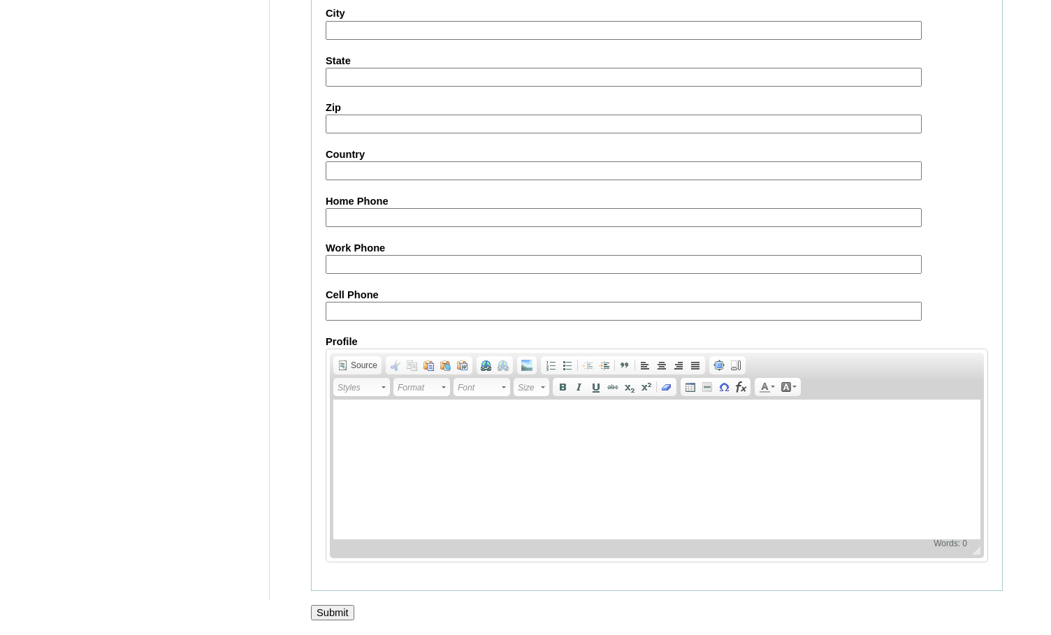
click at [340, 616] on input "Submit" at bounding box center [332, 612] width 43 height 15
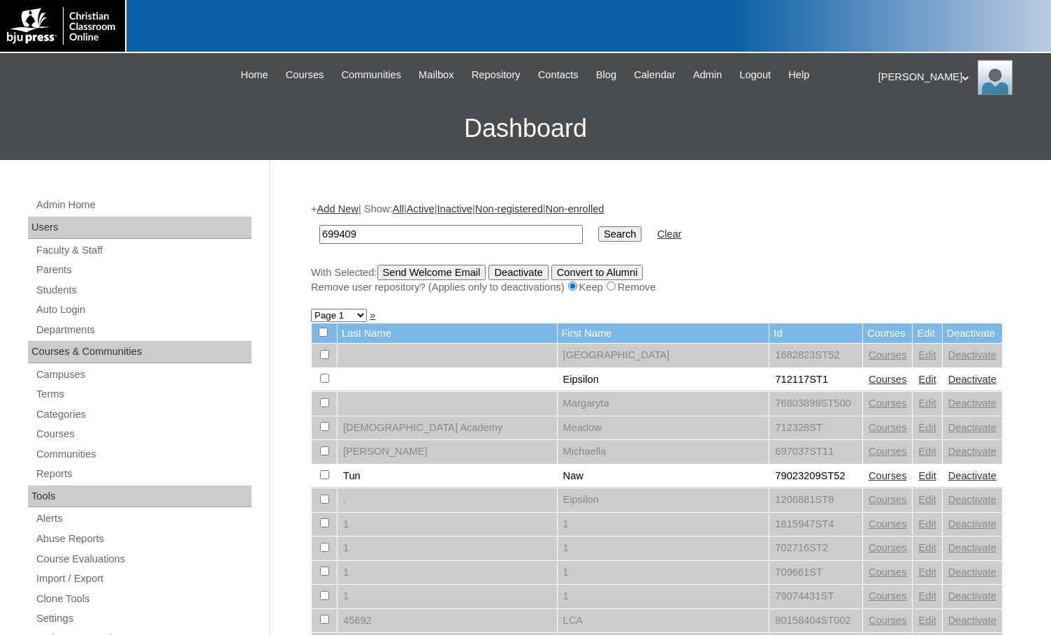
type input "699409"
click at [598, 227] on input "Search" at bounding box center [619, 234] width 43 height 15
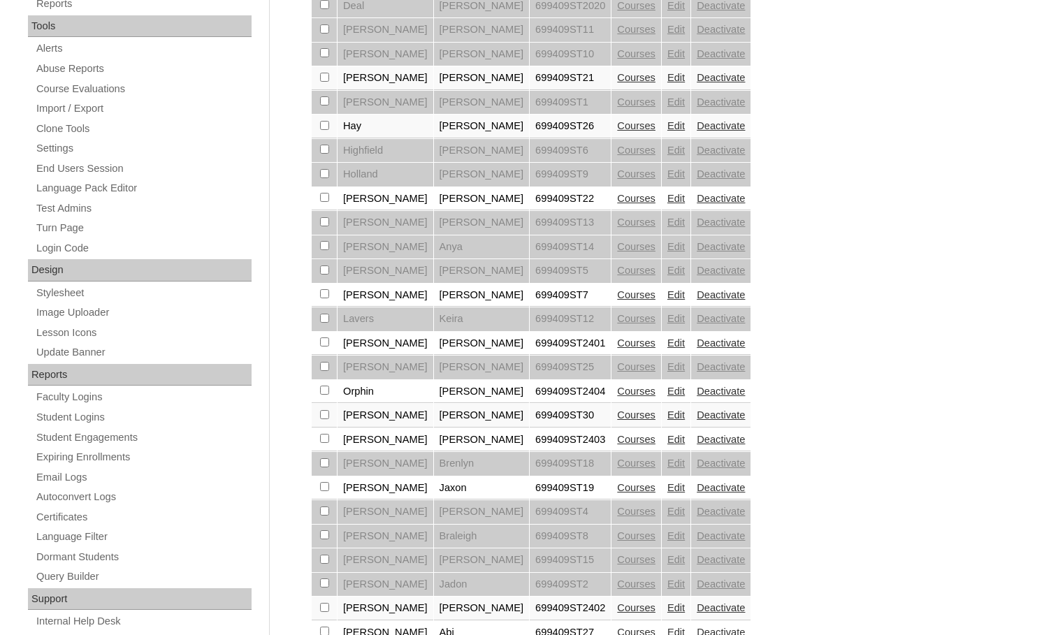
scroll to position [489, 0]
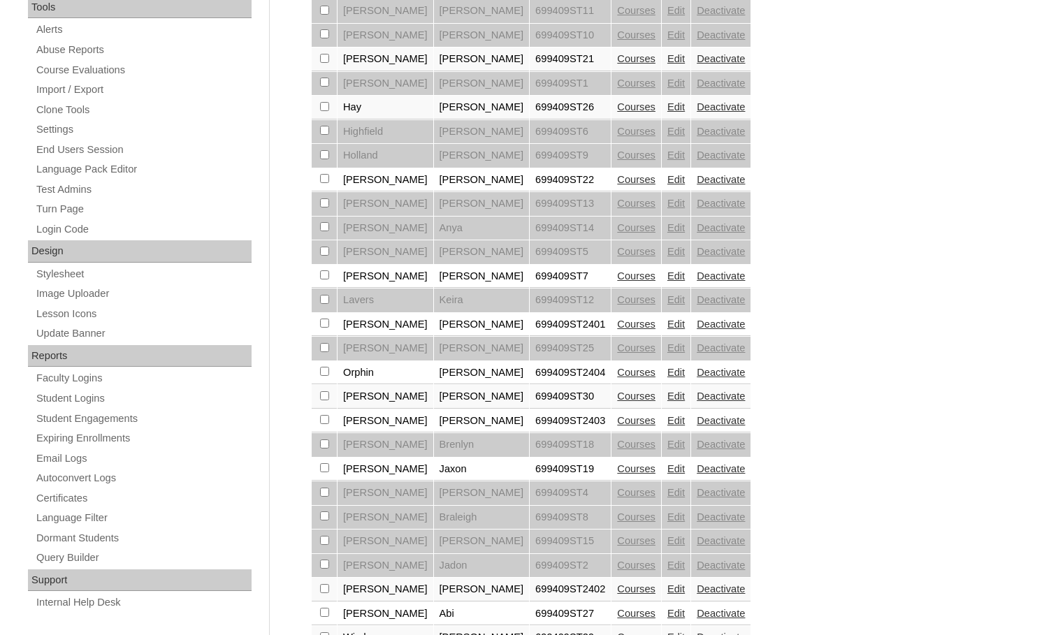
click at [617, 396] on link "Courses" at bounding box center [636, 396] width 38 height 11
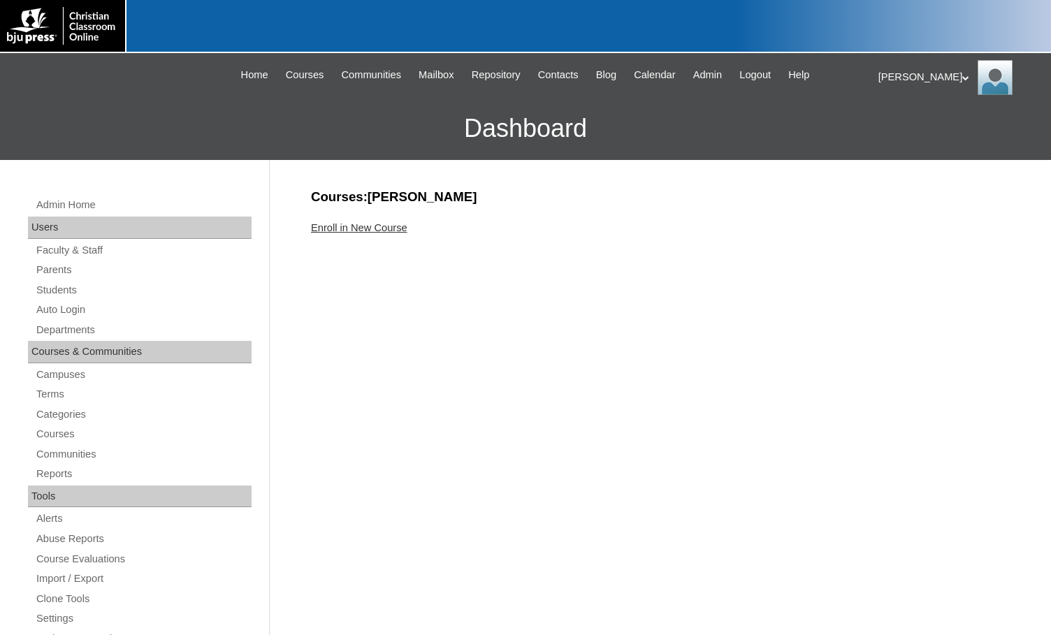
click at [375, 230] on link "Enroll in New Course" at bounding box center [359, 227] width 96 height 11
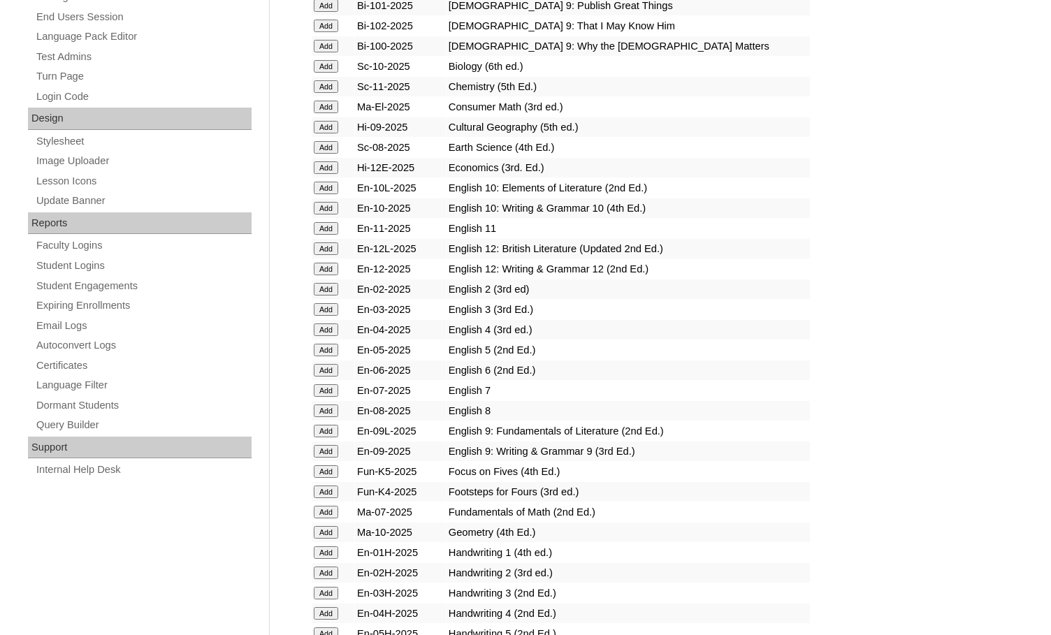
scroll to position [629, 0]
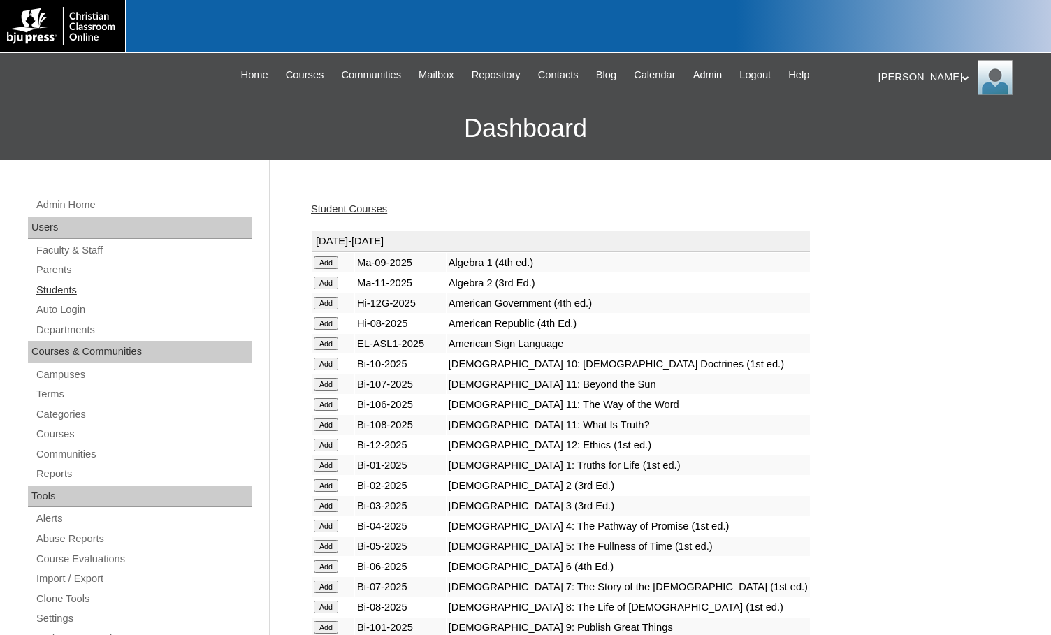
click at [59, 287] on link "Students" at bounding box center [143, 290] width 217 height 17
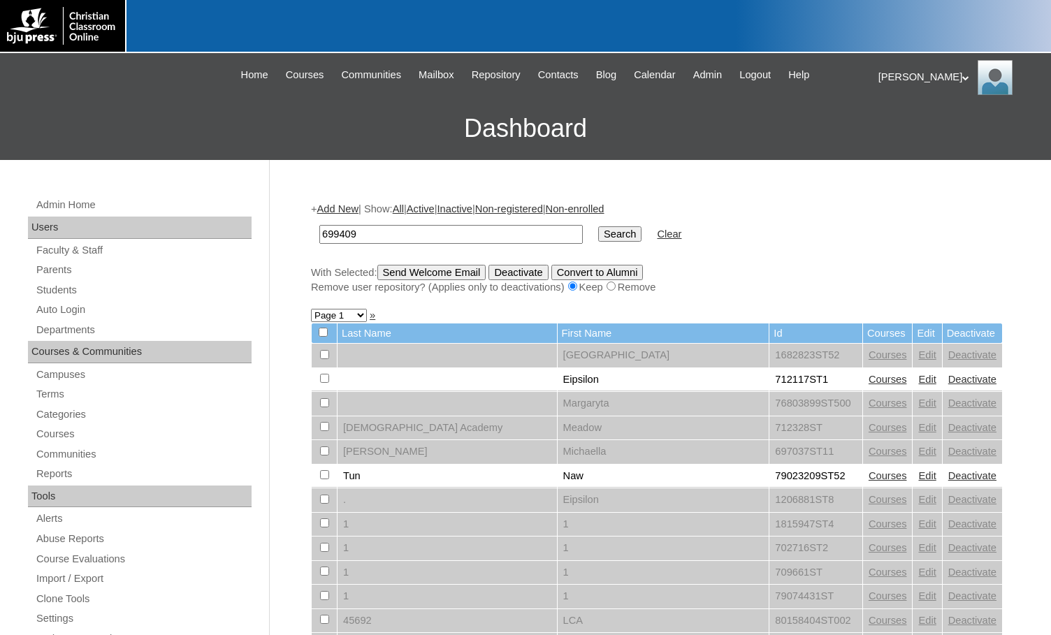
type input "699409"
click at [598, 231] on input "Search" at bounding box center [619, 234] width 43 height 15
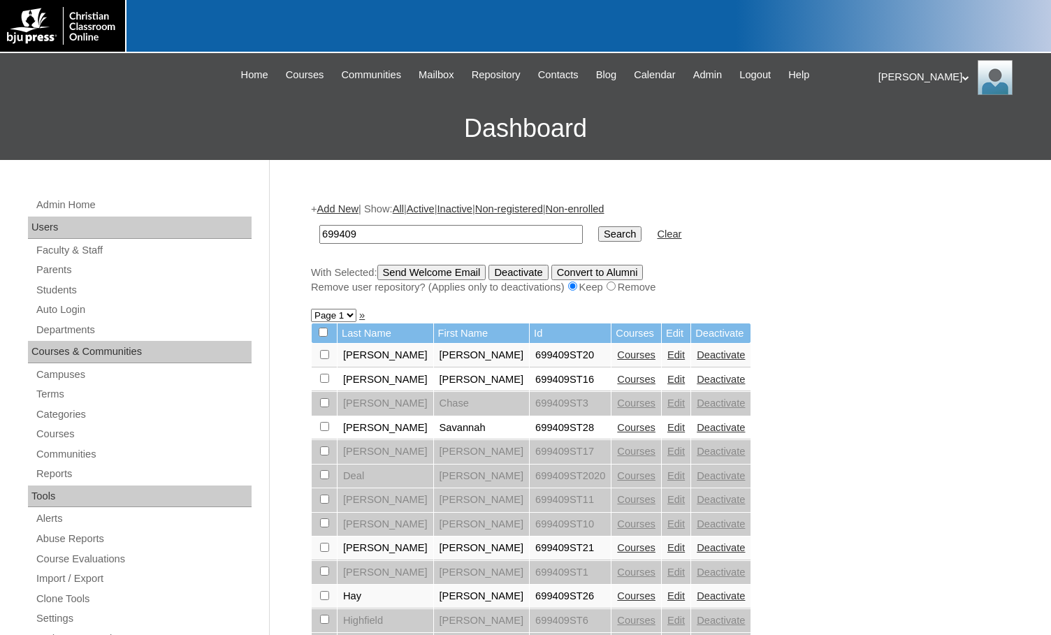
click at [357, 214] on link "Add New" at bounding box center [337, 208] width 41 height 11
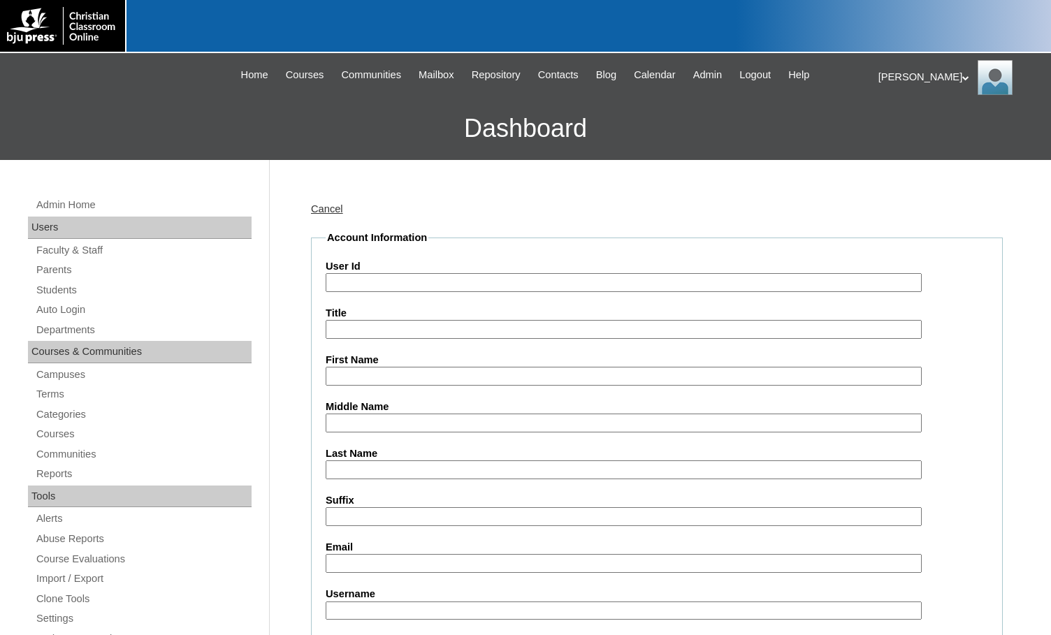
click at [384, 289] on input "User Id" at bounding box center [624, 282] width 596 height 19
paste input "699409"
type input "699409ST30"
type input "Korbyn"
type input "[PERSON_NAME]"
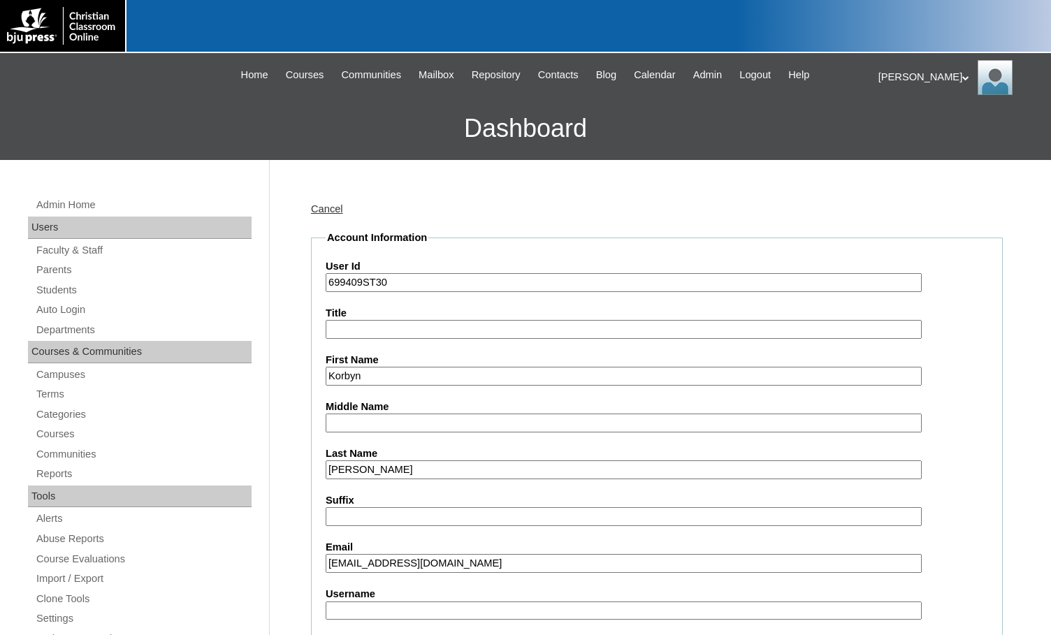
type input "[EMAIL_ADDRESS][DOMAIN_NAME]"
type input "kkrebbs"
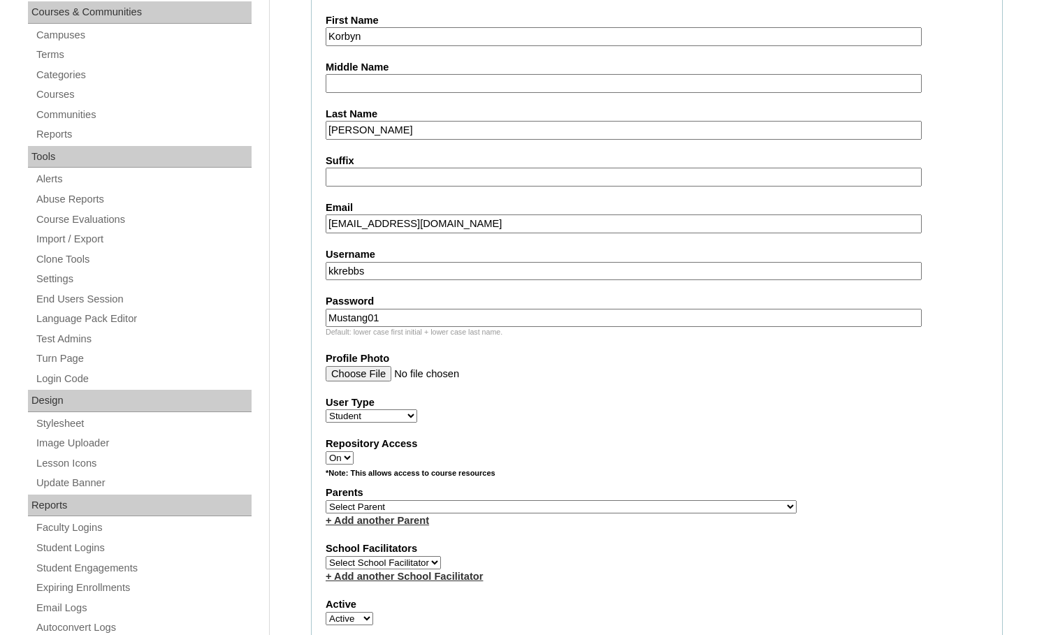
type input "Mustang01"
click at [629, 510] on select "Select Parent , Fautanu, Ma 1, 1 23-24 accountMorgan, Jason 6th Street Mennonit…" at bounding box center [561, 507] width 471 height 13
select select "25189"
click at [658, 509] on div "Parents Select Parent , Fautanu, Ma 1, 1 23-24 accountMorgan, Jason 6th Street …" at bounding box center [657, 507] width 663 height 42
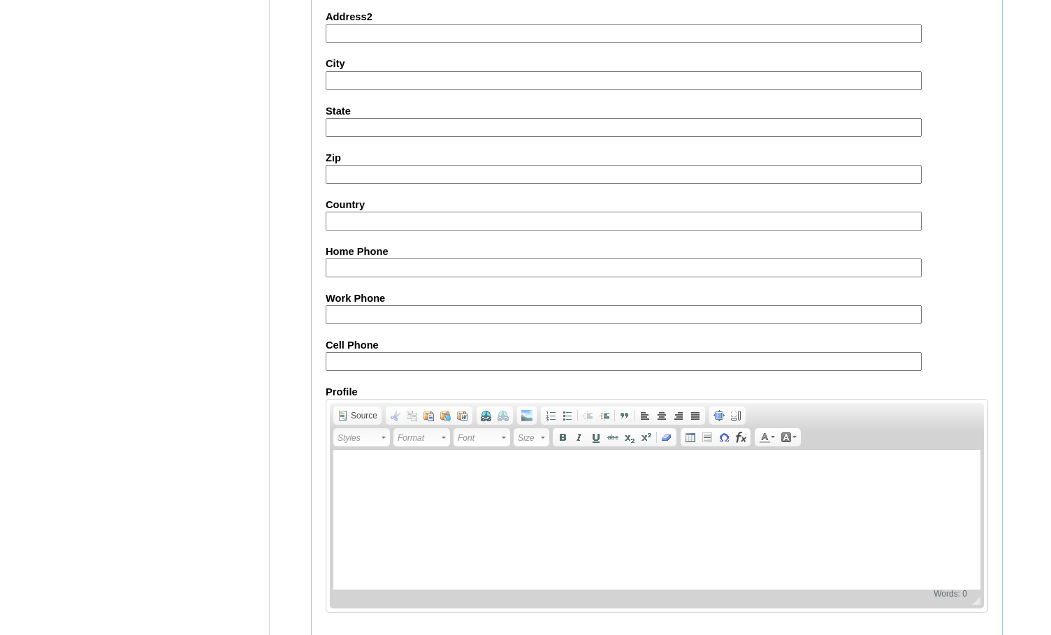
scroll to position [1492, 0]
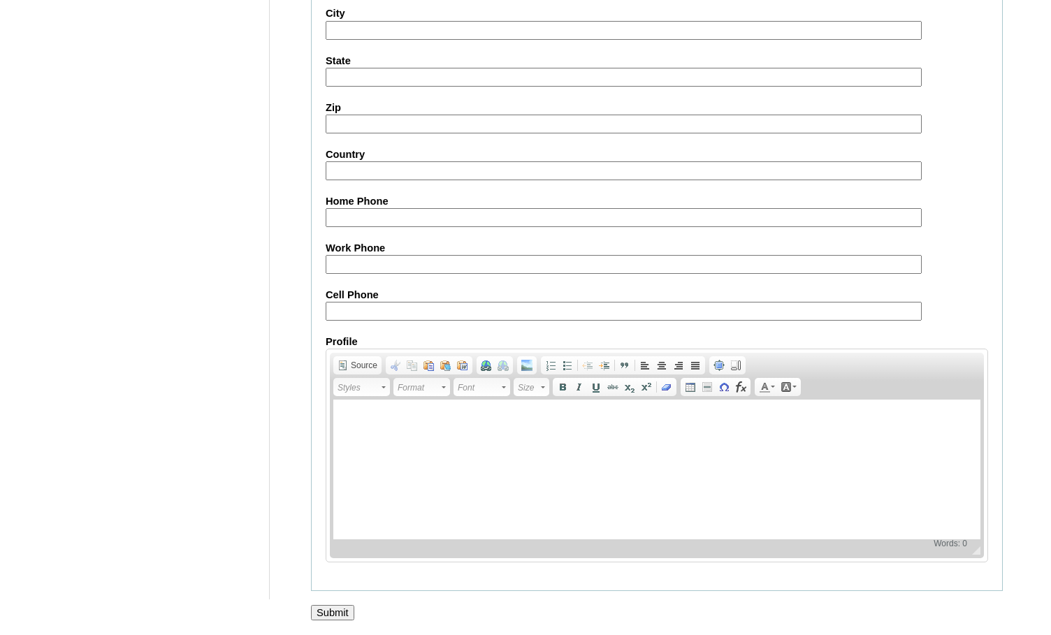
click at [339, 612] on input "Submit" at bounding box center [332, 612] width 43 height 15
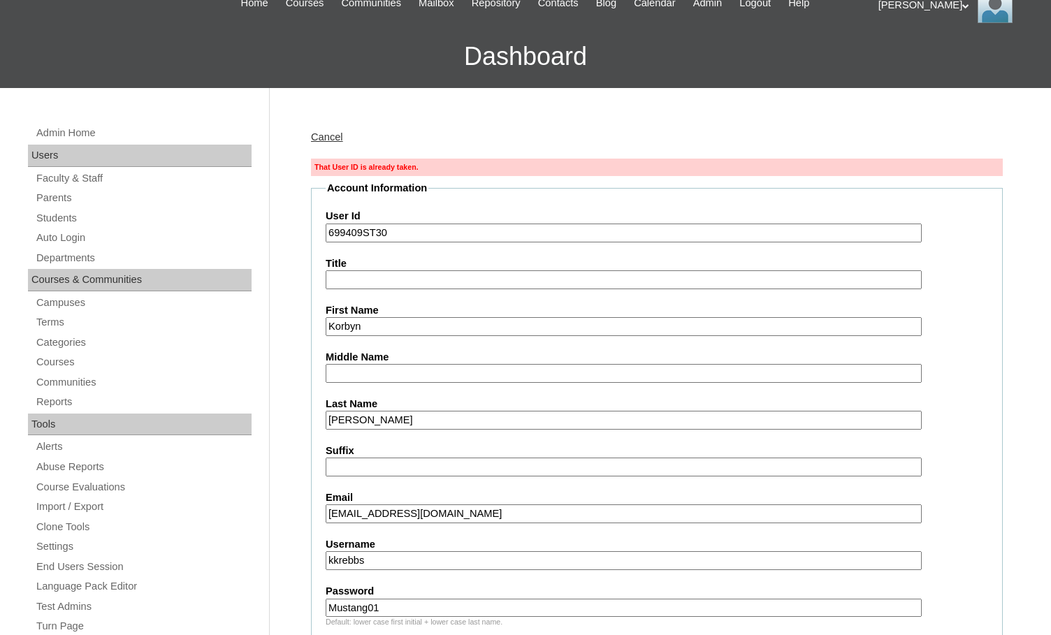
scroll to position [140, 0]
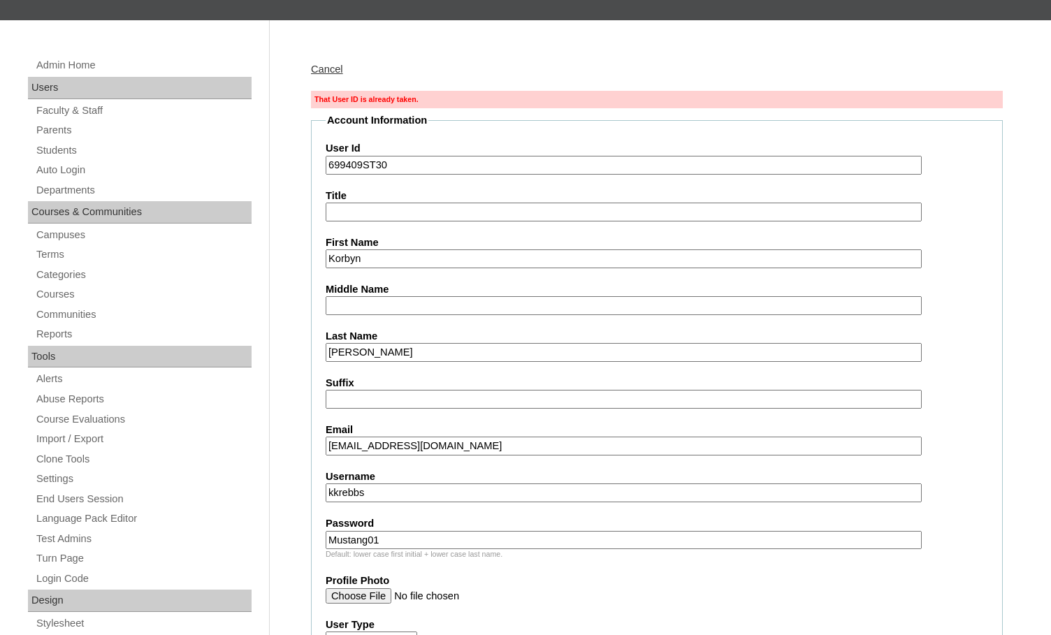
click at [336, 496] on input "kkrebbs" at bounding box center [624, 493] width 596 height 19
drag, startPoint x: 408, startPoint y: 501, endPoint x: 301, endPoint y: 484, distance: 107.5
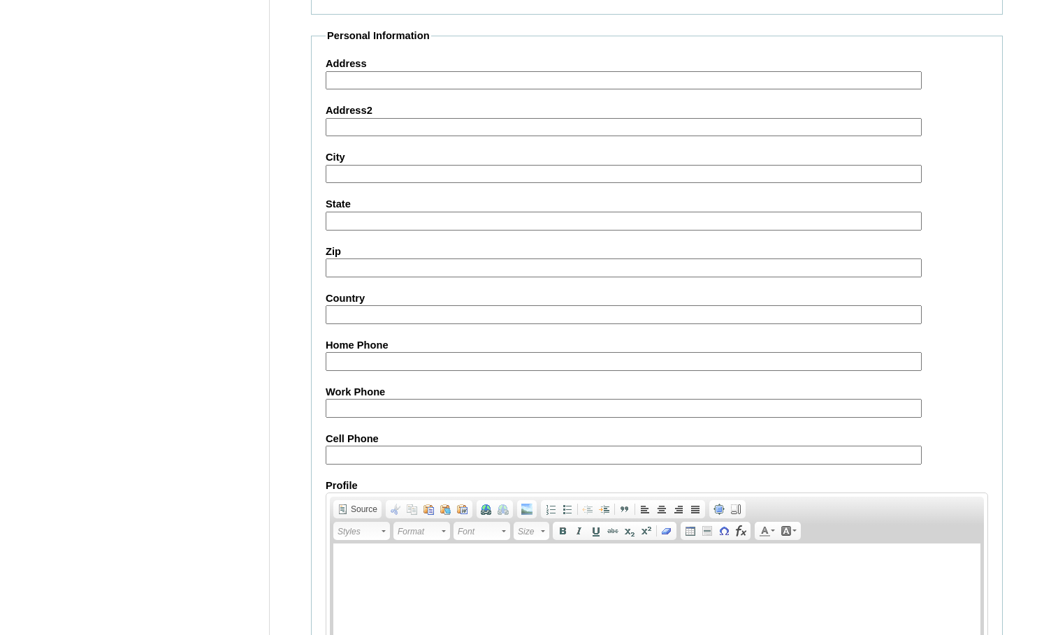
scroll to position [1541, 0]
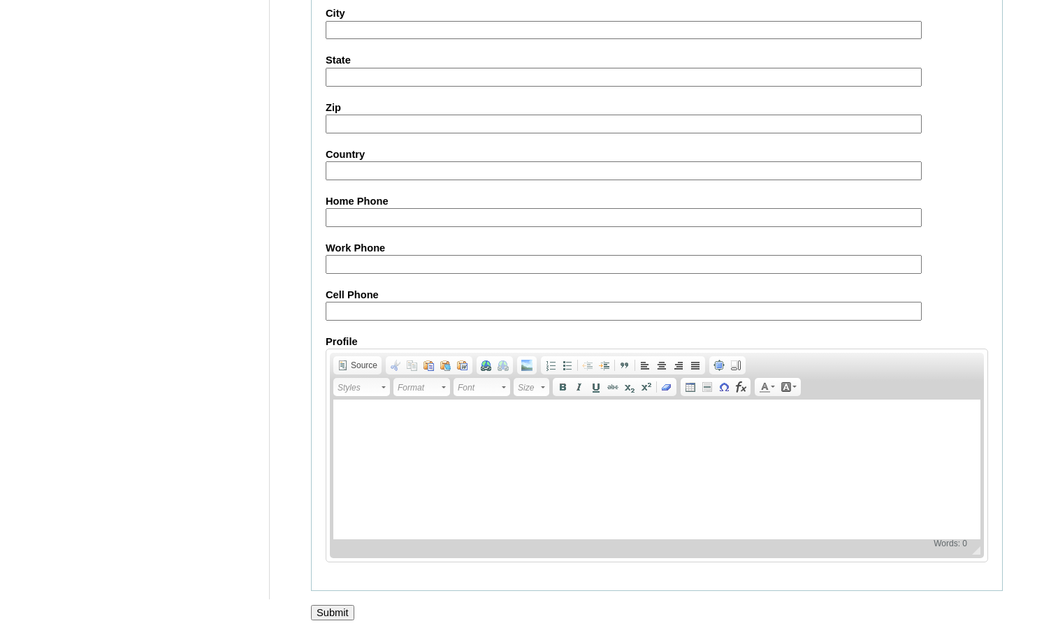
type input "korbynkrebbs"
click at [345, 610] on input "Submit" at bounding box center [332, 612] width 43 height 15
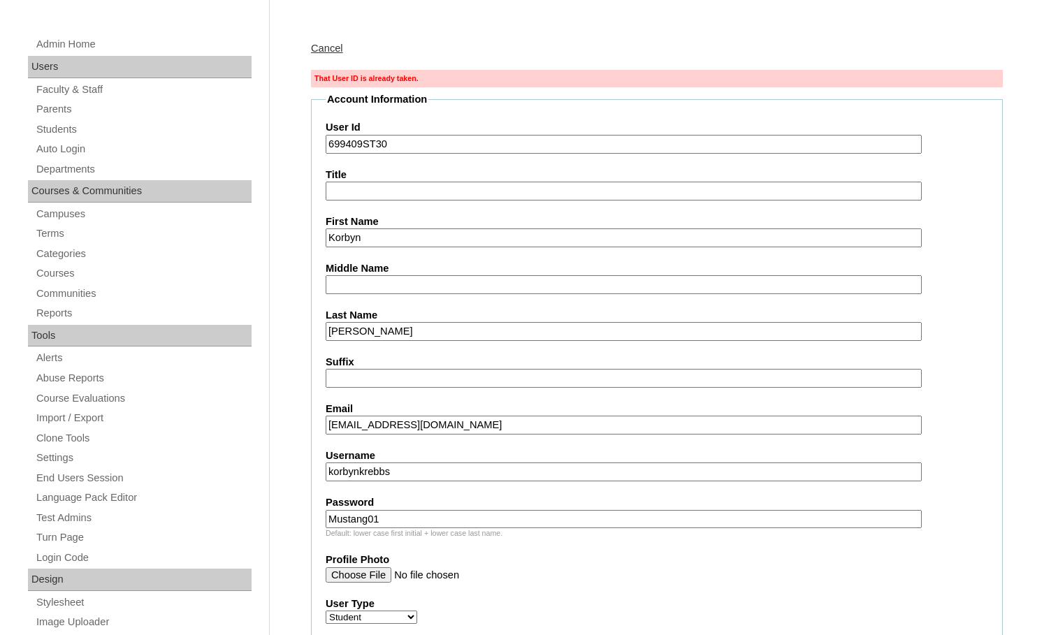
scroll to position [210, 0]
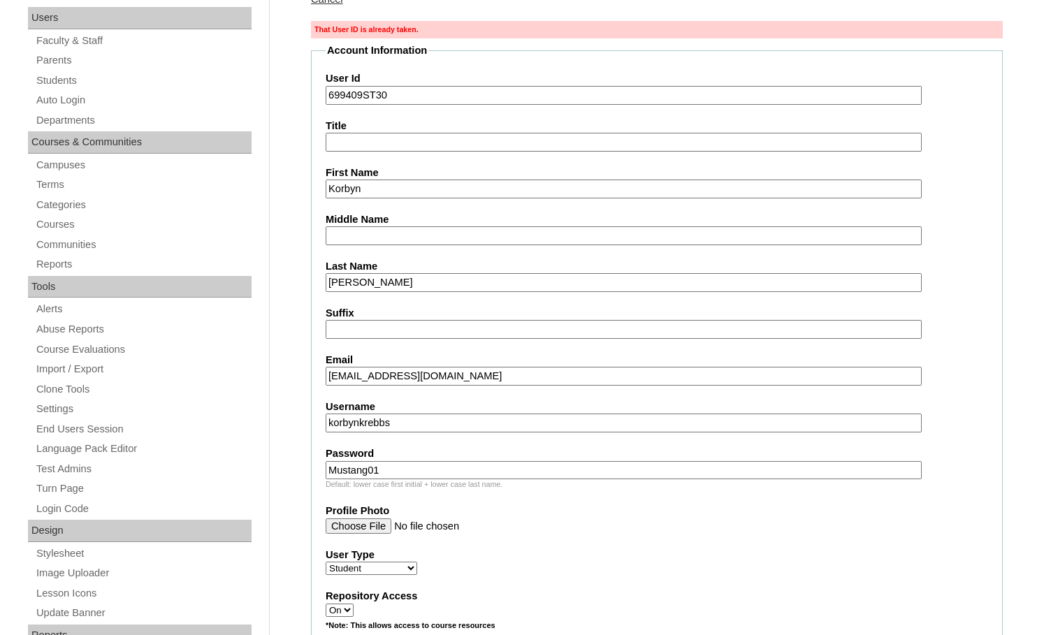
click at [255, 133] on div "Admin Home Users Faculty & Staff Parents Students Auto Login Departments Course…" at bounding box center [141, 439] width 241 height 904
click at [400, 98] on input "699409ST30" at bounding box center [624, 95] width 596 height 19
type input "699409ST31"
click at [361, 426] on input "korbynkrebbs" at bounding box center [624, 423] width 596 height 19
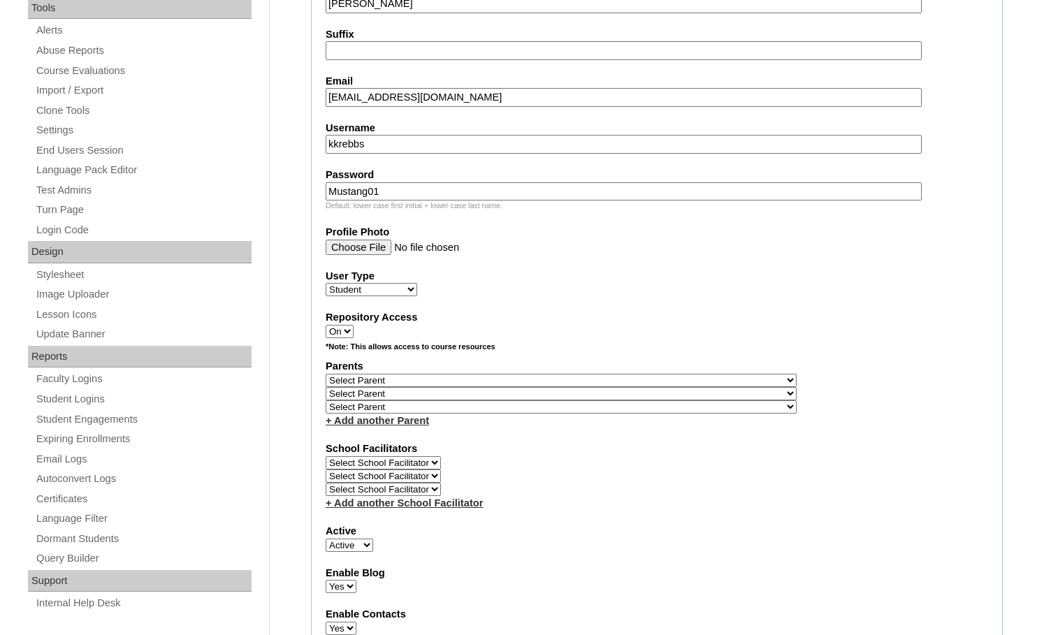
scroll to position [489, 0]
type input "kkrebbs"
click at [633, 380] on select "Select Parent , Fautanu, Ma 1, 1 23-24 accountMorgan, Jason 6th Street Mennonit…" at bounding box center [561, 379] width 471 height 13
select select "25189"
click at [649, 380] on div "Parents Select Parent , Fautanu, Ma 1, 1 23-24 accountMorgan, Jason 6th Street …" at bounding box center [657, 393] width 663 height 69
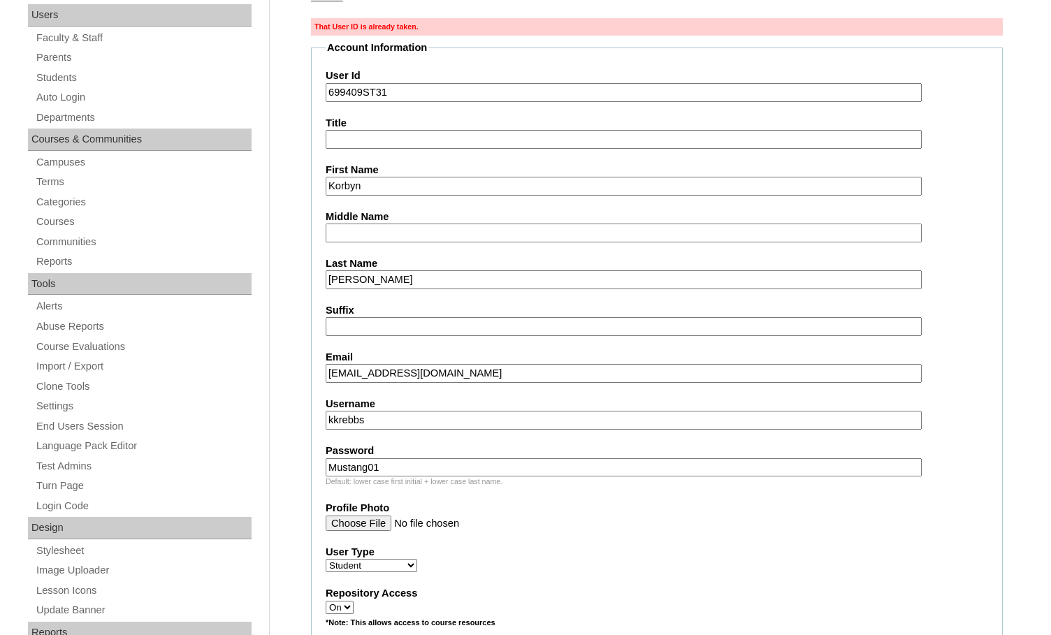
scroll to position [210, 0]
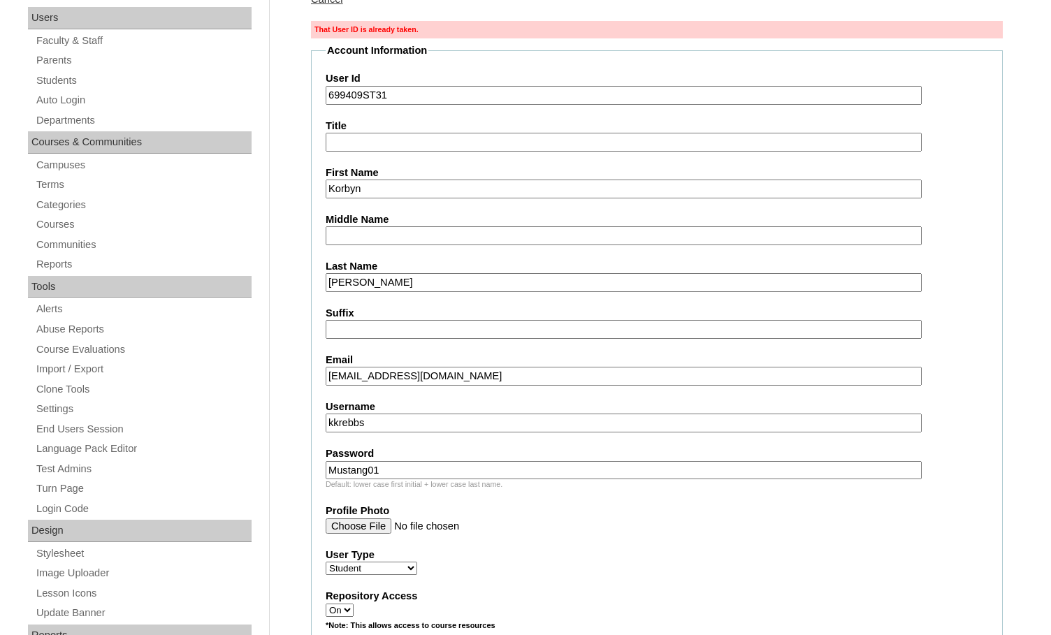
drag, startPoint x: 360, startPoint y: 94, endPoint x: 285, endPoint y: 94, distance: 74.8
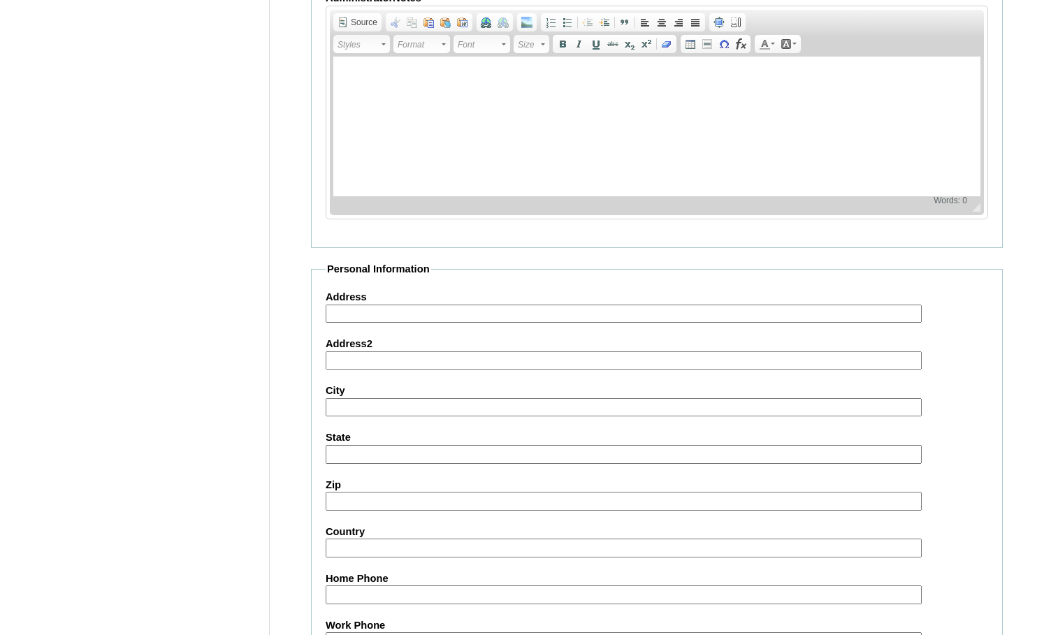
scroll to position [1567, 0]
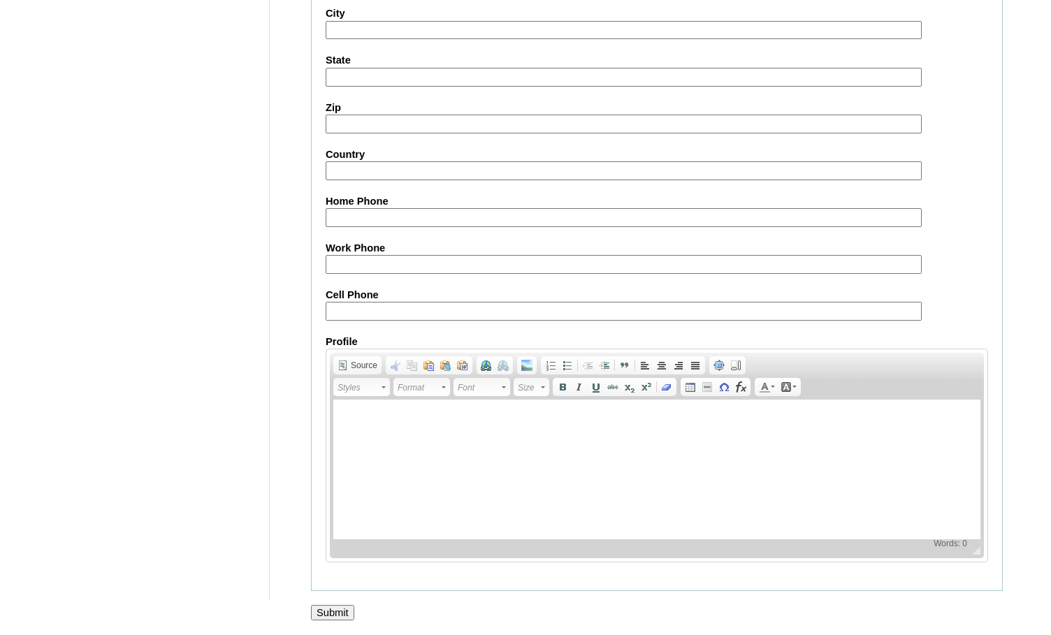
click at [326, 612] on input "Submit" at bounding box center [332, 612] width 43 height 15
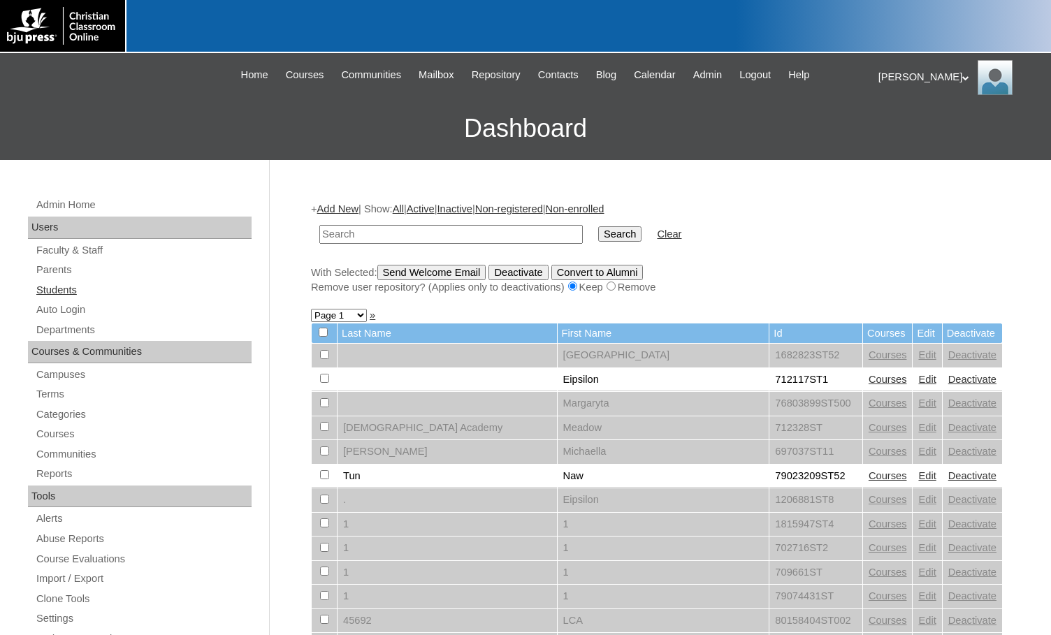
click at [94, 296] on link "Students" at bounding box center [143, 290] width 217 height 17
type input "1742188"
click at [598, 227] on input "Search" at bounding box center [619, 234] width 43 height 15
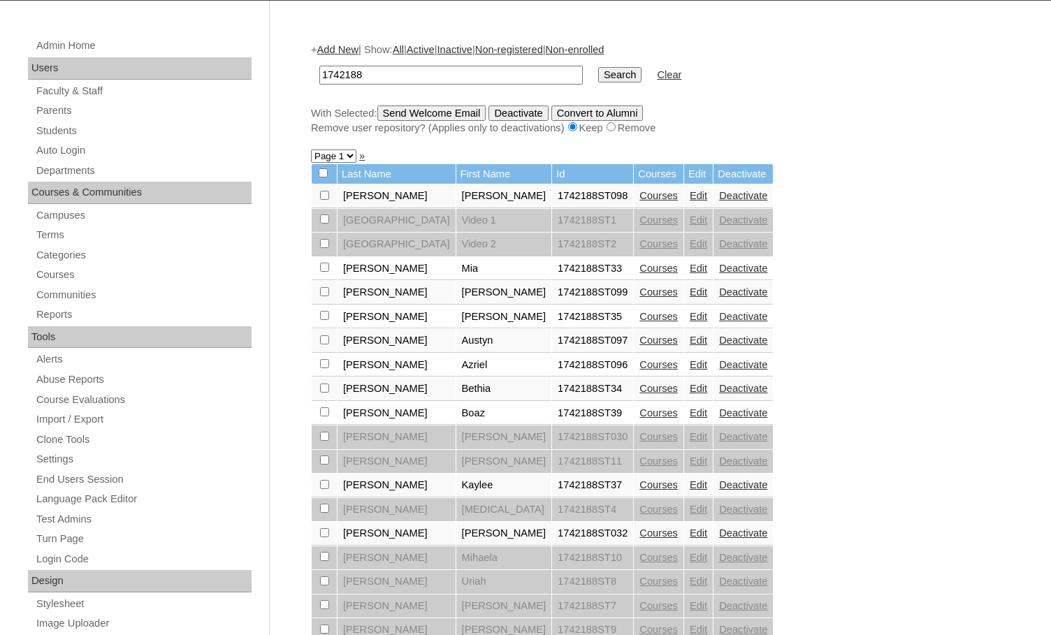
scroll to position [154, 0]
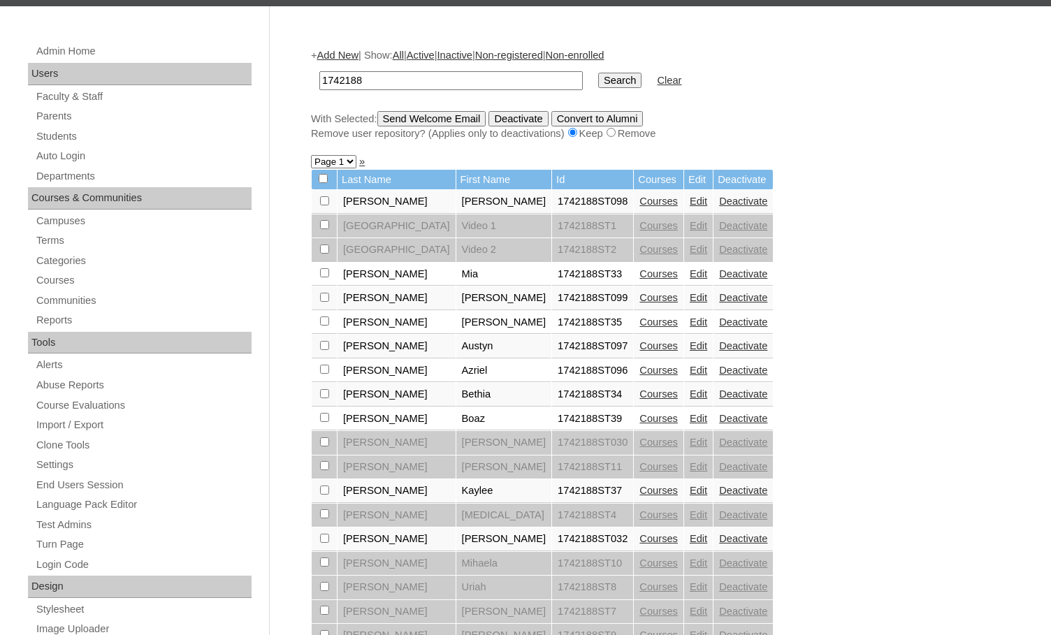
drag, startPoint x: 403, startPoint y: 80, endPoint x: 232, endPoint y: 65, distance: 171.9
click at [232, 65] on div "Admin Home Users Faculty & Staff Parents Students Auto Login Departments Course…" at bounding box center [525, 488] width 1051 height 964
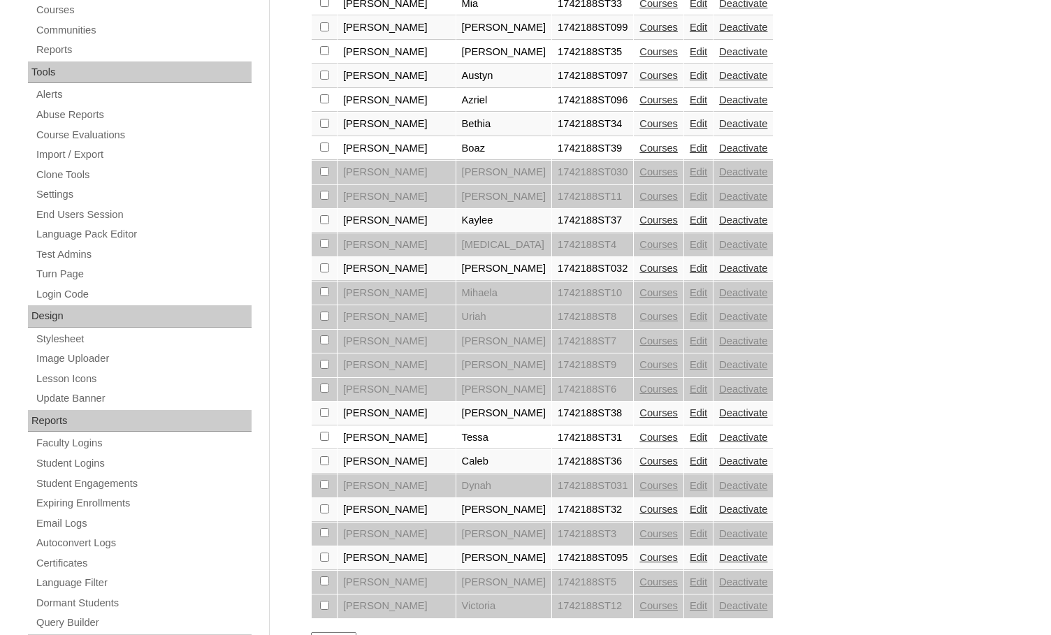
scroll to position [433, 0]
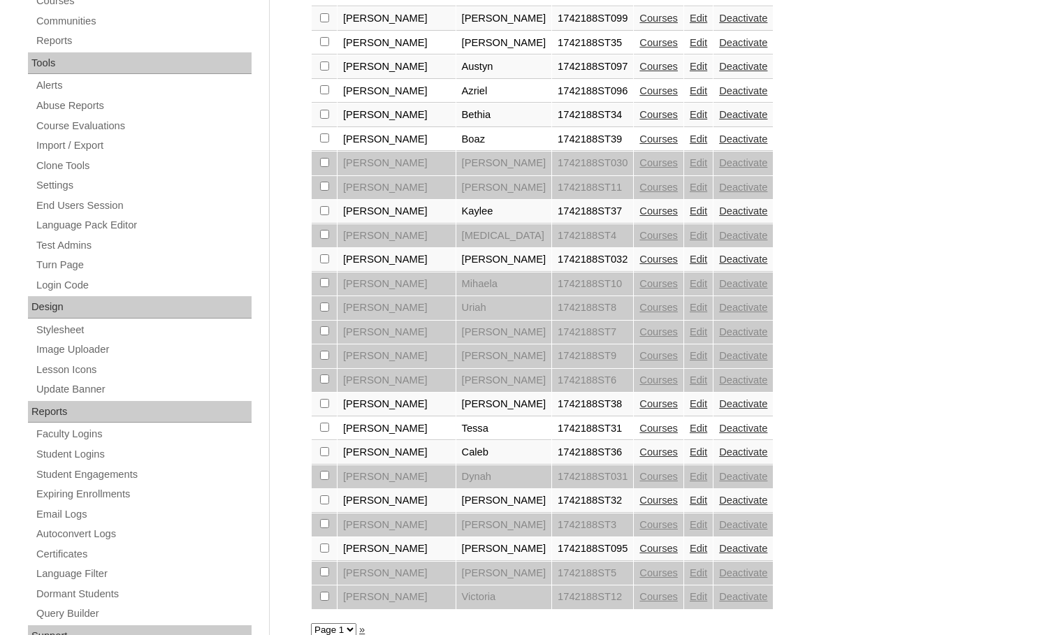
click at [690, 408] on link "Edit" at bounding box center [698, 403] width 17 height 11
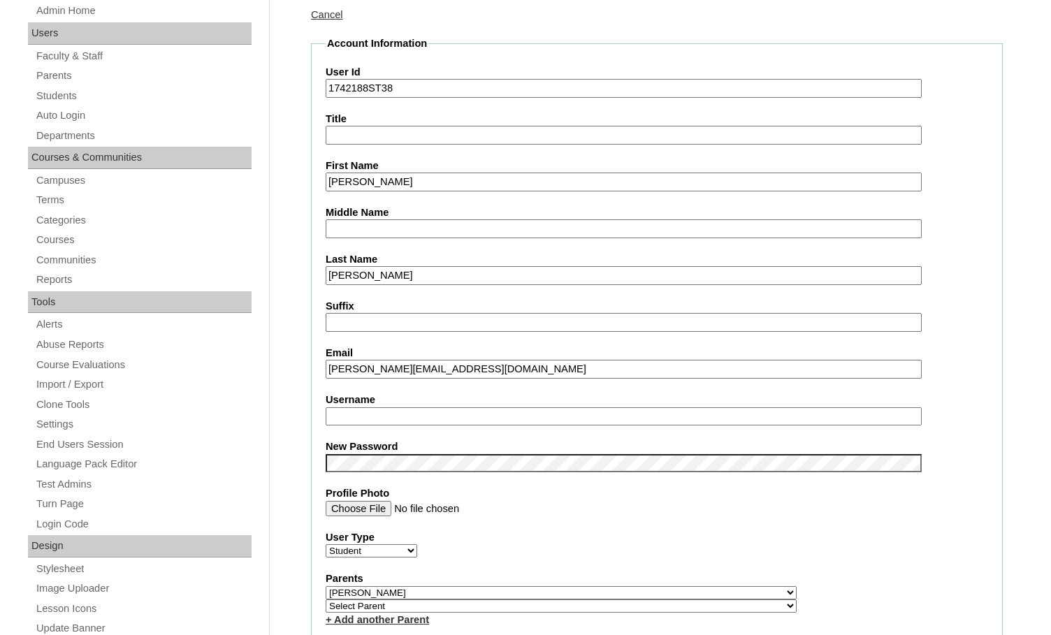
scroll to position [210, 0]
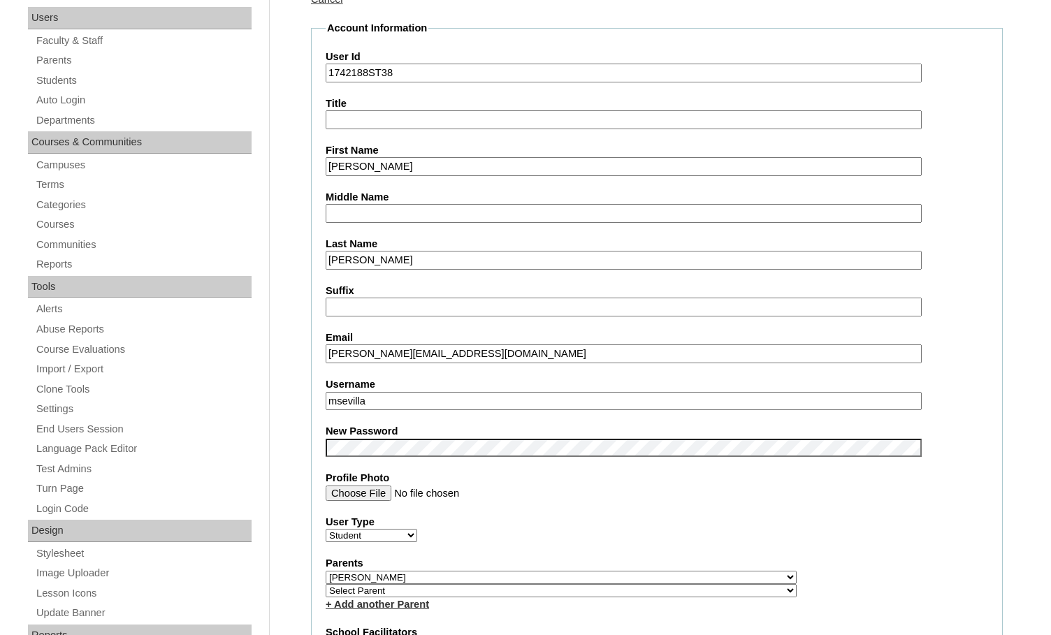
drag, startPoint x: 378, startPoint y: 401, endPoint x: 290, endPoint y: 392, distance: 87.8
type input "joshua.wipf"
drag, startPoint x: 400, startPoint y: 403, endPoint x: 266, endPoint y: 391, distance: 134.0
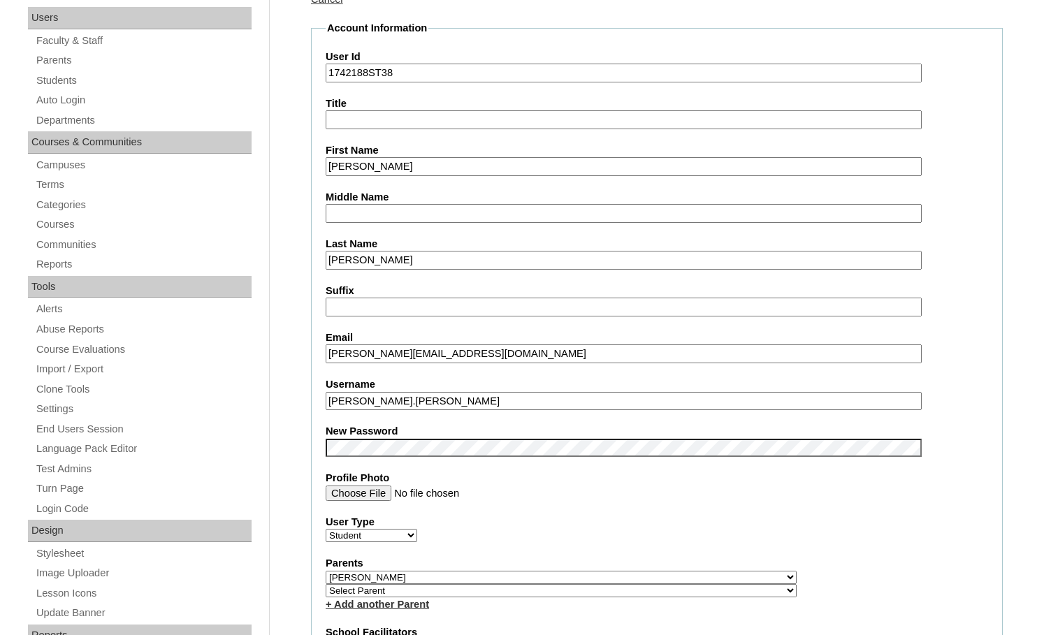
drag, startPoint x: 371, startPoint y: 71, endPoint x: 294, endPoint y: 62, distance: 76.7
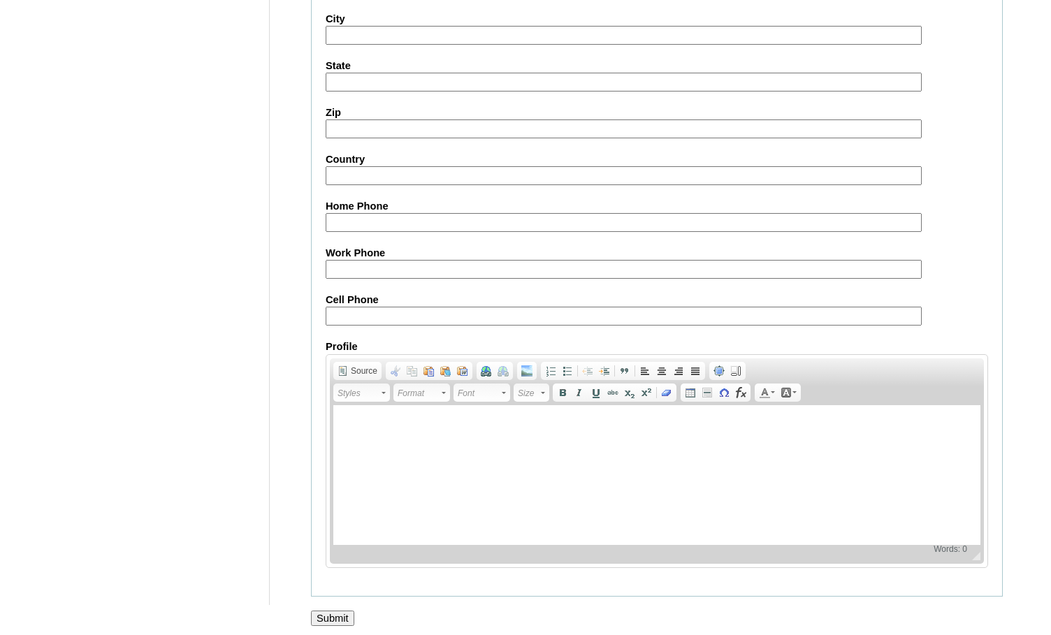
scroll to position [1495, 0]
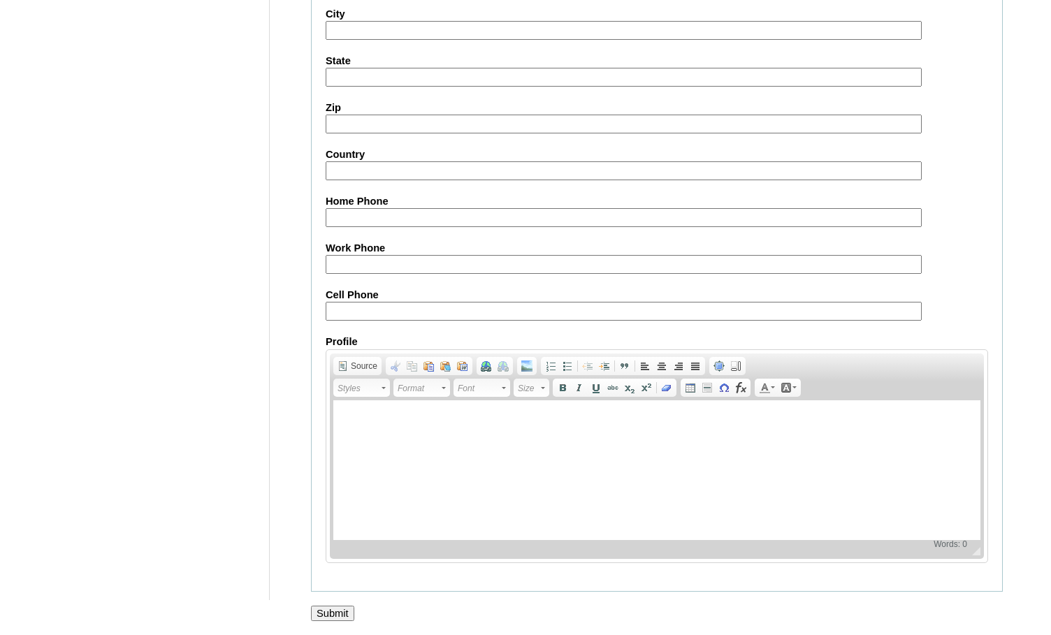
click at [336, 607] on input "Submit" at bounding box center [332, 613] width 43 height 15
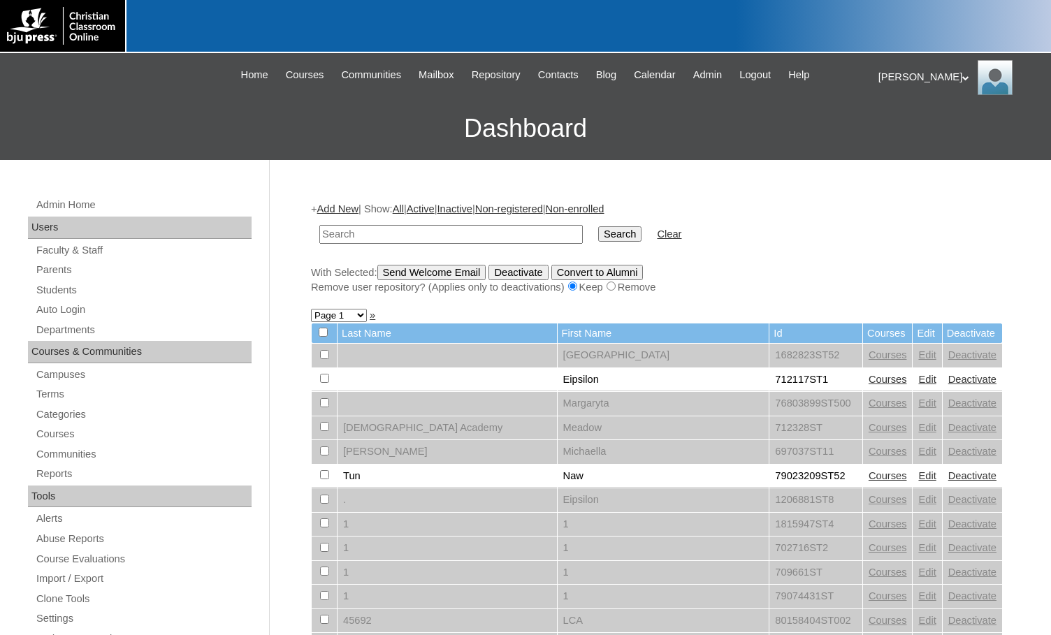
click at [329, 229] on input "text" at bounding box center [451, 234] width 264 height 19
paste input "1742188"
type input "1742188"
click at [598, 227] on input "Search" at bounding box center [619, 234] width 43 height 15
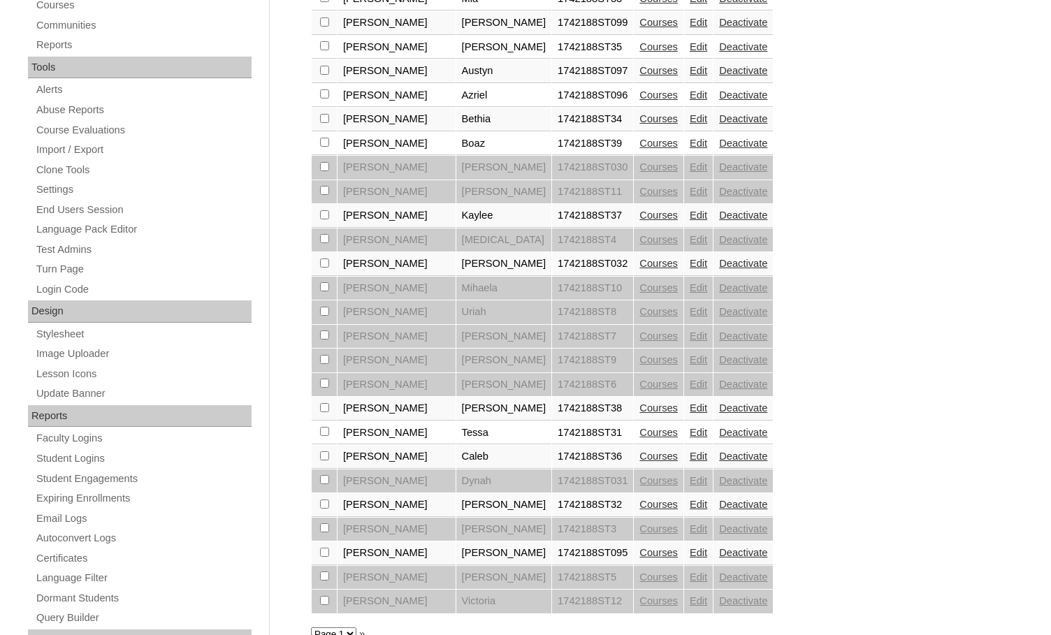
scroll to position [294, 0]
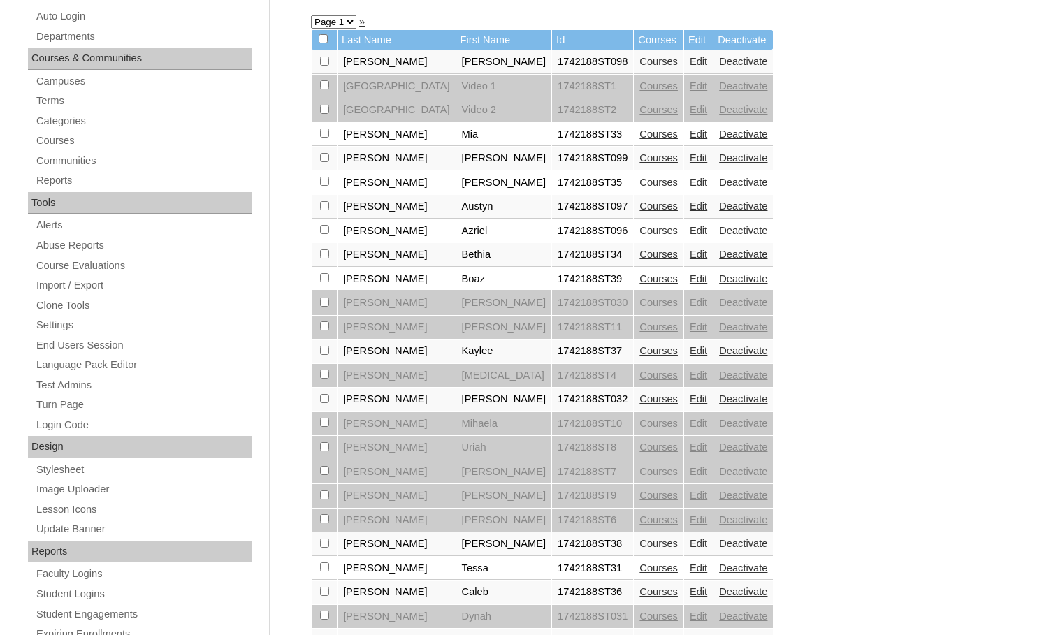
click at [690, 280] on link "Edit" at bounding box center [698, 278] width 17 height 11
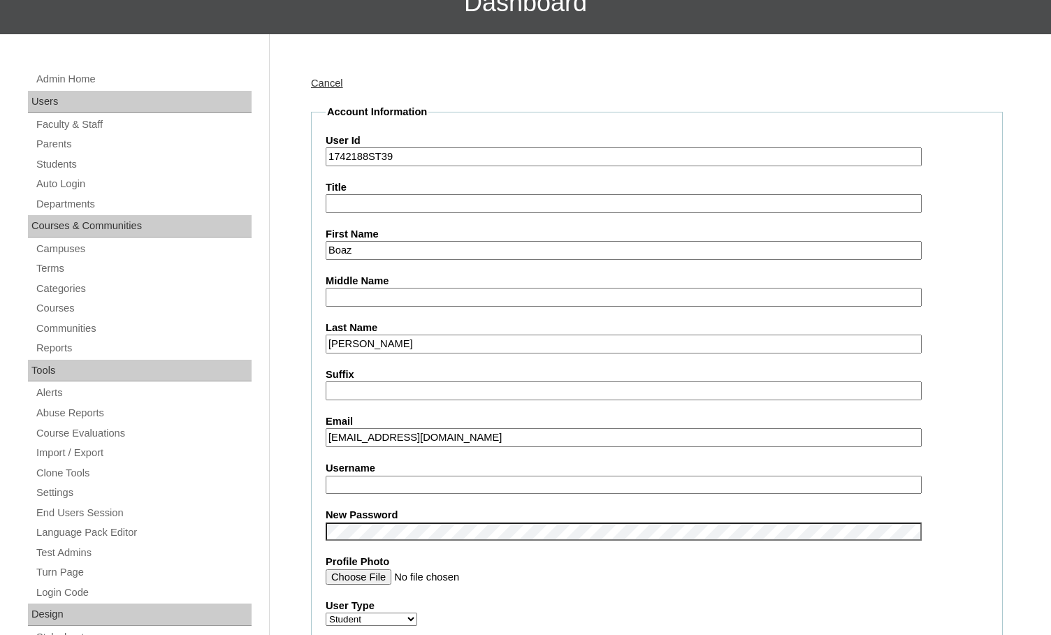
scroll to position [140, 0]
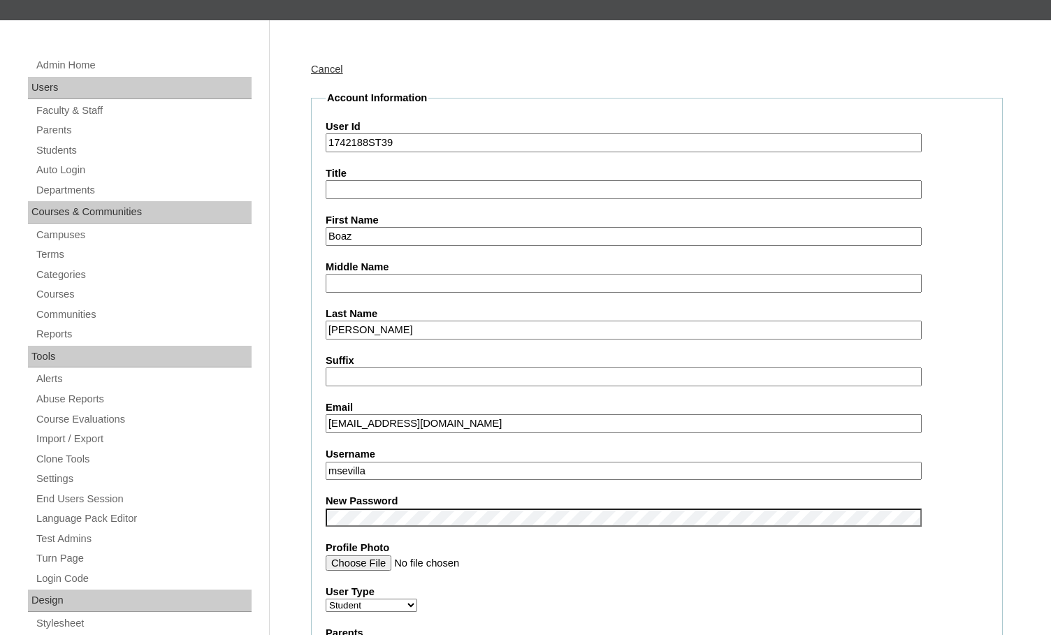
drag, startPoint x: 375, startPoint y: 473, endPoint x: 275, endPoint y: 461, distance: 100.7
type input "boaz.waldner"
drag, startPoint x: 368, startPoint y: 141, endPoint x: 301, endPoint y: 136, distance: 67.3
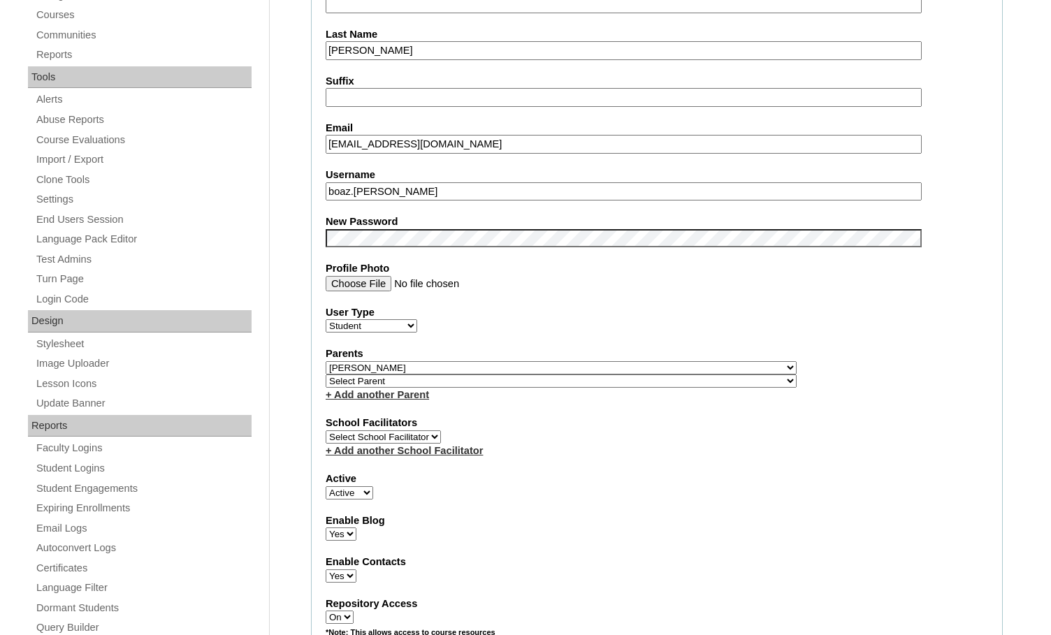
scroll to position [350, 0]
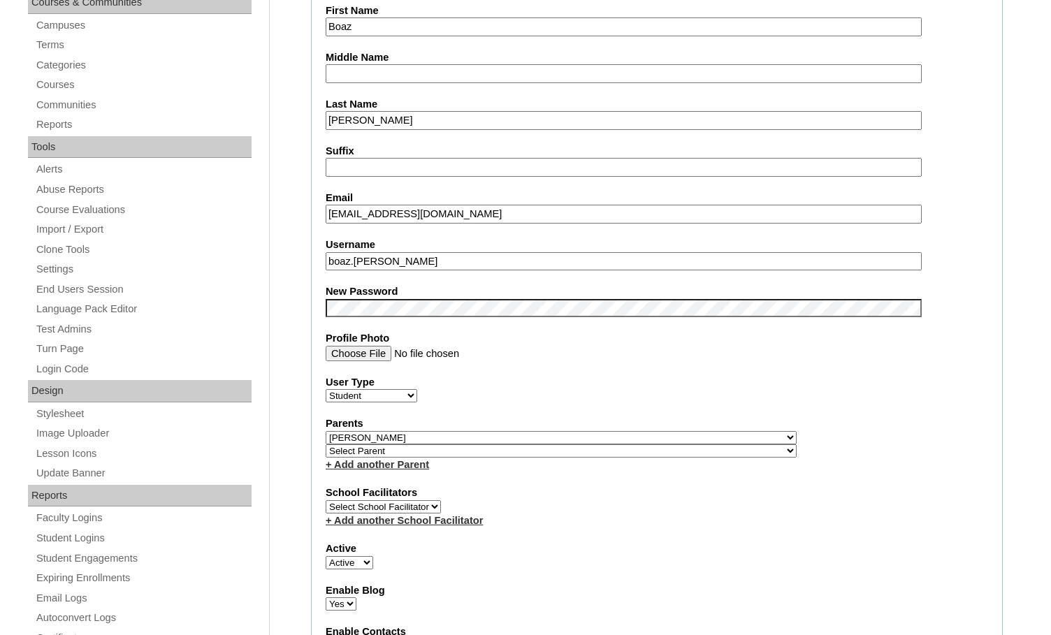
drag, startPoint x: 419, startPoint y: 261, endPoint x: 301, endPoint y: 254, distance: 117.7
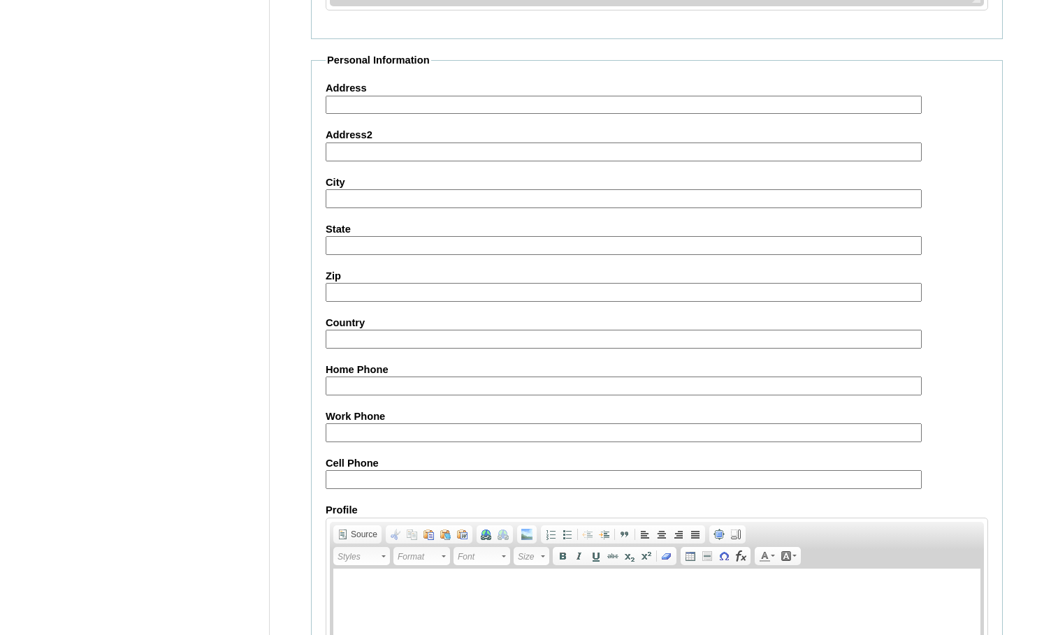
scroll to position [1495, 0]
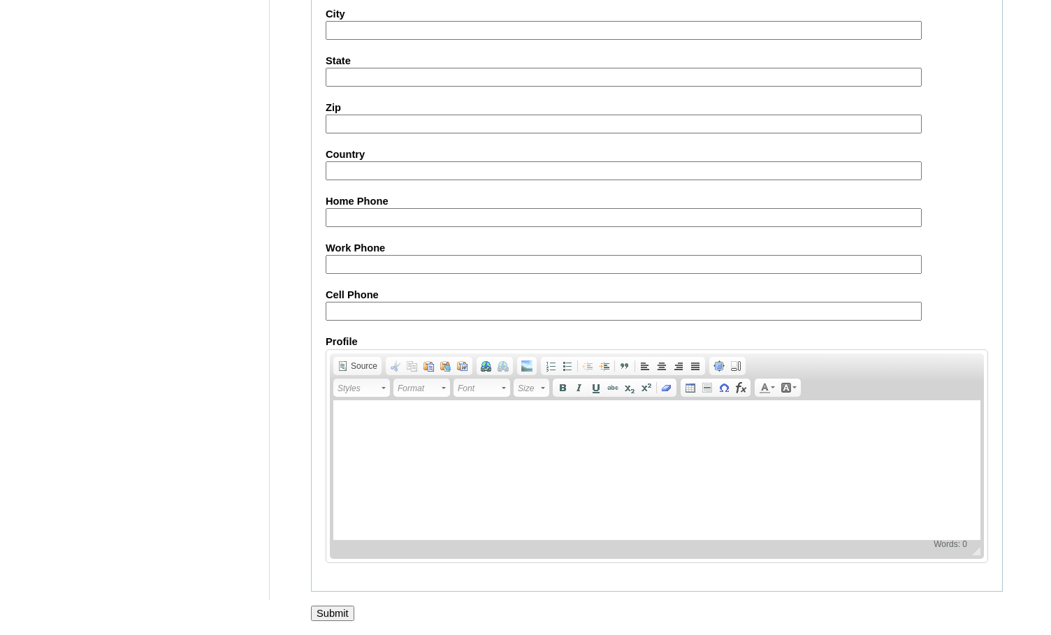
click at [341, 610] on input "Submit" at bounding box center [332, 613] width 43 height 15
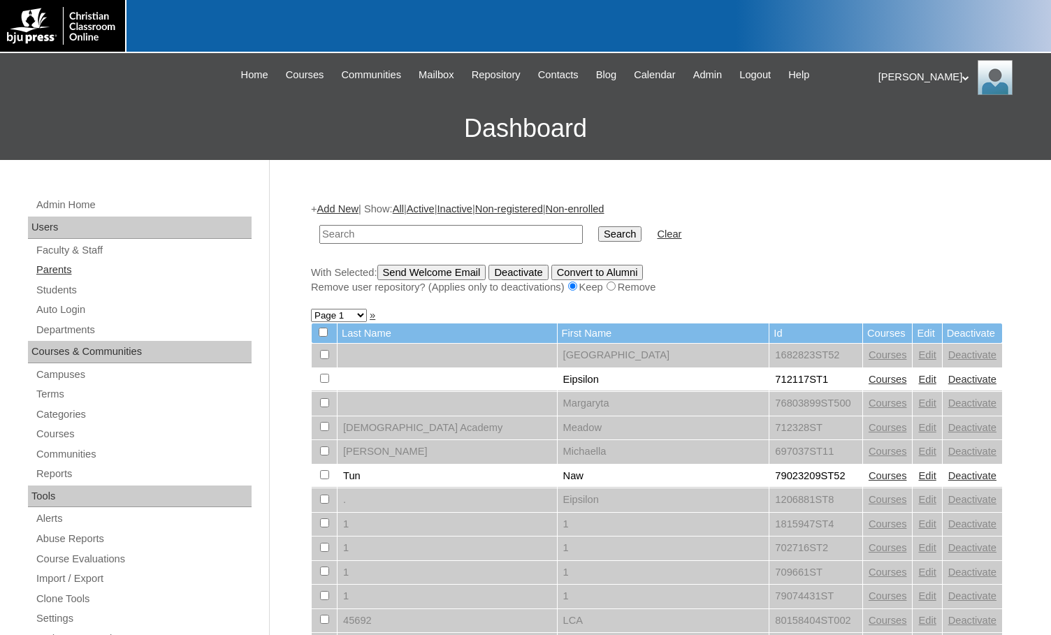
click at [43, 266] on link "Parents" at bounding box center [143, 269] width 217 height 17
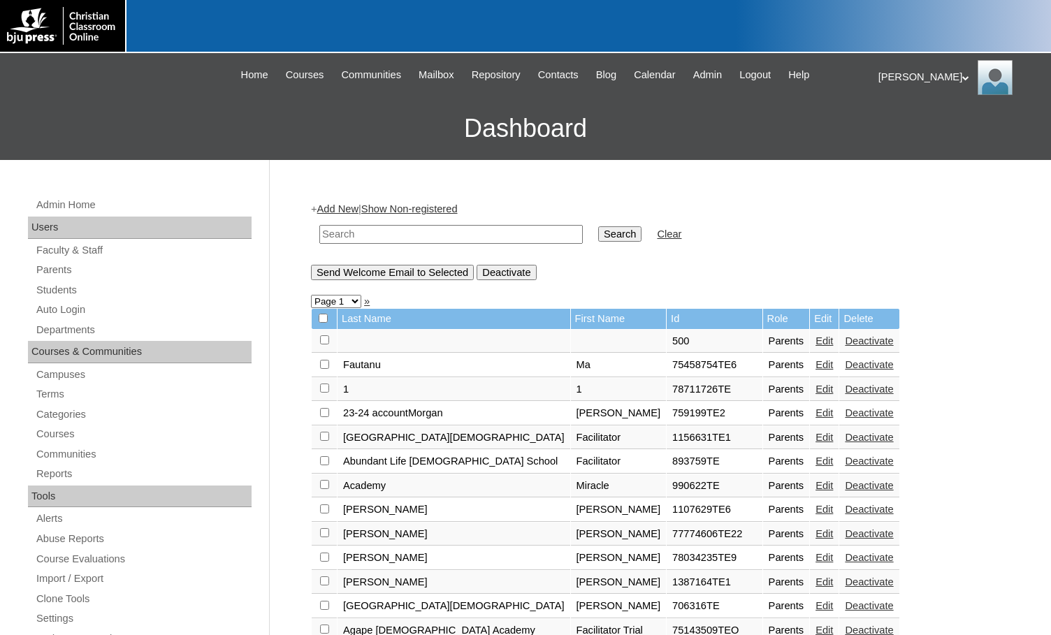
click at [339, 233] on input "text" at bounding box center [451, 234] width 264 height 19
type input "[PERSON_NAME]"
click at [598, 227] on input "Search" at bounding box center [619, 234] width 43 height 15
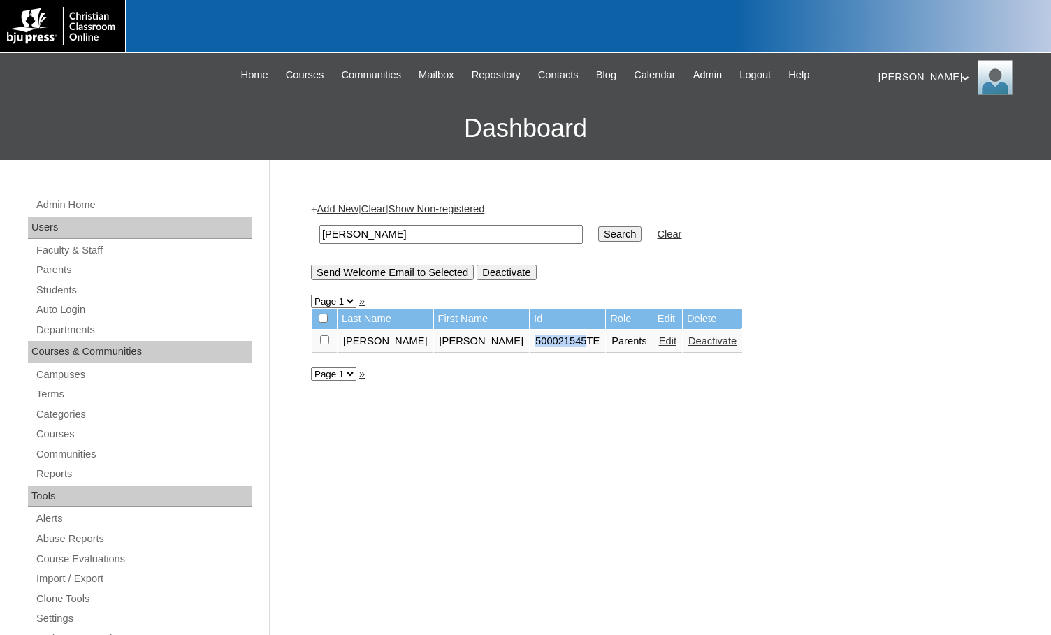
drag, startPoint x: 474, startPoint y: 339, endPoint x: 524, endPoint y: 347, distance: 50.9
click at [530, 347] on td "500021545TE" at bounding box center [568, 342] width 76 height 24
click at [659, 342] on link "Edit" at bounding box center [667, 341] width 17 height 11
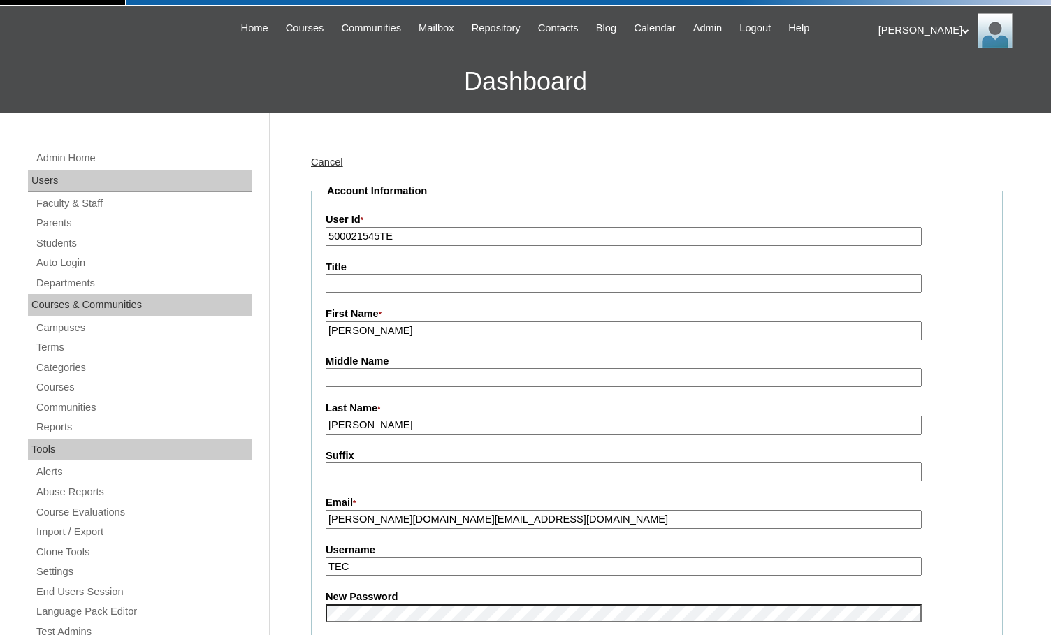
scroll to position [140, 0]
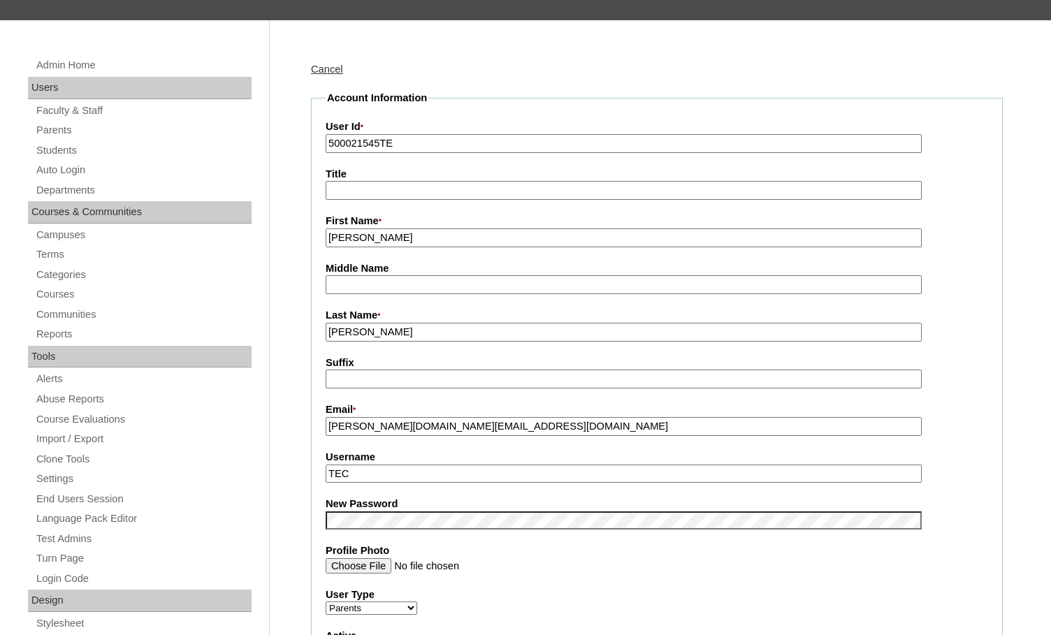
drag, startPoint x: 374, startPoint y: 143, endPoint x: 307, endPoint y: 141, distance: 67.1
click at [70, 130] on link "Parents" at bounding box center [143, 130] width 217 height 17
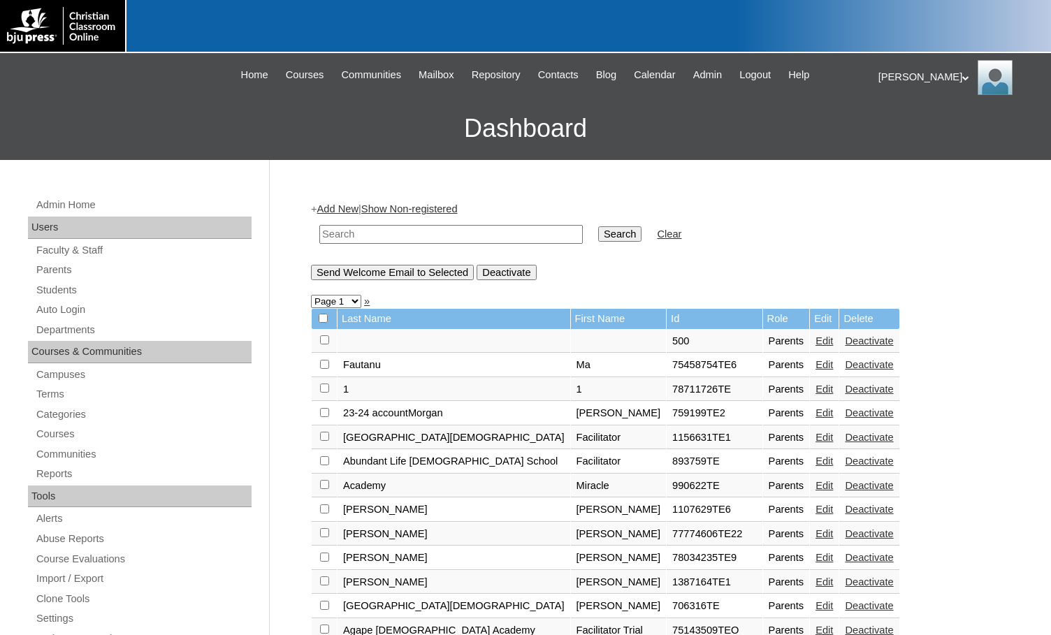
drag, startPoint x: 487, startPoint y: 228, endPoint x: 531, endPoint y: 236, distance: 44.7
click at [487, 228] on input "text" at bounding box center [451, 234] width 264 height 19
paste input "50002154"
type input "50002154"
click at [598, 237] on input "Search" at bounding box center [619, 234] width 43 height 15
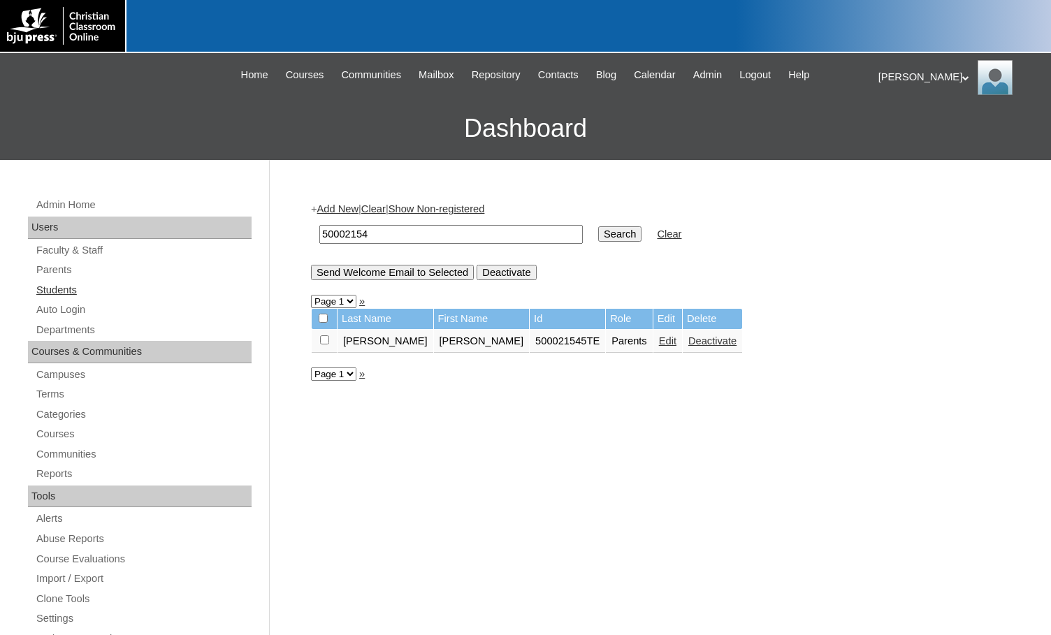
click at [96, 298] on link "Students" at bounding box center [143, 290] width 217 height 17
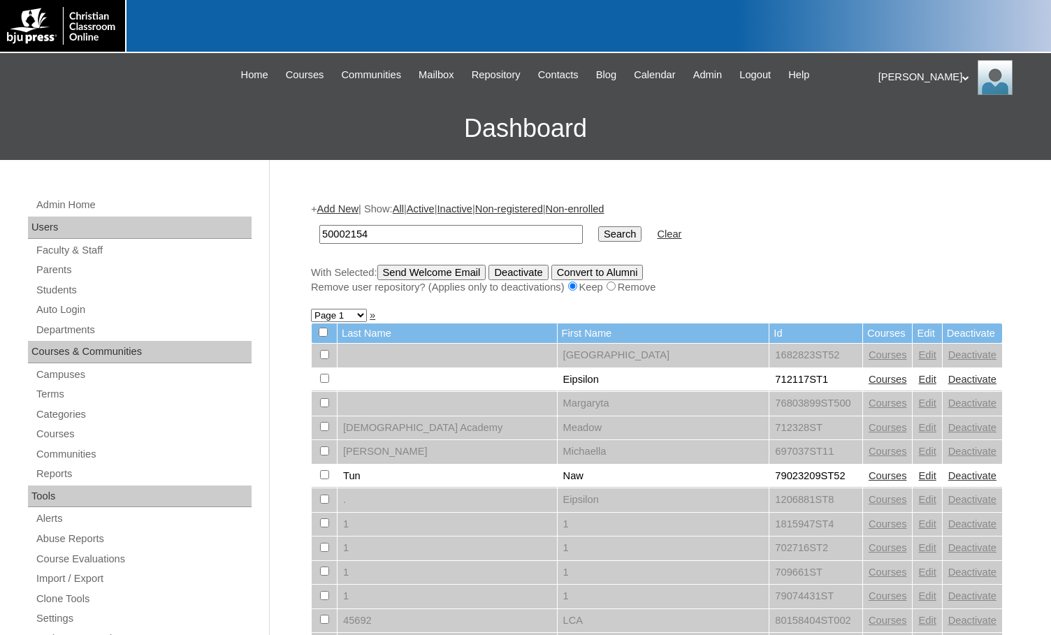
type input "50002154"
click at [598, 240] on input "Search" at bounding box center [619, 234] width 43 height 15
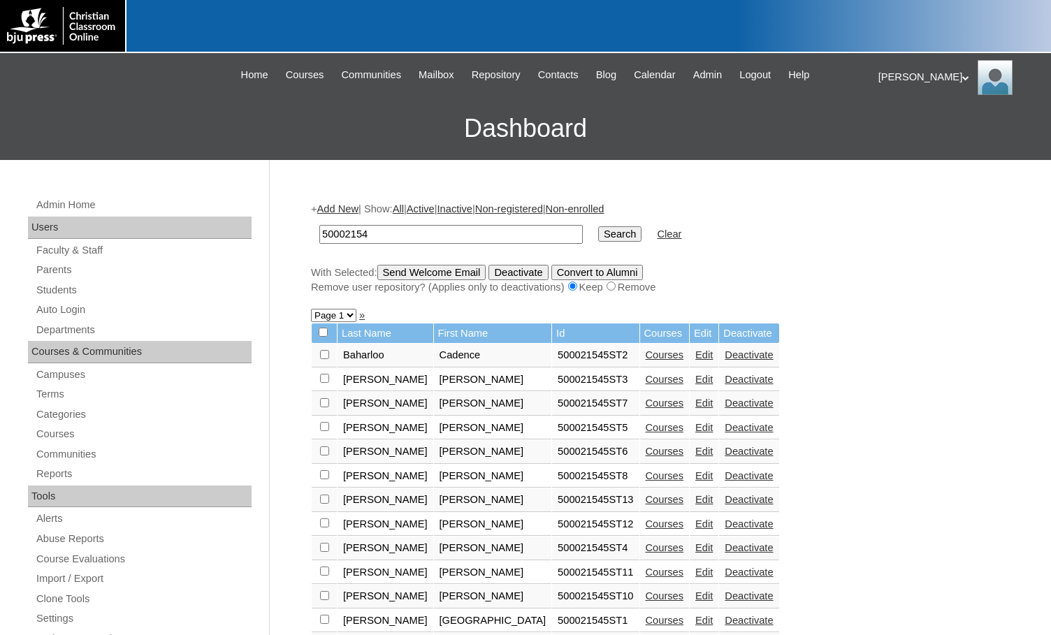
scroll to position [70, 0]
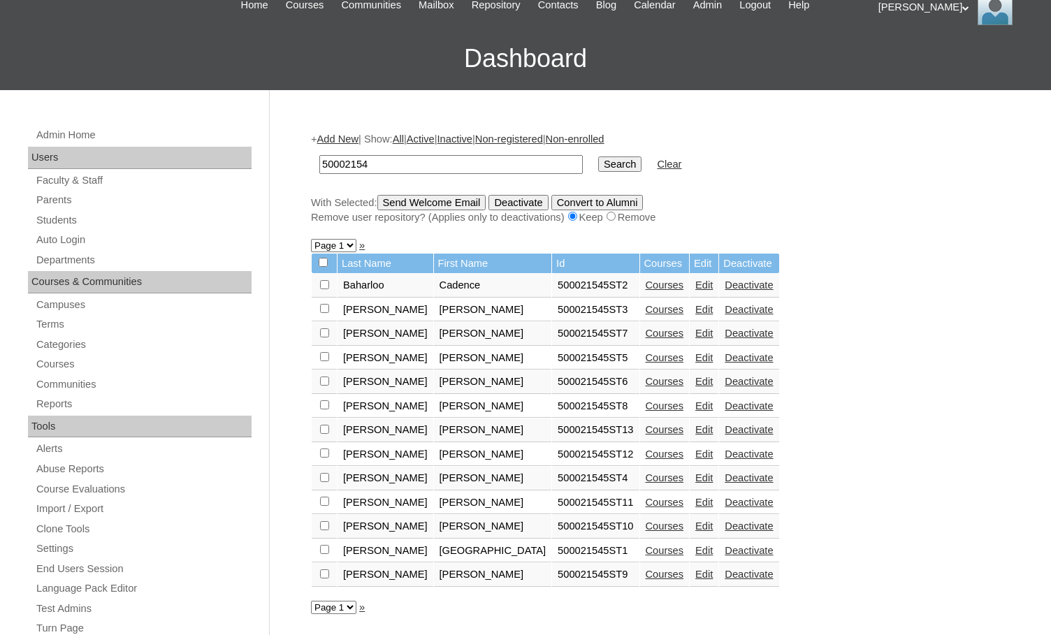
click at [646, 312] on link "Courses" at bounding box center [665, 309] width 38 height 11
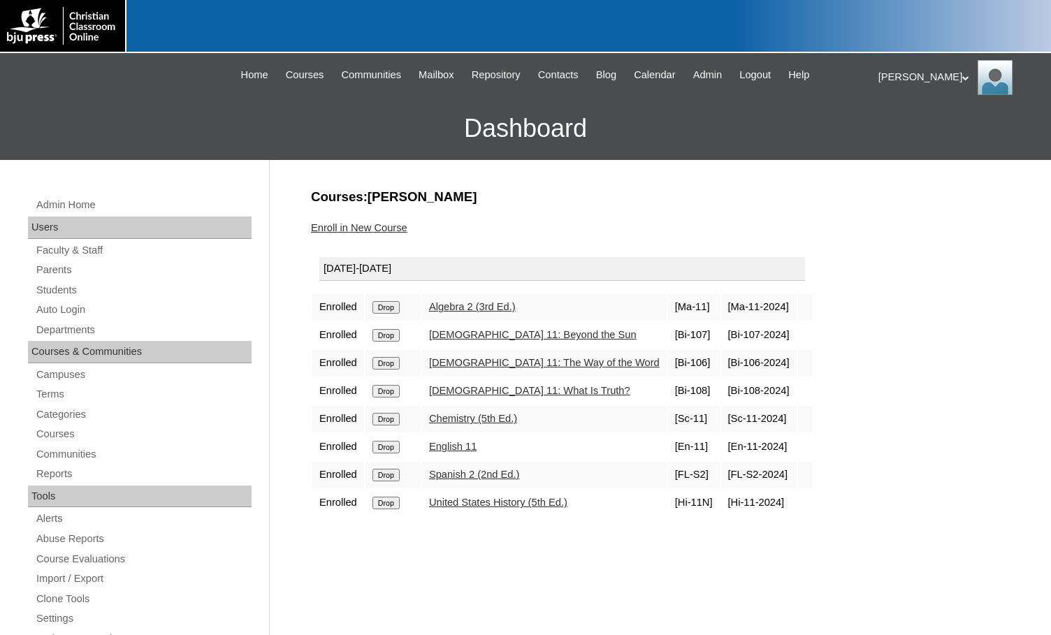
click at [394, 224] on link "Enroll in New Course" at bounding box center [359, 227] width 96 height 11
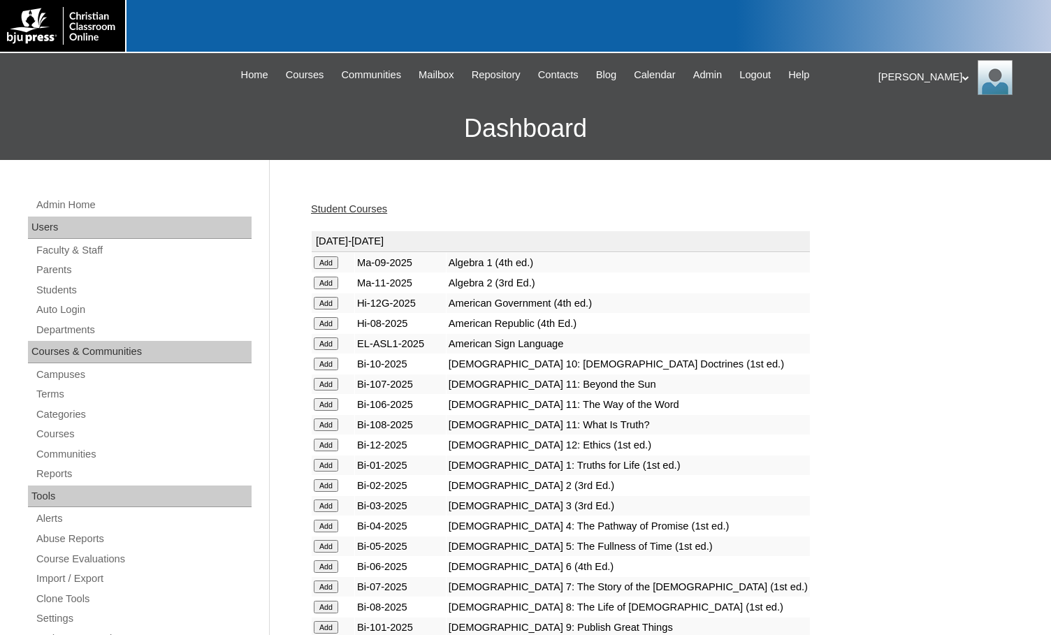
click at [326, 269] on input "Add" at bounding box center [326, 263] width 24 height 13
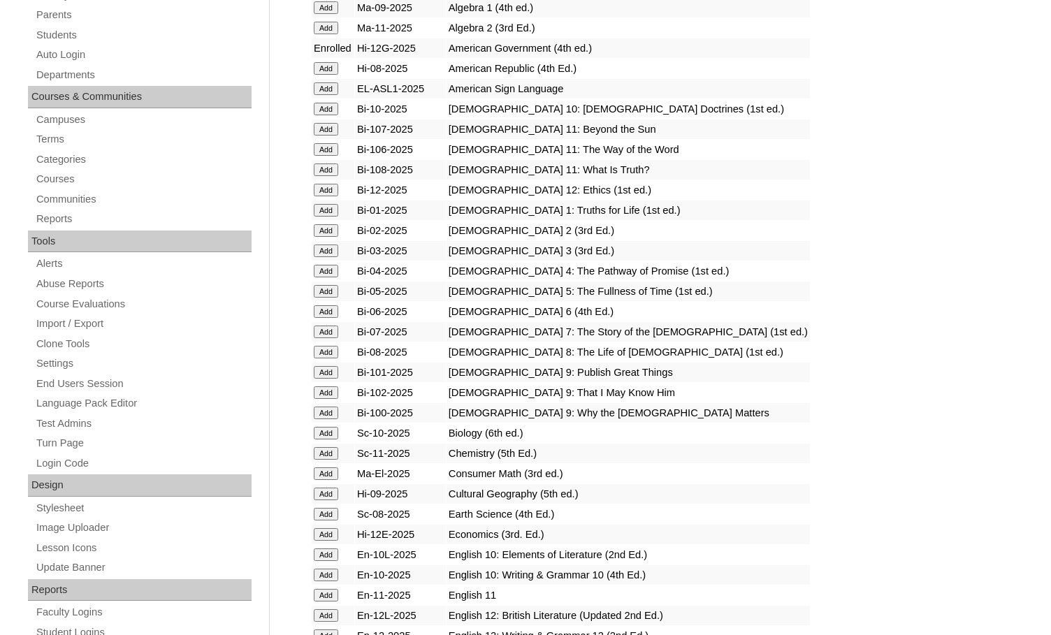
scroll to position [350, 0]
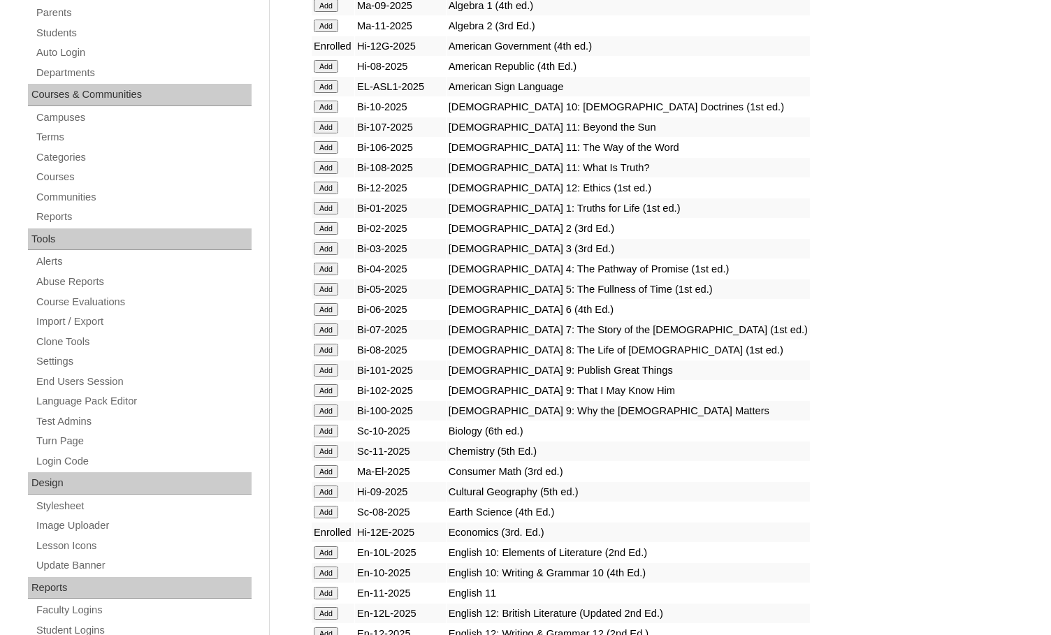
scroll to position [280, 0]
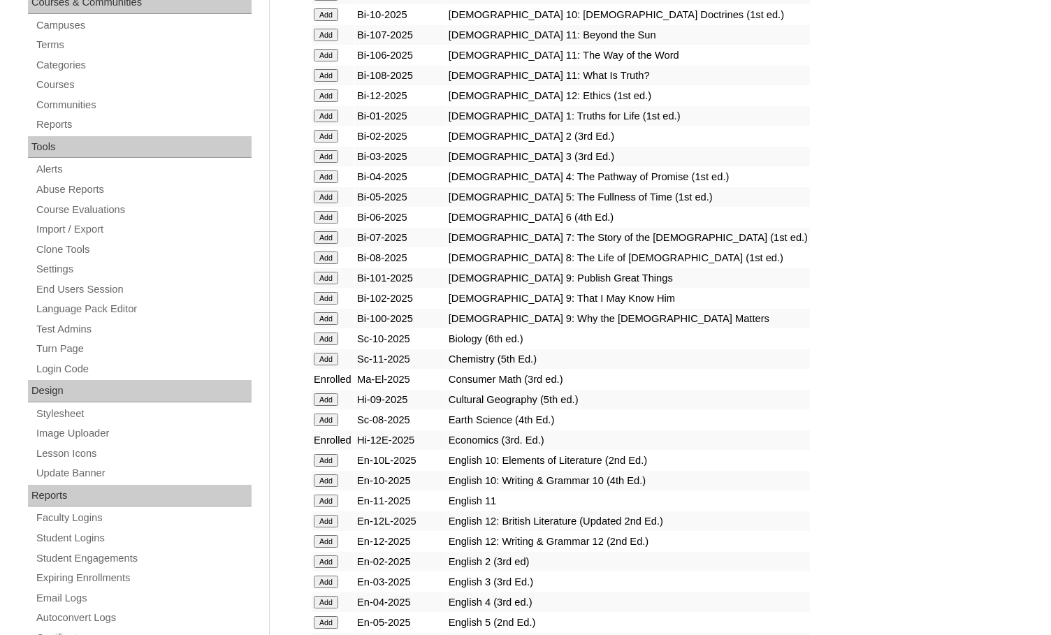
scroll to position [419, 0]
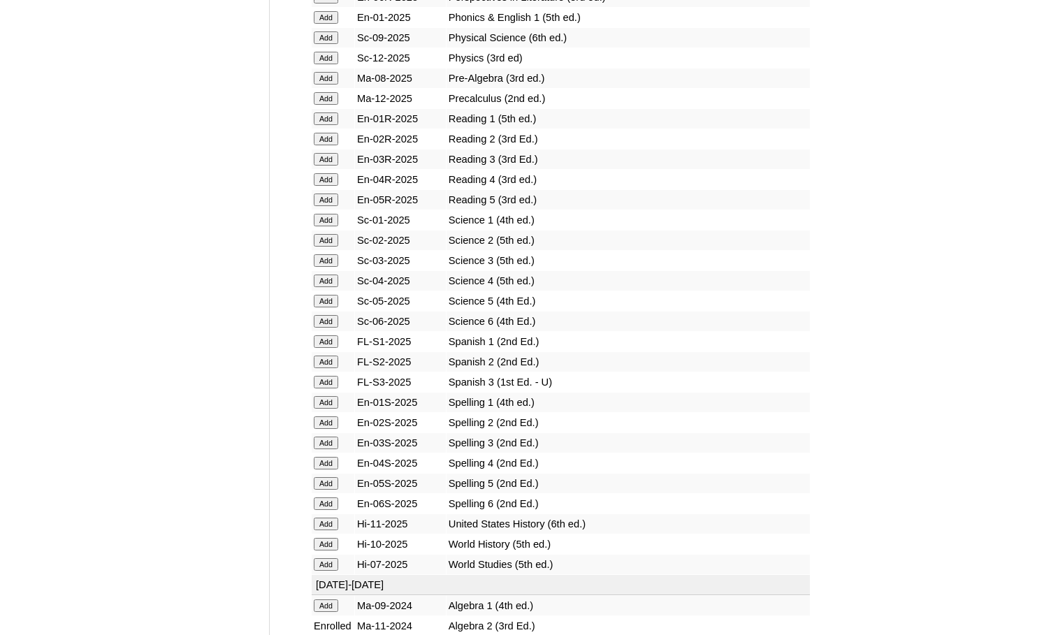
scroll to position [1608, 0]
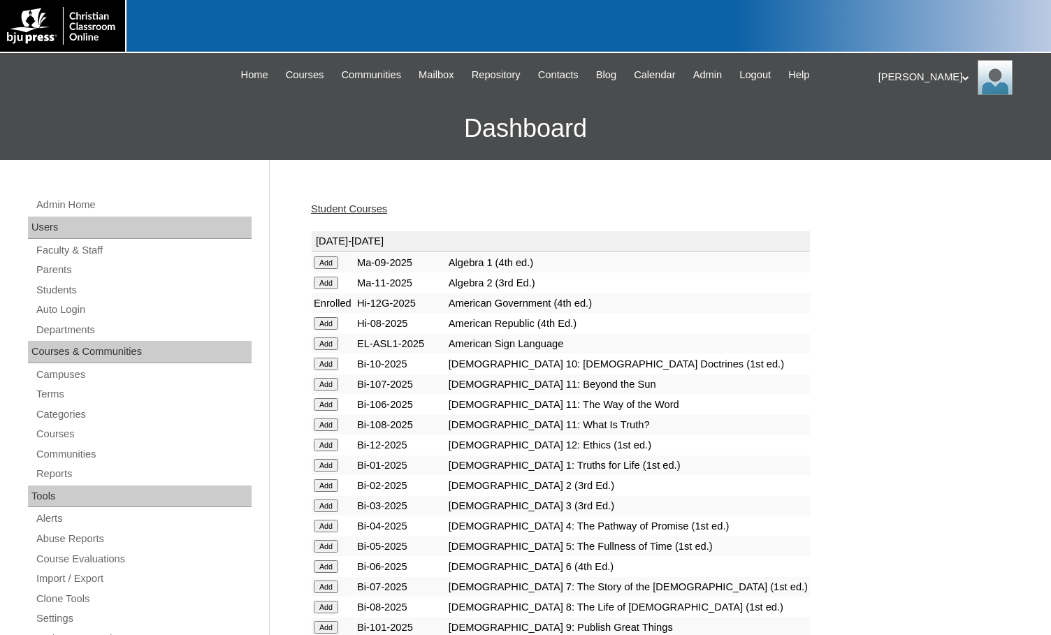
click at [384, 213] on link "Student Courses" at bounding box center [349, 208] width 76 height 11
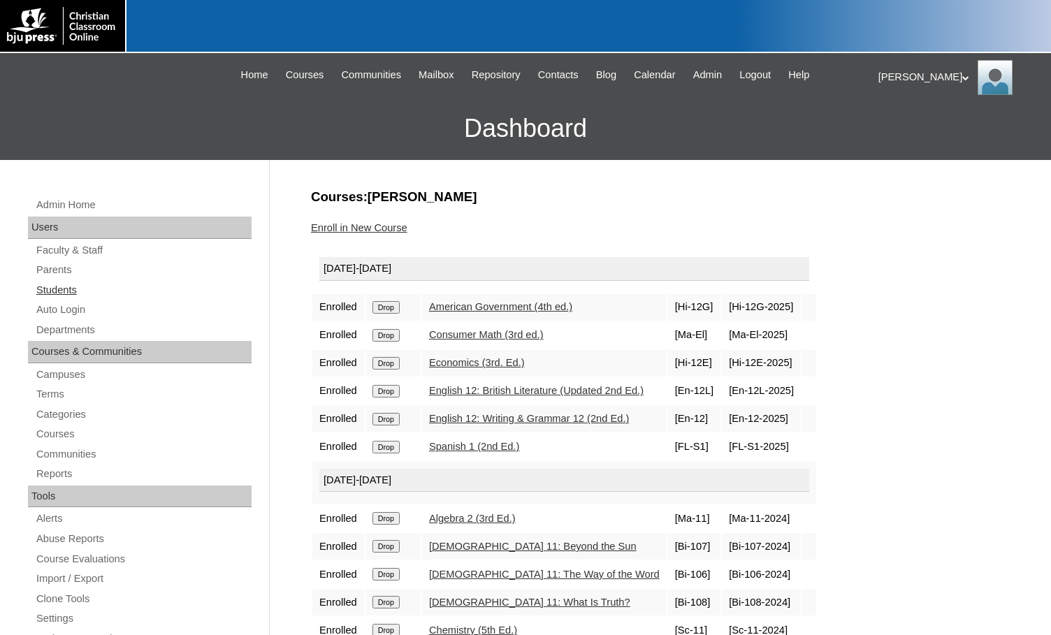
click at [57, 282] on link "Students" at bounding box center [143, 290] width 217 height 17
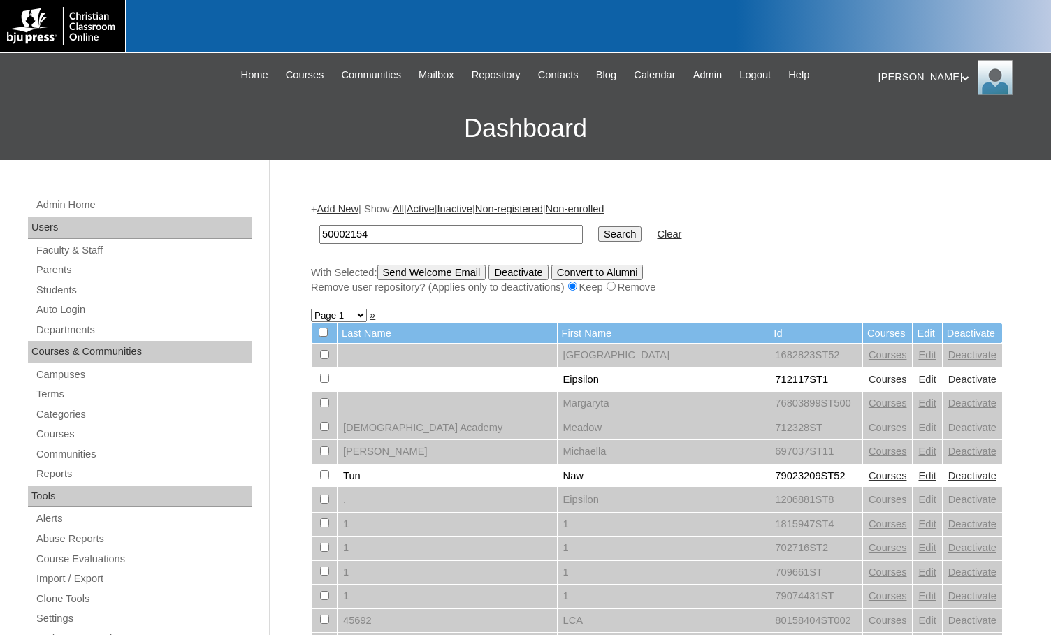
type input "50002154"
click at [598, 237] on input "Search" at bounding box center [619, 234] width 43 height 15
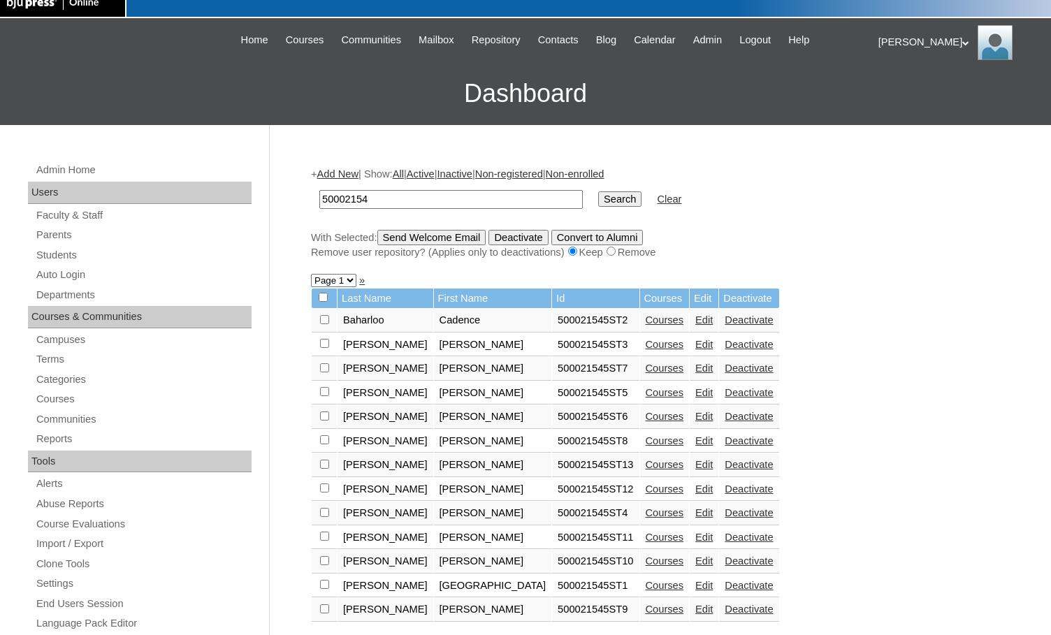
scroll to position [70, 0]
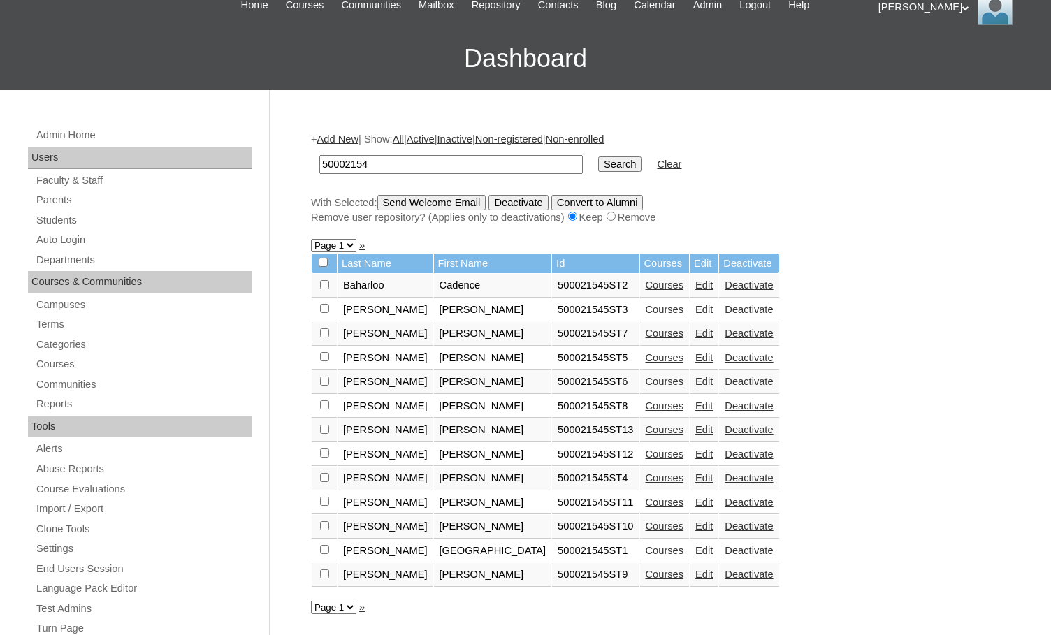
click at [646, 482] on link "Courses" at bounding box center [665, 478] width 38 height 11
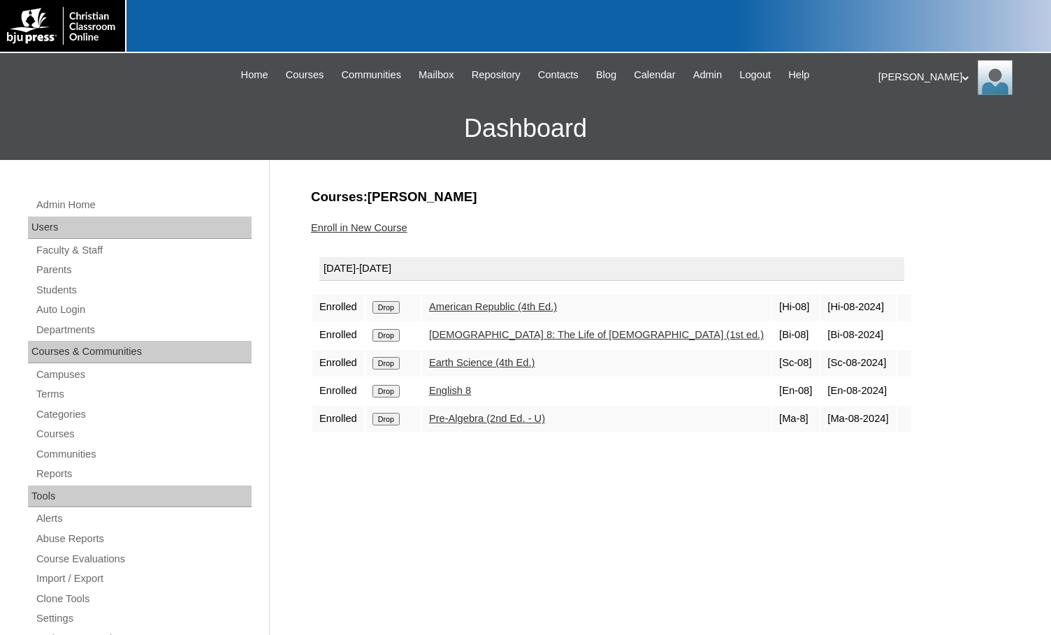
click at [374, 229] on link "Enroll in New Course" at bounding box center [359, 227] width 96 height 11
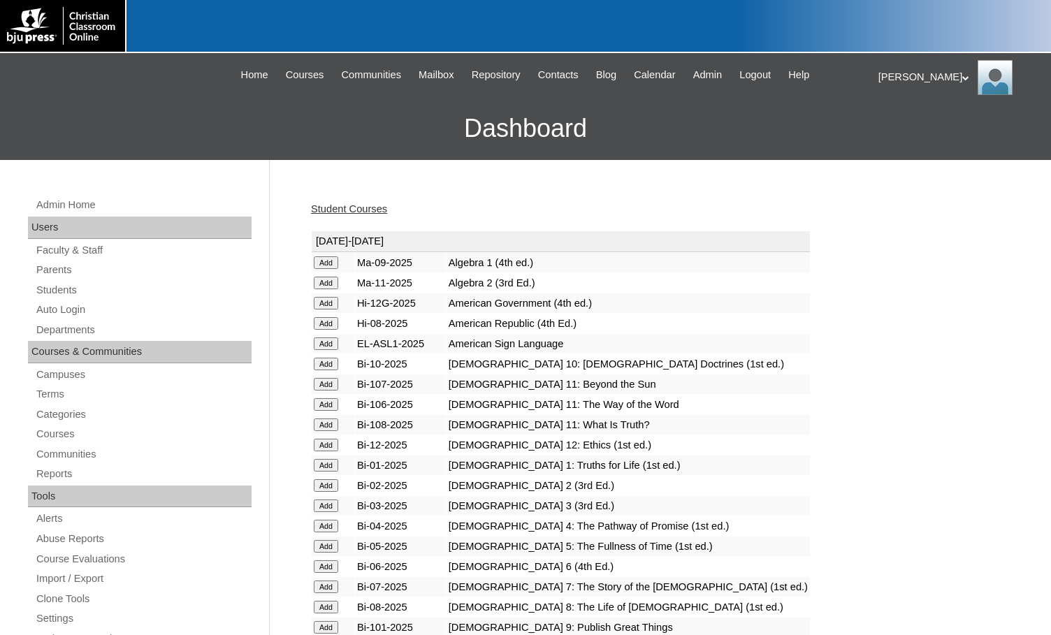
click at [333, 262] on input "Add" at bounding box center [326, 263] width 24 height 13
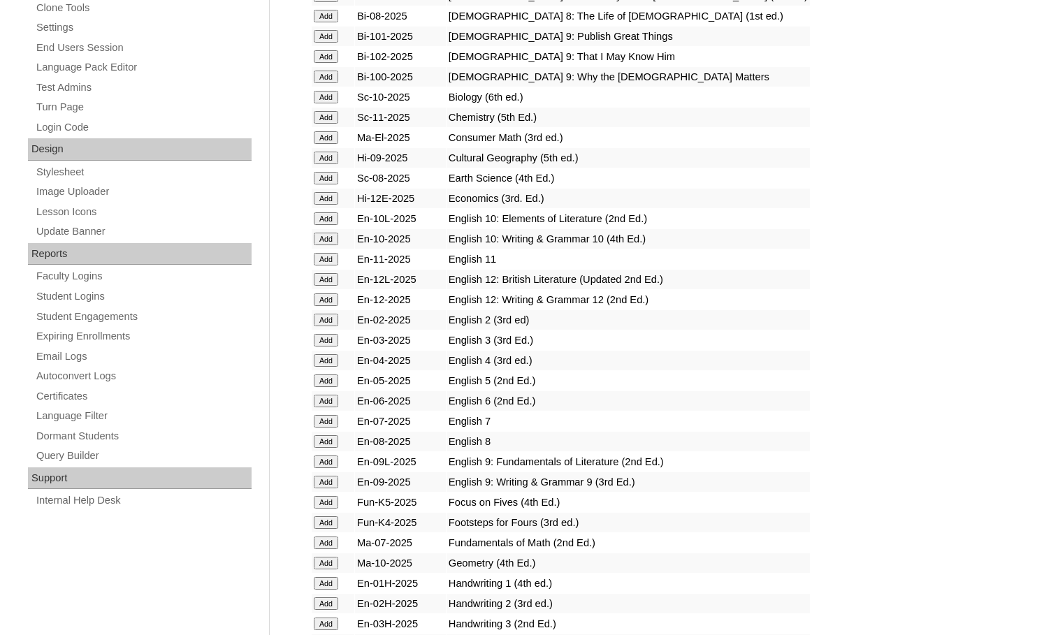
scroll to position [629, 0]
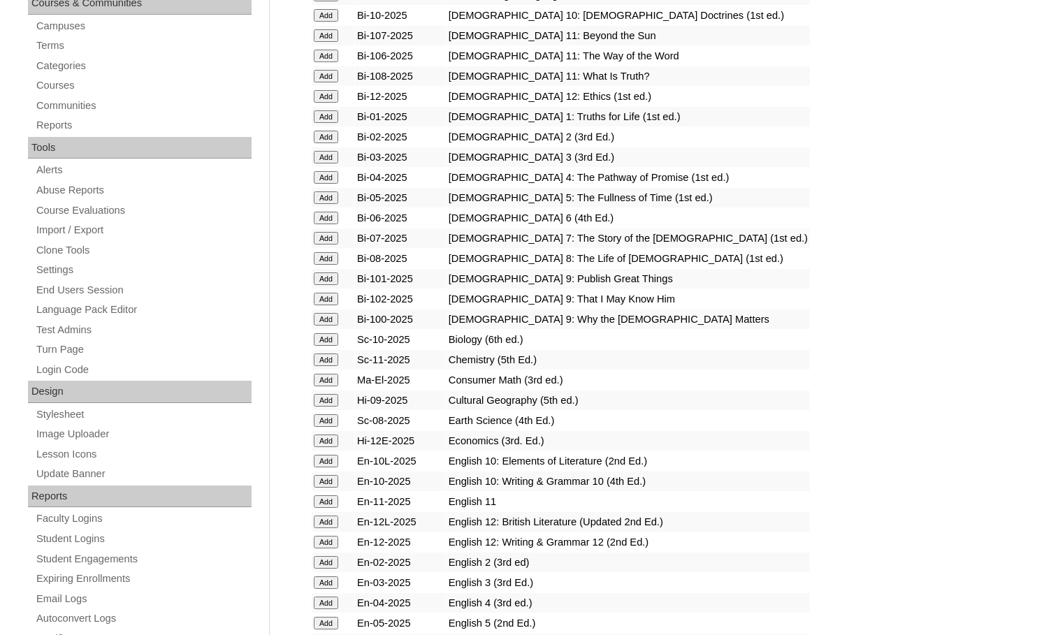
scroll to position [350, 0]
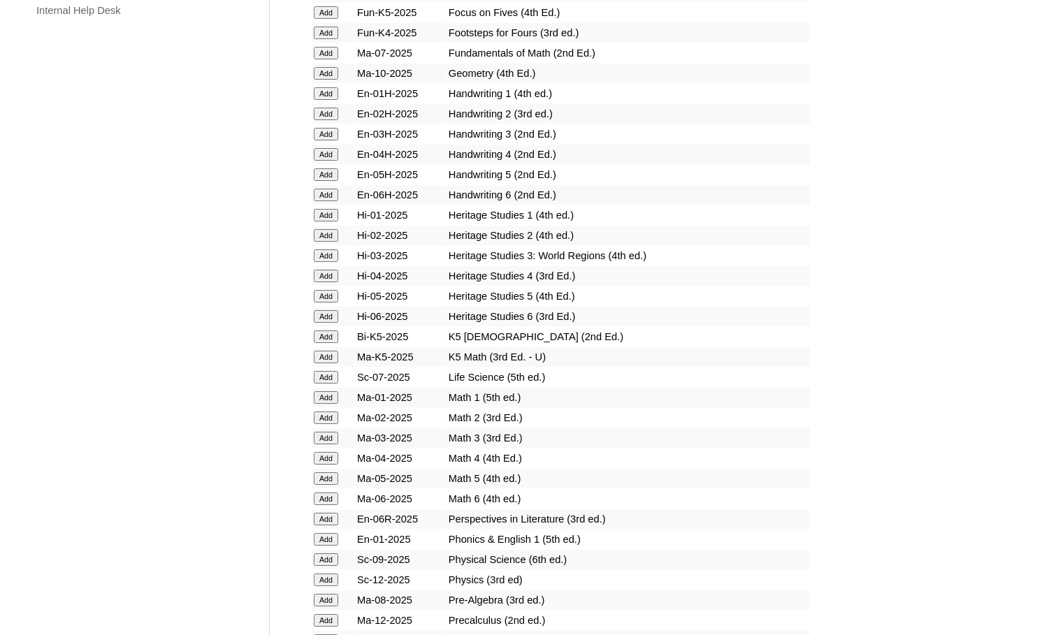
scroll to position [1119, 0]
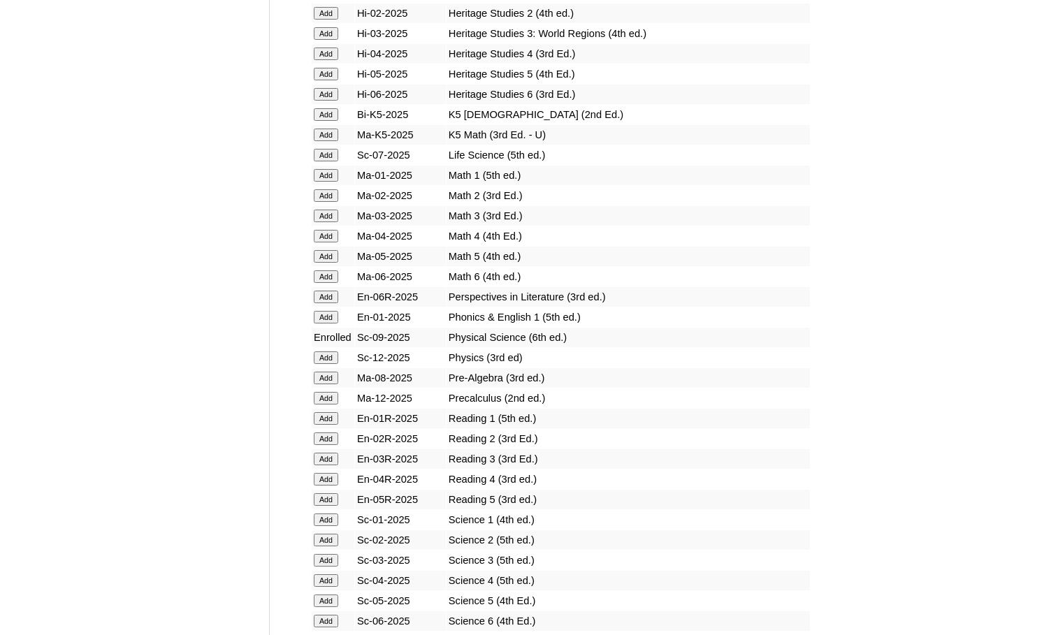
scroll to position [1538, 0]
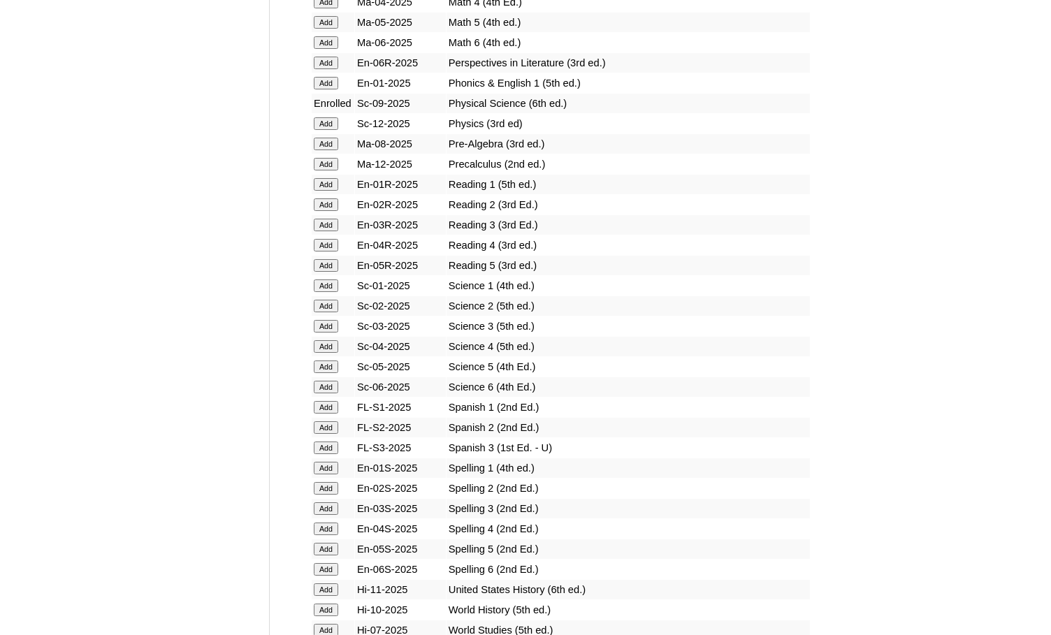
click at [338, 415] on td "Add" at bounding box center [333, 408] width 43 height 20
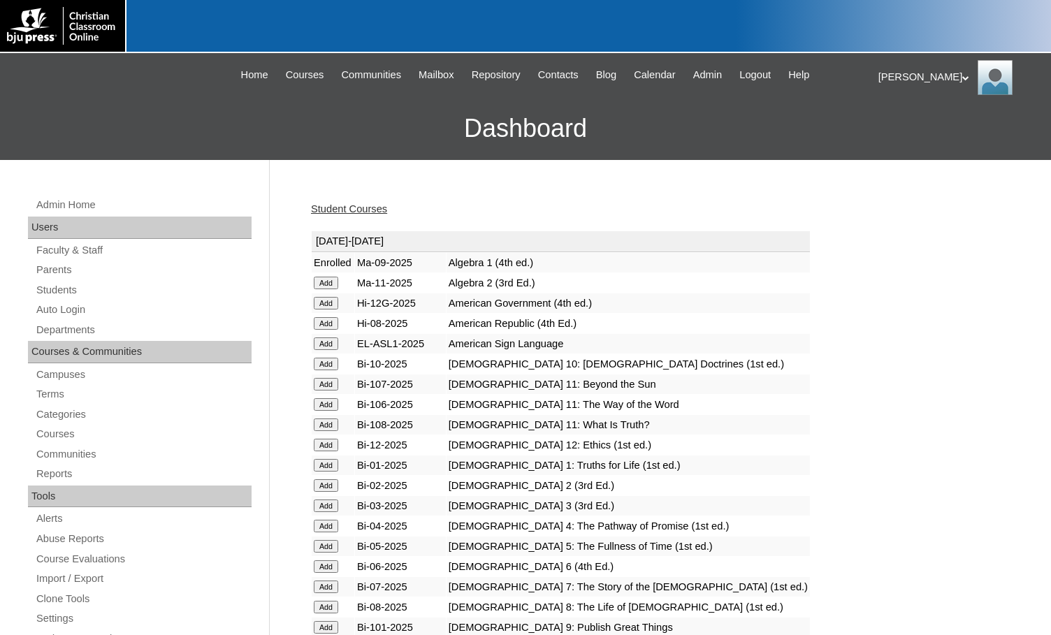
click at [367, 212] on link "Student Courses" at bounding box center [349, 208] width 76 height 11
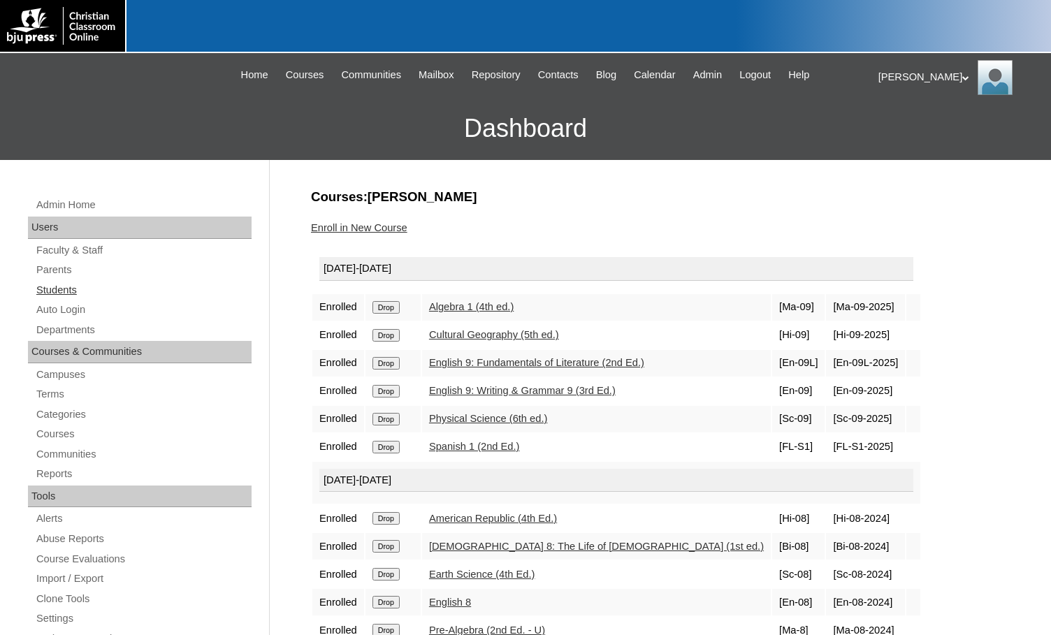
click at [83, 289] on link "Students" at bounding box center [143, 290] width 217 height 17
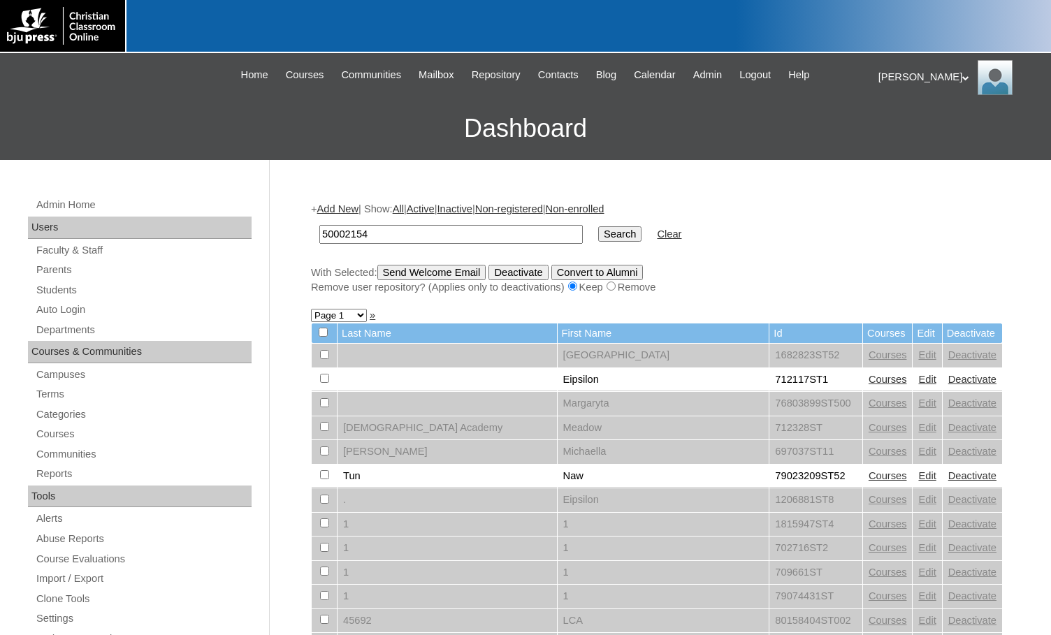
type input "50002154"
click at [598, 227] on input "Search" at bounding box center [619, 234] width 43 height 15
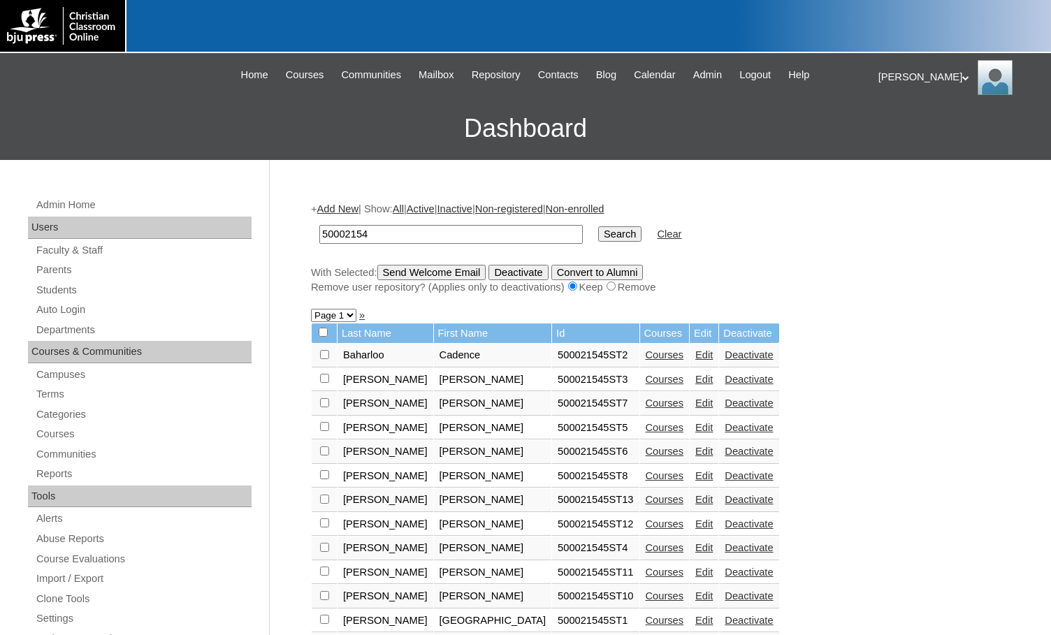
click at [646, 427] on link "Courses" at bounding box center [665, 427] width 38 height 11
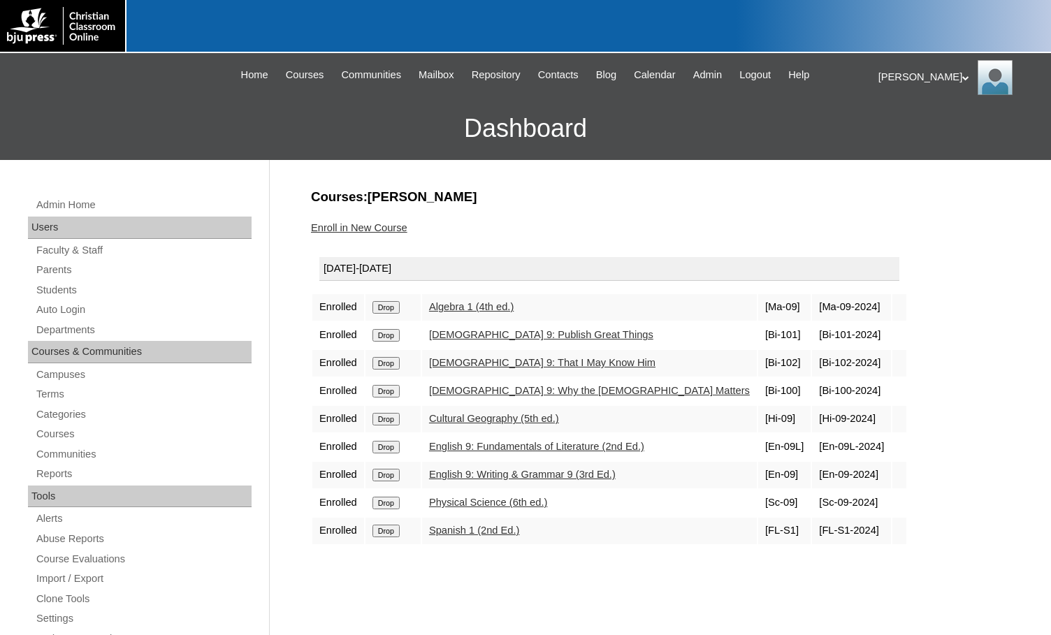
click at [378, 231] on link "Enroll in New Course" at bounding box center [359, 227] width 96 height 11
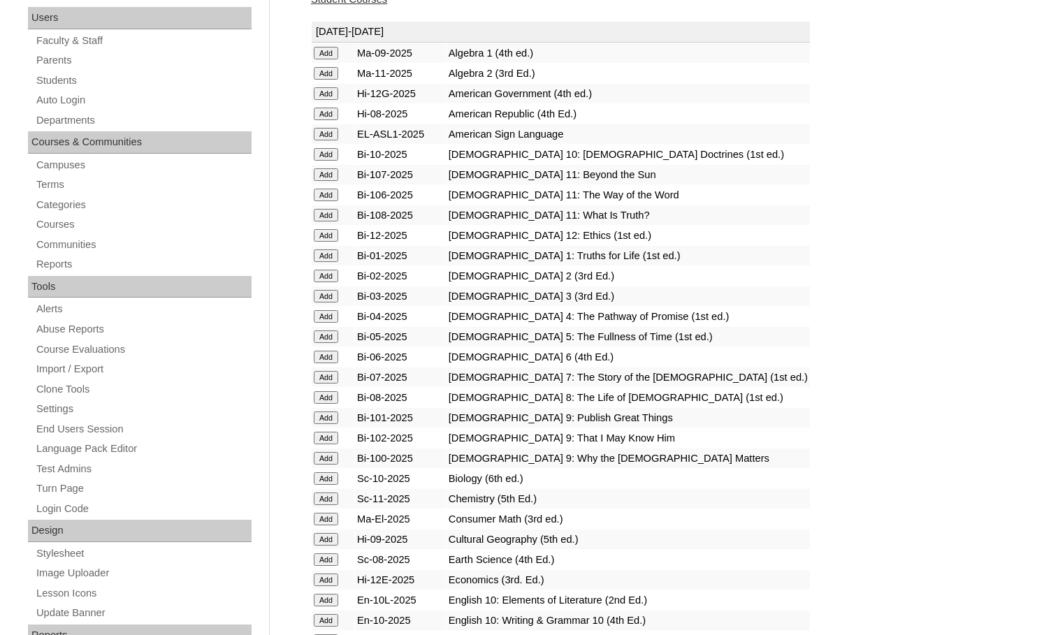
scroll to position [280, 0]
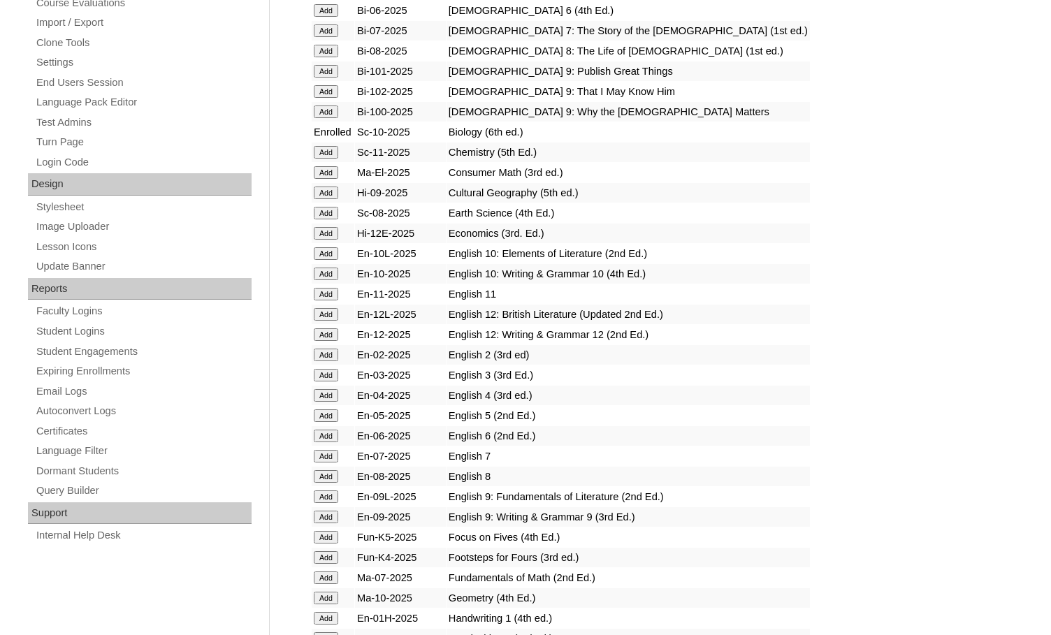
scroll to position [559, 0]
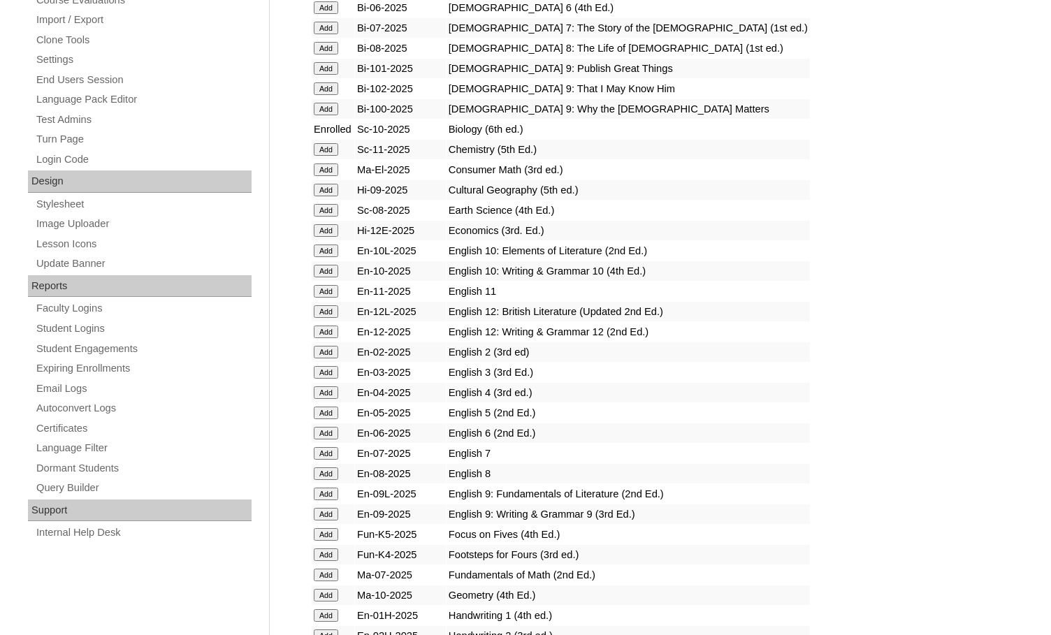
click at [329, 279] on td "Add" at bounding box center [333, 271] width 43 height 20
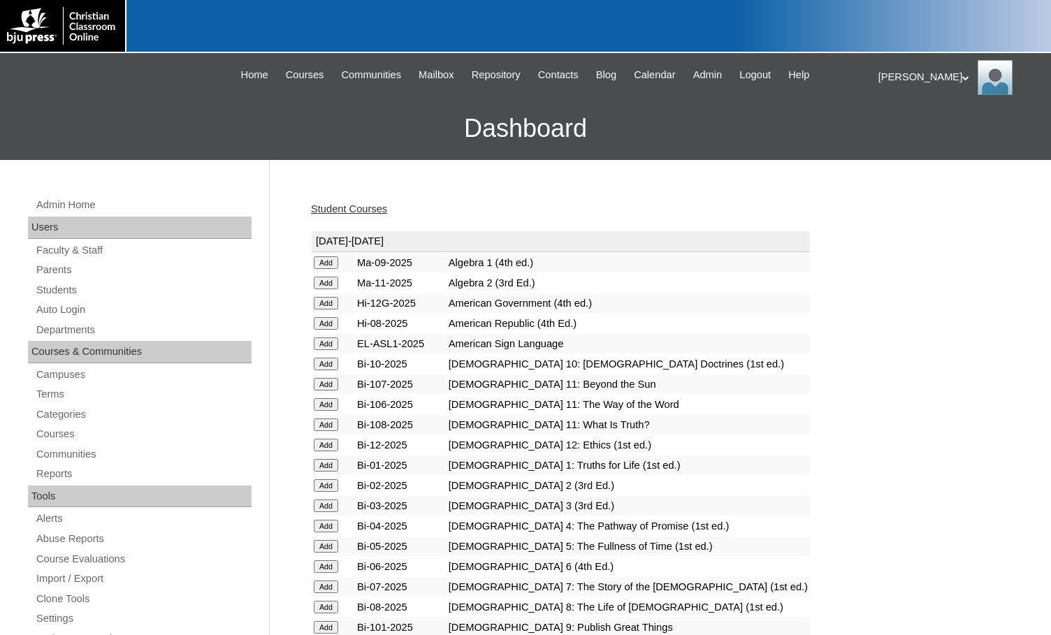
click at [329, 275] on td "Add" at bounding box center [333, 283] width 43 height 20
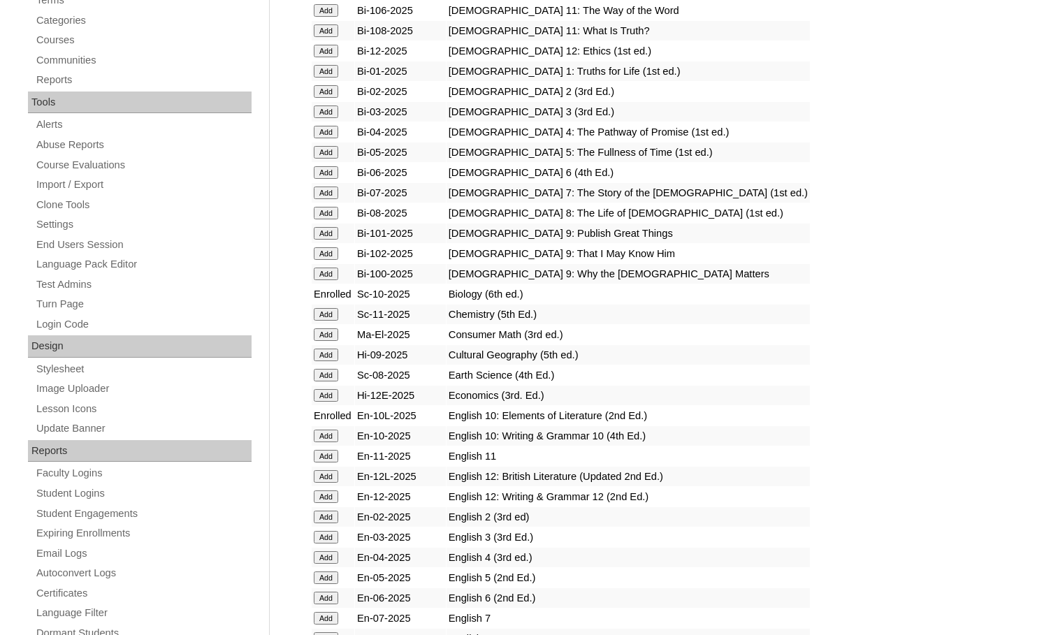
scroll to position [419, 0]
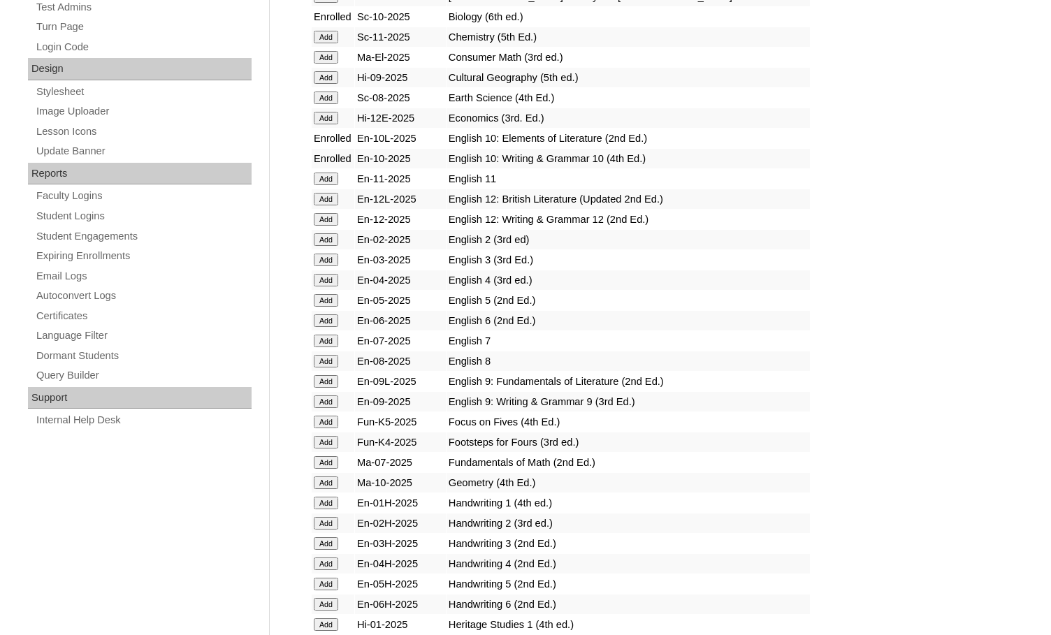
scroll to position [699, 0]
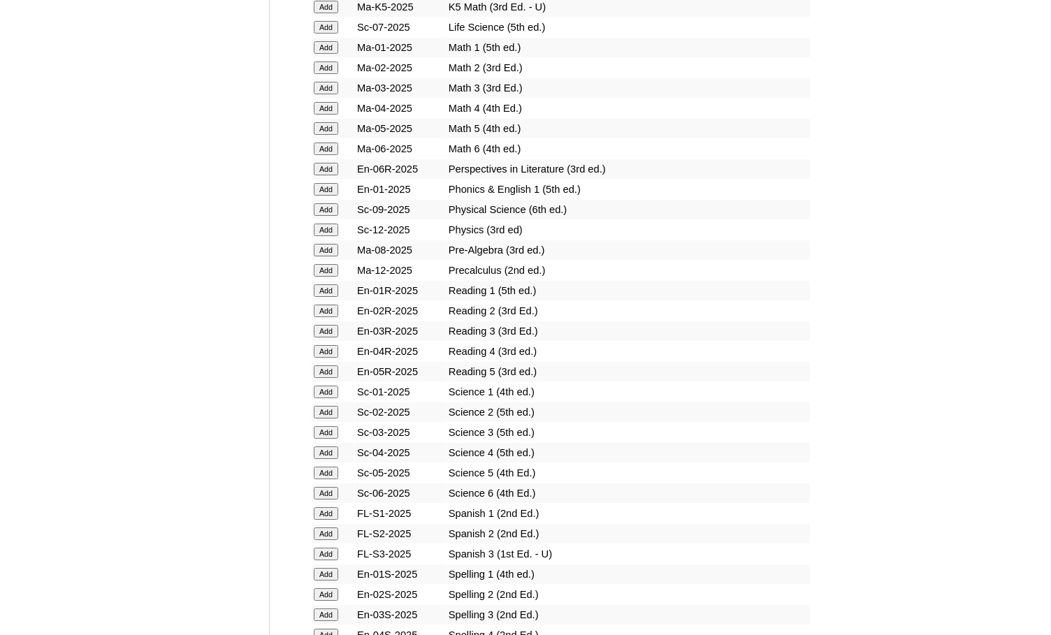
scroll to position [1538, 0]
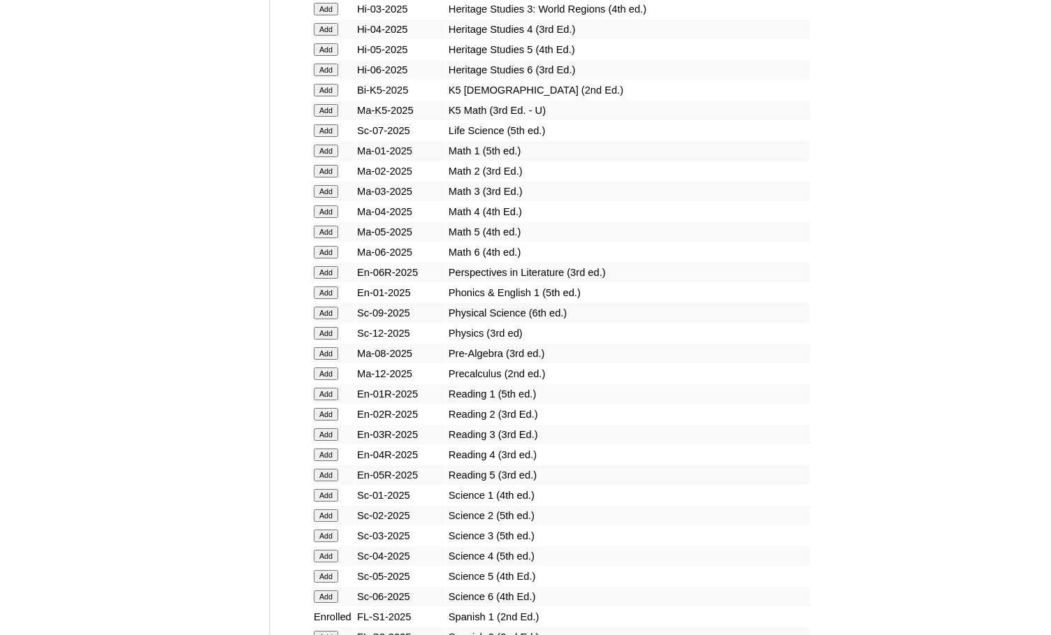
scroll to position [1748, 0]
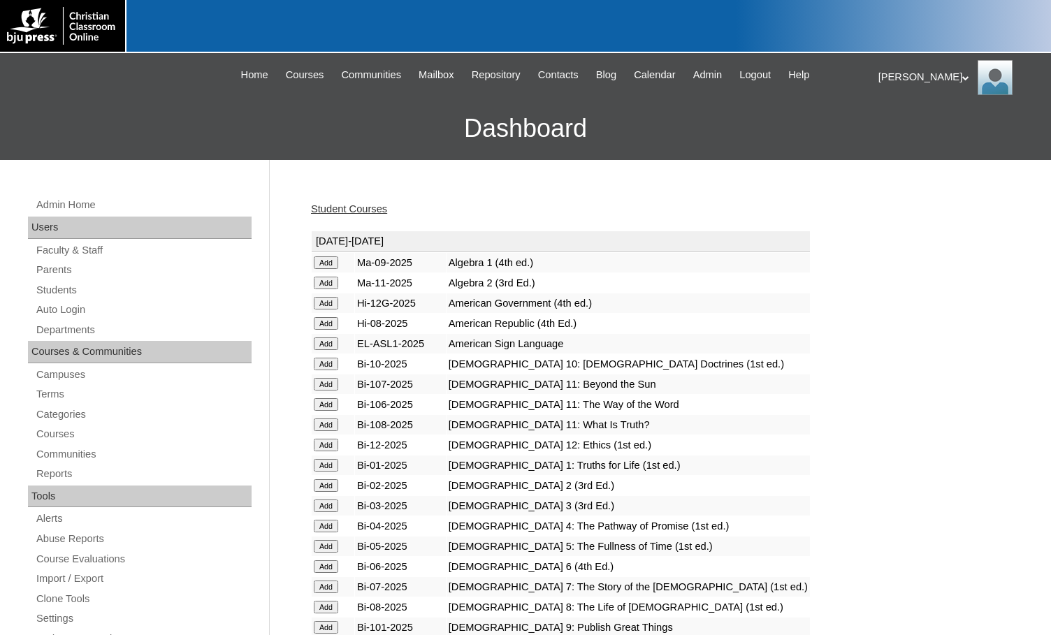
click at [384, 211] on link "Student Courses" at bounding box center [349, 208] width 76 height 11
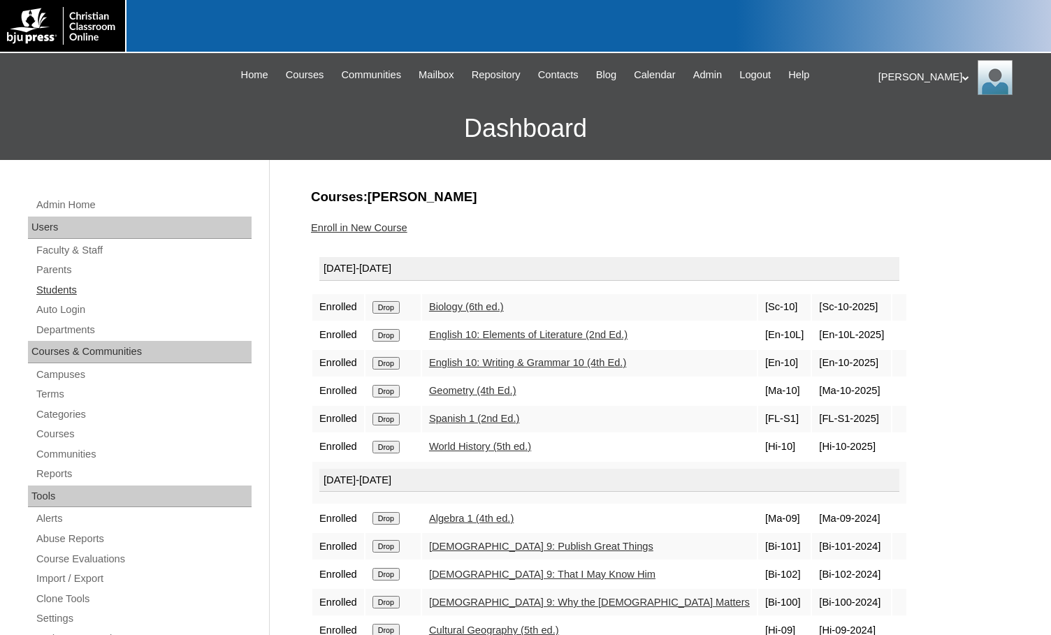
click at [66, 295] on link "Students" at bounding box center [143, 290] width 217 height 17
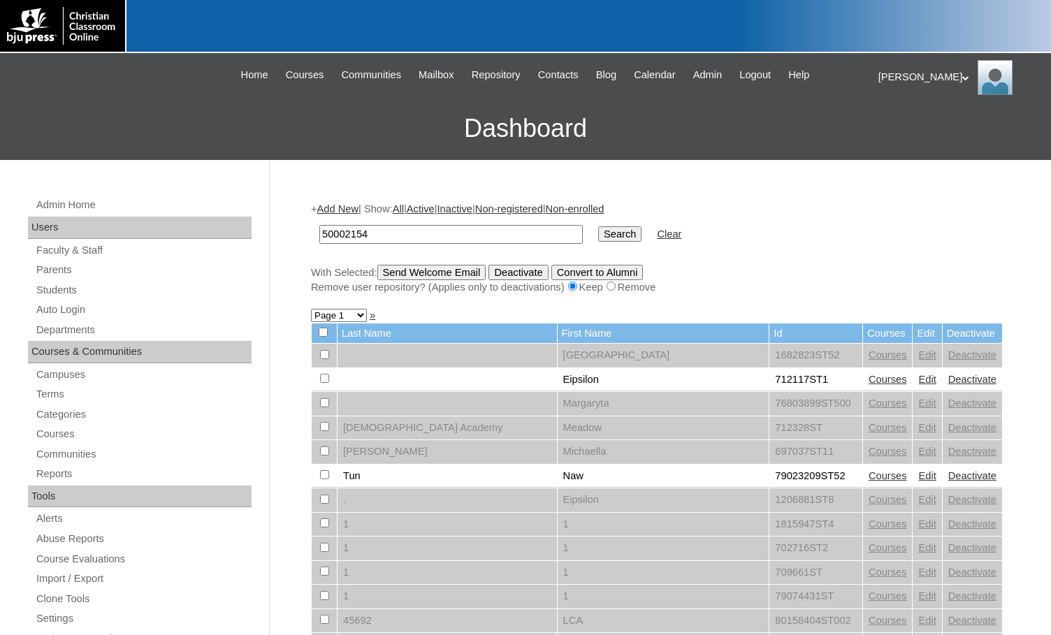
type input "50002154"
click at [598, 237] on input "Search" at bounding box center [619, 234] width 43 height 15
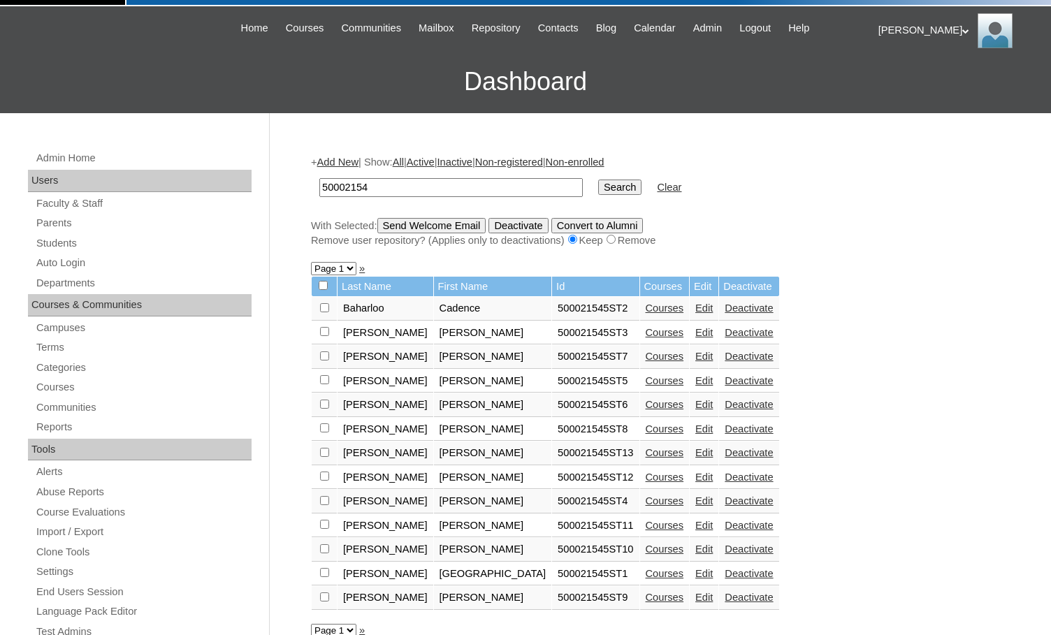
scroll to position [70, 0]
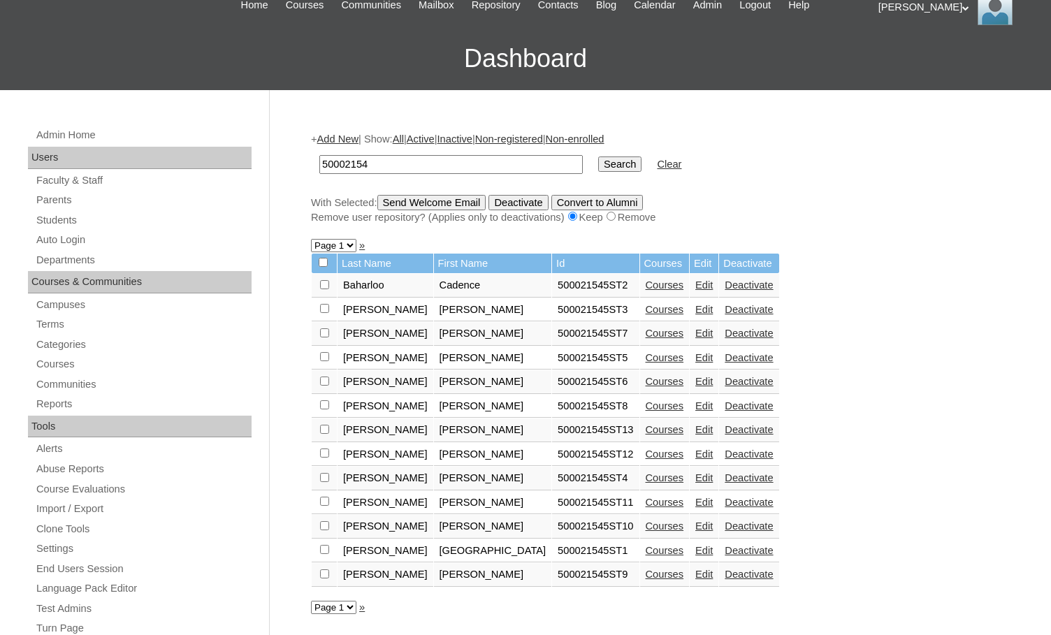
click at [646, 378] on link "Courses" at bounding box center [665, 381] width 38 height 11
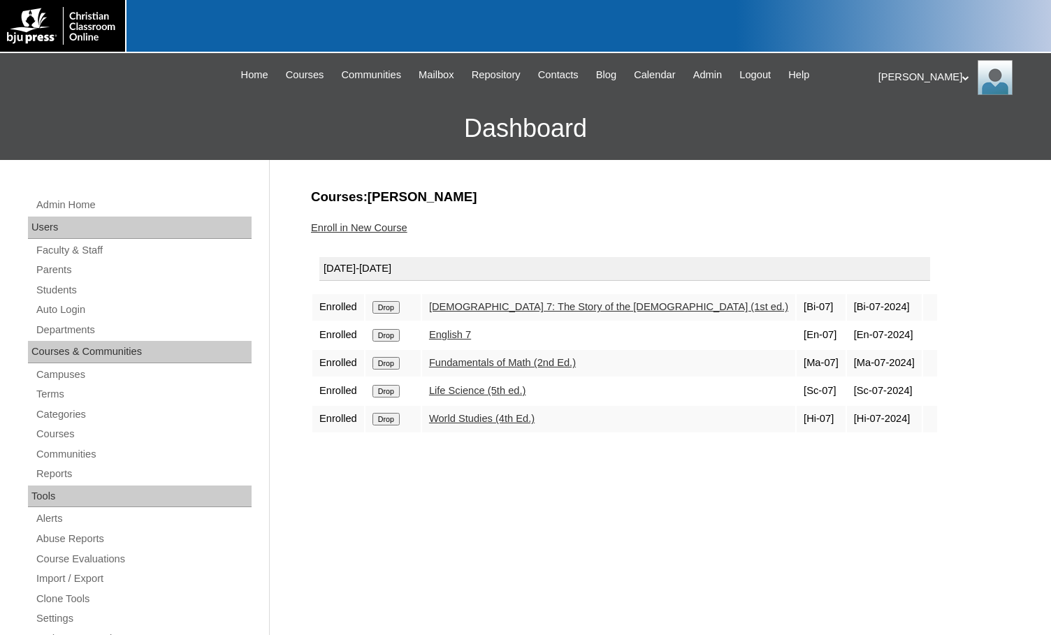
click at [371, 229] on link "Enroll in New Course" at bounding box center [359, 227] width 96 height 11
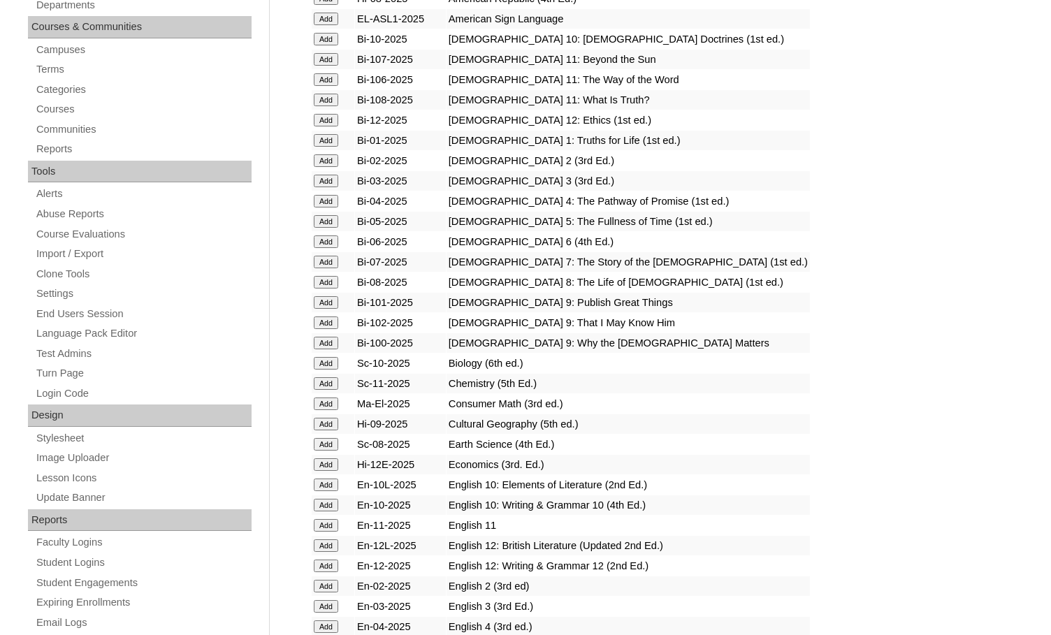
scroll to position [350, 0]
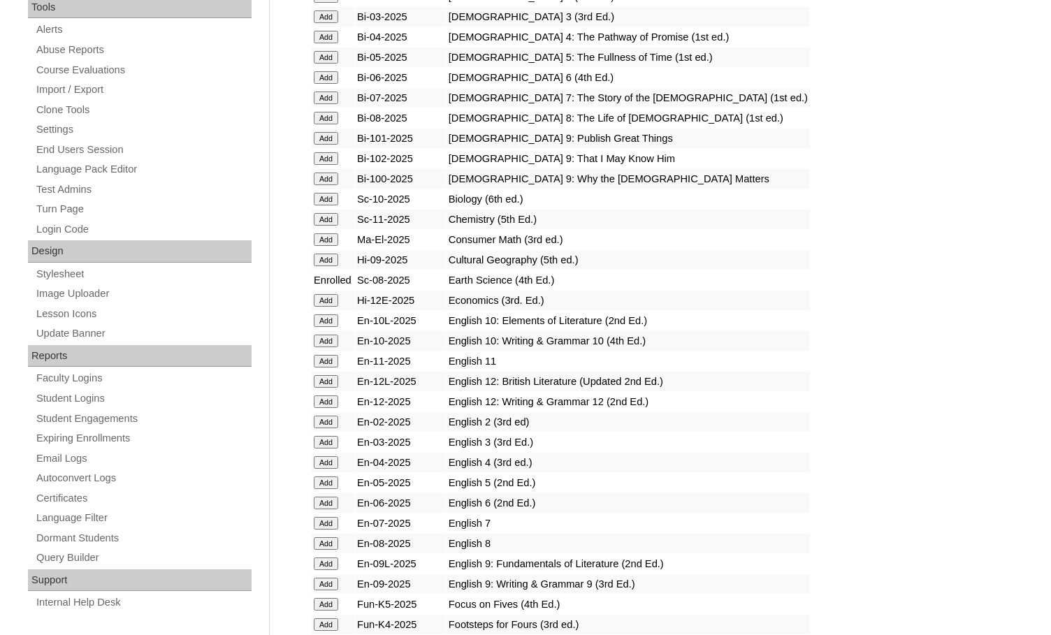
click at [312, 543] on td "Add" at bounding box center [333, 544] width 43 height 20
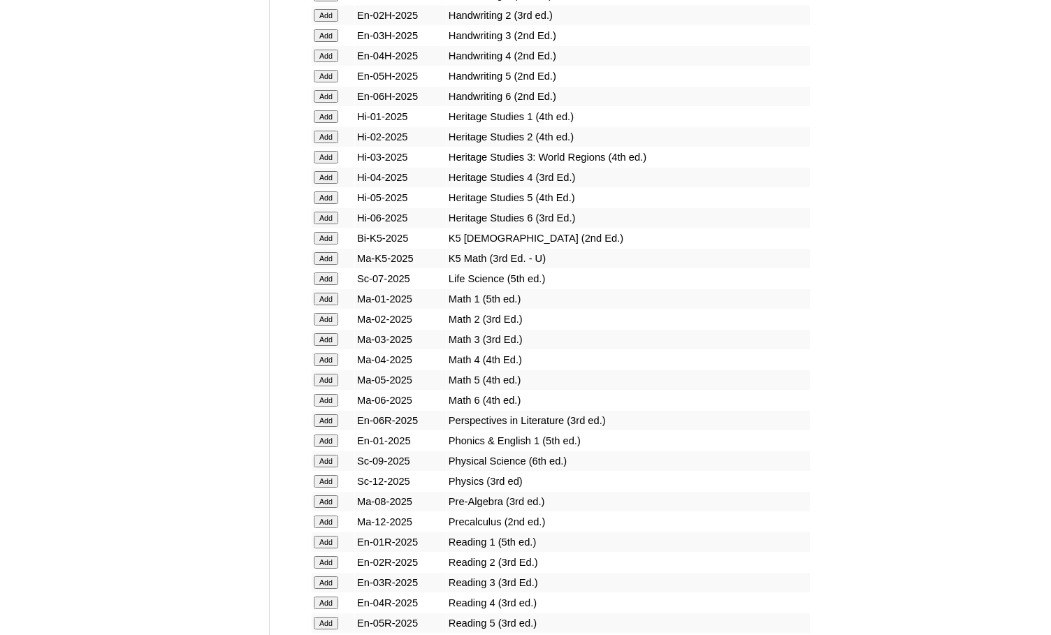
scroll to position [1188, 0]
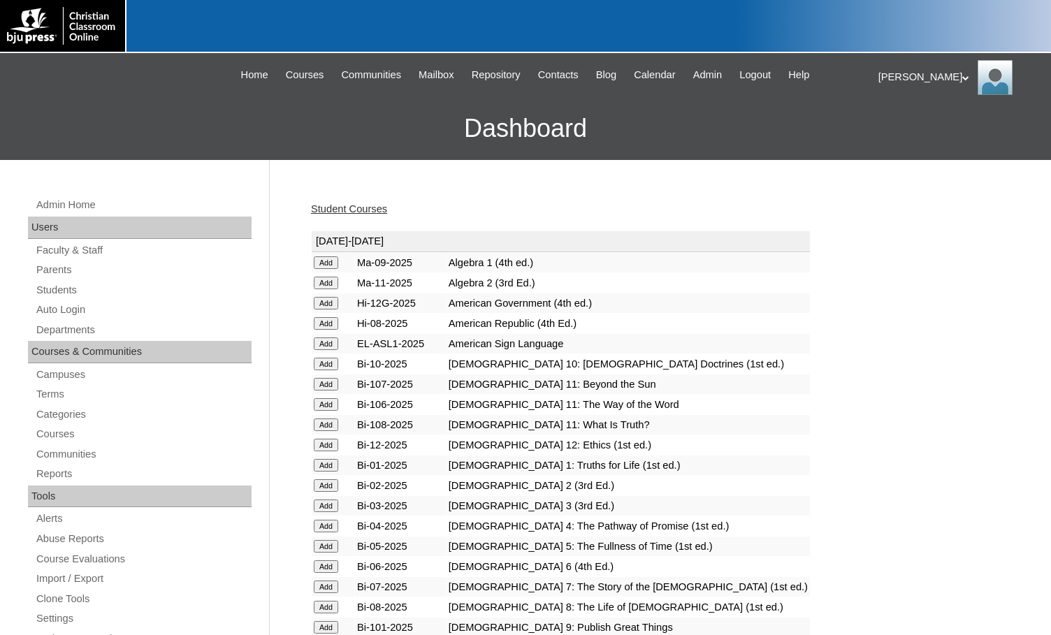
click at [319, 269] on input "Add" at bounding box center [326, 263] width 24 height 13
click at [341, 209] on link "Student Courses" at bounding box center [349, 208] width 76 height 11
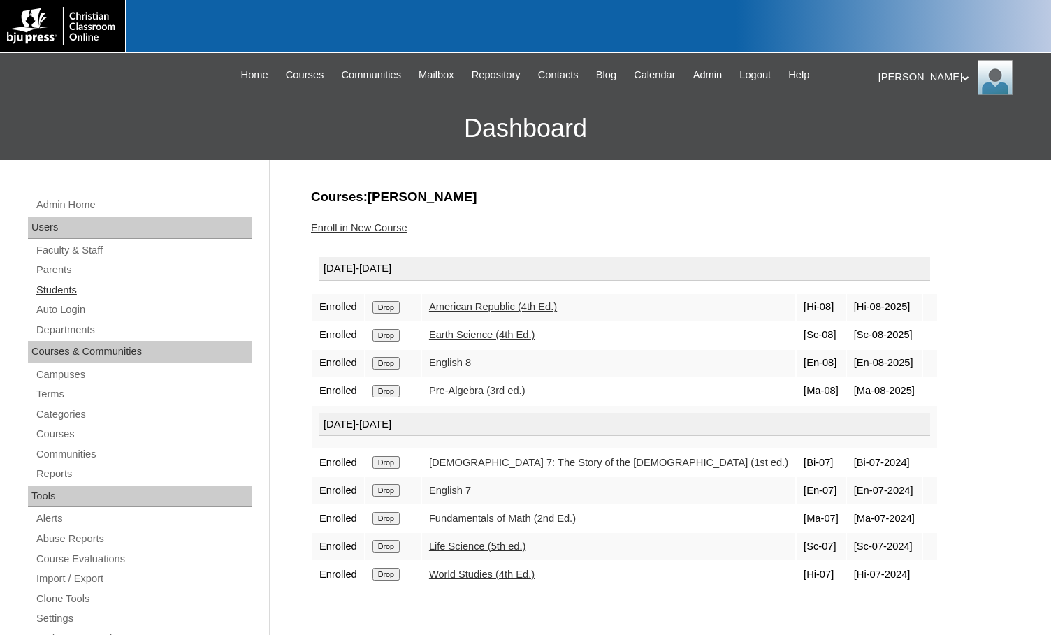
click at [87, 287] on link "Students" at bounding box center [143, 290] width 217 height 17
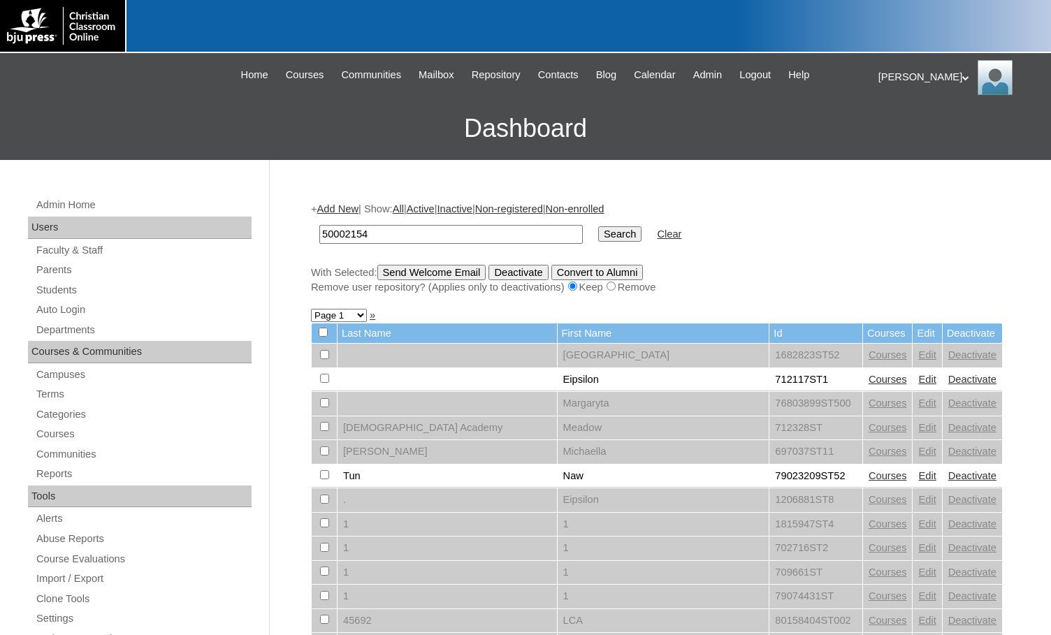
type input "50002154"
click at [598, 232] on input "Search" at bounding box center [619, 234] width 43 height 15
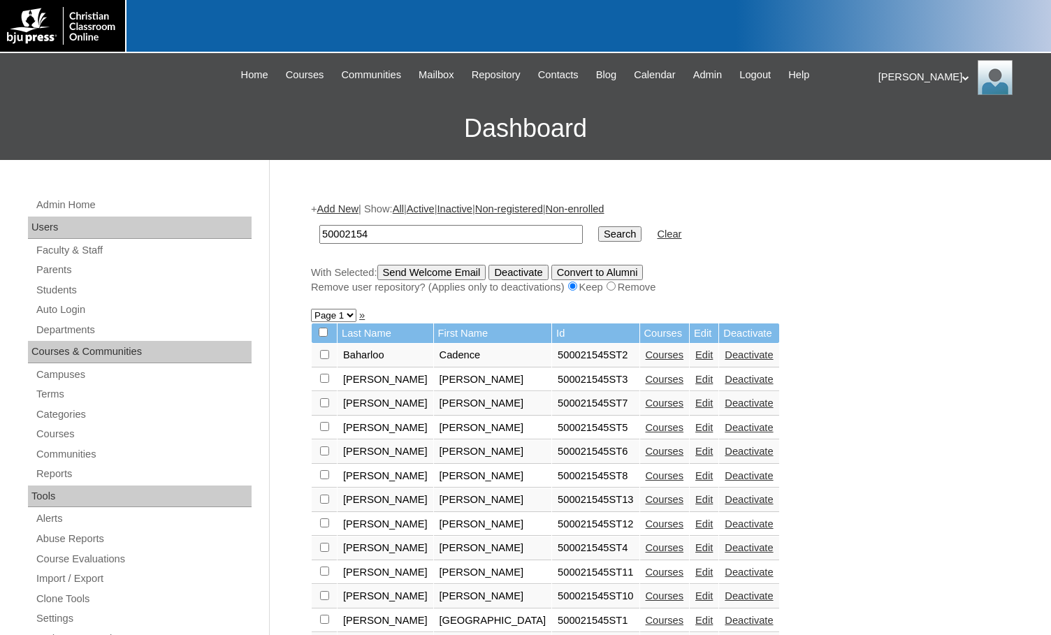
click at [646, 360] on link "Courses" at bounding box center [665, 355] width 38 height 11
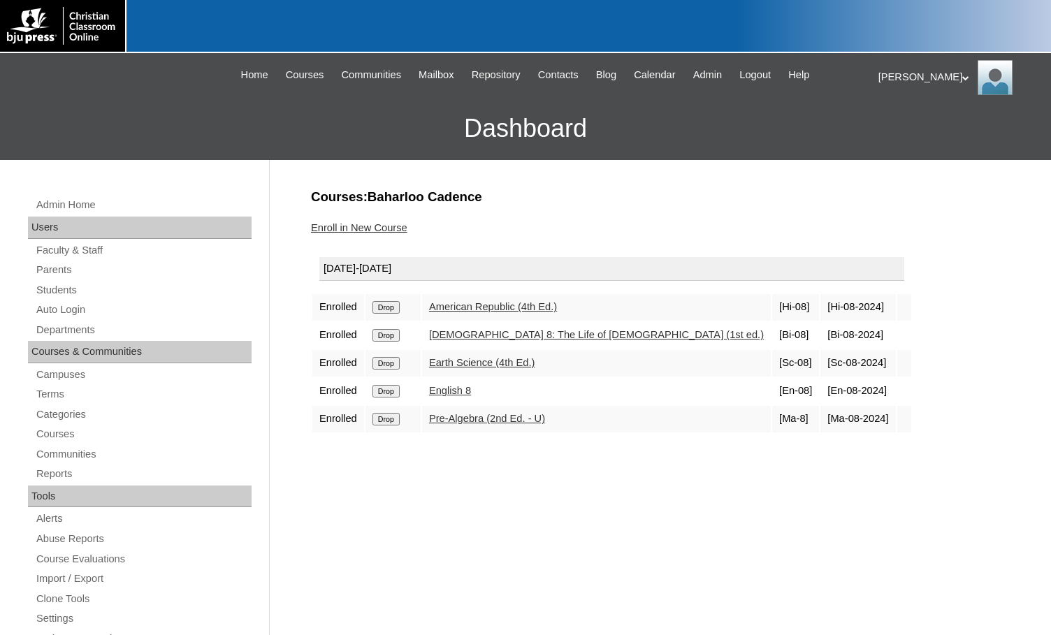
click at [403, 227] on link "Enroll in New Course" at bounding box center [359, 227] width 96 height 11
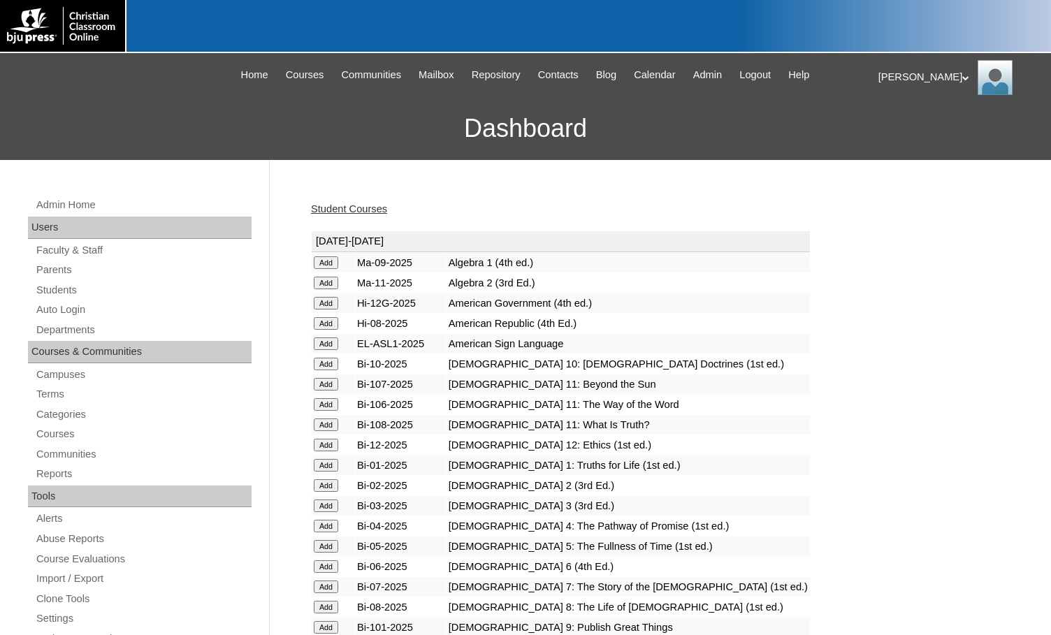
click at [335, 266] on input "Add" at bounding box center [326, 263] width 24 height 13
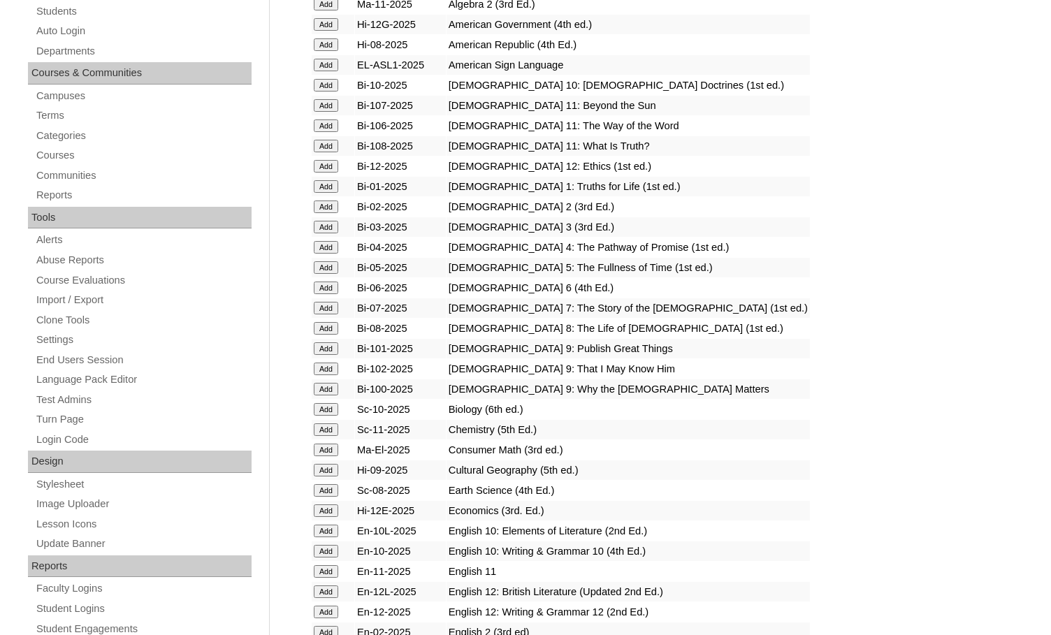
scroll to position [280, 0]
click at [329, 10] on input "Add" at bounding box center [326, 3] width 24 height 13
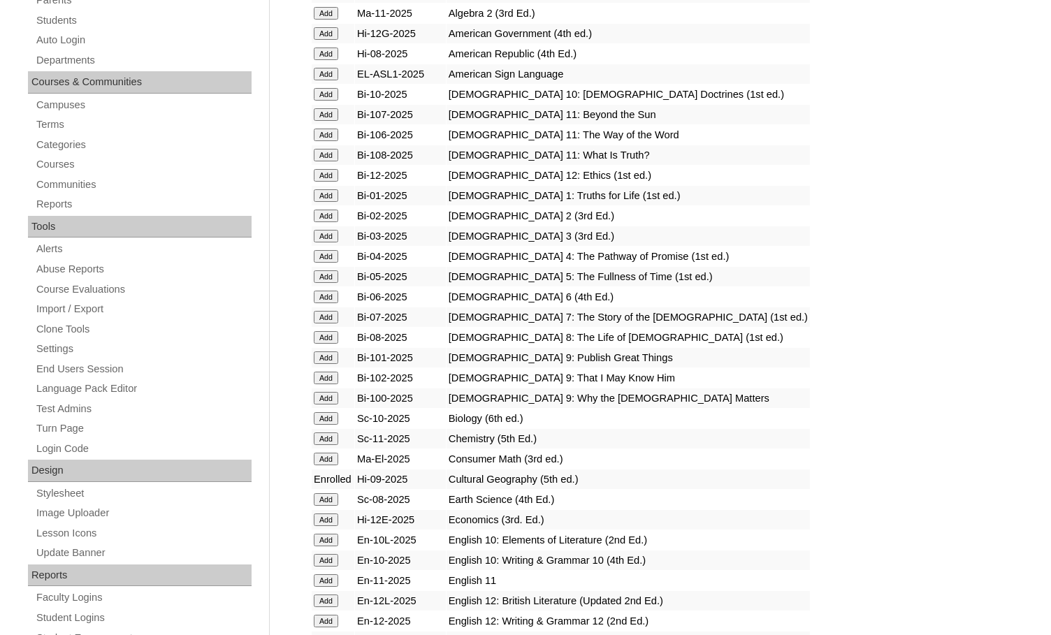
scroll to position [489, 0]
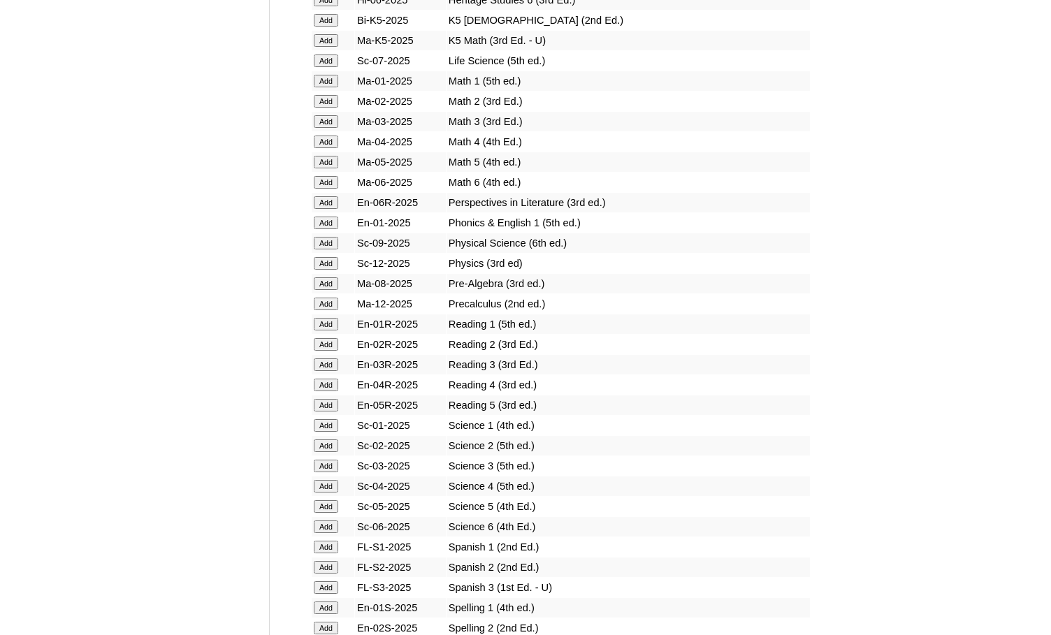
scroll to position [1468, 0]
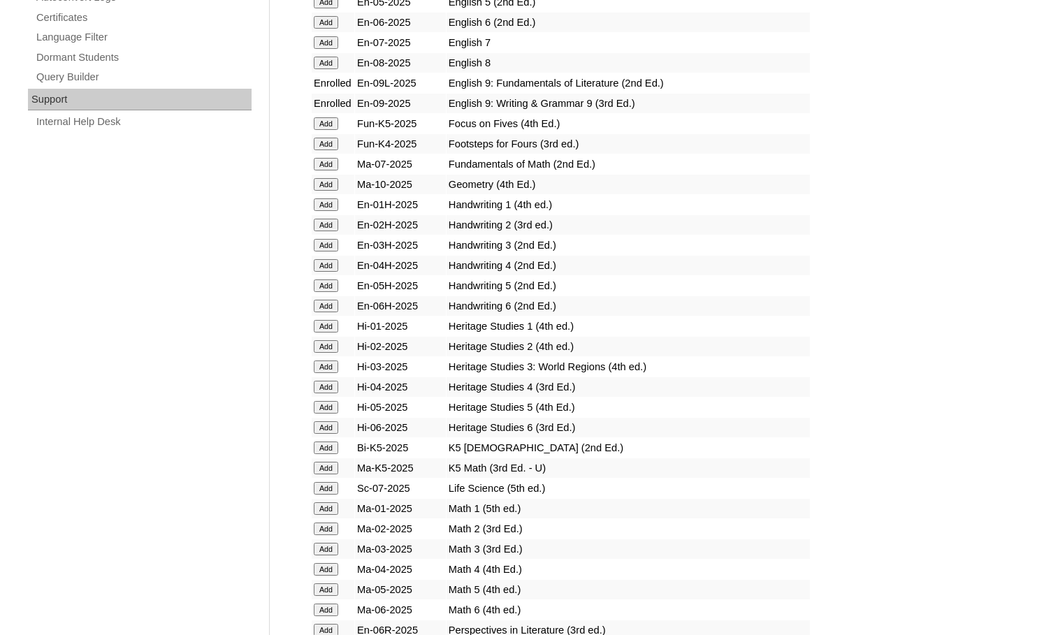
scroll to position [1119, 0]
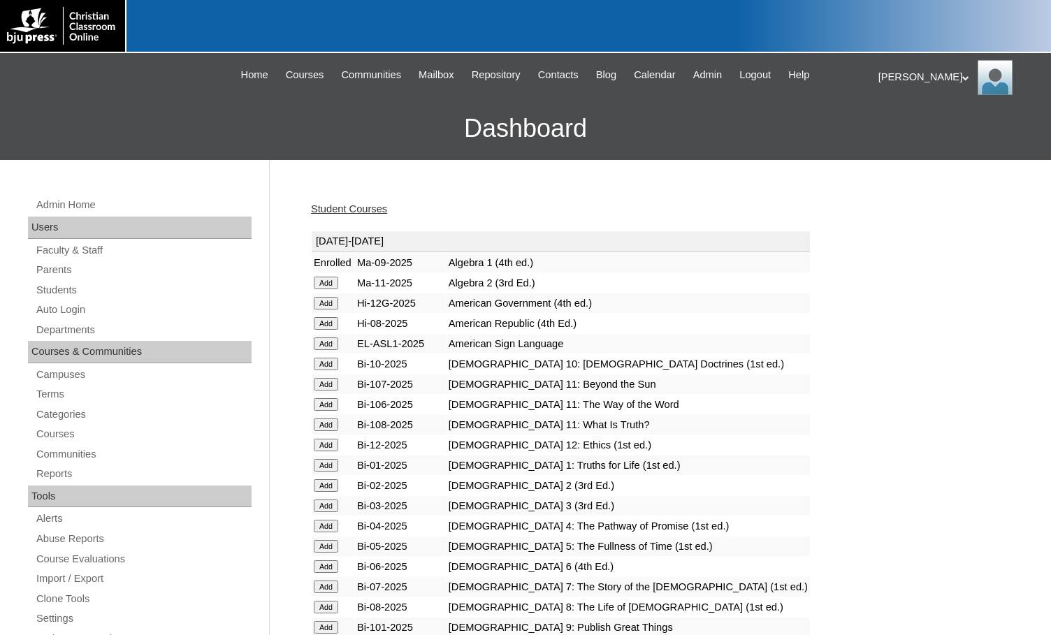
click at [366, 207] on link "Student Courses" at bounding box center [349, 208] width 76 height 11
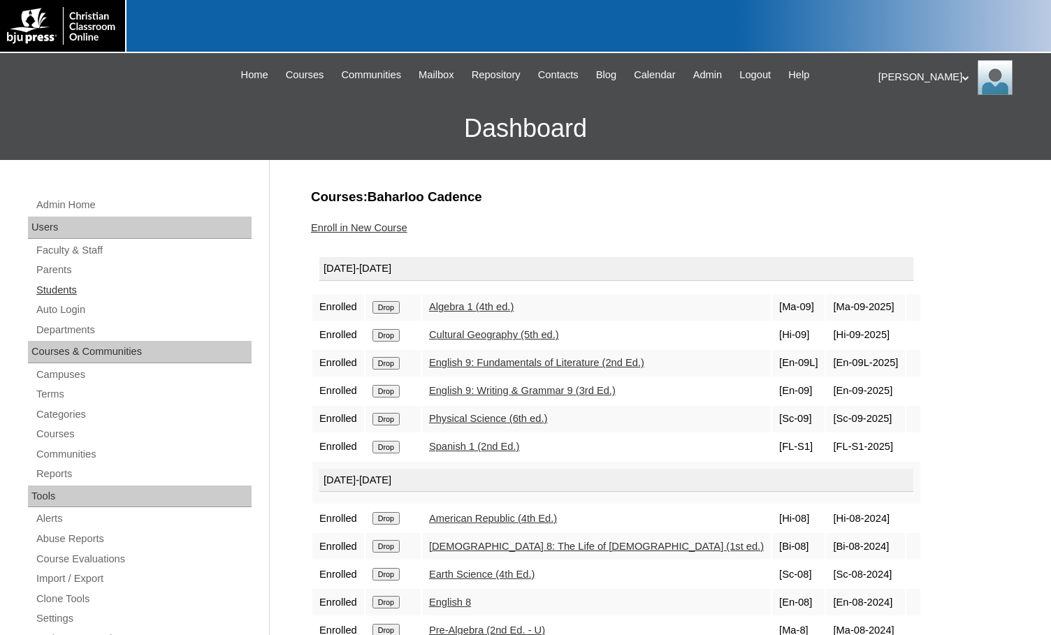
click at [119, 290] on link "Students" at bounding box center [143, 290] width 217 height 17
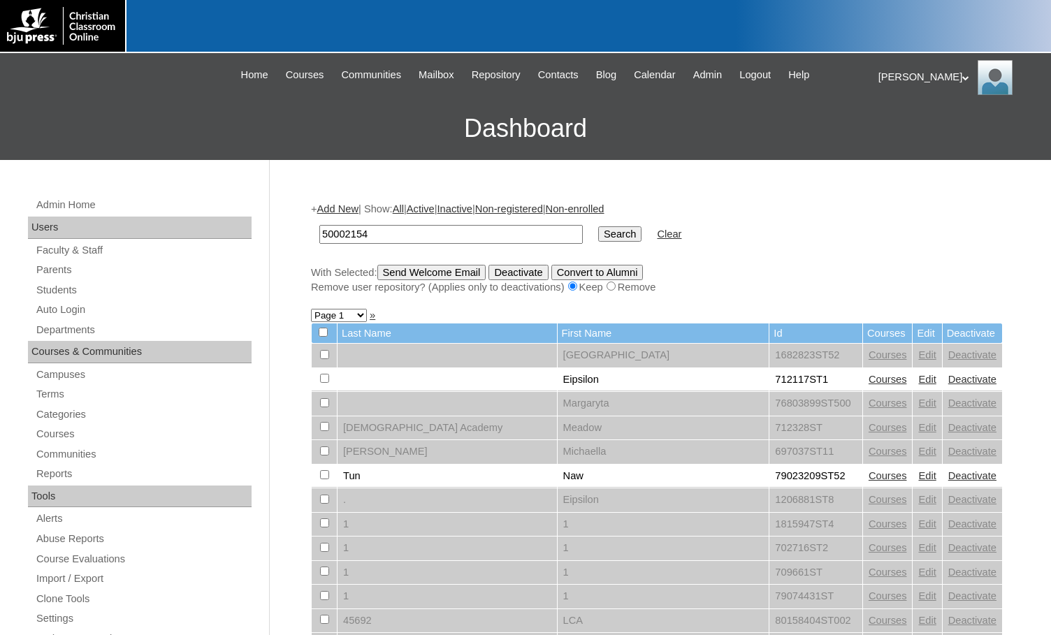
type input "50002154"
click at [598, 231] on input "Search" at bounding box center [619, 234] width 43 height 15
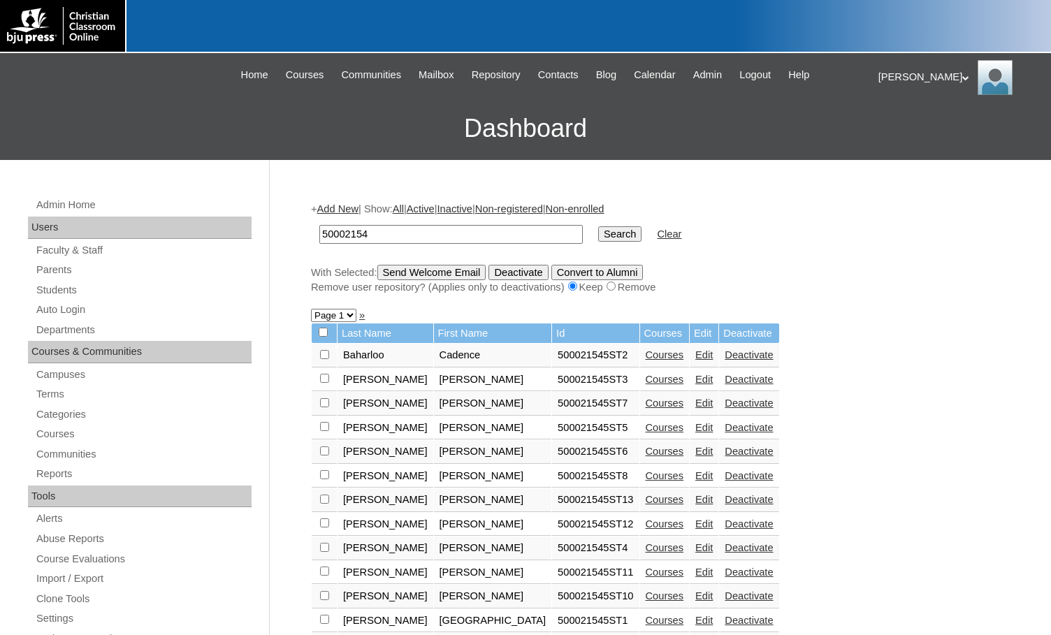
click at [646, 403] on link "Courses" at bounding box center [665, 403] width 38 height 11
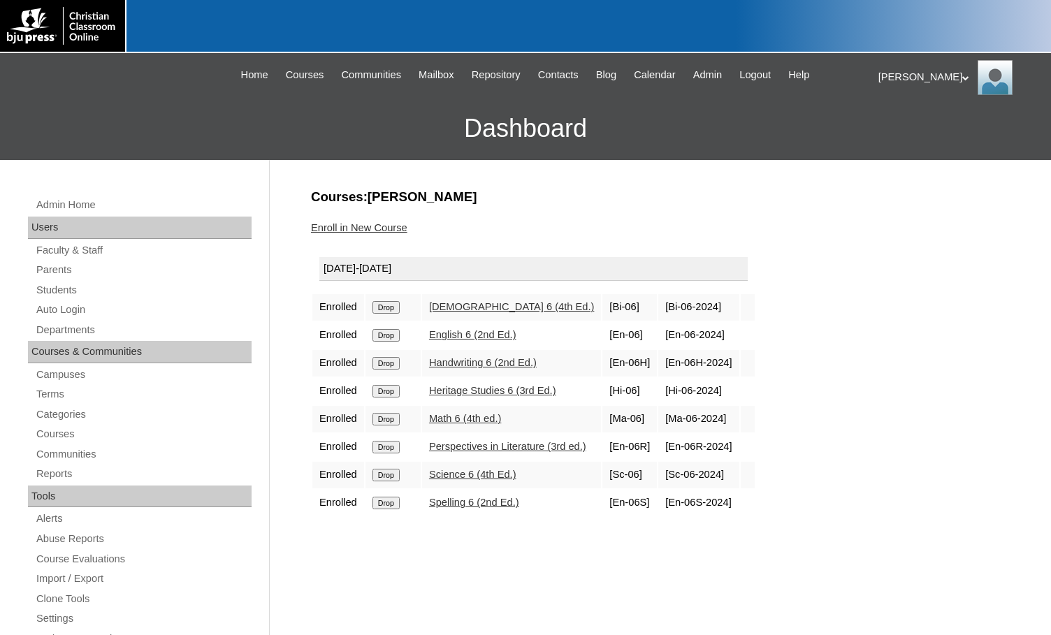
click at [383, 229] on link "Enroll in New Course" at bounding box center [359, 227] width 96 height 11
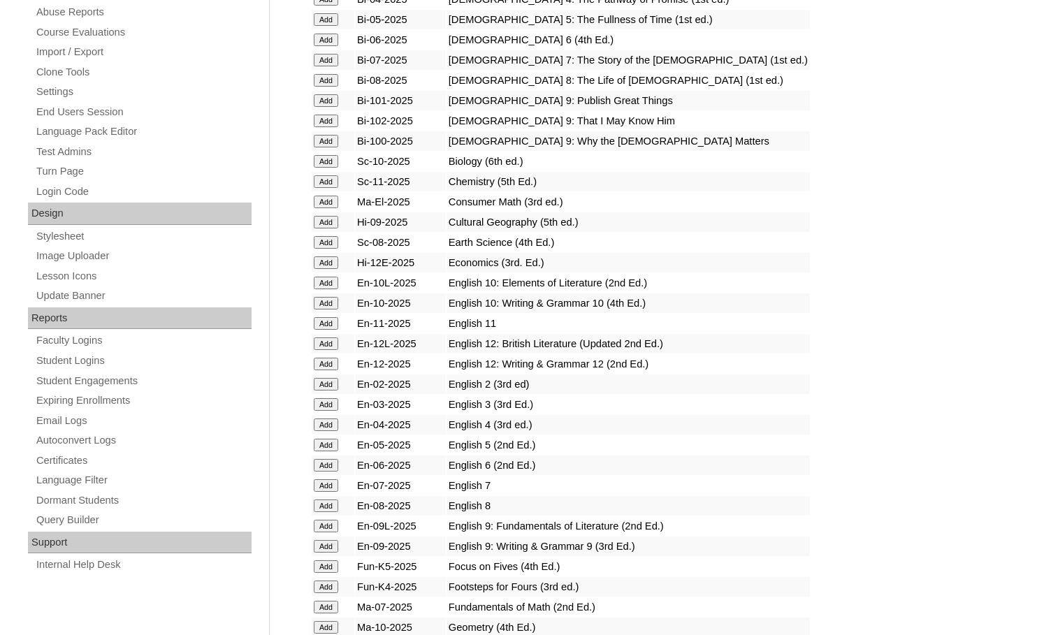
scroll to position [559, 0]
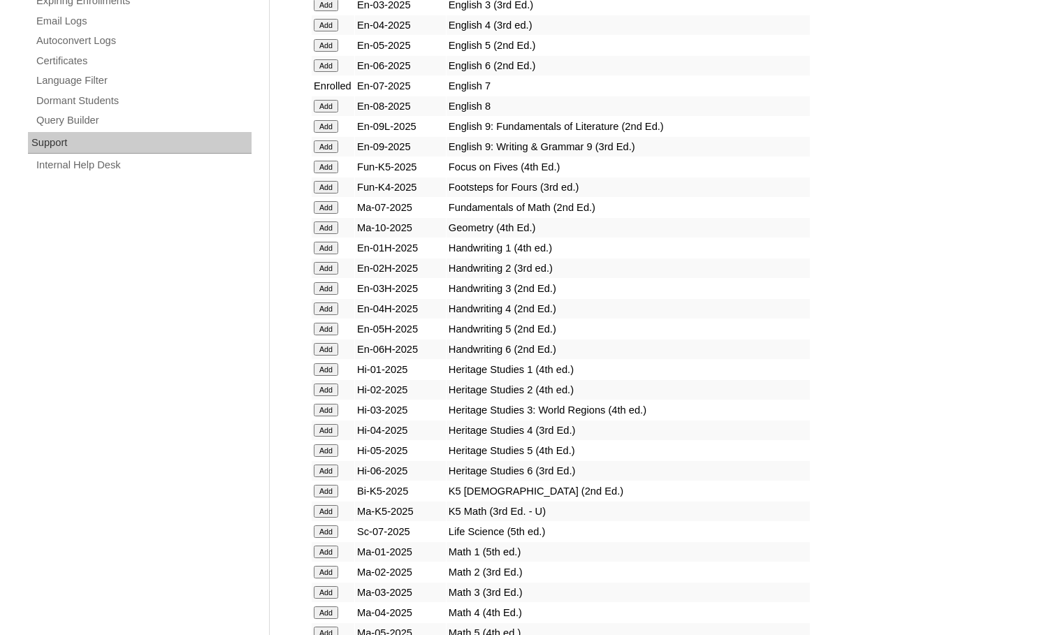
scroll to position [979, 0]
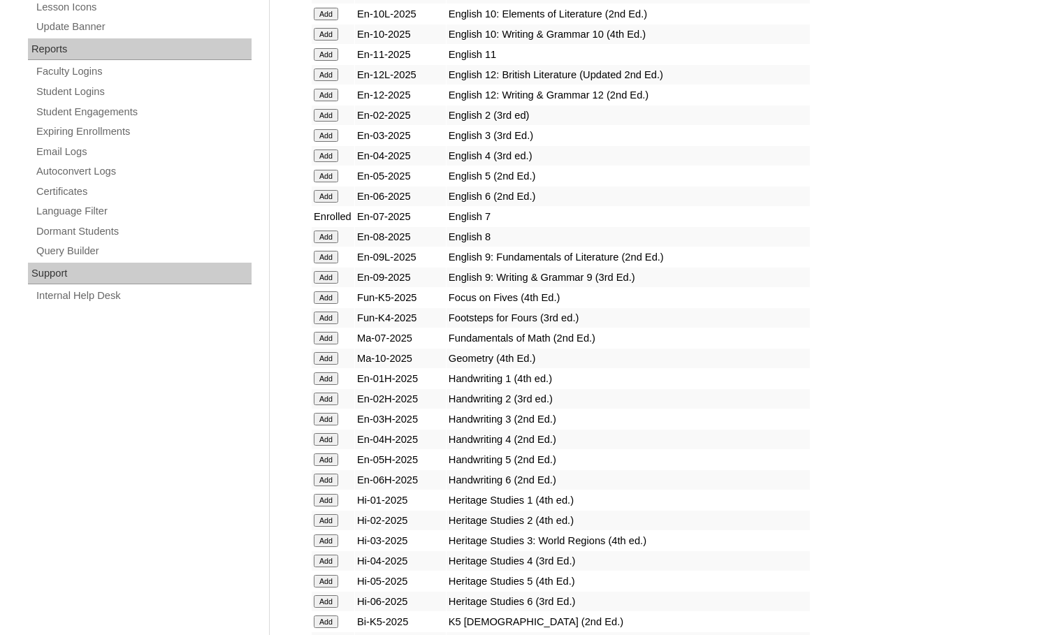
scroll to position [839, 0]
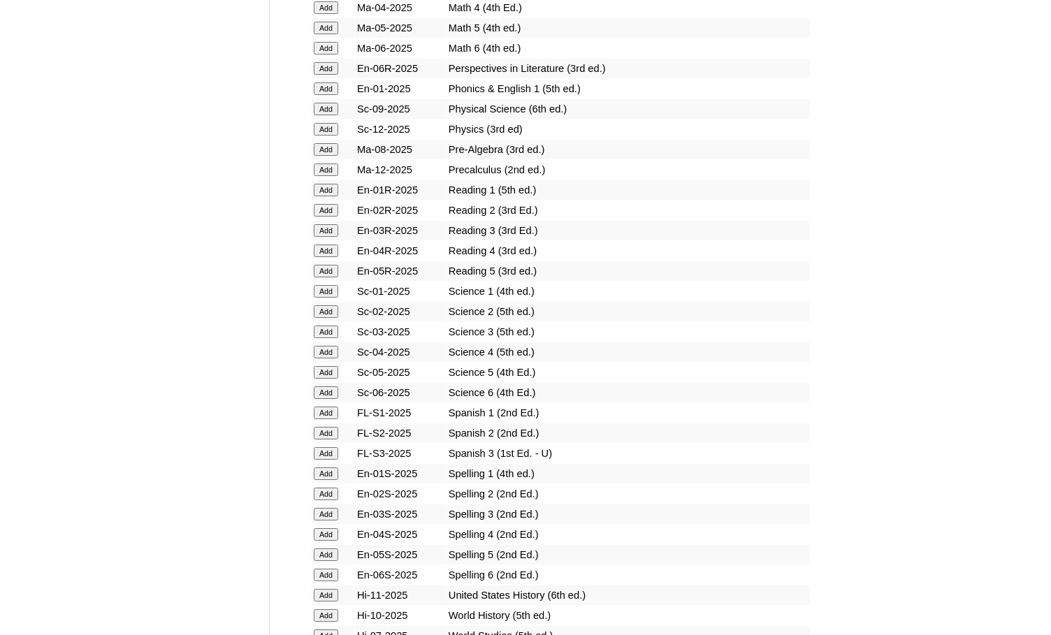
scroll to position [1608, 0]
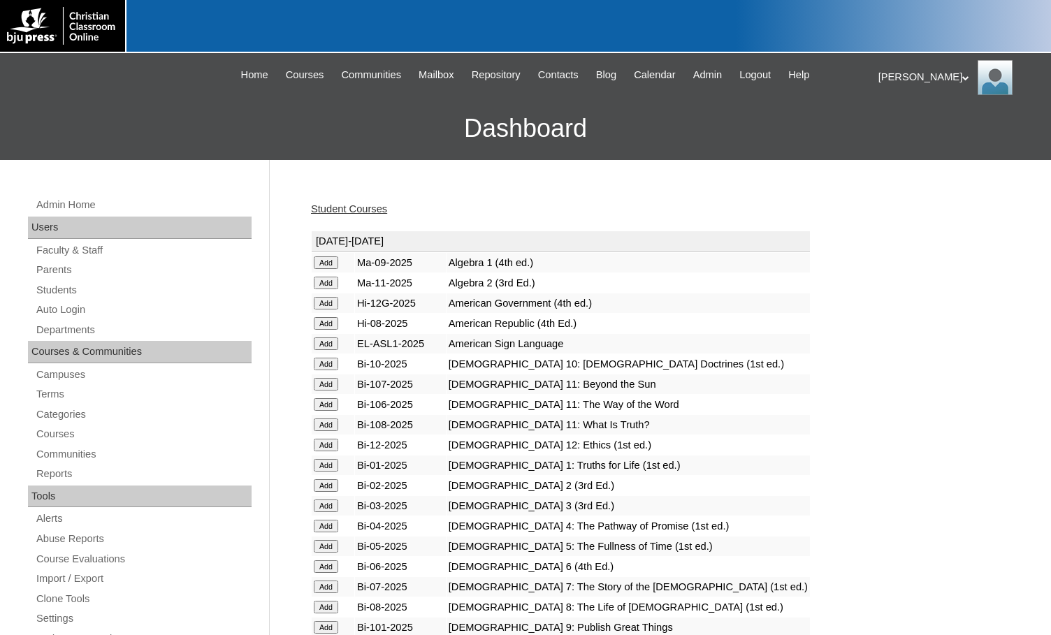
click at [375, 210] on link "Student Courses" at bounding box center [349, 208] width 76 height 11
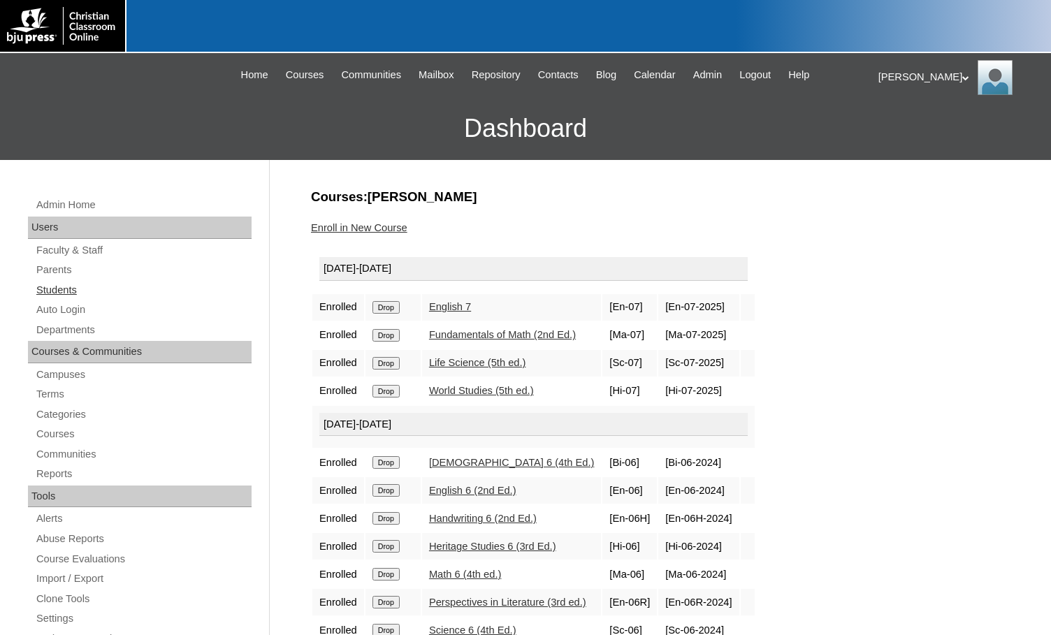
click at [94, 289] on link "Students" at bounding box center [143, 290] width 217 height 17
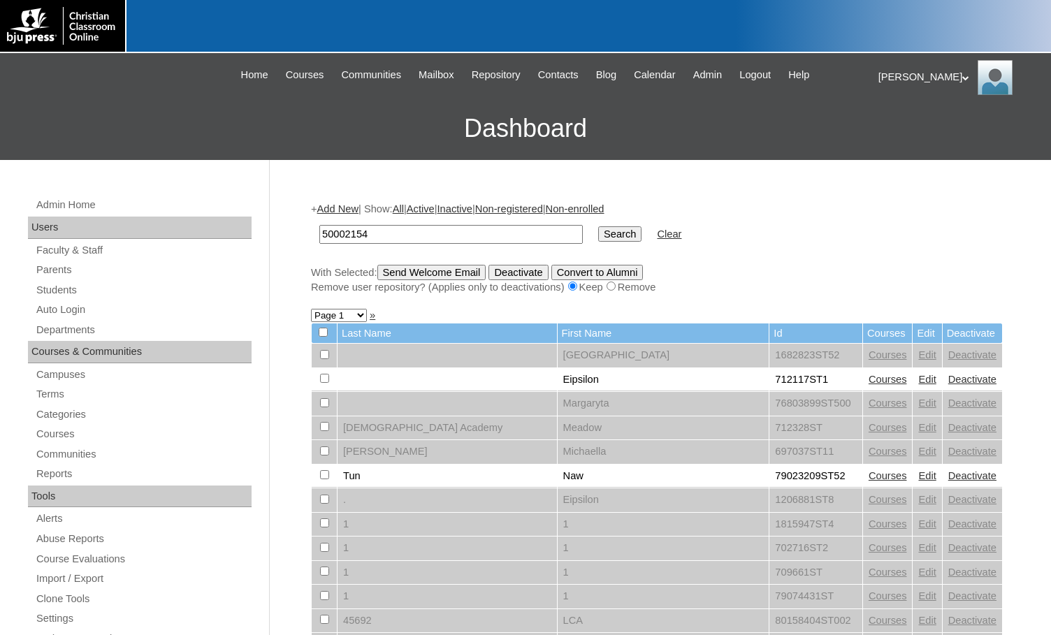
type input "50002154"
click at [598, 227] on input "Search" at bounding box center [619, 234] width 43 height 15
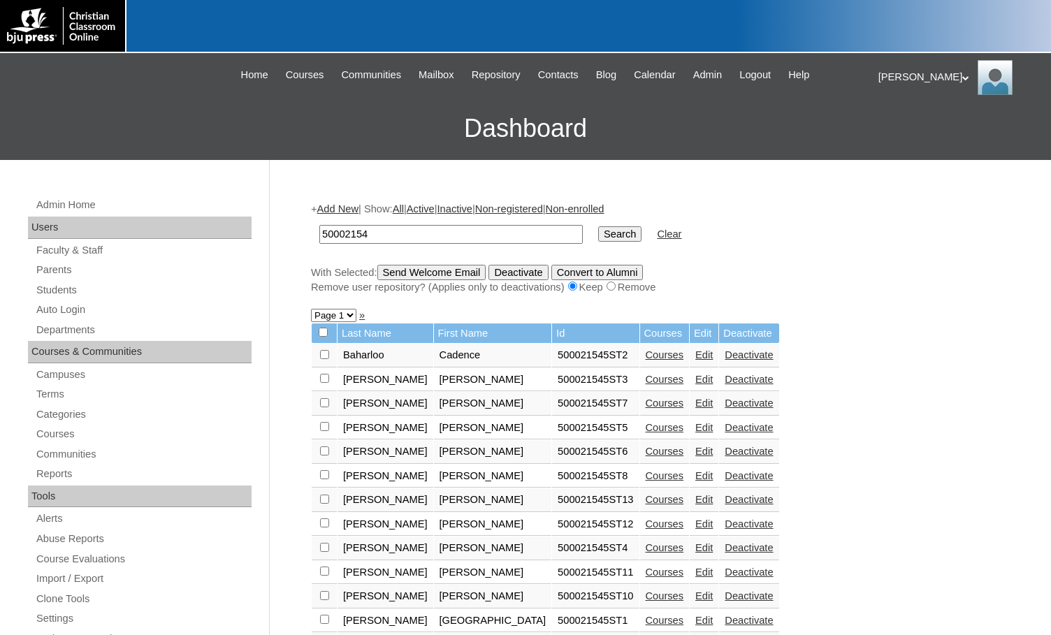
click at [646, 572] on link "Courses" at bounding box center [665, 572] width 38 height 11
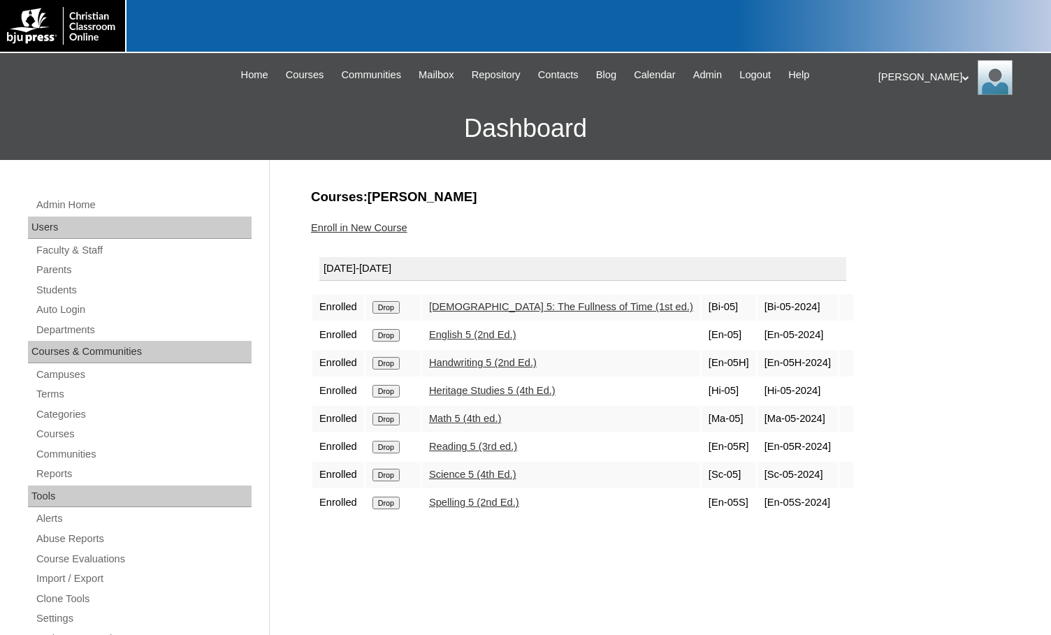
click at [391, 227] on link "Enroll in New Course" at bounding box center [359, 227] width 96 height 11
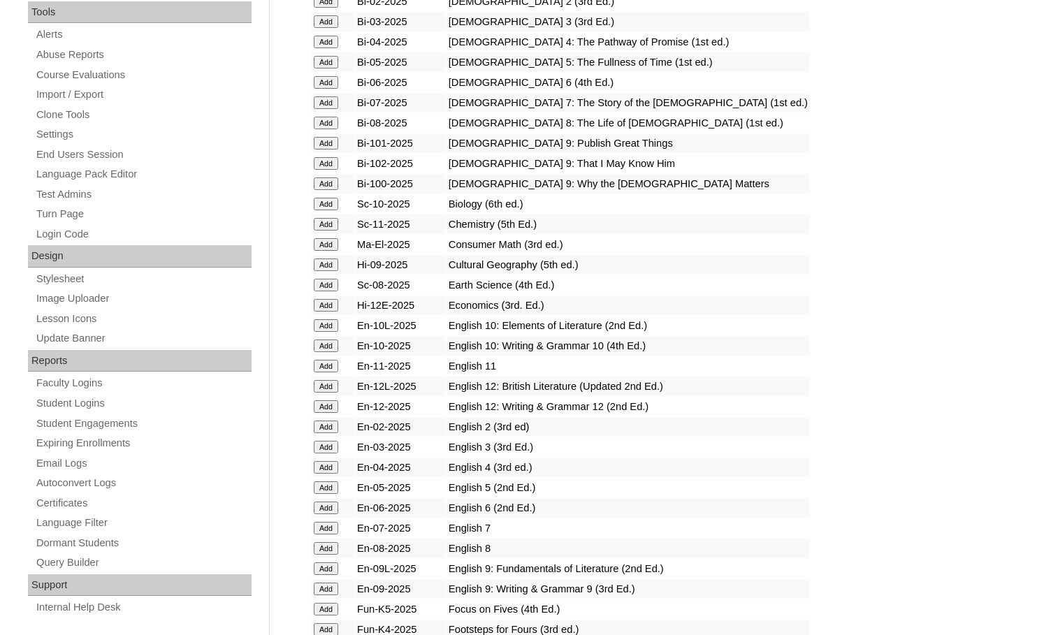
scroll to position [489, 0]
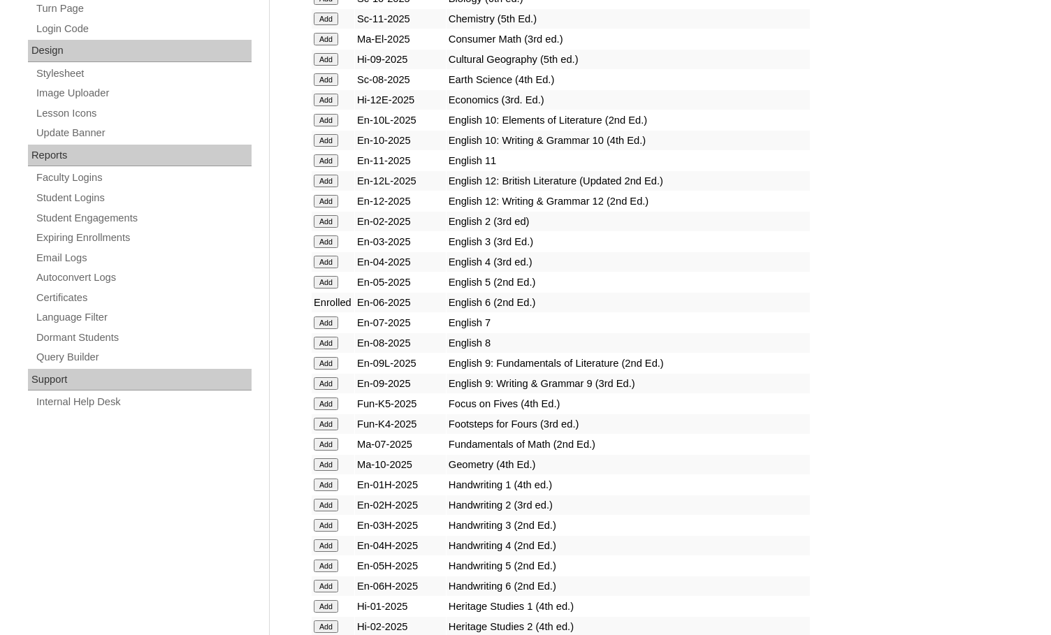
scroll to position [699, 0]
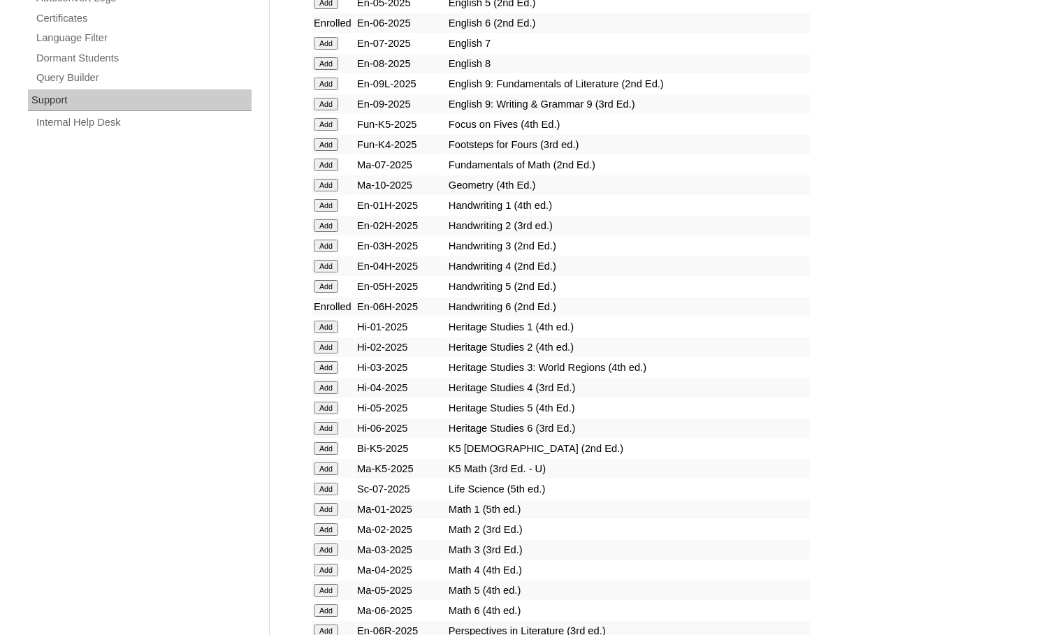
scroll to position [979, 0]
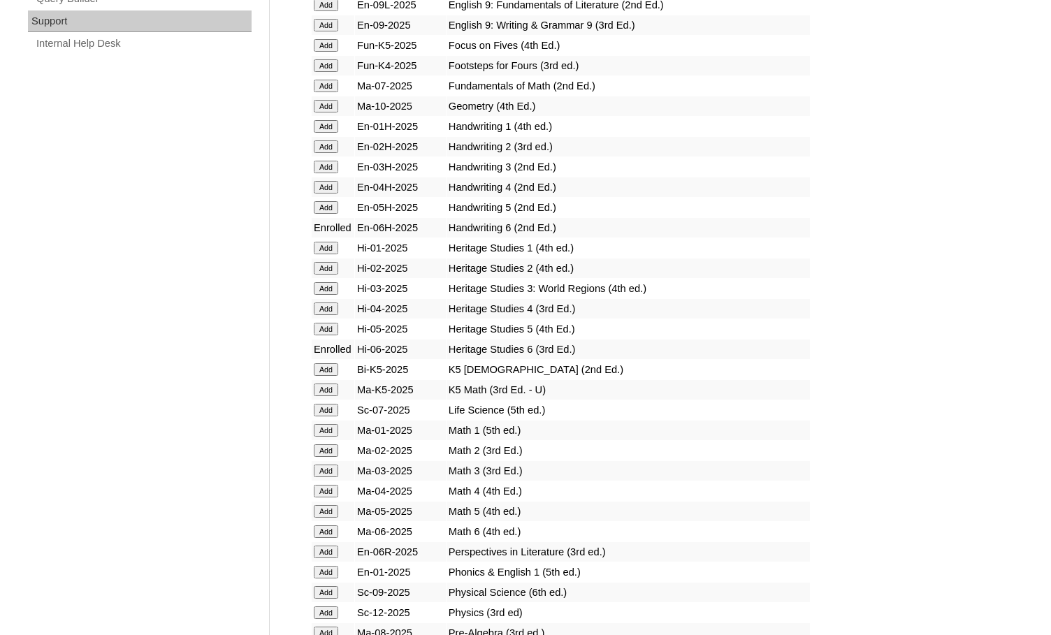
scroll to position [1119, 0]
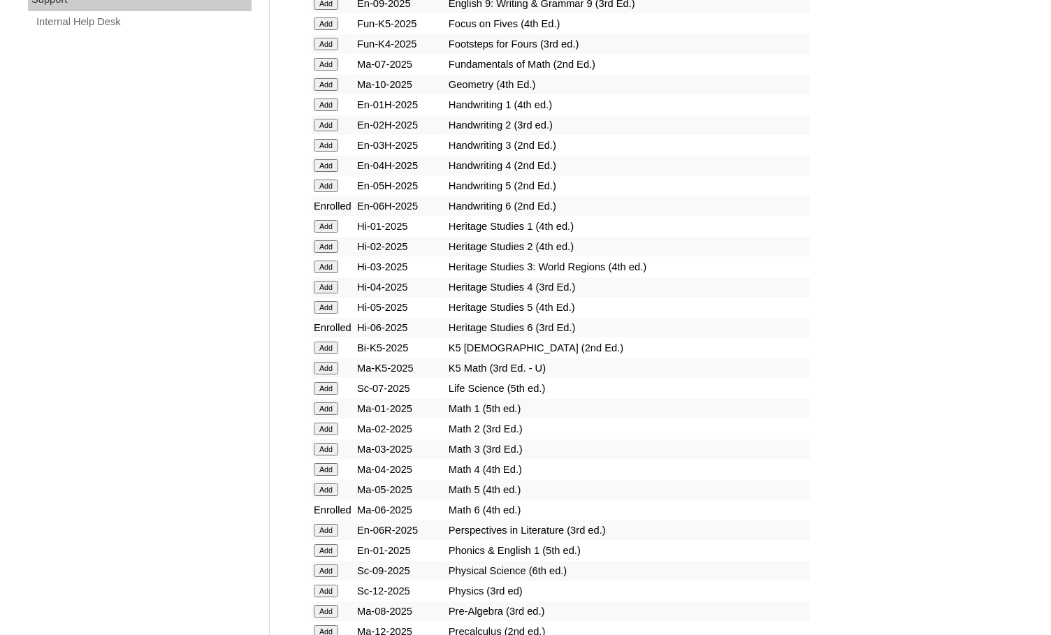
scroll to position [1119, 0]
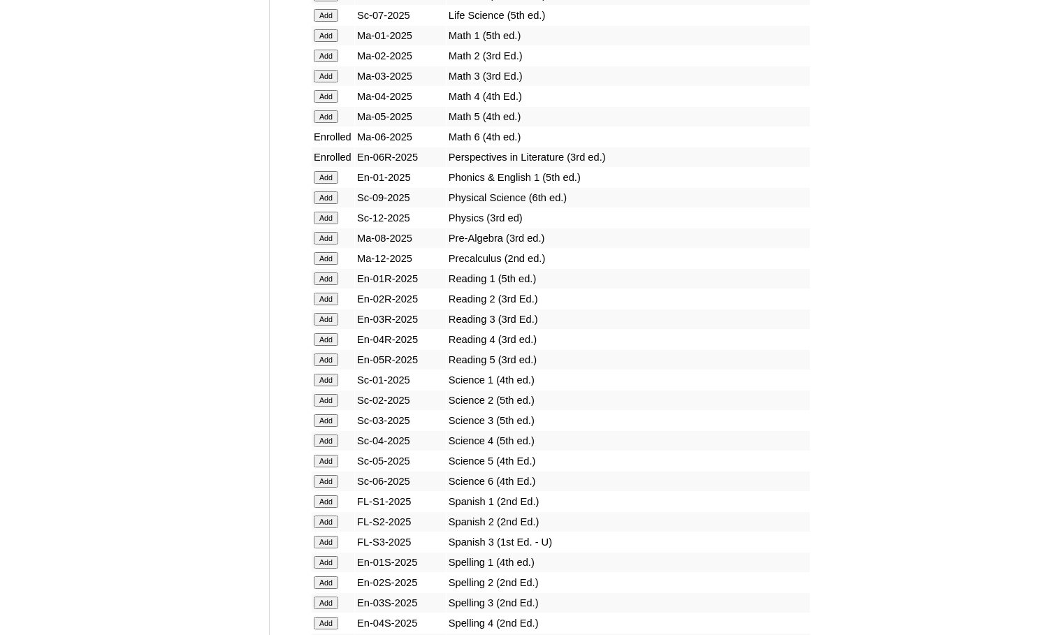
scroll to position [1468, 0]
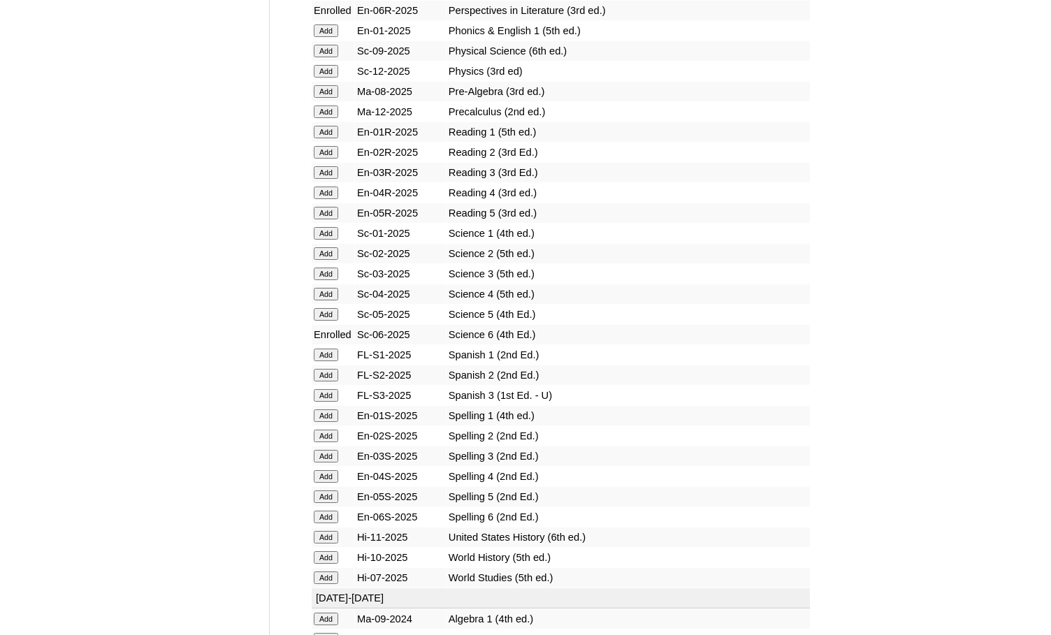
scroll to position [1608, 0]
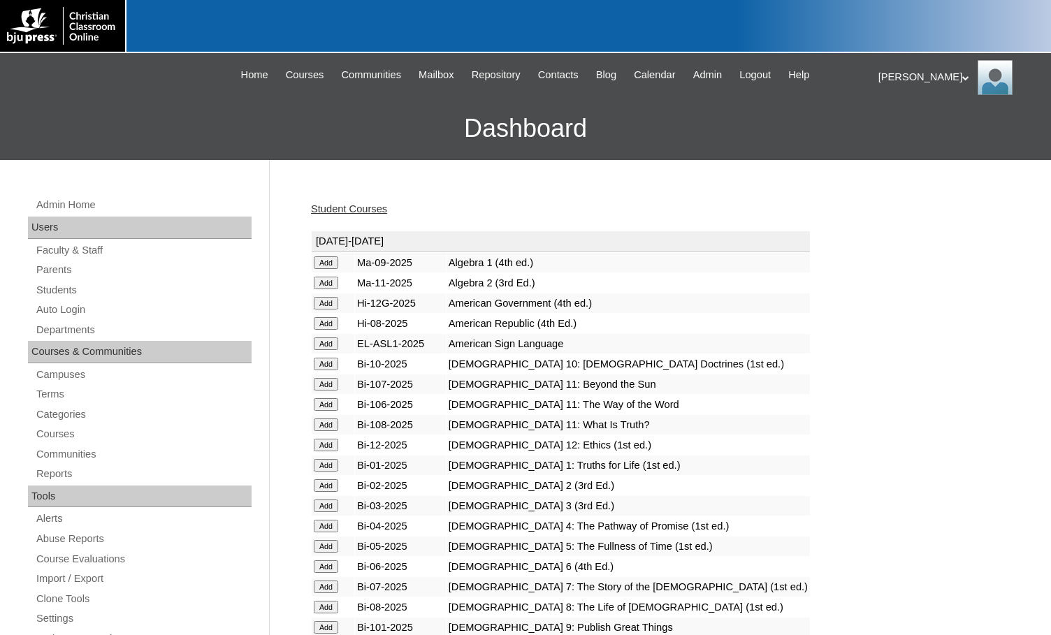
click at [381, 208] on link "Student Courses" at bounding box center [349, 208] width 76 height 11
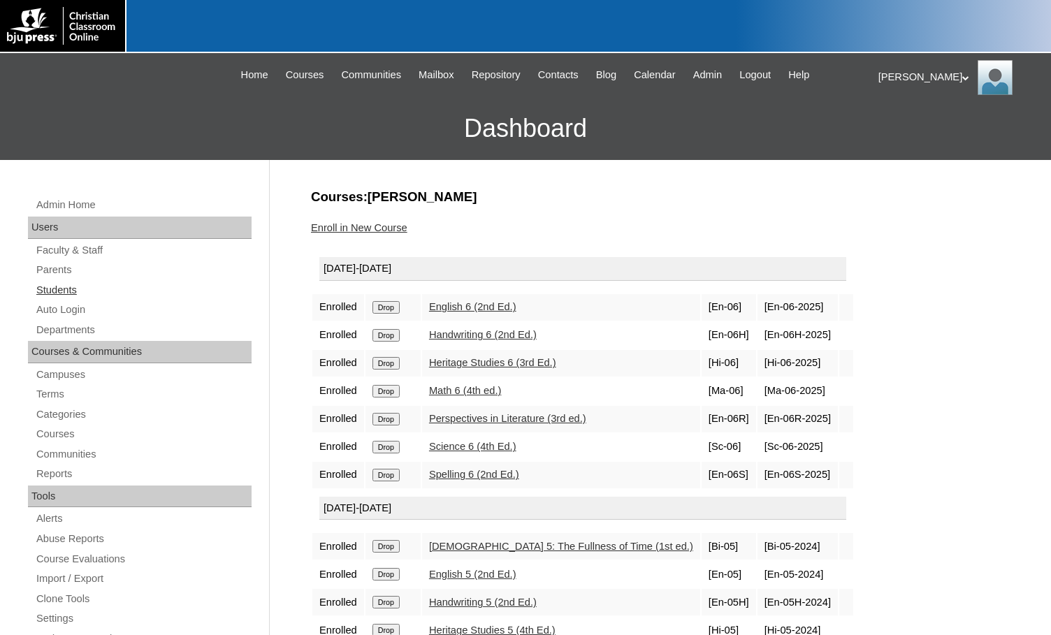
click at [101, 288] on link "Students" at bounding box center [143, 290] width 217 height 17
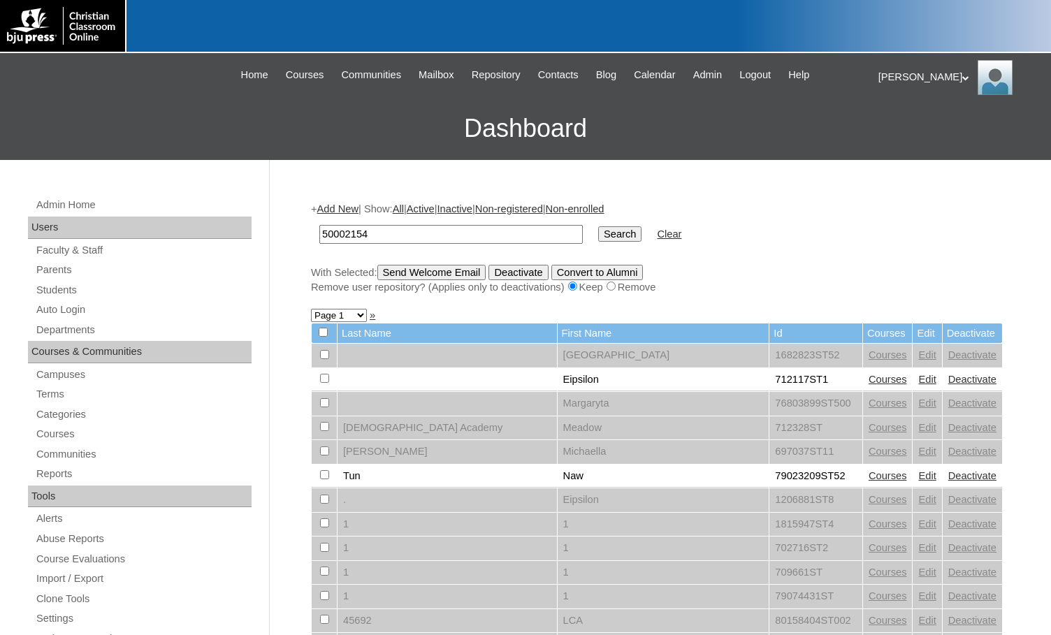
type input "50002154"
click at [598, 233] on input "Search" at bounding box center [619, 234] width 43 height 15
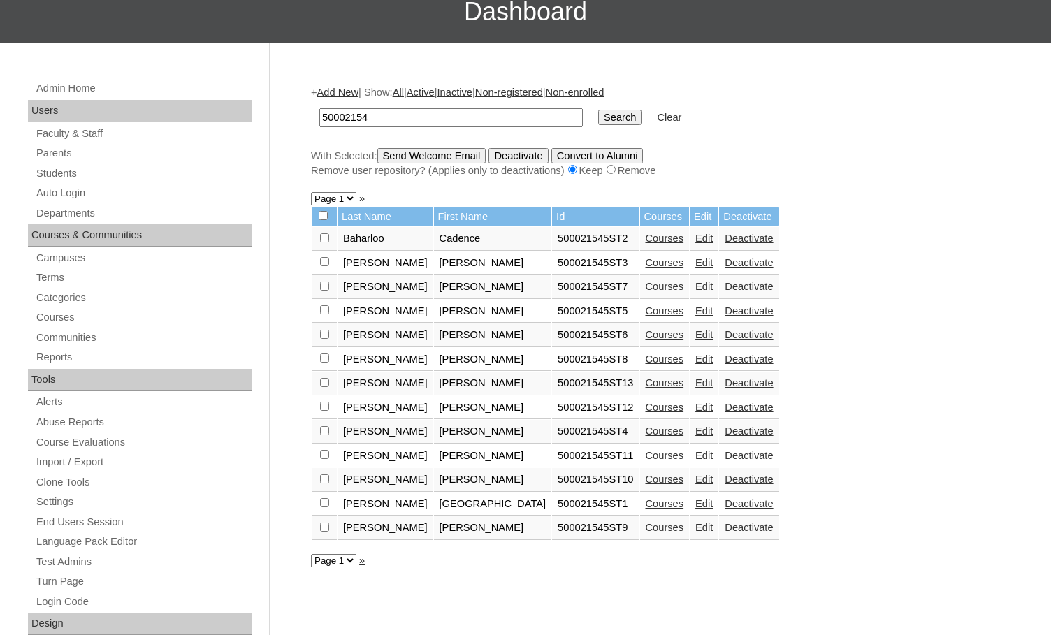
scroll to position [140, 0]
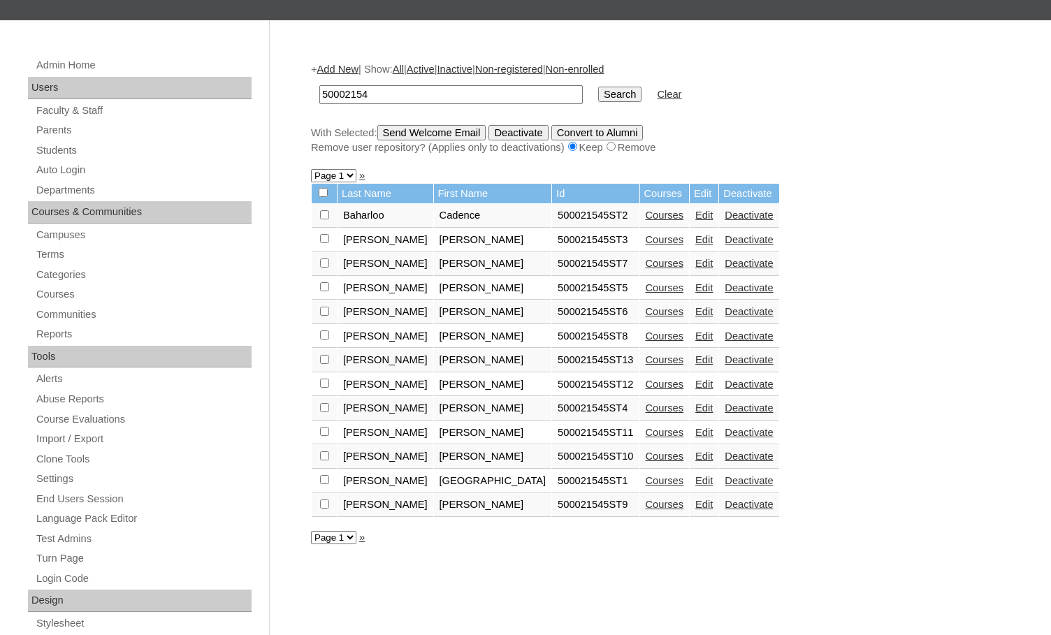
click at [646, 337] on link "Courses" at bounding box center [665, 336] width 38 height 11
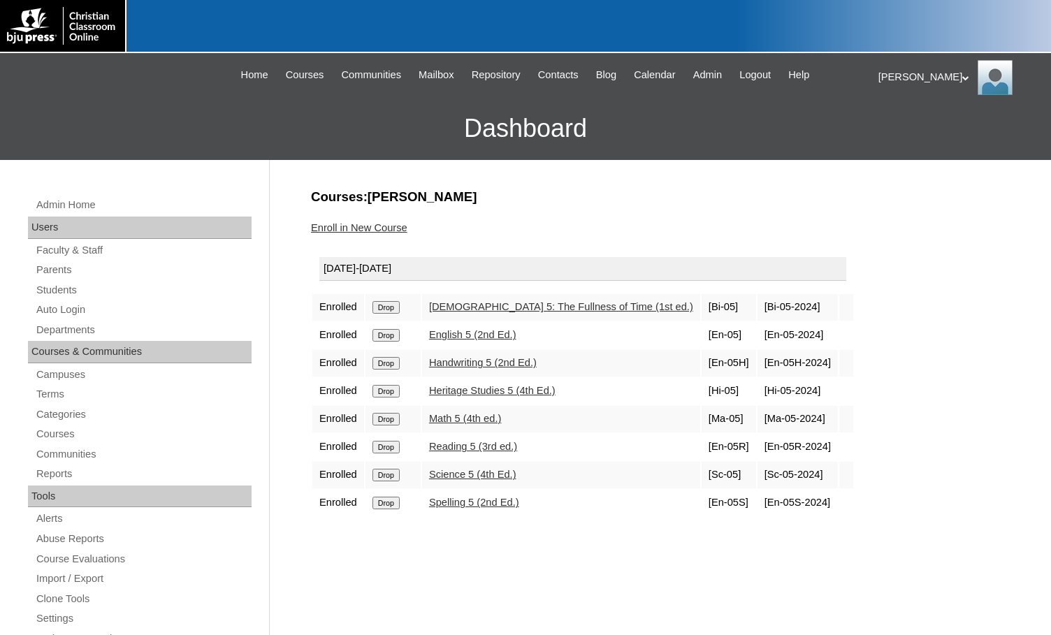
click at [394, 226] on link "Enroll in New Course" at bounding box center [359, 227] width 96 height 11
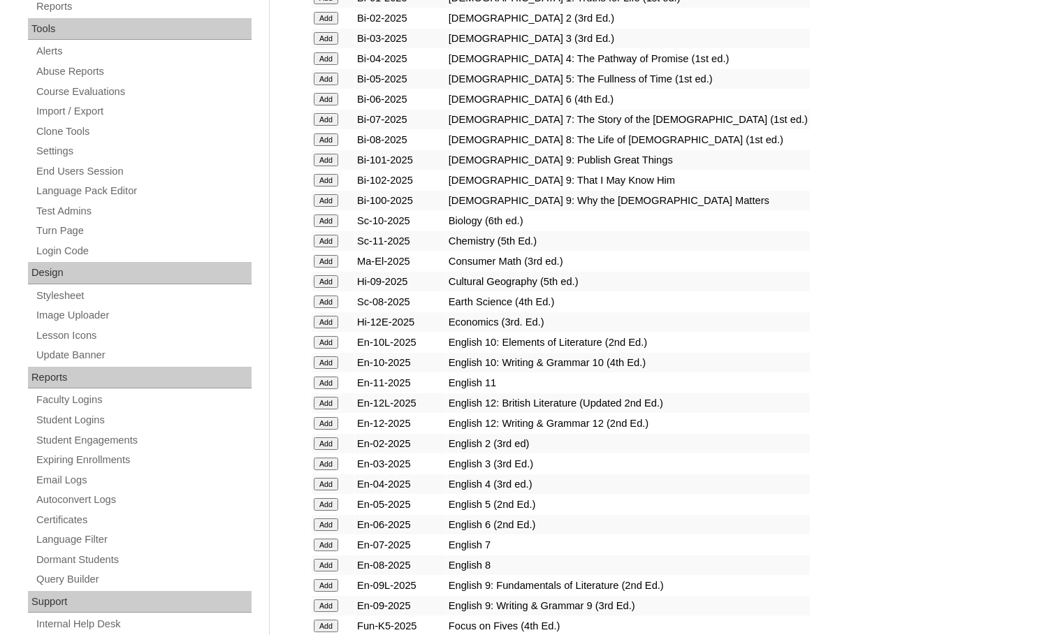
scroll to position [559, 0]
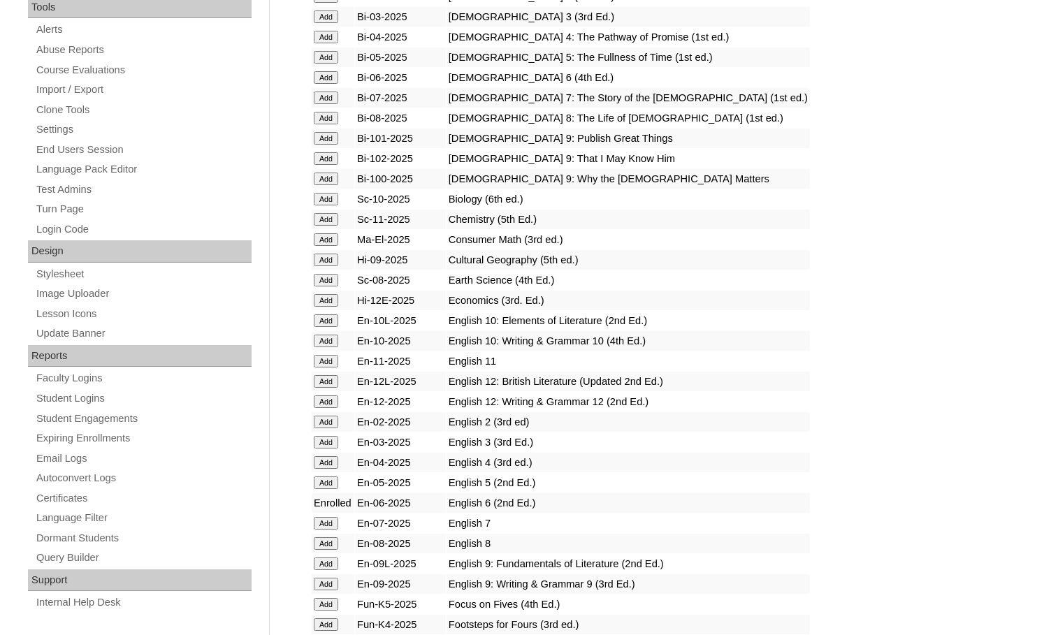
scroll to position [909, 0]
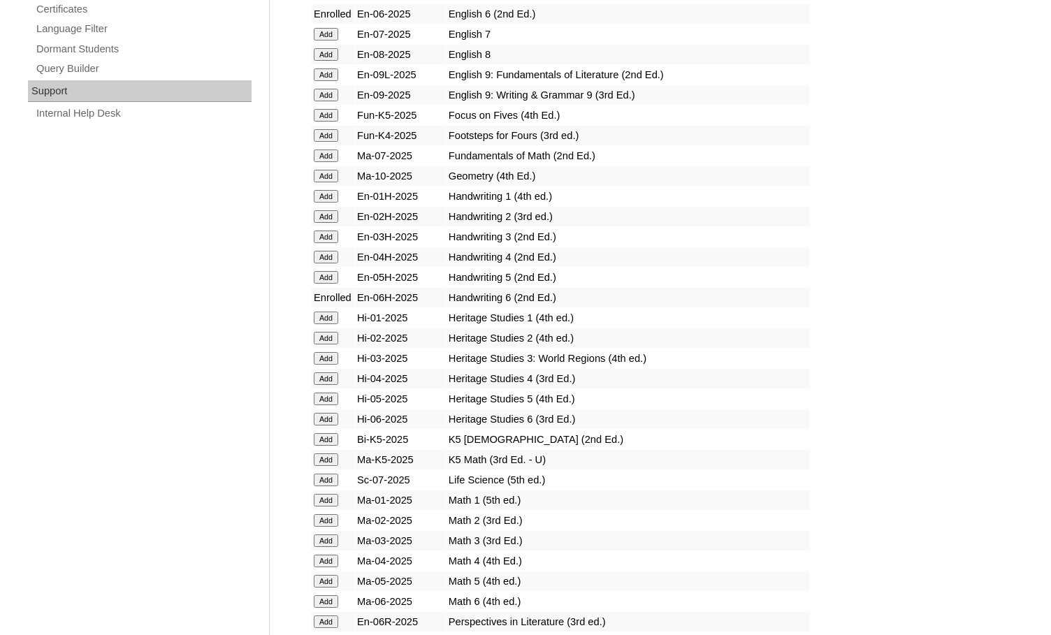
scroll to position [1258, 0]
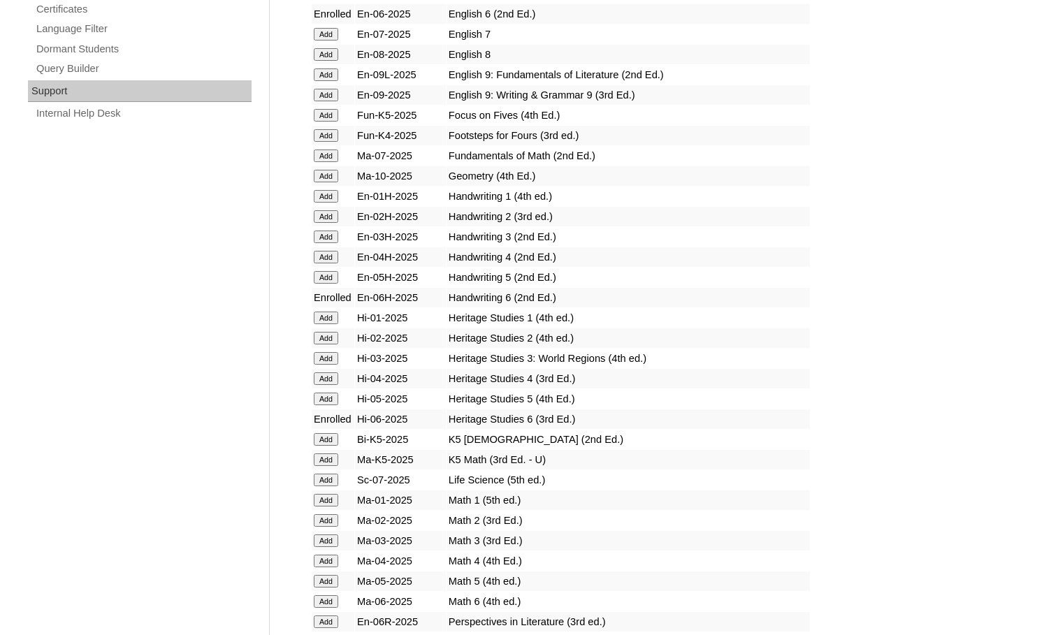
scroll to position [1258, 0]
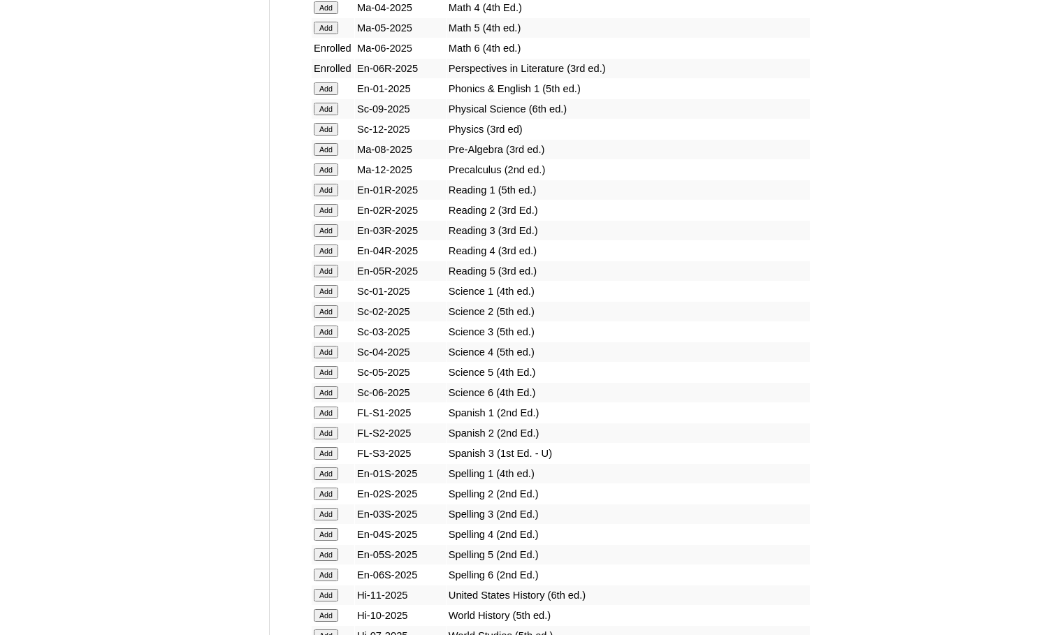
scroll to position [1538, 0]
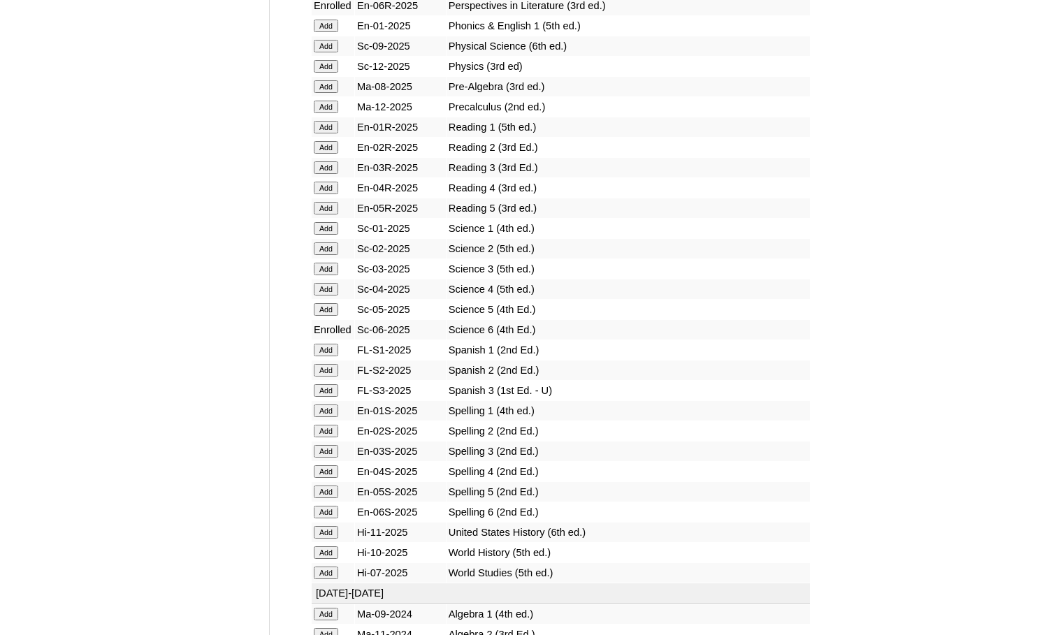
scroll to position [1608, 0]
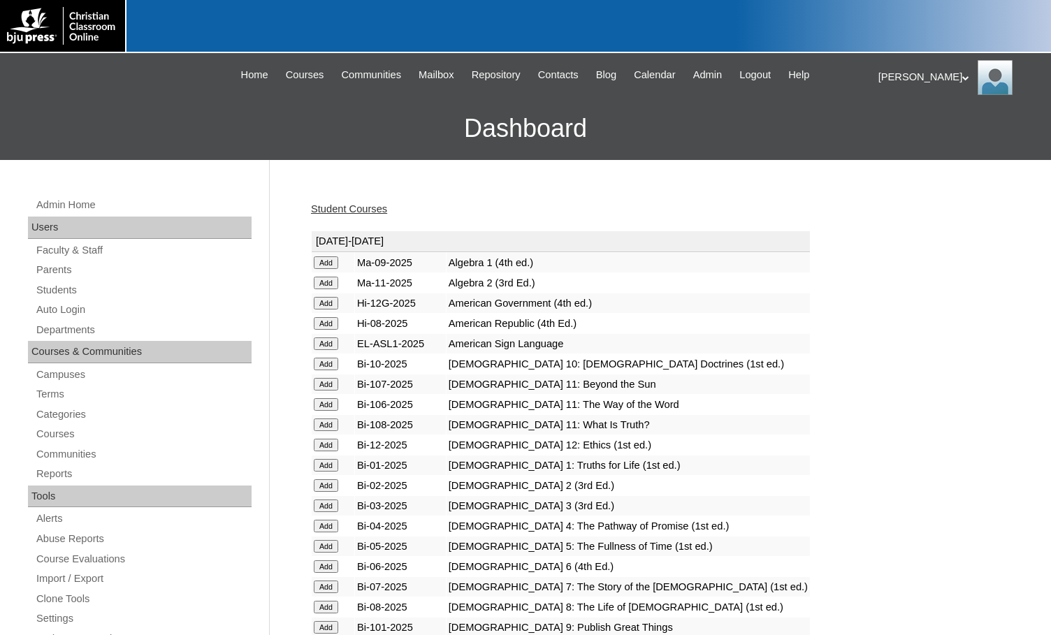
click at [365, 208] on link "Student Courses" at bounding box center [349, 208] width 76 height 11
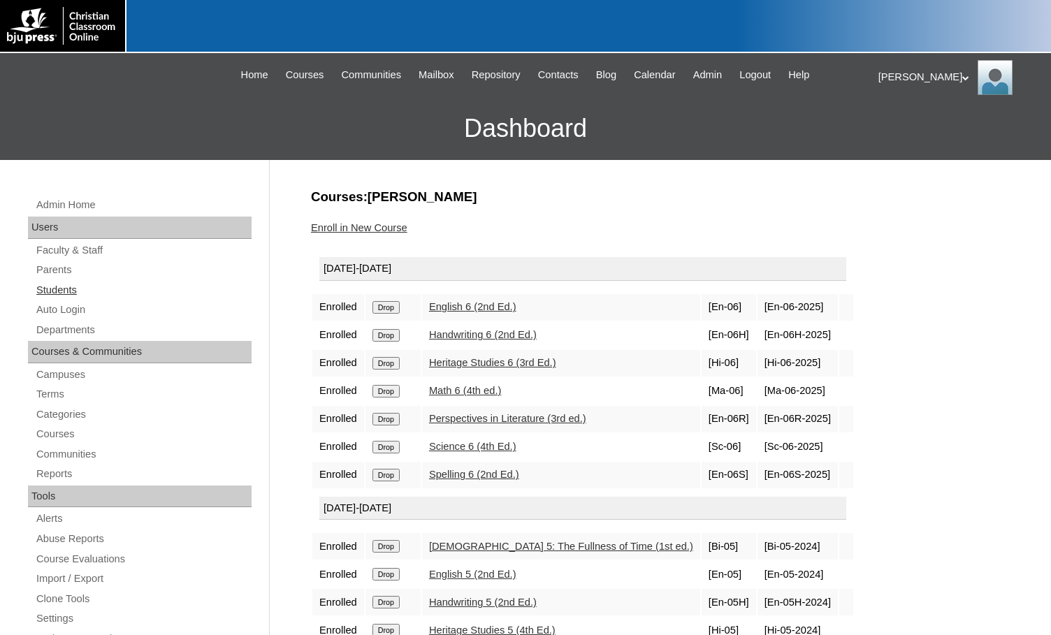
click at [126, 292] on link "Students" at bounding box center [143, 290] width 217 height 17
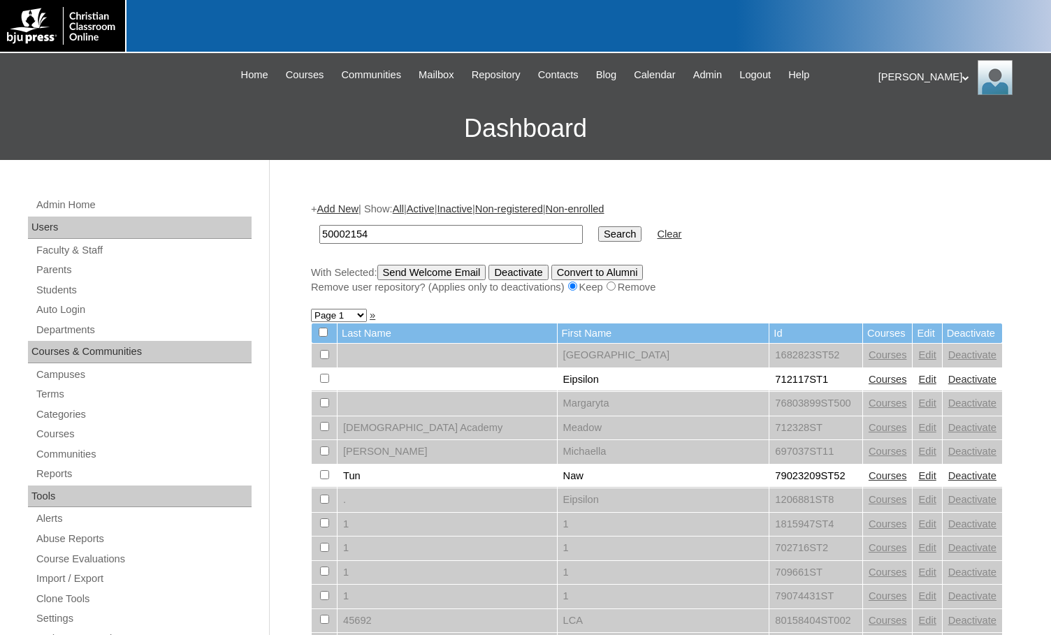
type input "50002154"
click at [598, 238] on input "Search" at bounding box center [619, 234] width 43 height 15
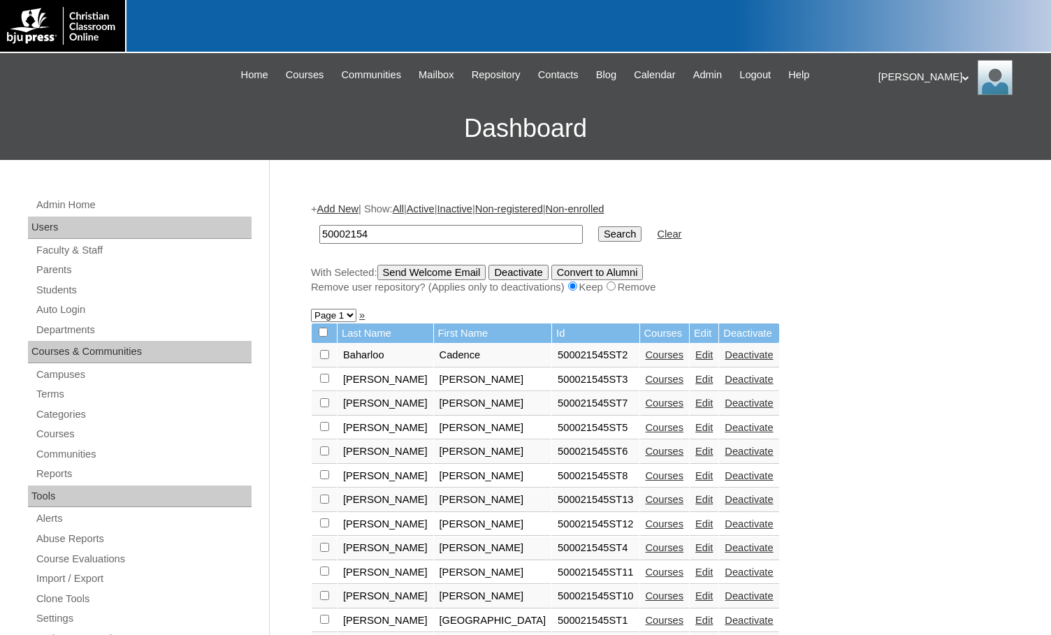
click at [646, 474] on link "Courses" at bounding box center [665, 475] width 38 height 11
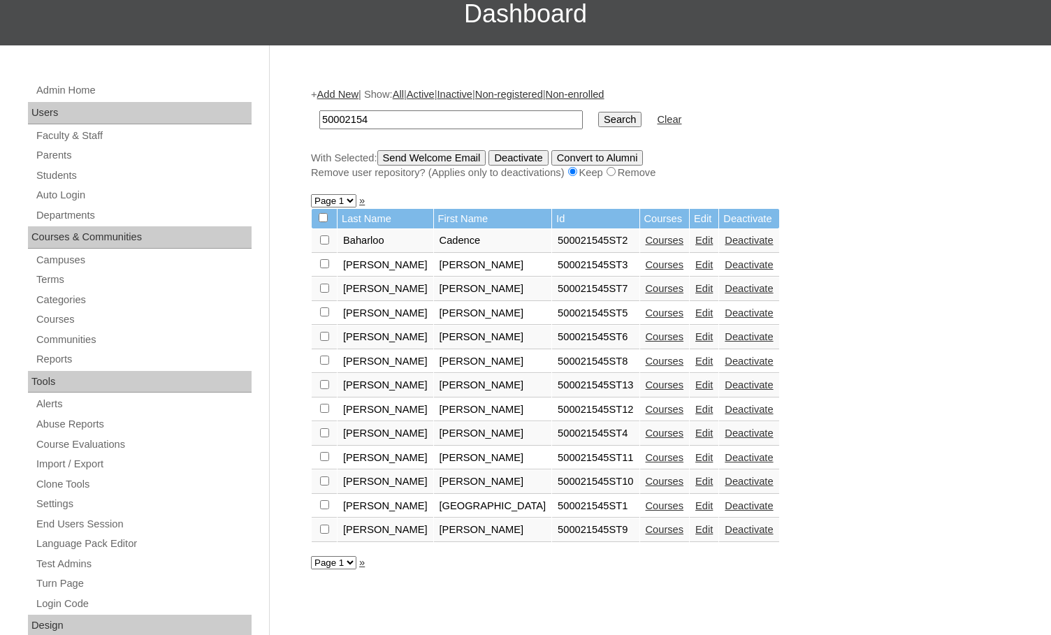
scroll to position [140, 0]
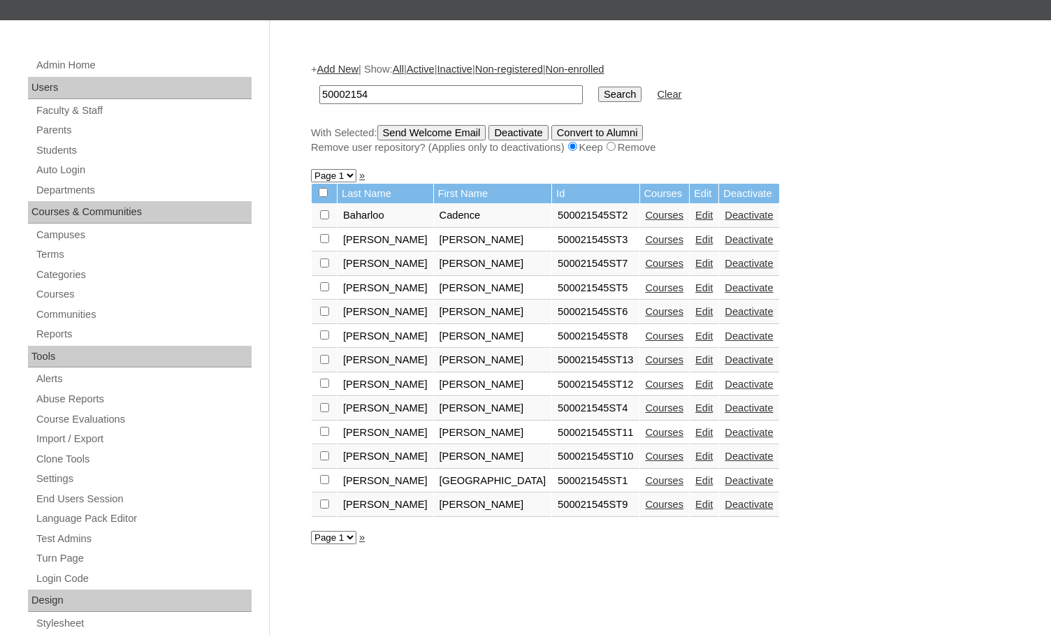
click at [646, 384] on link "Courses" at bounding box center [665, 384] width 38 height 11
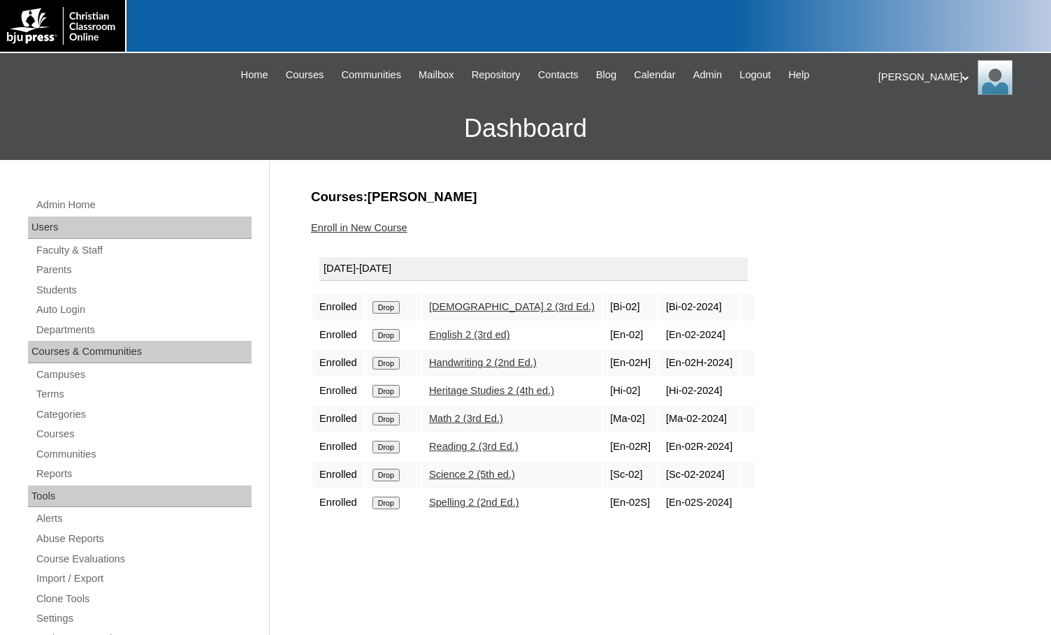
click at [397, 231] on link "Enroll in New Course" at bounding box center [359, 227] width 96 height 11
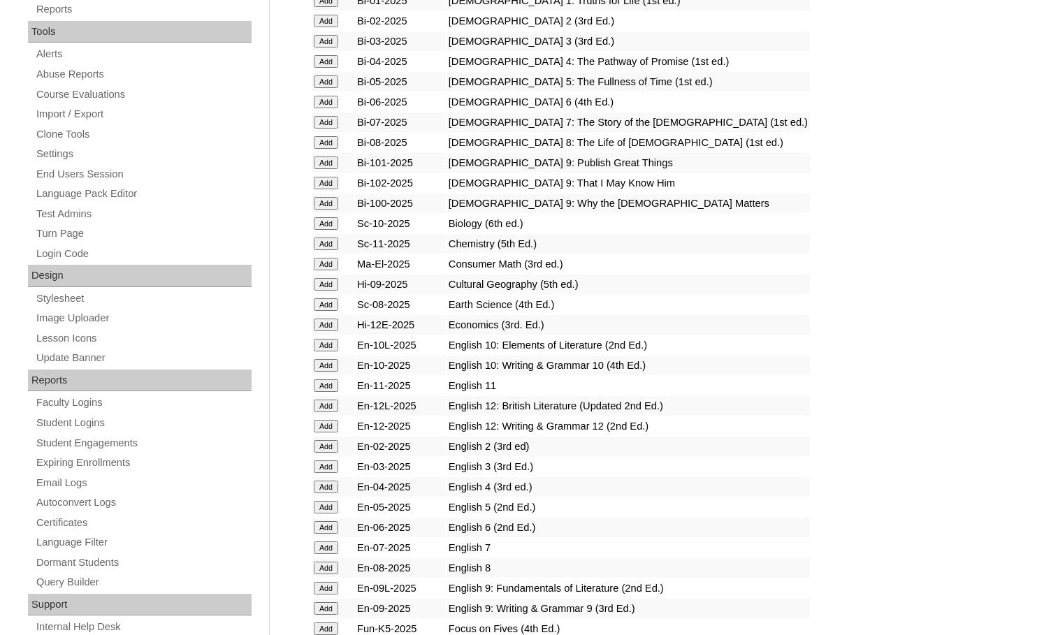
scroll to position [489, 0]
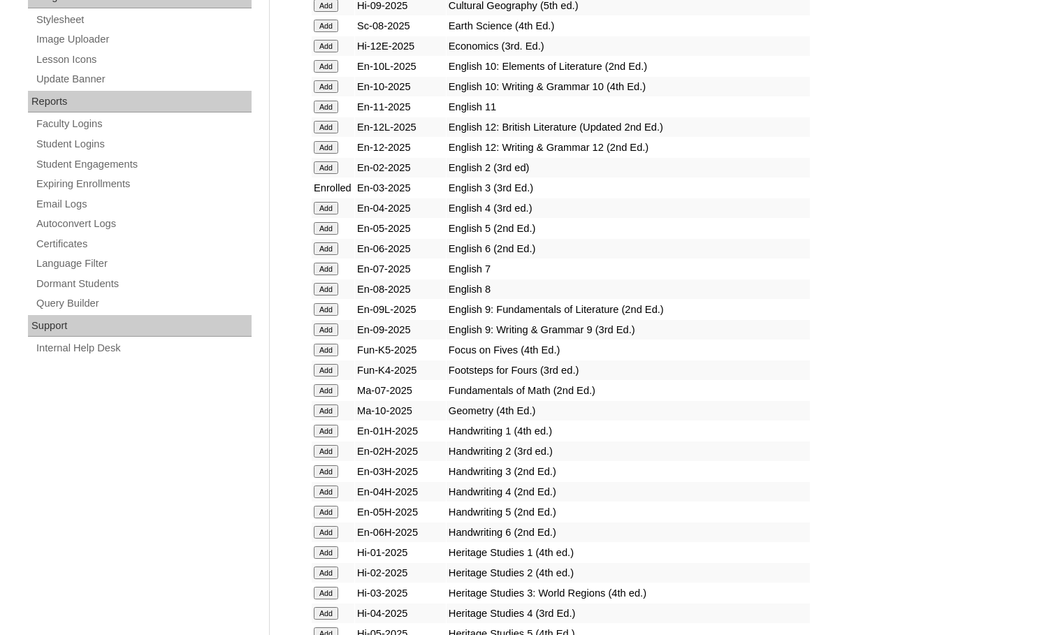
scroll to position [769, 0]
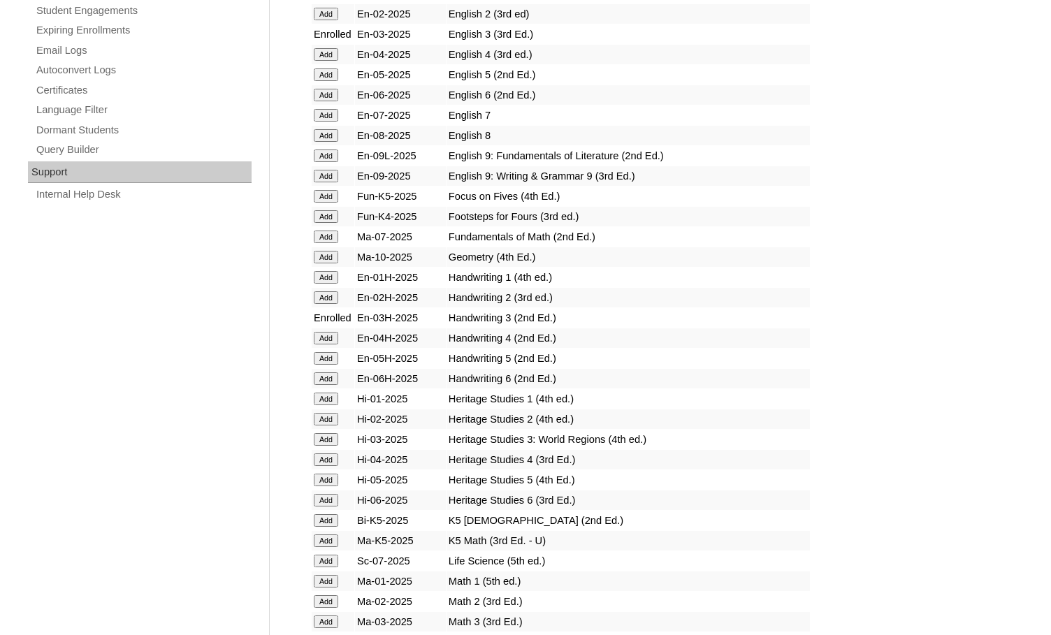
scroll to position [909, 0]
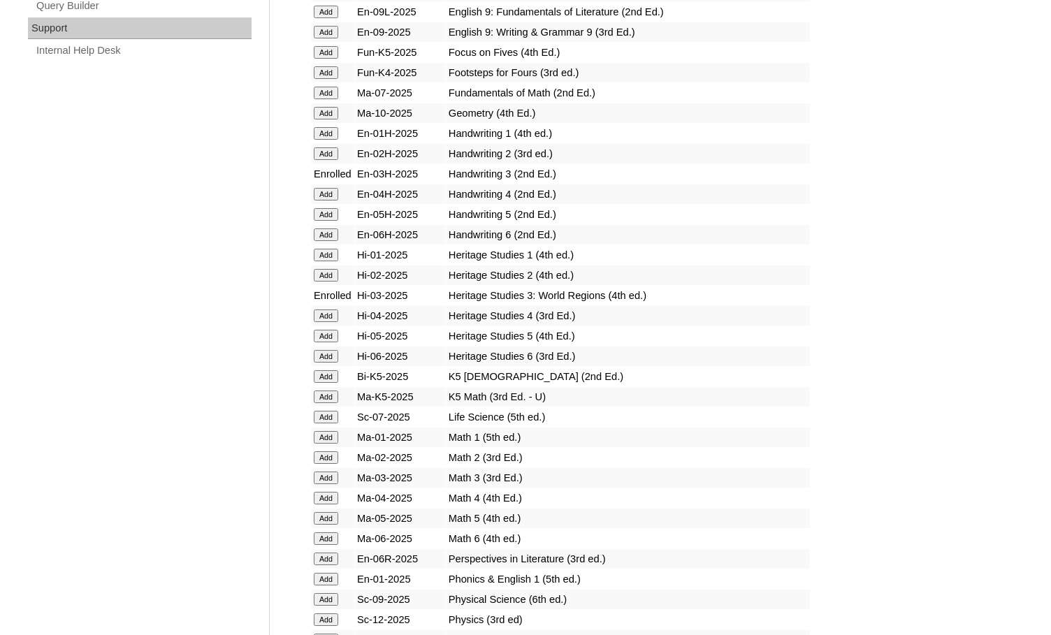
scroll to position [1049, 0]
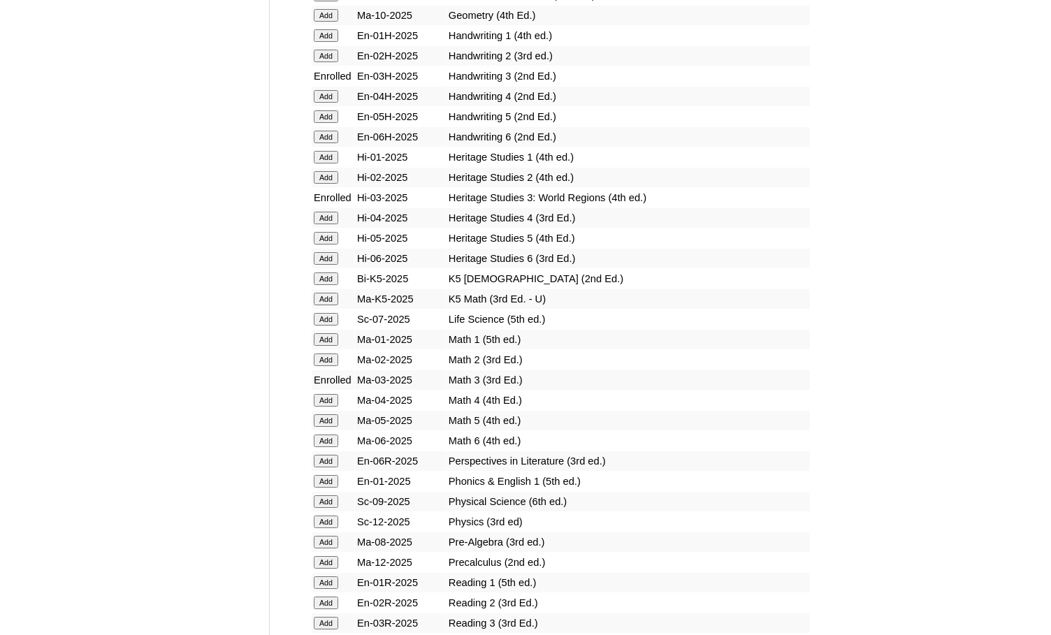
scroll to position [1328, 0]
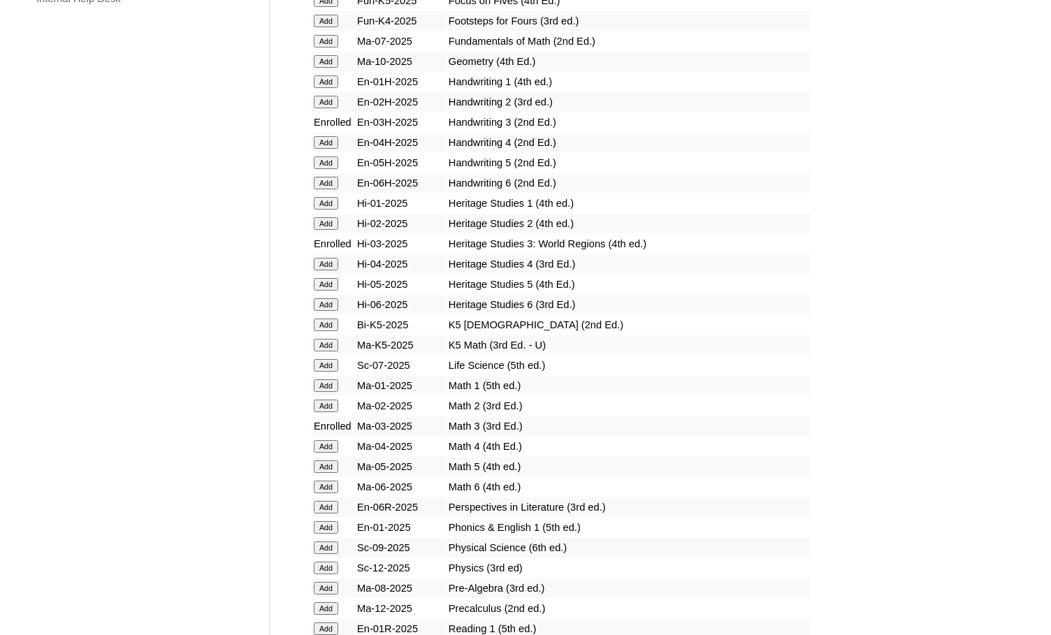
scroll to position [1328, 0]
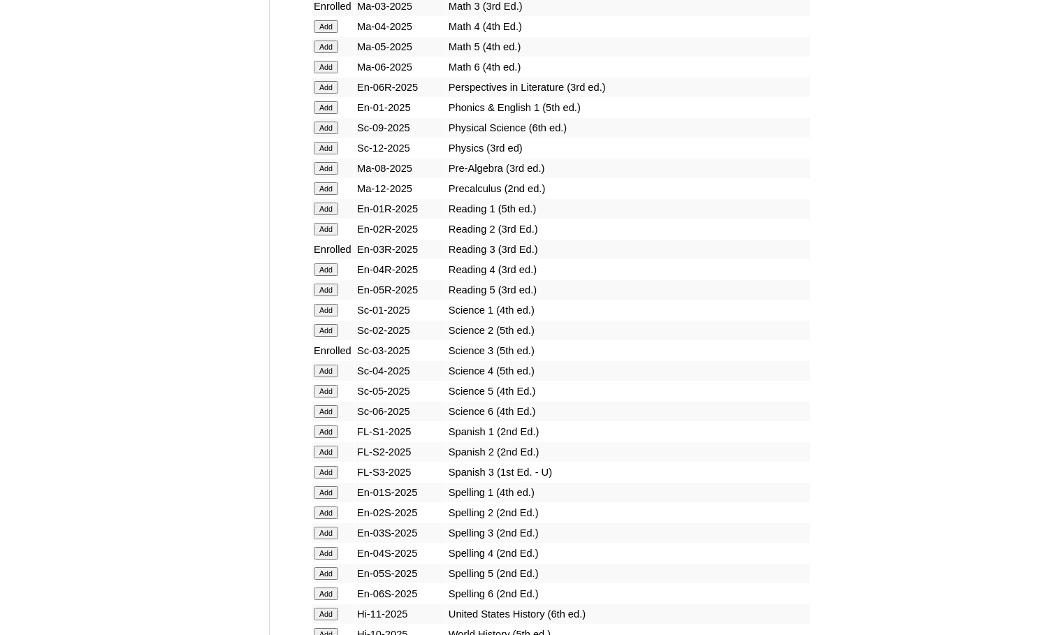
scroll to position [1538, 0]
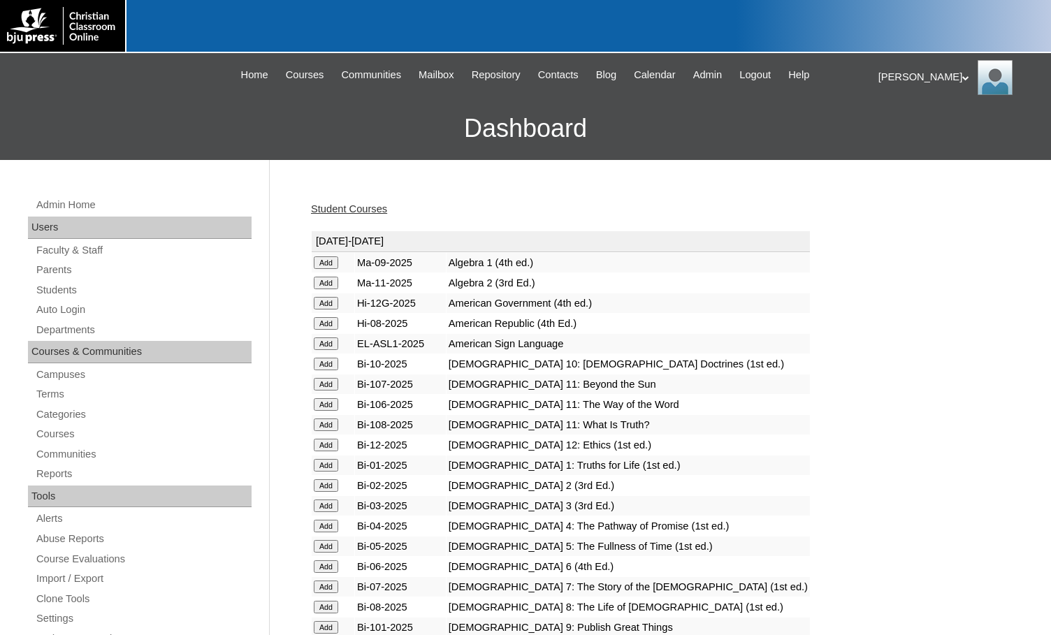
click at [368, 213] on link "Student Courses" at bounding box center [349, 208] width 76 height 11
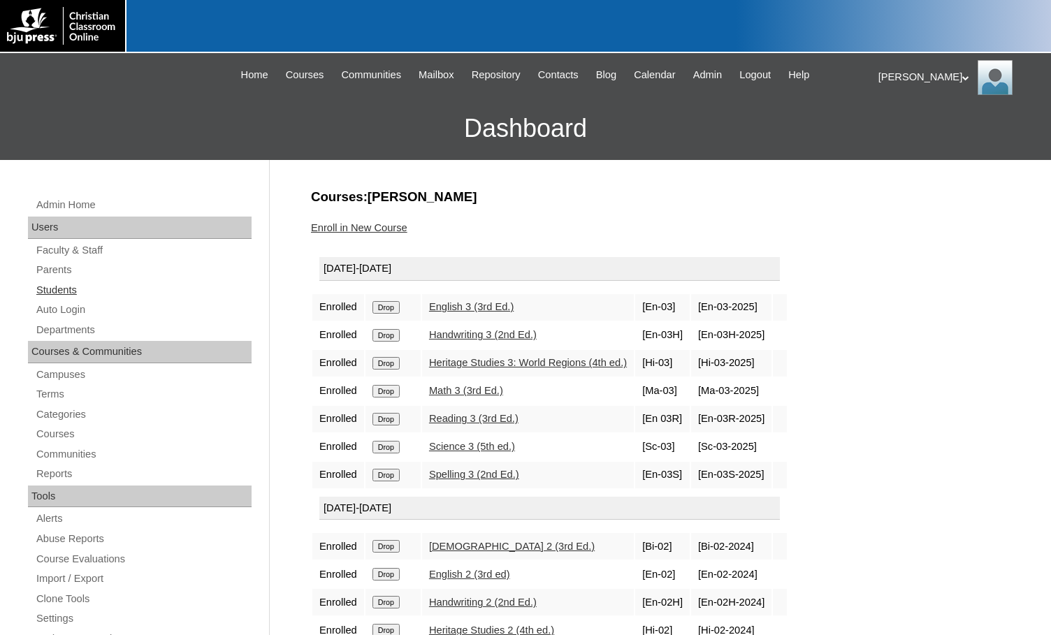
click at [83, 290] on link "Students" at bounding box center [143, 290] width 217 height 17
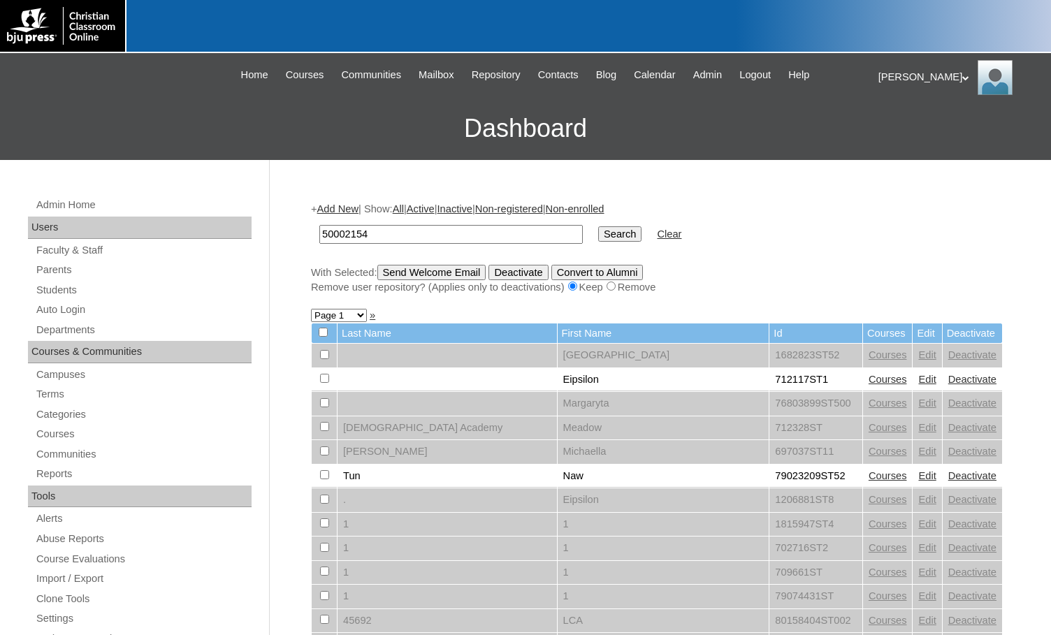
type input "50002154"
click at [598, 227] on input "Search" at bounding box center [619, 234] width 43 height 15
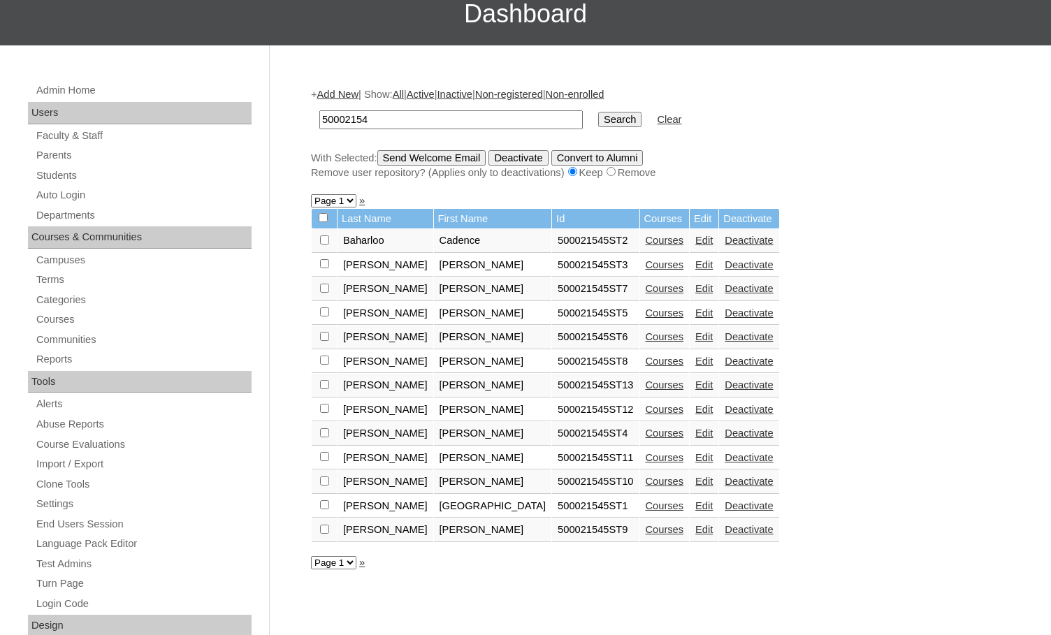
scroll to position [140, 0]
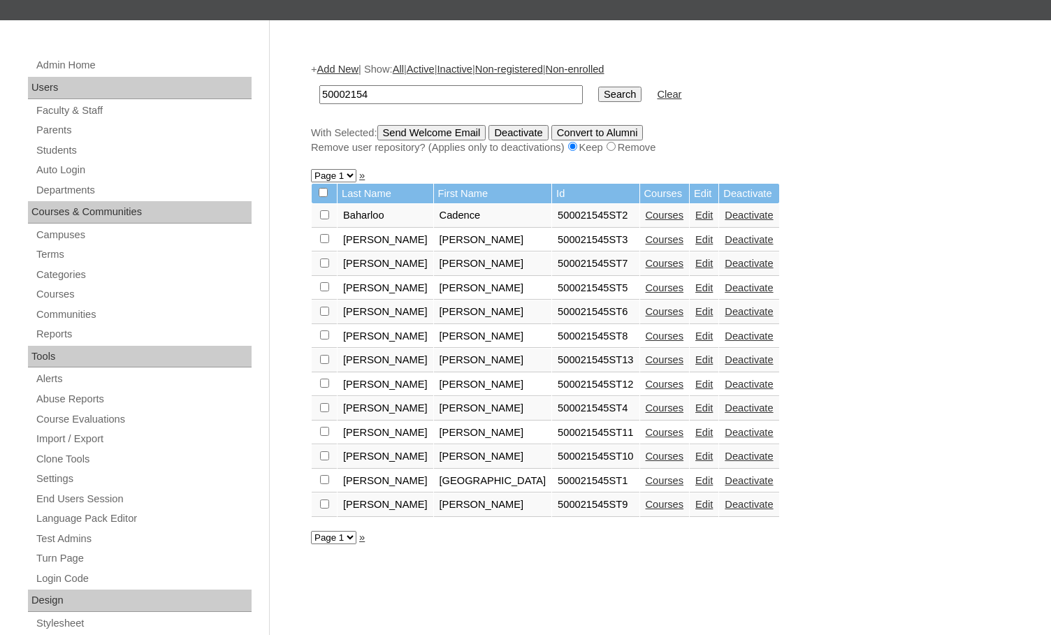
click at [646, 355] on link "Courses" at bounding box center [665, 359] width 38 height 11
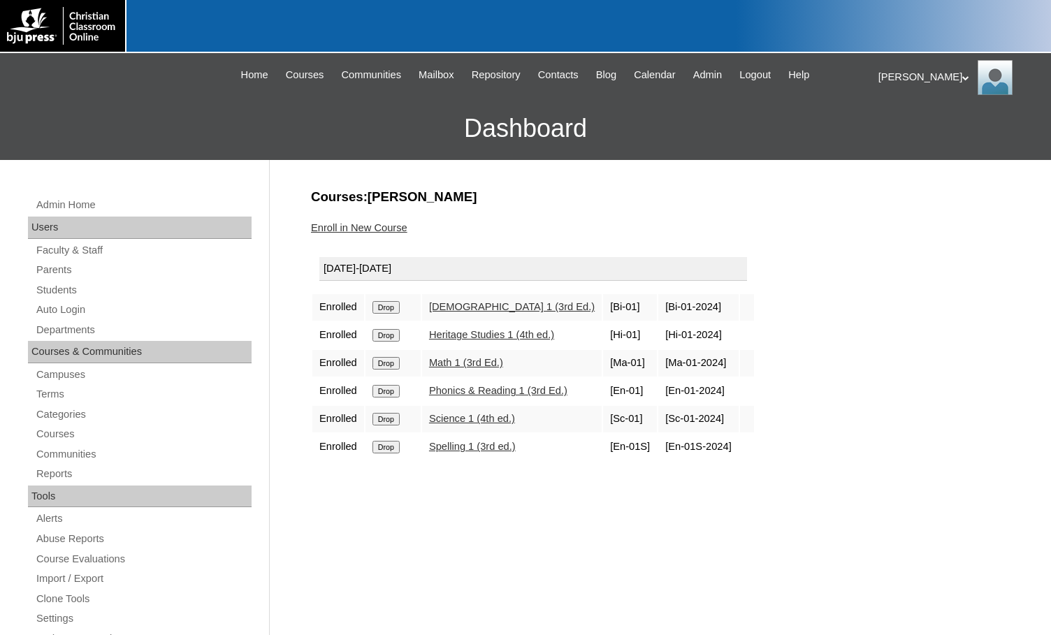
click at [362, 229] on link "Enroll in New Course" at bounding box center [359, 227] width 96 height 11
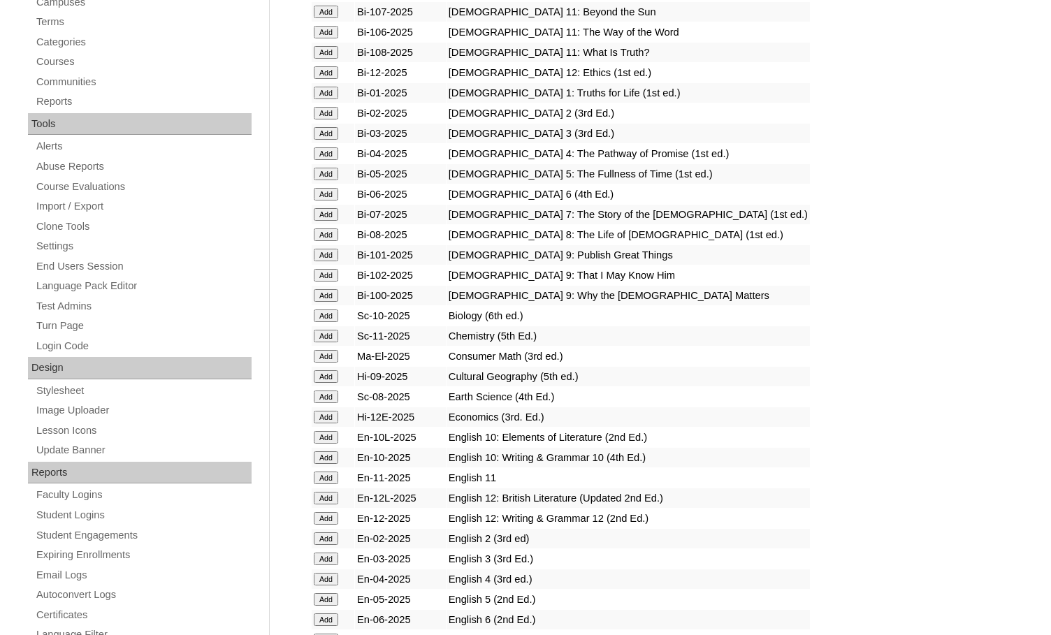
scroll to position [419, 0]
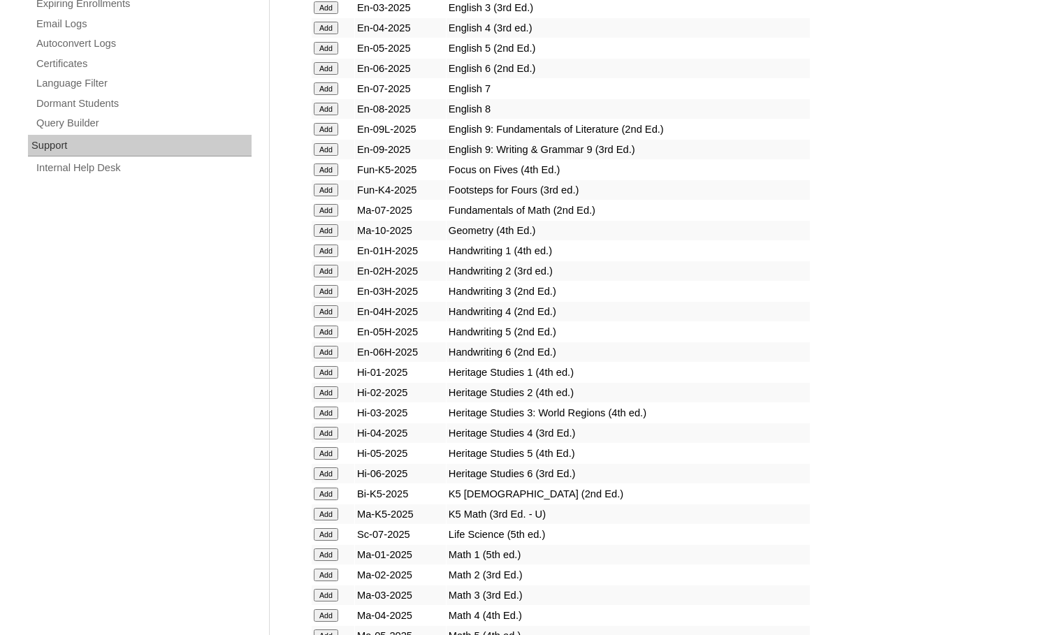
scroll to position [979, 0]
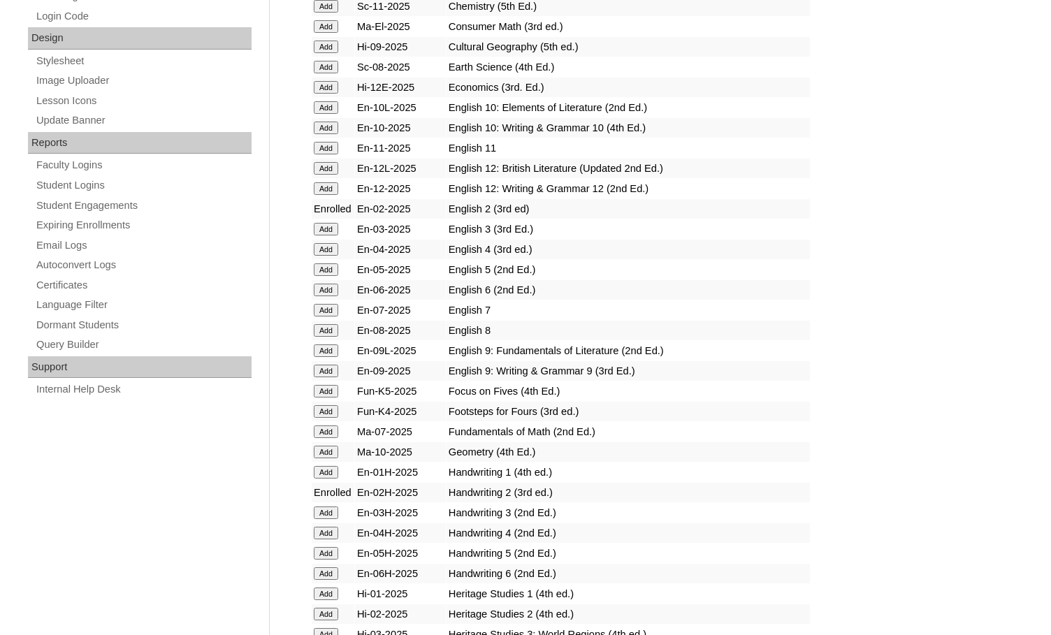
scroll to position [909, 0]
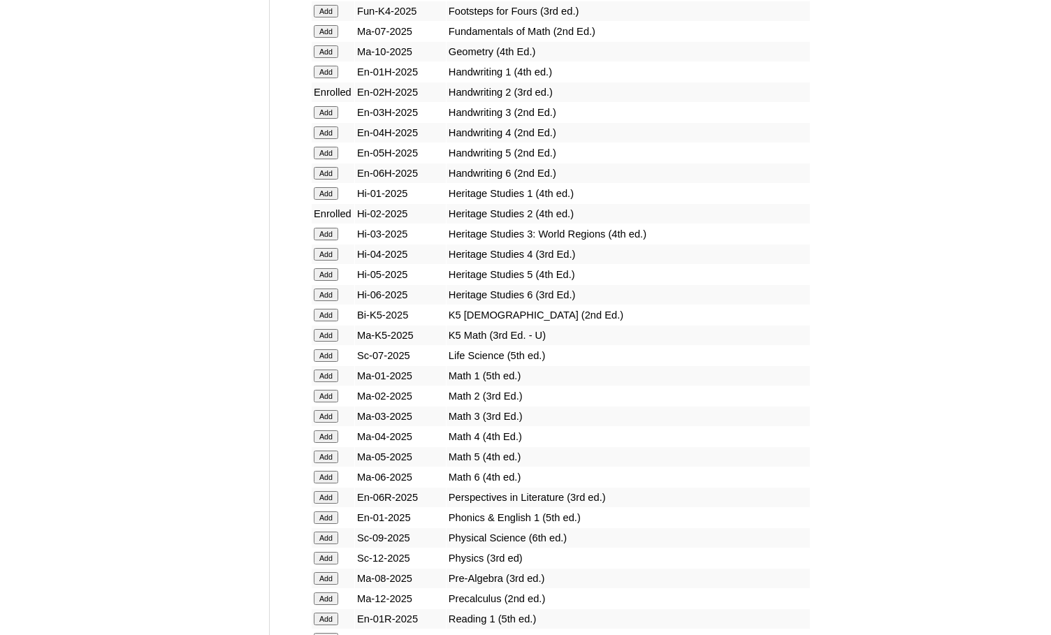
scroll to position [1119, 0]
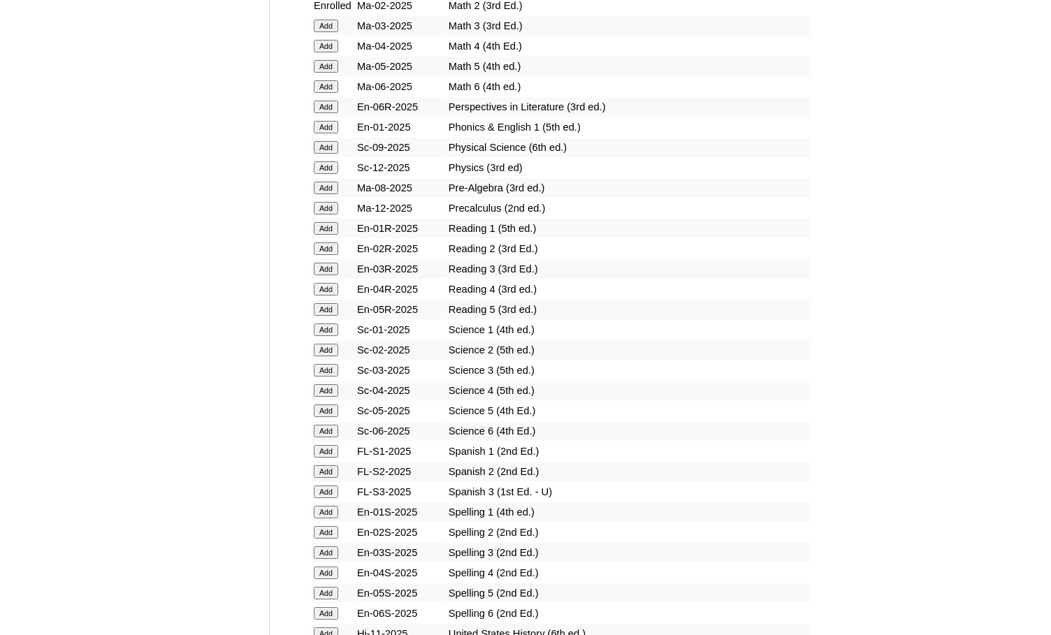
scroll to position [1538, 0]
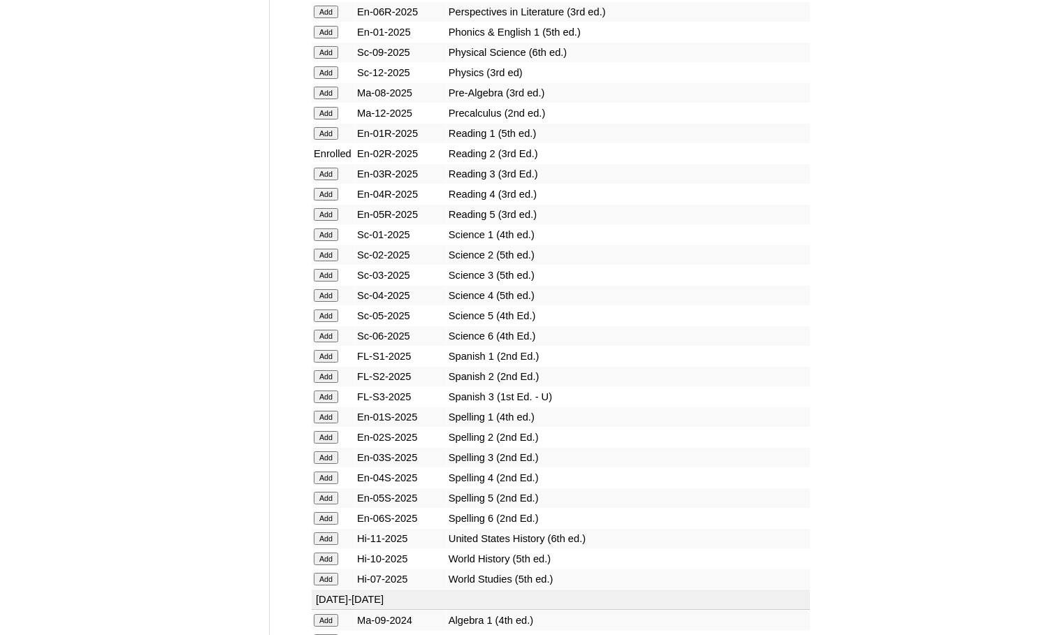
scroll to position [1608, 0]
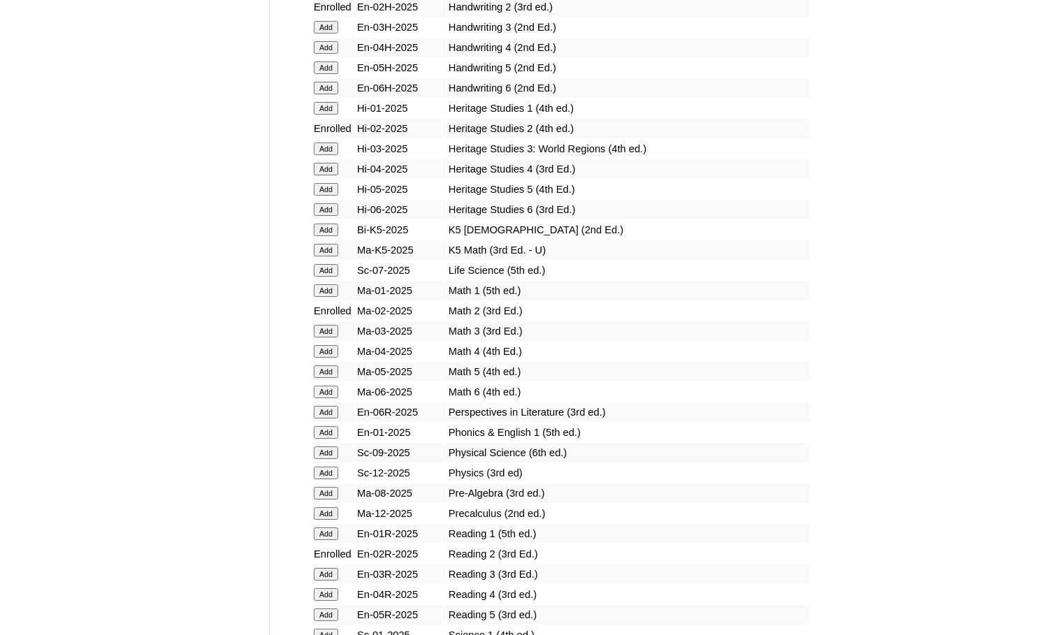
scroll to position [1538, 0]
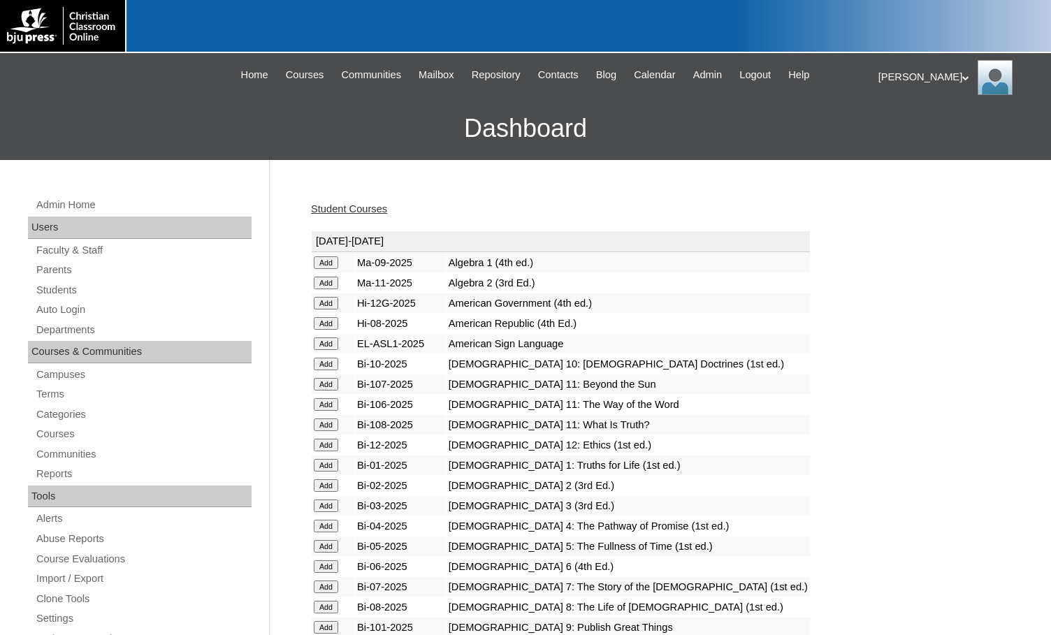
click at [366, 209] on link "Student Courses" at bounding box center [349, 208] width 76 height 11
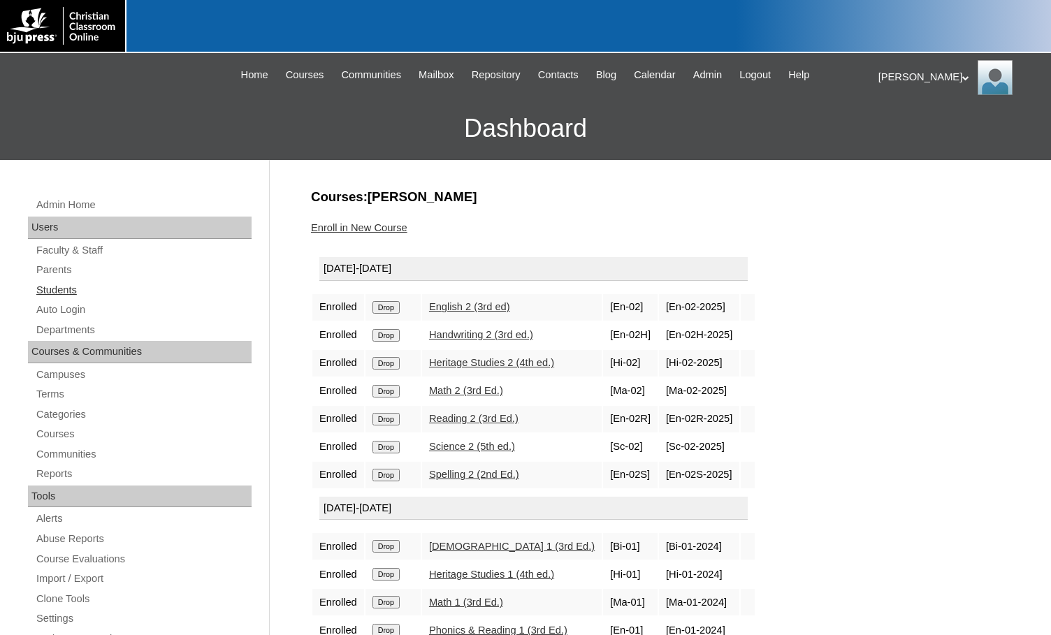
click at [38, 293] on link "Students" at bounding box center [143, 290] width 217 height 17
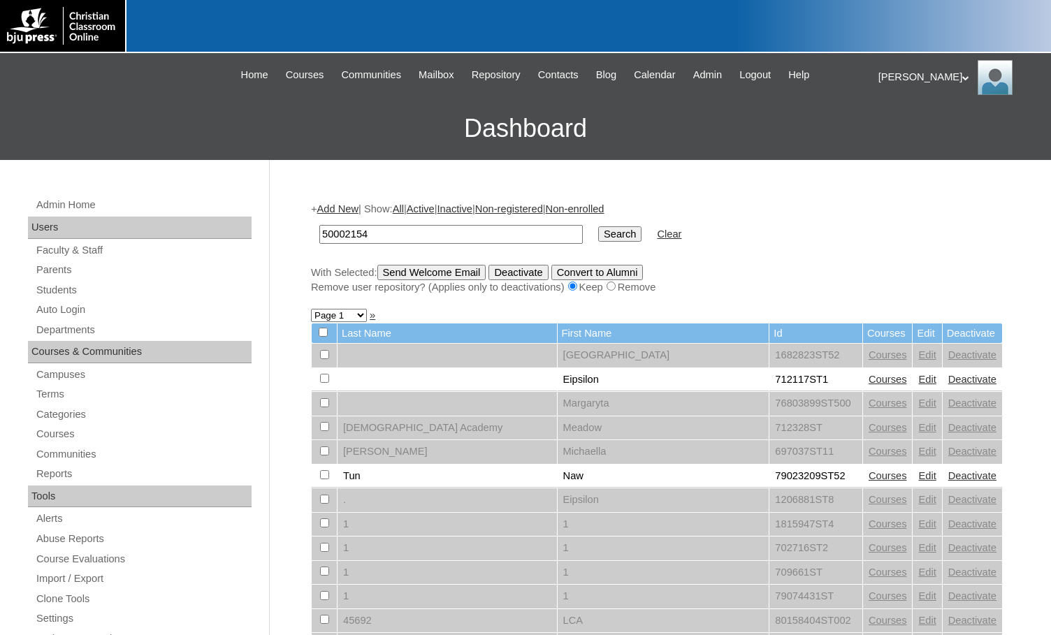
type input "50002154"
click at [598, 238] on input "Search" at bounding box center [619, 234] width 43 height 15
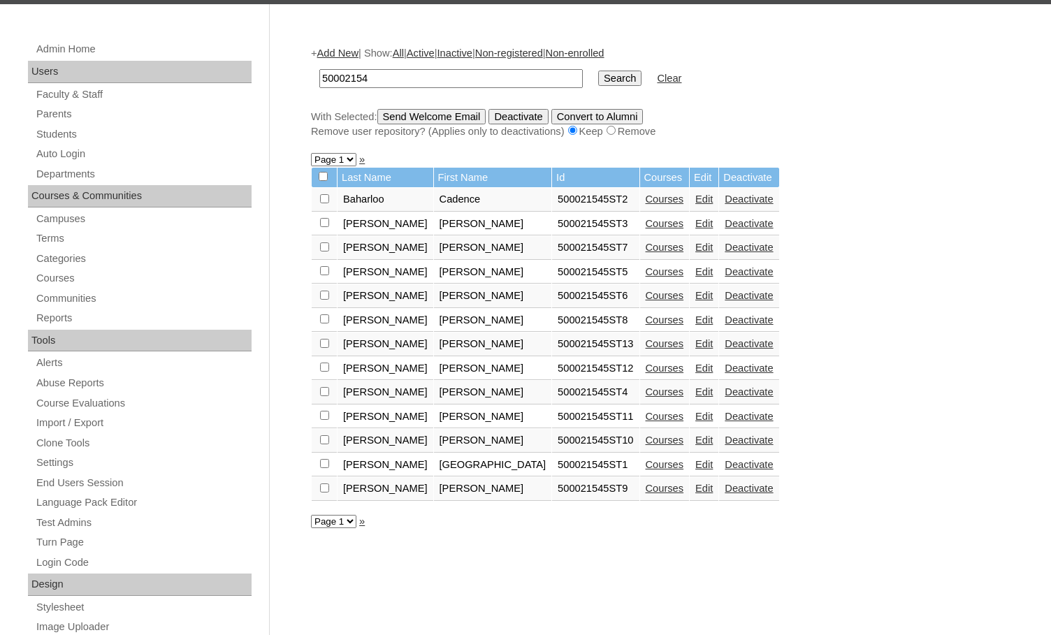
scroll to position [140, 0]
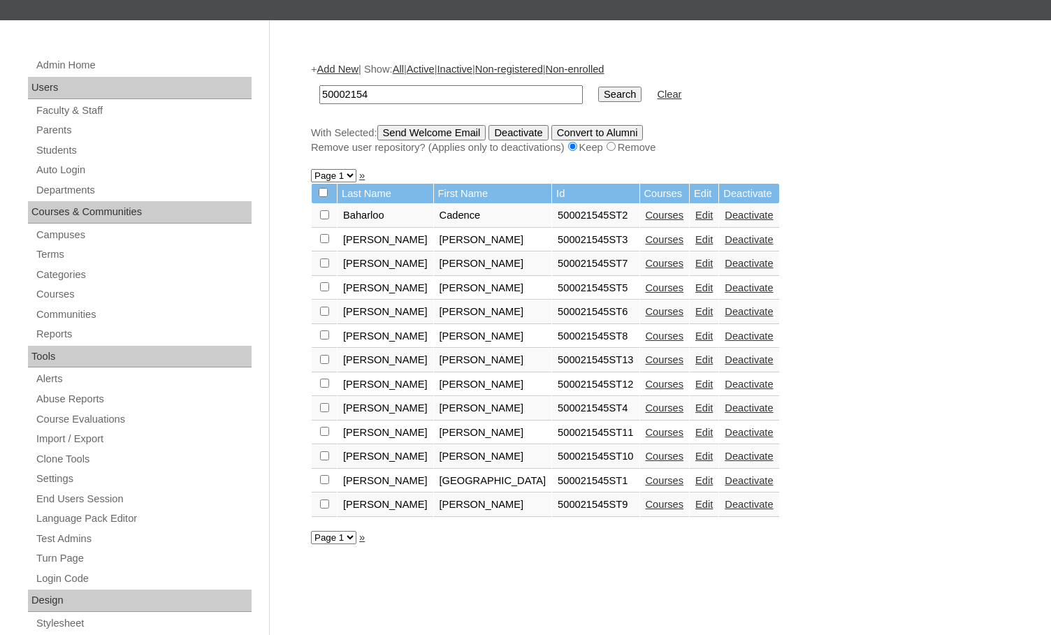
click at [351, 68] on link "Add New" at bounding box center [337, 69] width 41 height 11
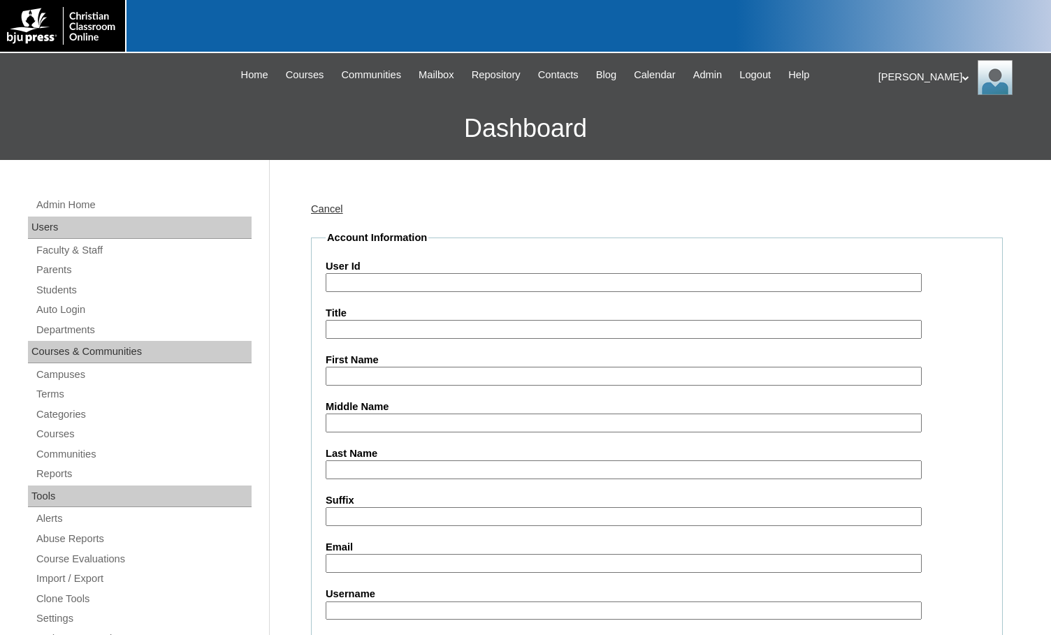
click at [367, 278] on input "User Id" at bounding box center [624, 282] width 596 height 19
paste input "50002154"
type input "50002154ST14"
type input "Broley"
type input "Combs"
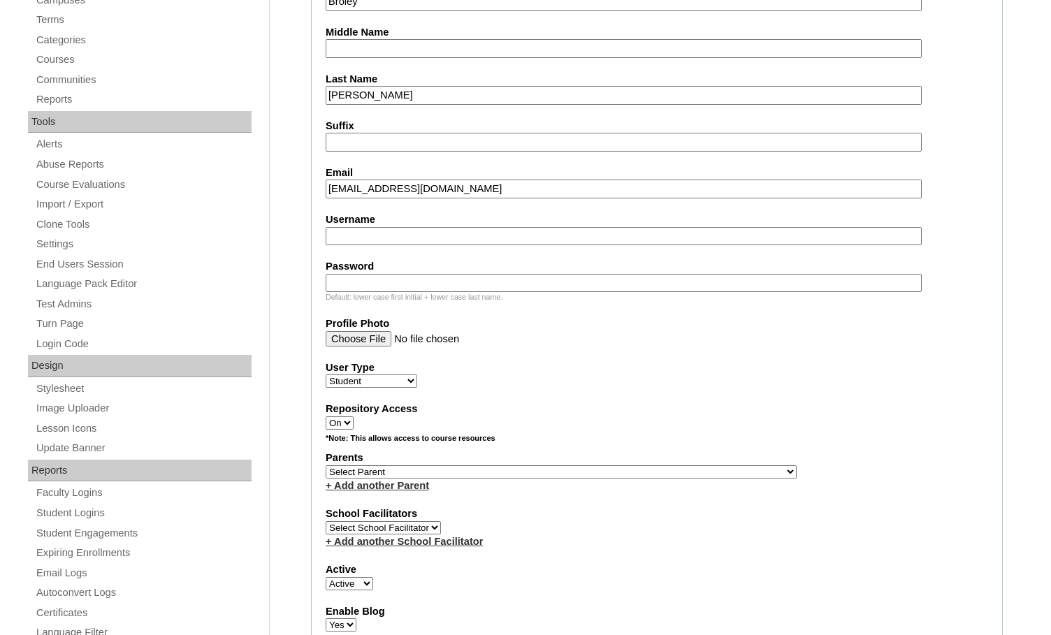
scroll to position [419, 0]
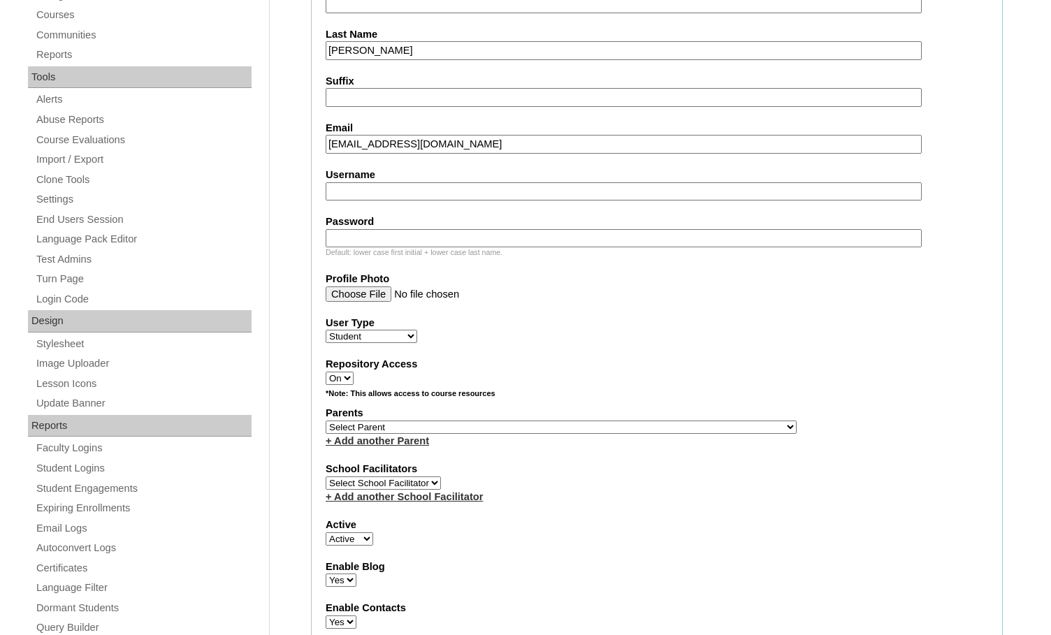
type input "broleycombs2505@gmail.com"
click at [628, 424] on select "Select Parent , Fautanu, Ma 1, 1 23-24 accountMorgan, Jason 6th Street Mennonit…" at bounding box center [561, 427] width 471 height 13
select select "35430"
click at [648, 428] on div "Parents Select Parent , Fautanu, Ma 1, 1 23-24 accountMorgan, Jason 6th Street …" at bounding box center [657, 427] width 663 height 42
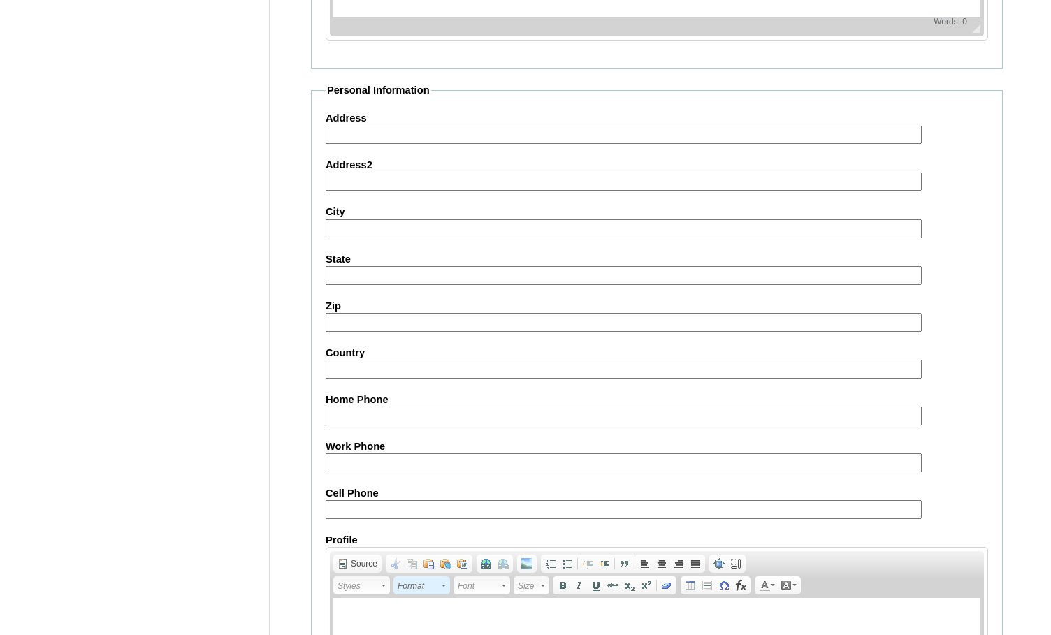
scroll to position [1492, 0]
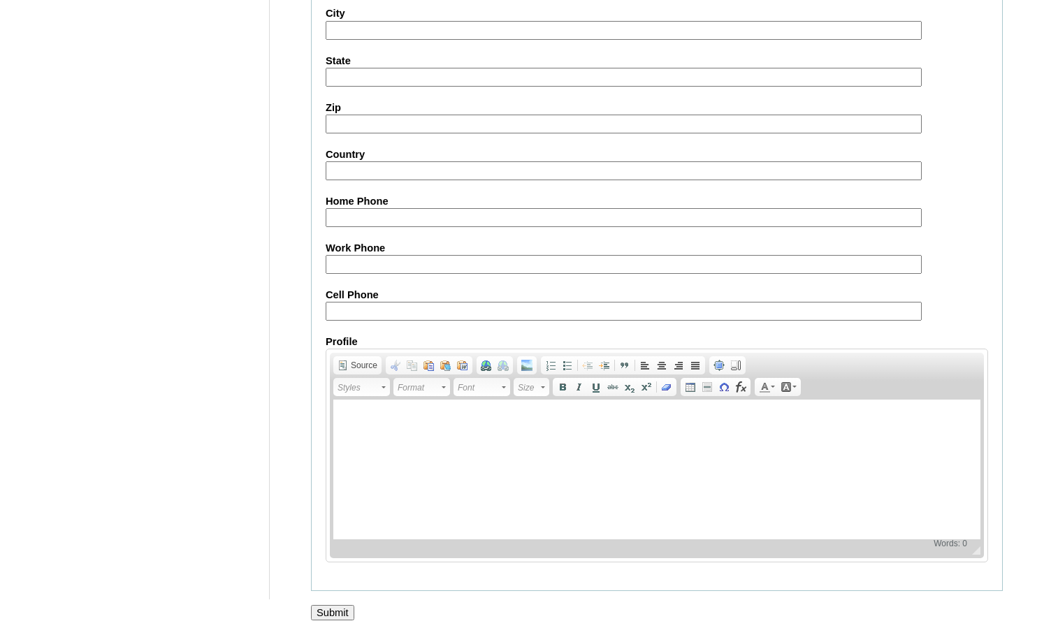
click at [323, 616] on input "Submit" at bounding box center [332, 612] width 43 height 15
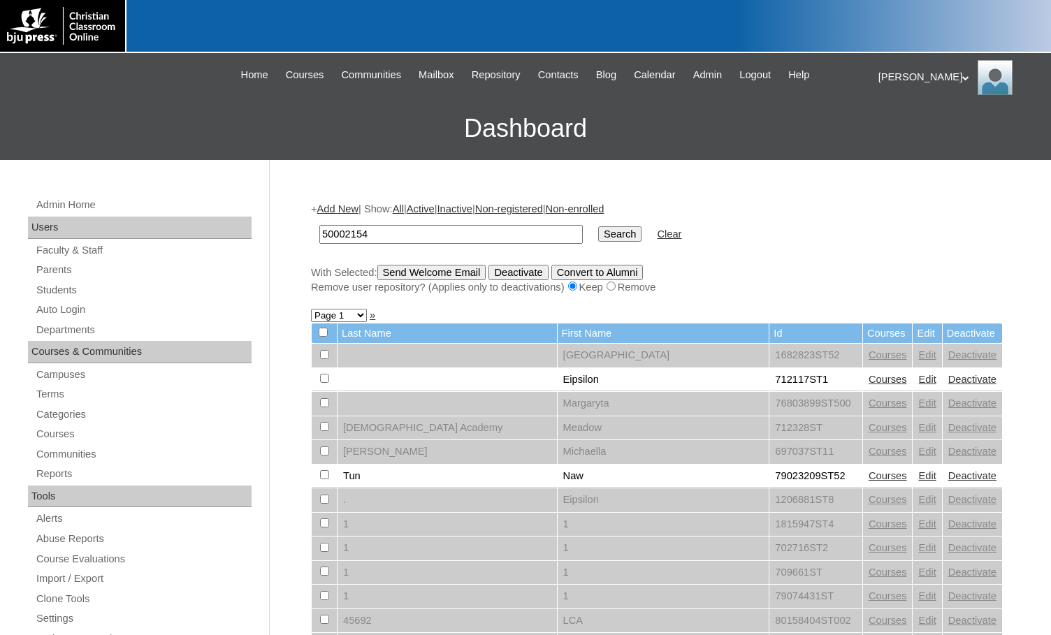
type input "50002154"
click at [598, 231] on input "Search" at bounding box center [619, 234] width 43 height 15
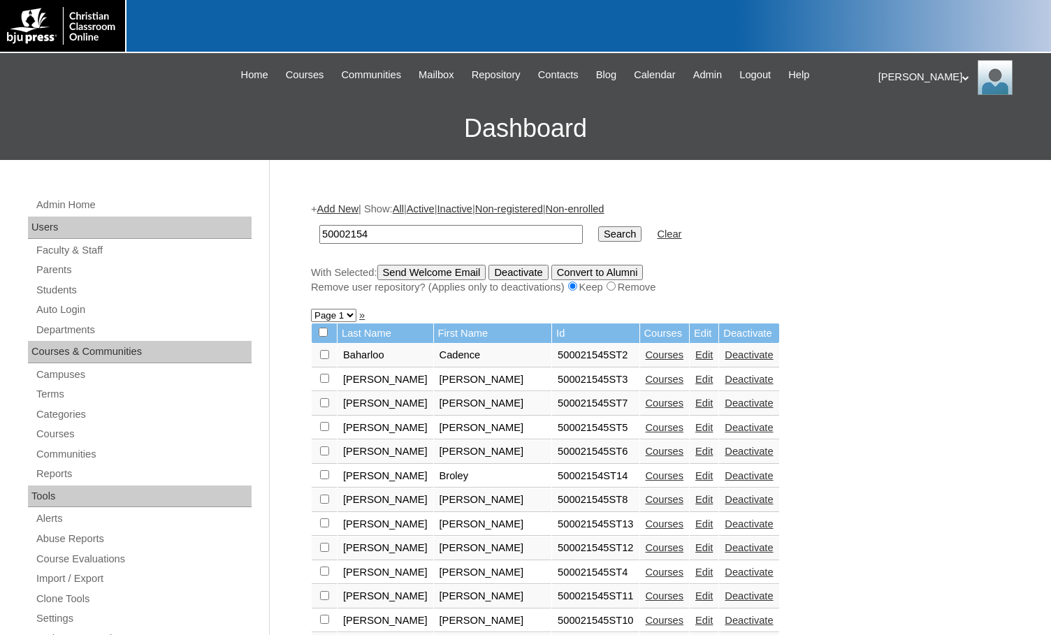
click at [646, 480] on link "Courses" at bounding box center [665, 475] width 38 height 11
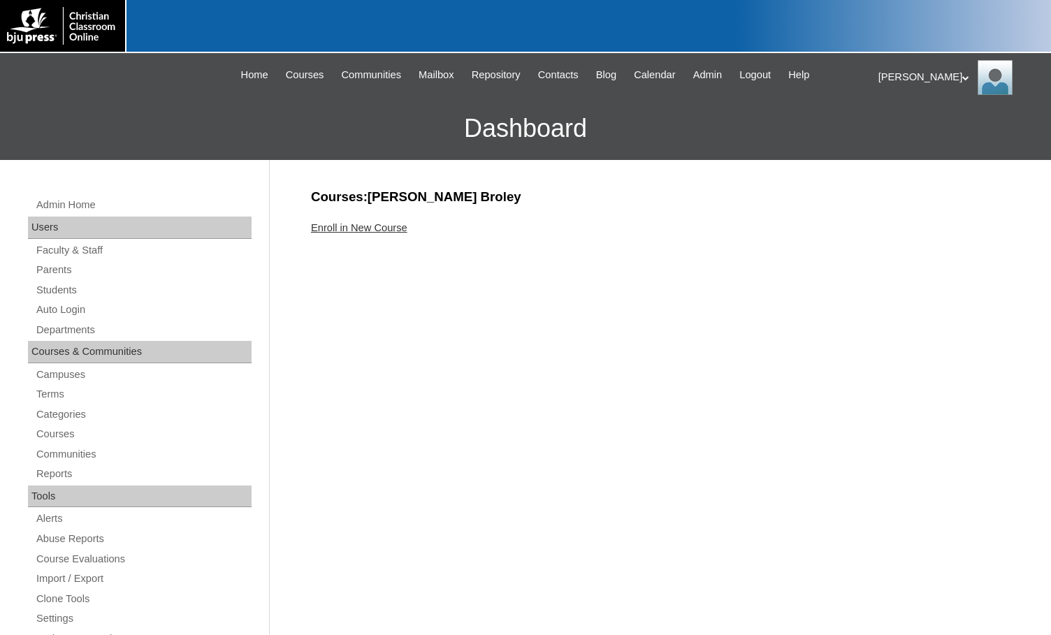
click at [371, 229] on link "Enroll in New Course" at bounding box center [359, 227] width 96 height 11
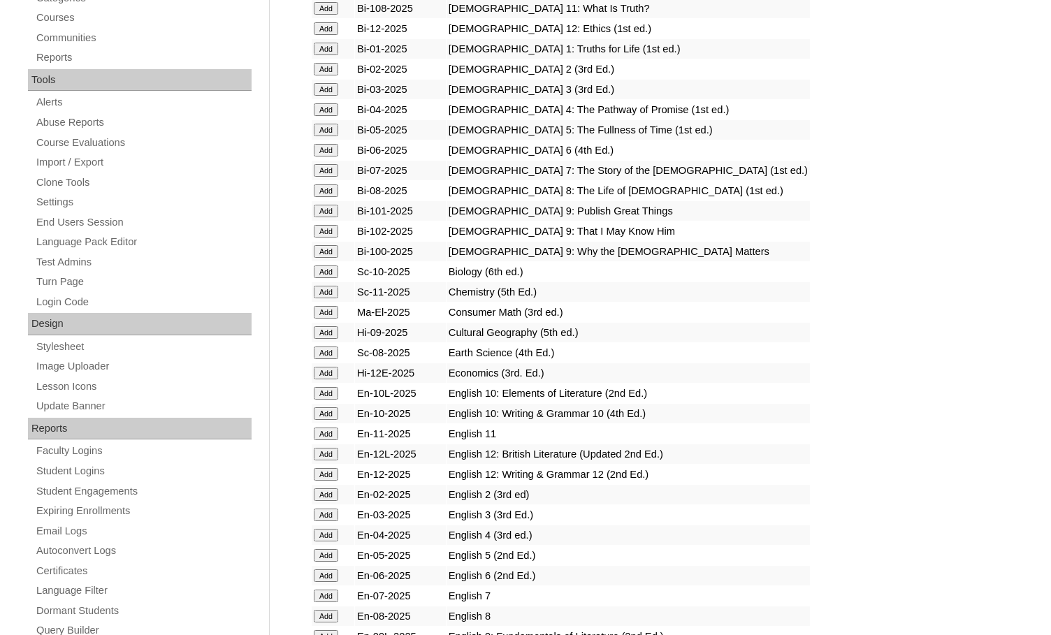
scroll to position [419, 0]
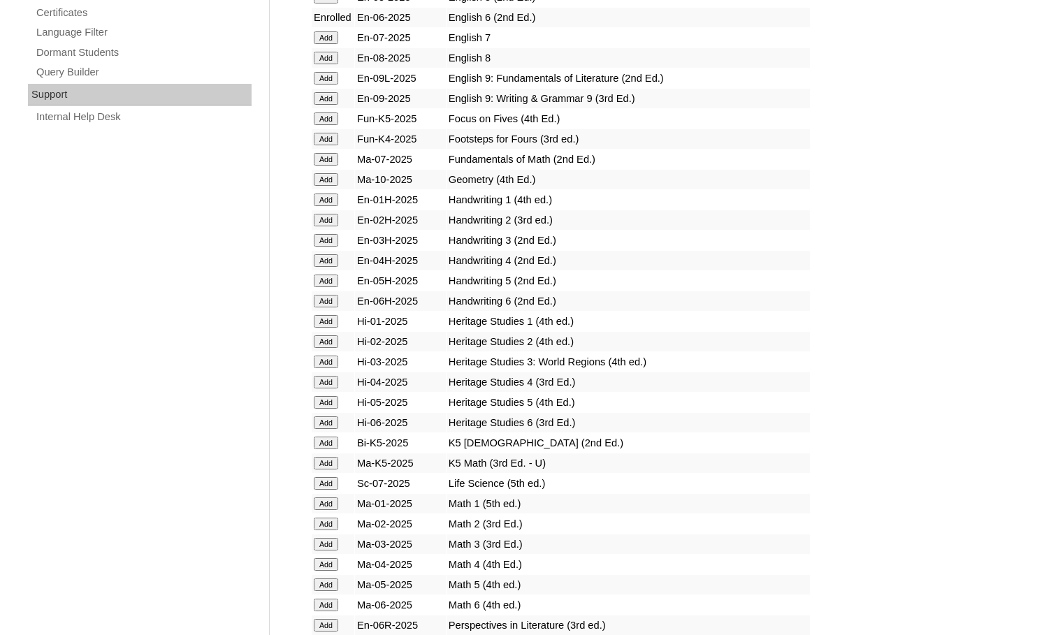
scroll to position [979, 0]
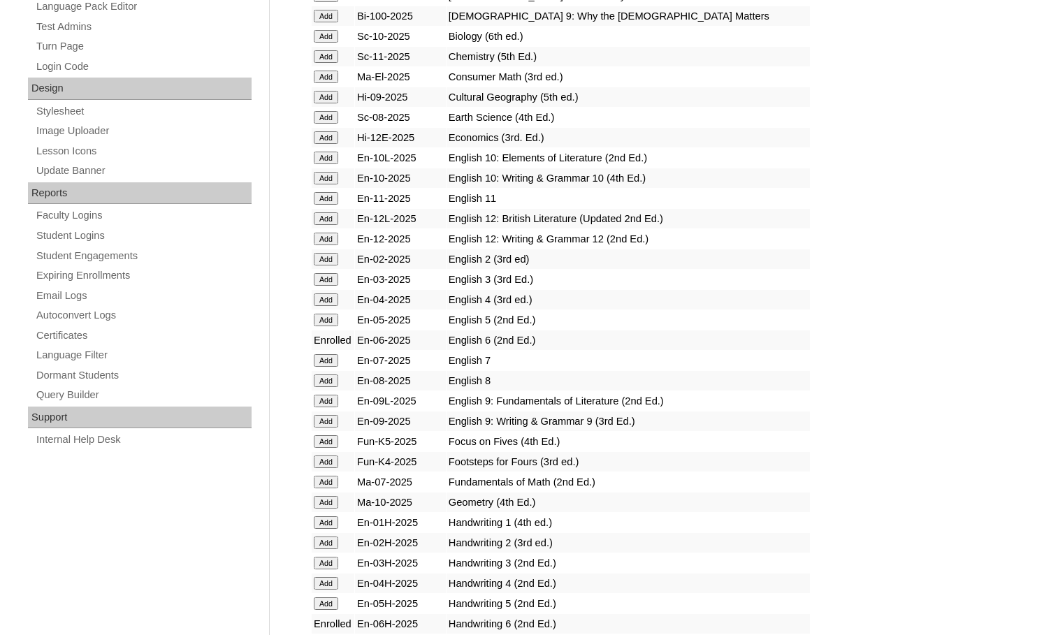
scroll to position [909, 0]
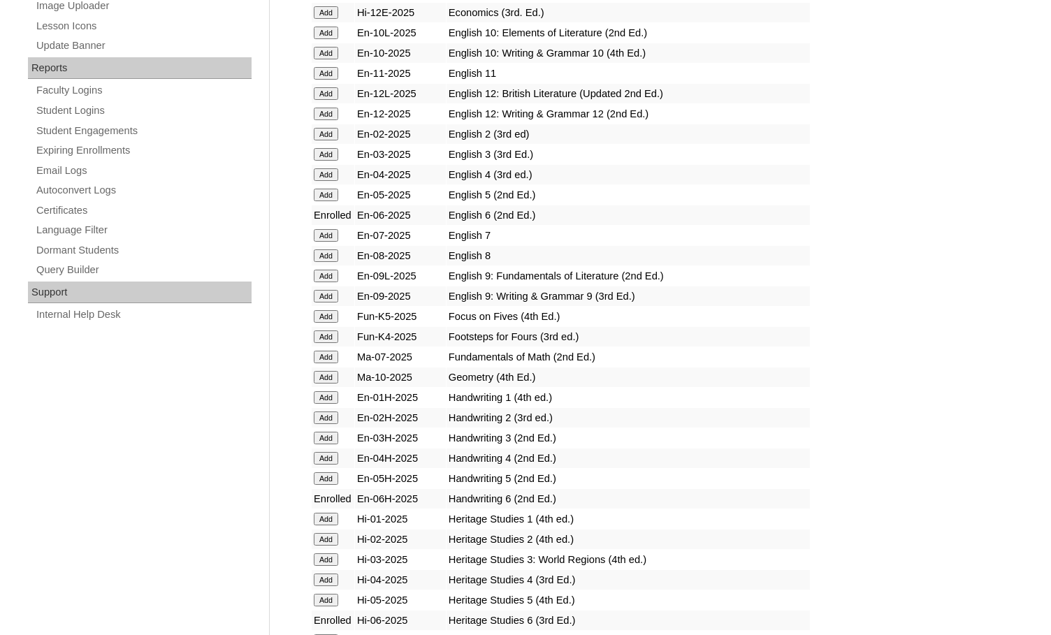
scroll to position [1049, 0]
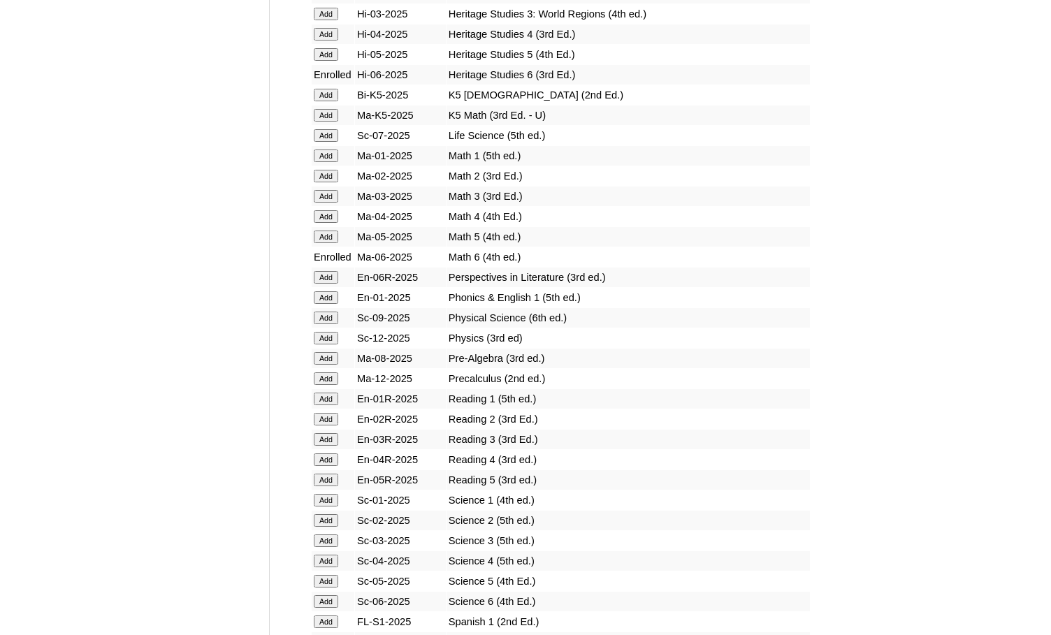
scroll to position [1328, 0]
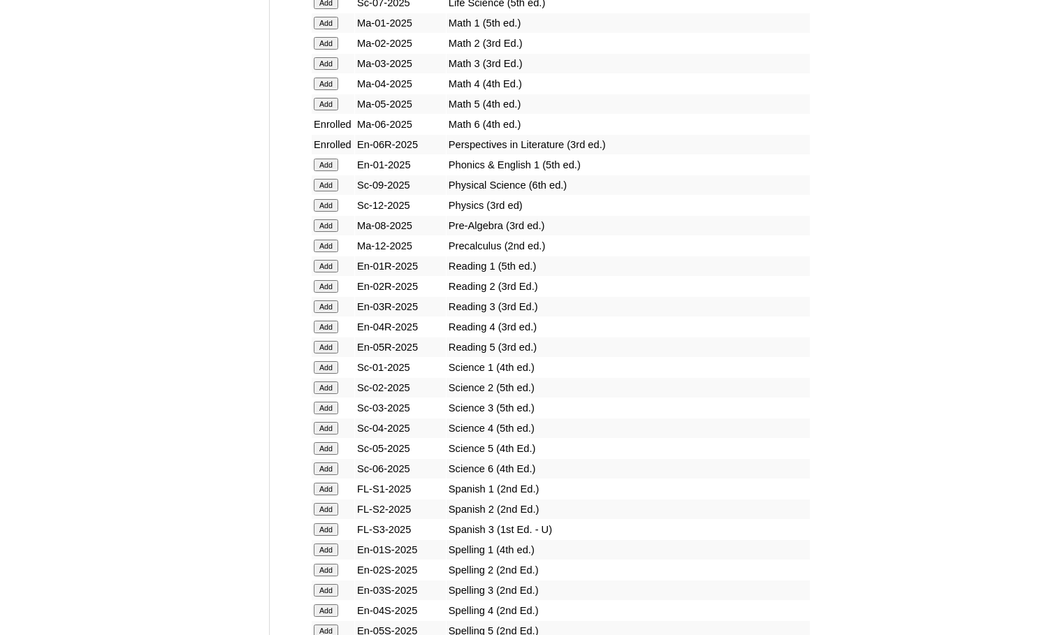
scroll to position [1468, 0]
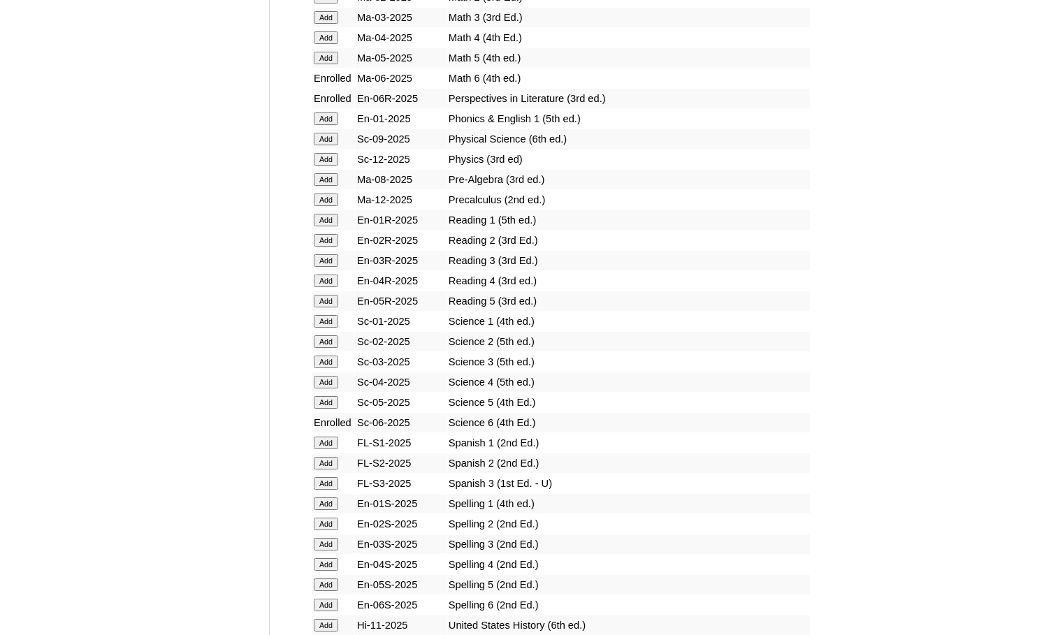
scroll to position [1538, 0]
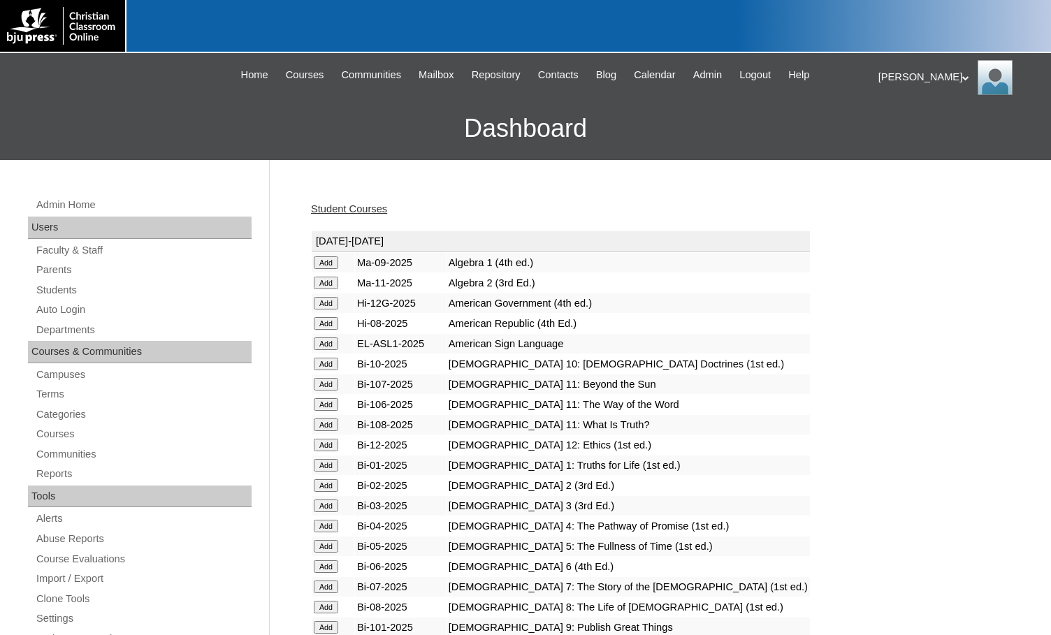
click at [347, 213] on link "Student Courses" at bounding box center [349, 208] width 76 height 11
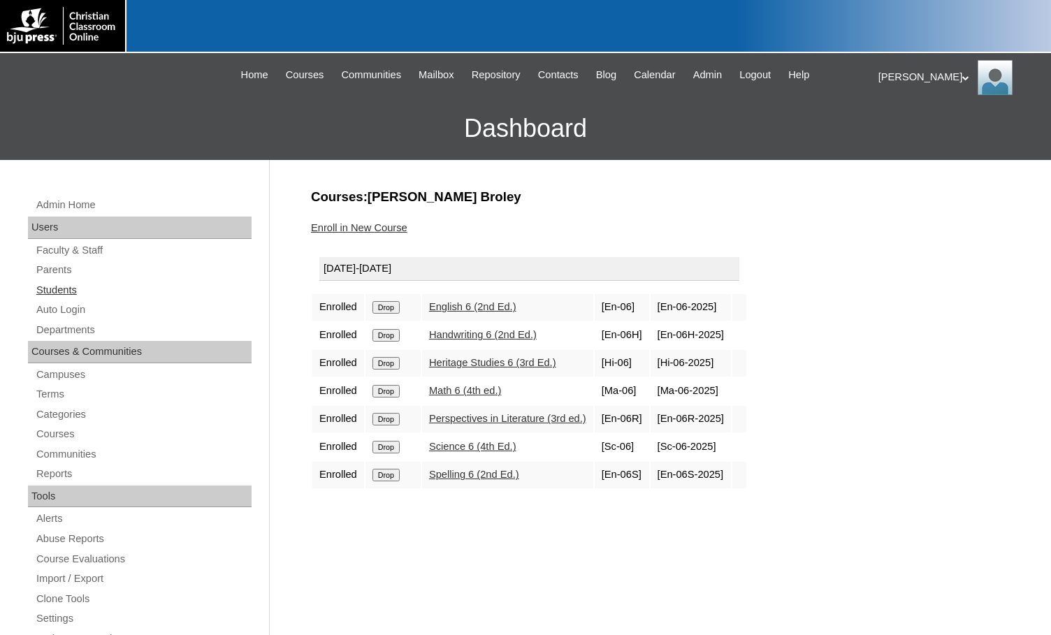
click at [53, 295] on link "Students" at bounding box center [143, 290] width 217 height 17
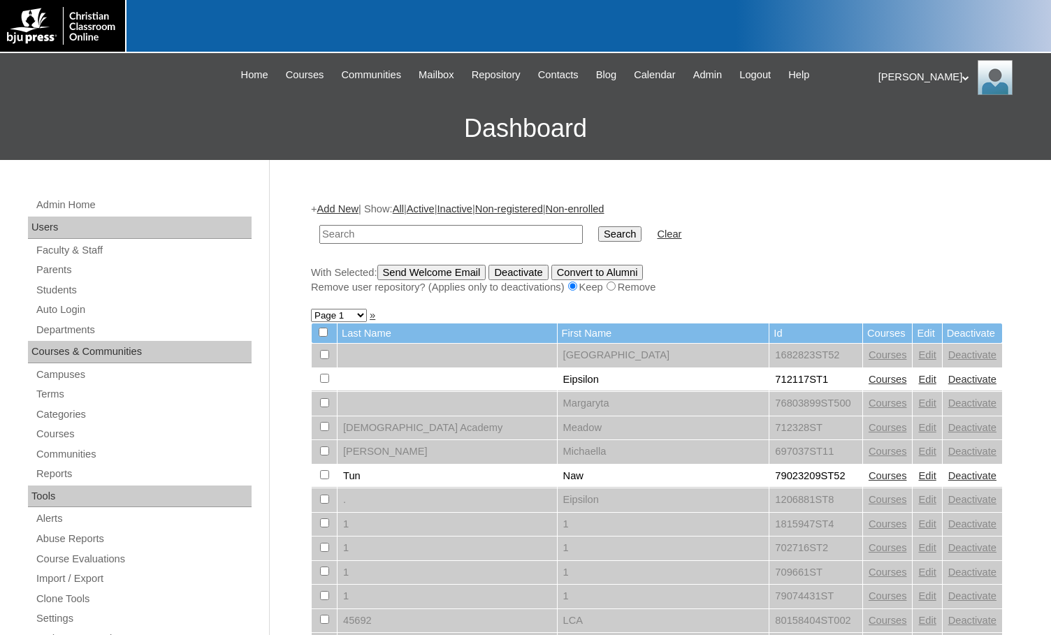
click at [338, 205] on link "Add New" at bounding box center [337, 208] width 41 height 11
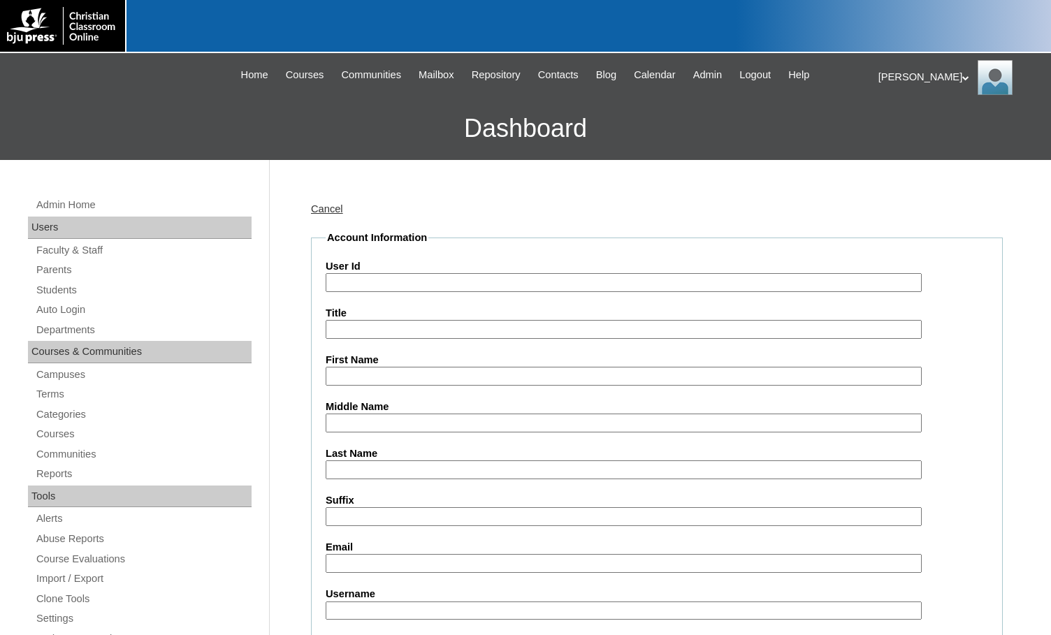
click at [361, 289] on input "User Id" at bounding box center [624, 282] width 596 height 19
paste input "50002154"
type input "50002154ST15"
type input "Marley"
type input "Combs"
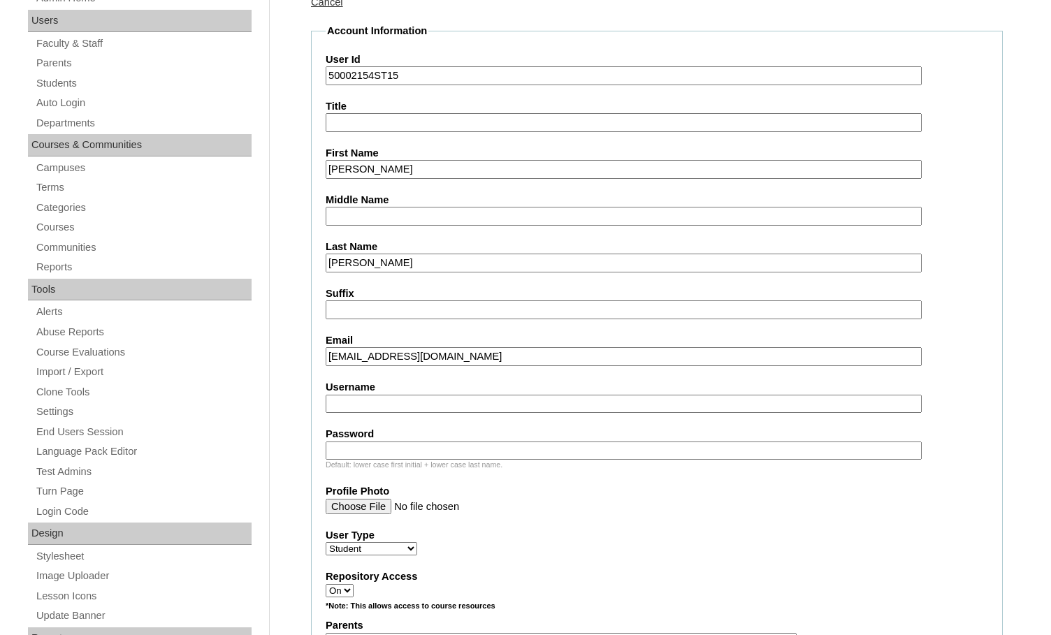
scroll to position [280, 0]
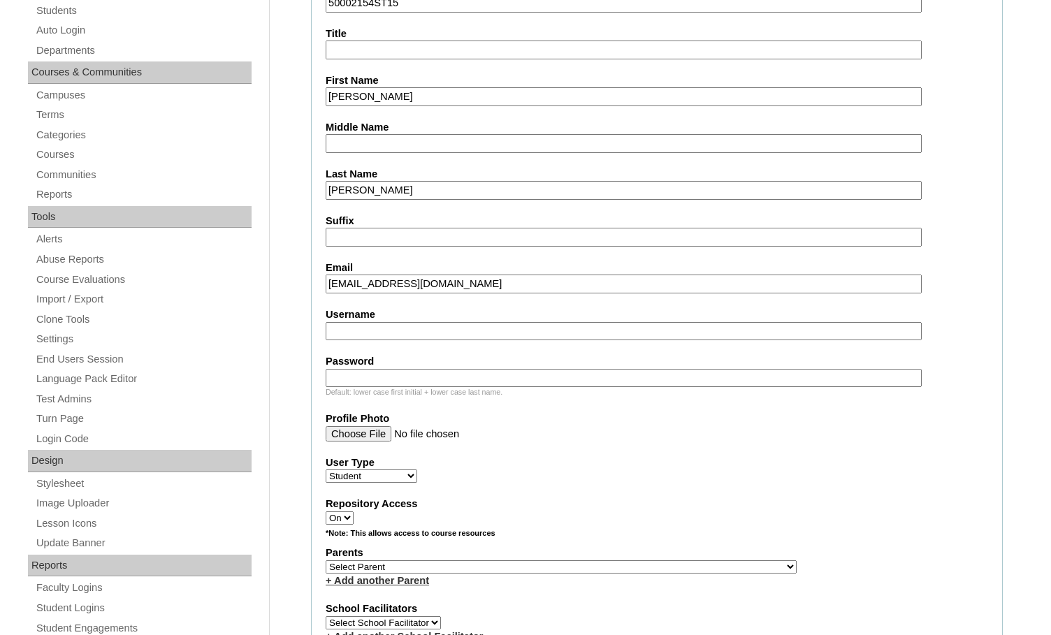
type input "marleyannacombs@gmail.com"
click at [629, 566] on select "Select Parent , Fautanu, Ma 1, 1 23-24 accountMorgan, Jason 6th Street Mennonit…" at bounding box center [561, 567] width 471 height 13
select select "35430"
click at [728, 561] on div "Parents Select Parent , Fautanu, Ma 1, 1 23-24 accountMorgan, Jason 6th Street …" at bounding box center [657, 567] width 663 height 42
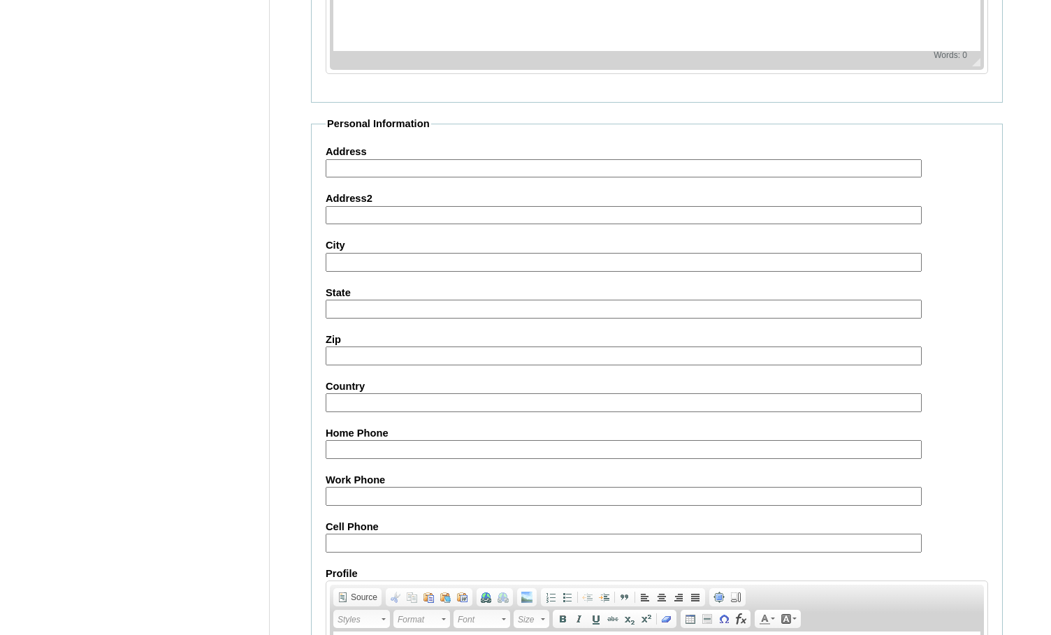
scroll to position [1492, 0]
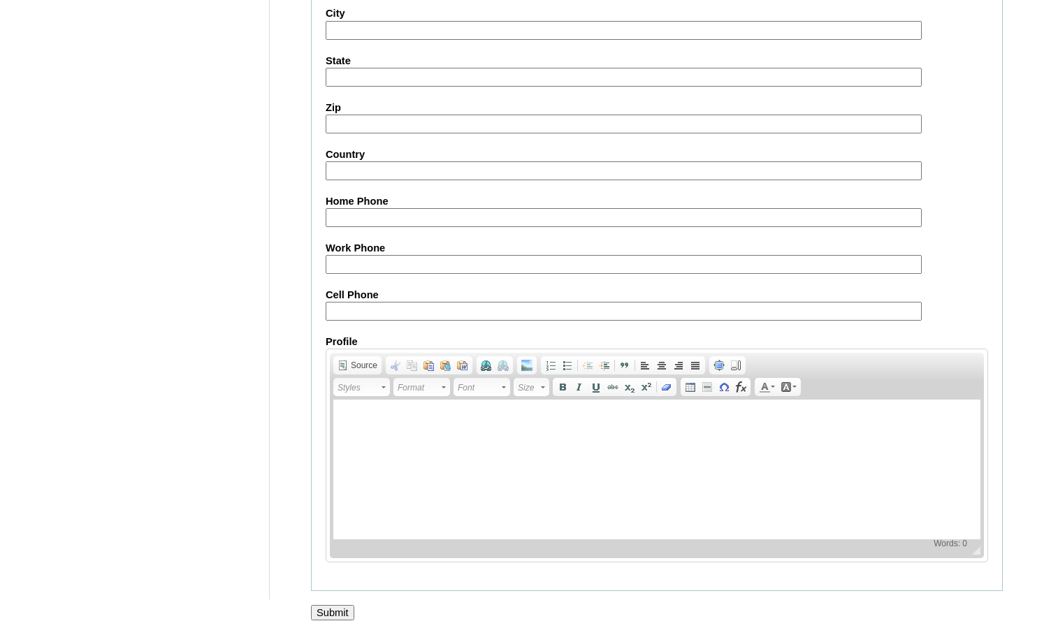
click at [342, 610] on input "Submit" at bounding box center [332, 612] width 43 height 15
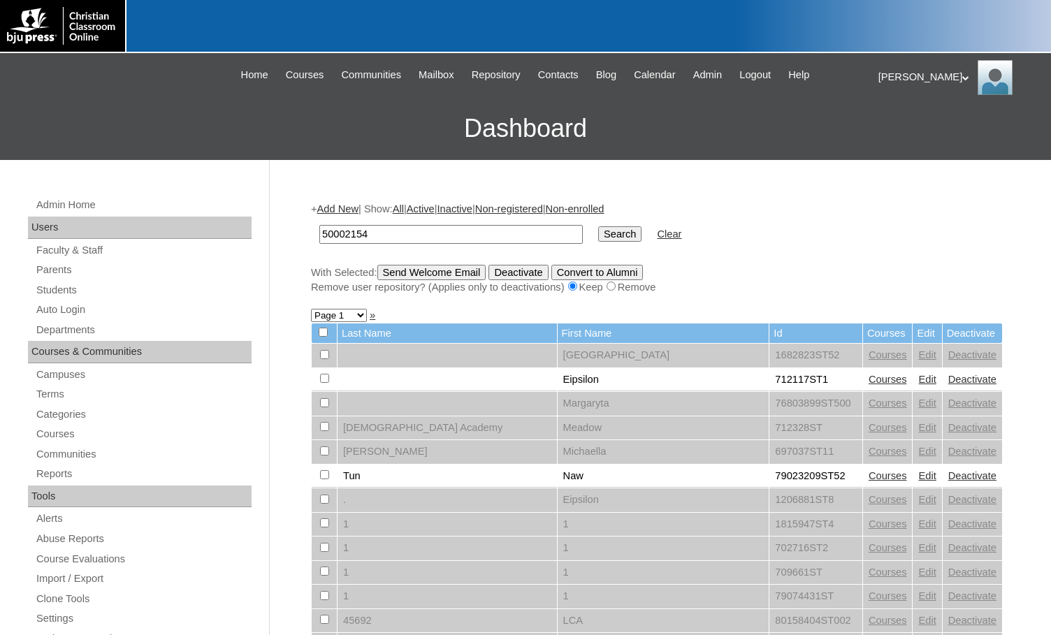
type input "50002154"
click at [598, 239] on input "Search" at bounding box center [619, 234] width 43 height 15
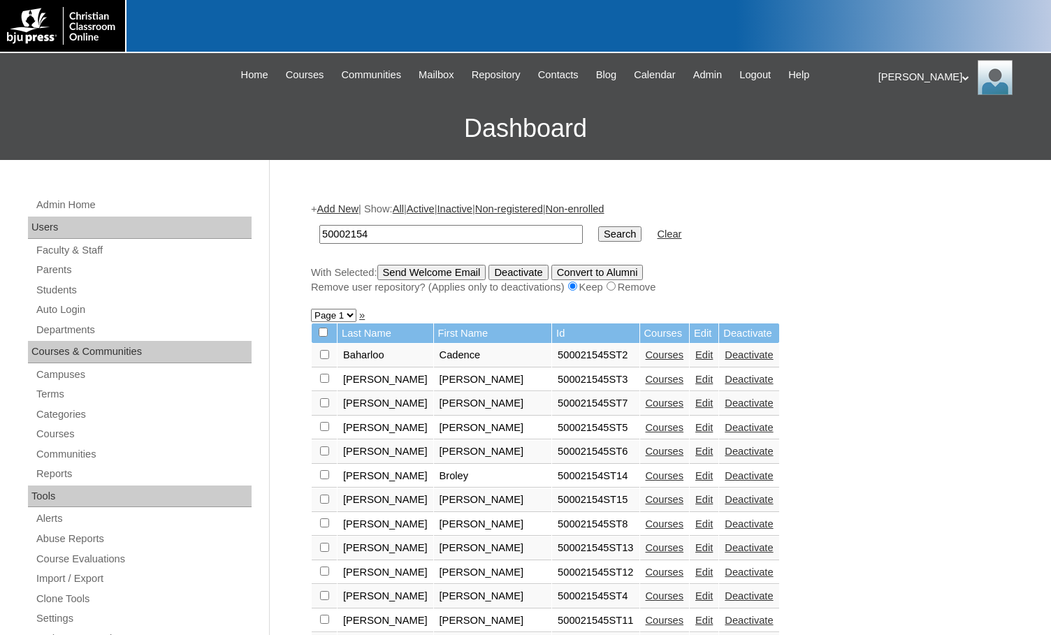
click at [646, 499] on link "Courses" at bounding box center [665, 499] width 38 height 11
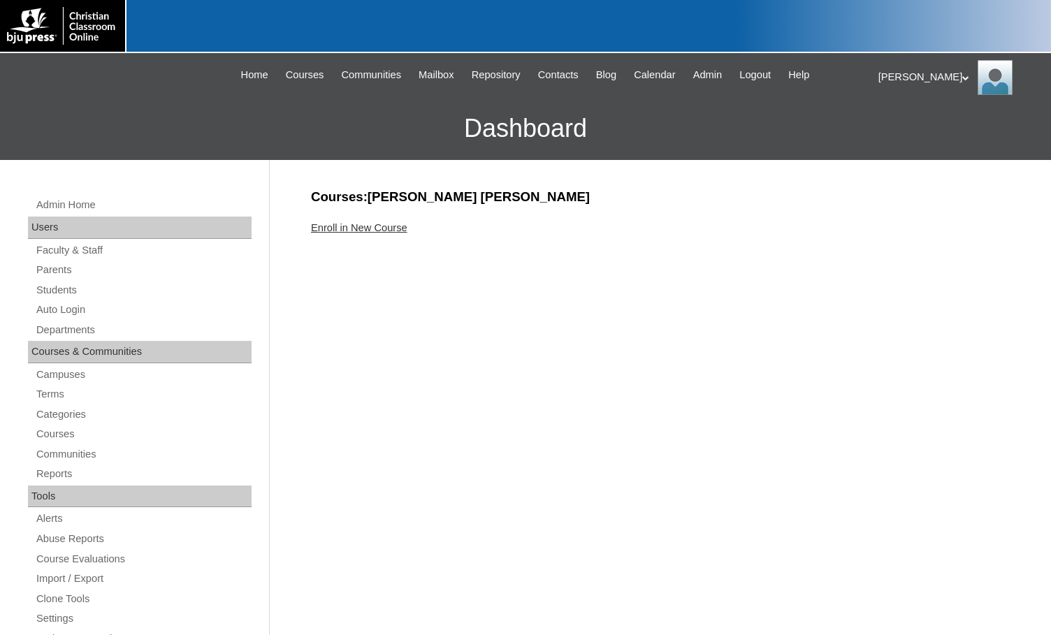
click at [368, 230] on link "Enroll in New Course" at bounding box center [359, 227] width 96 height 11
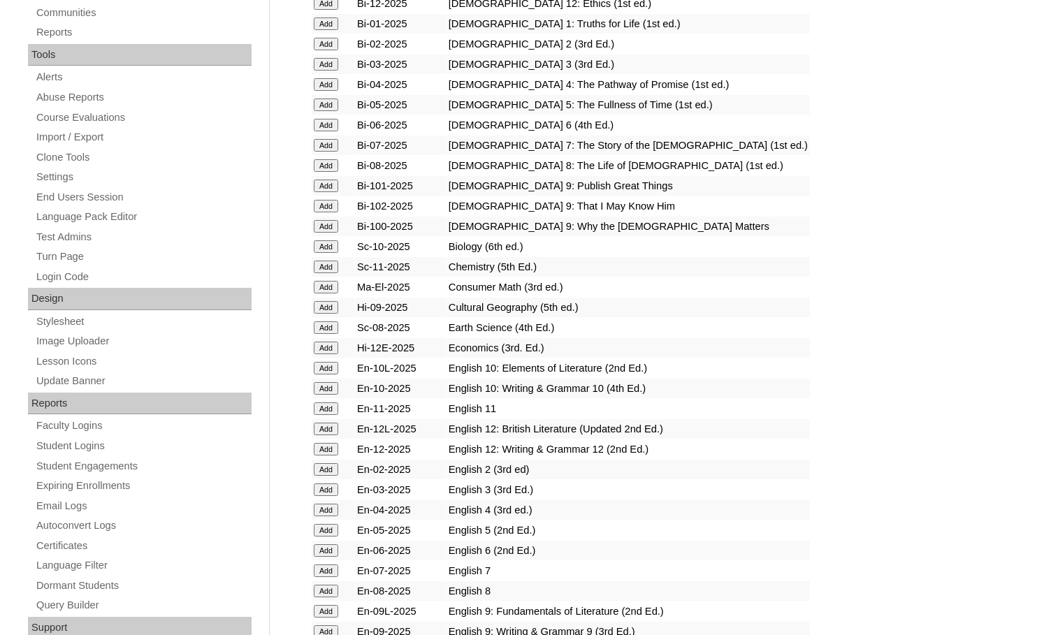
scroll to position [489, 0]
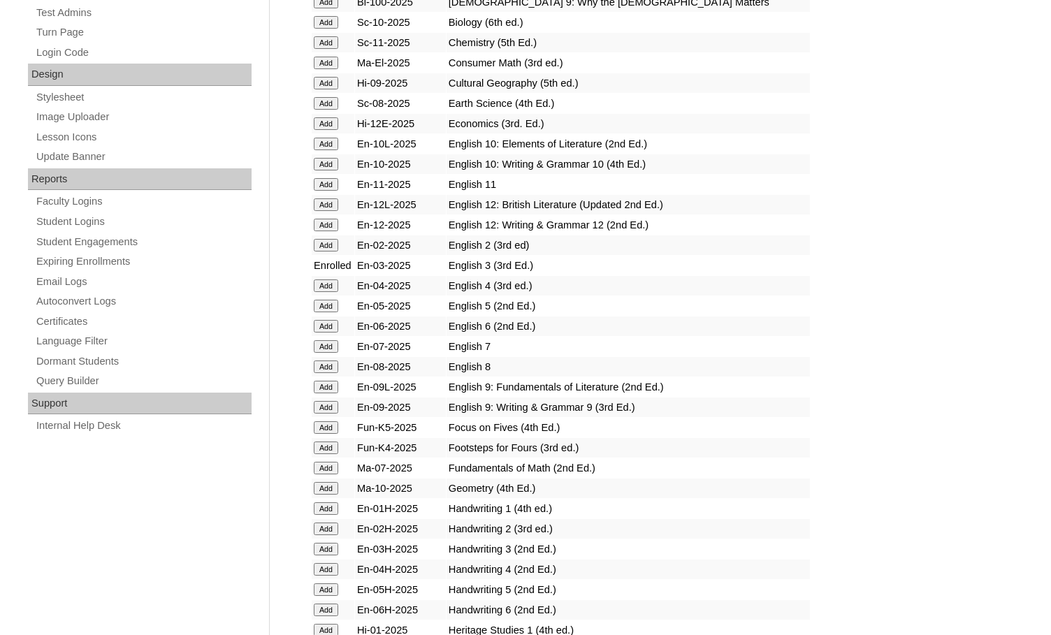
scroll to position [909, 0]
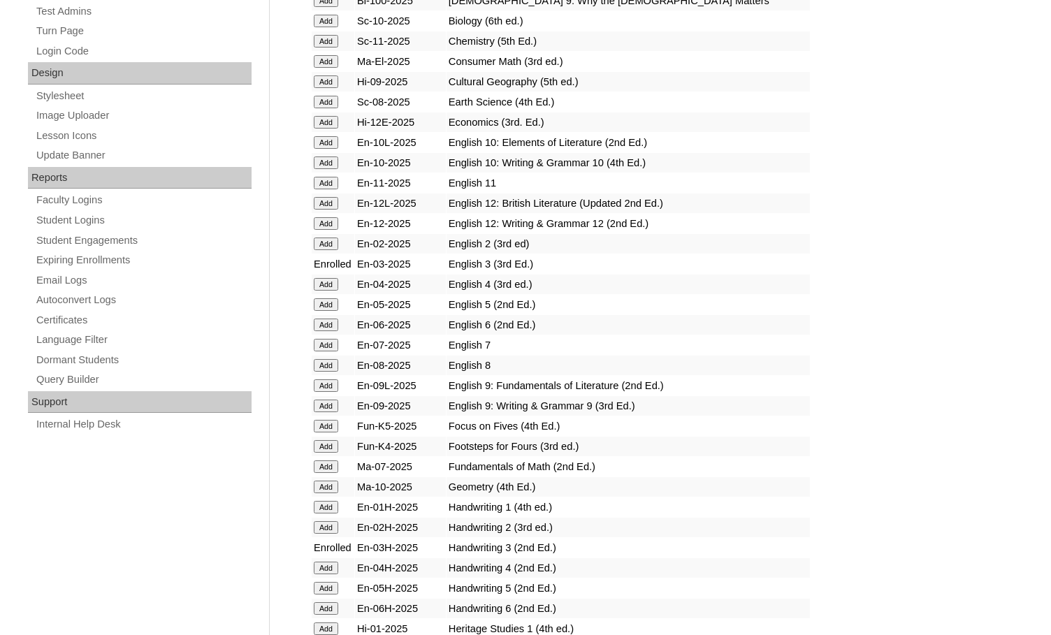
scroll to position [909, 0]
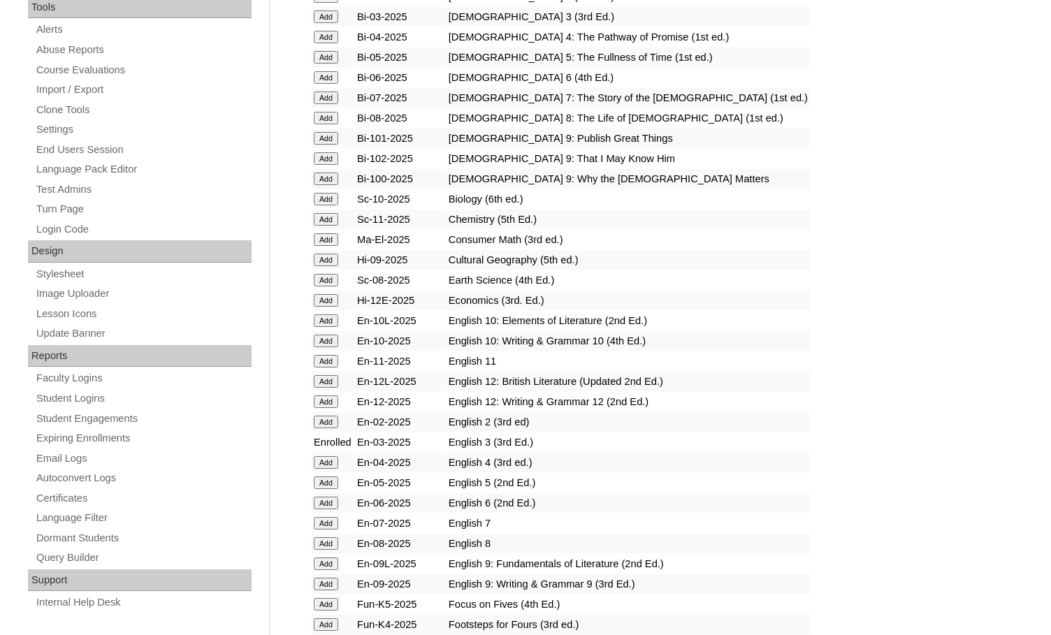
scroll to position [979, 0]
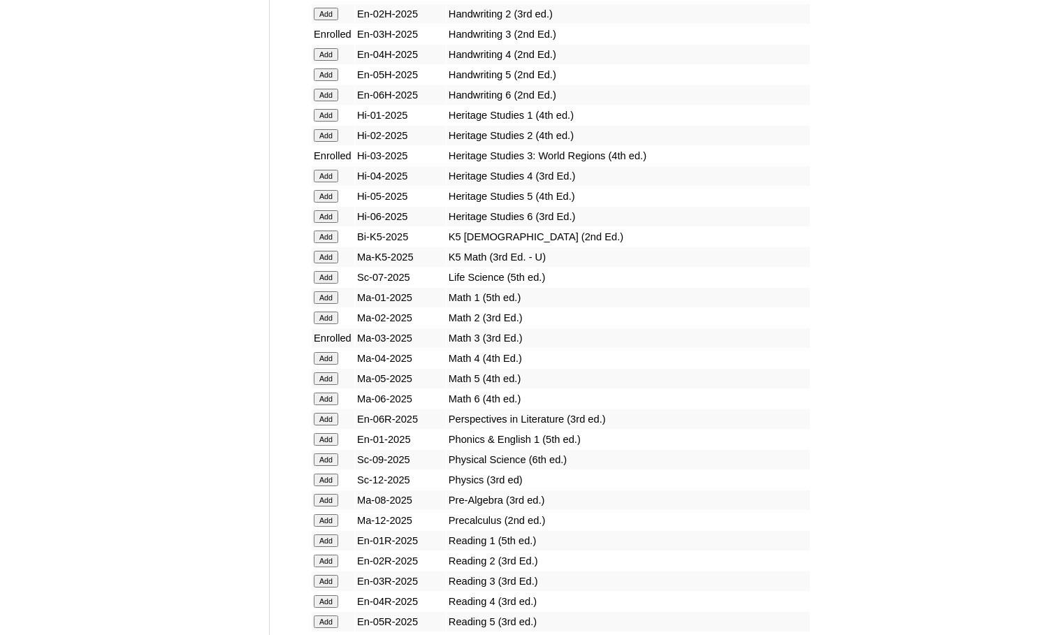
scroll to position [1398, 0]
